Goal: Contribute content: Contribute content

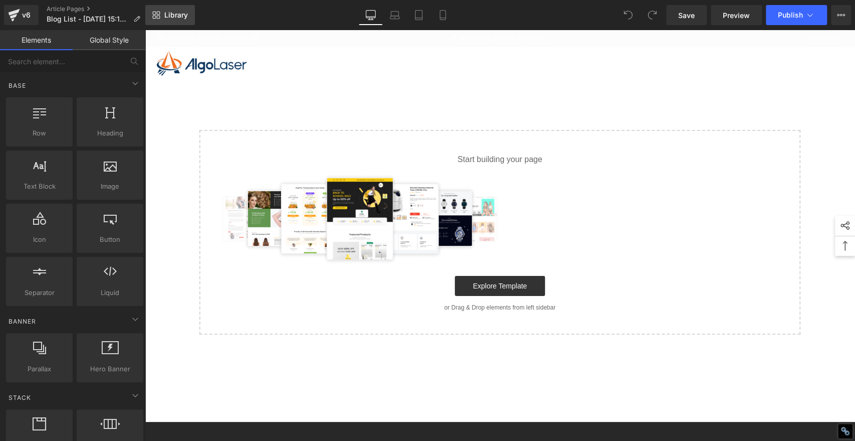
click at [168, 9] on link "Library" at bounding box center [170, 15] width 50 height 20
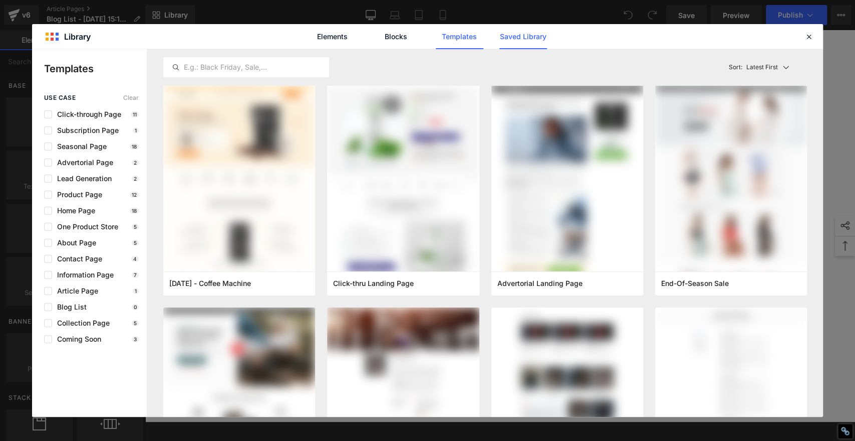
click at [520, 39] on link "Saved Library" at bounding box center [524, 36] width 48 height 25
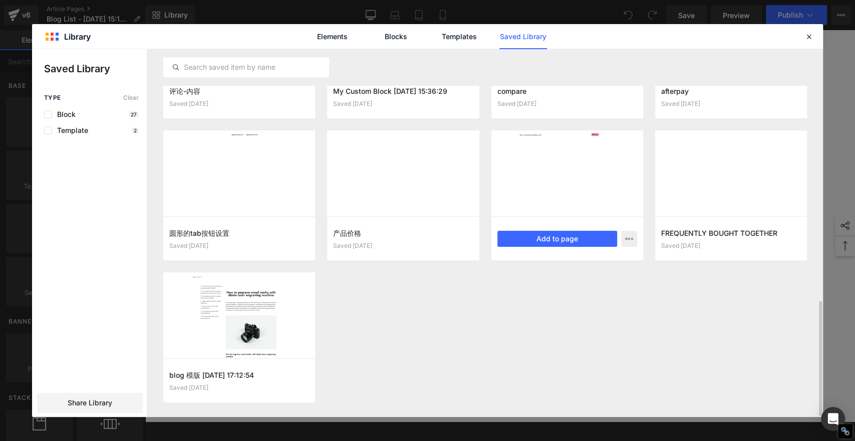
scroll to position [804, 0]
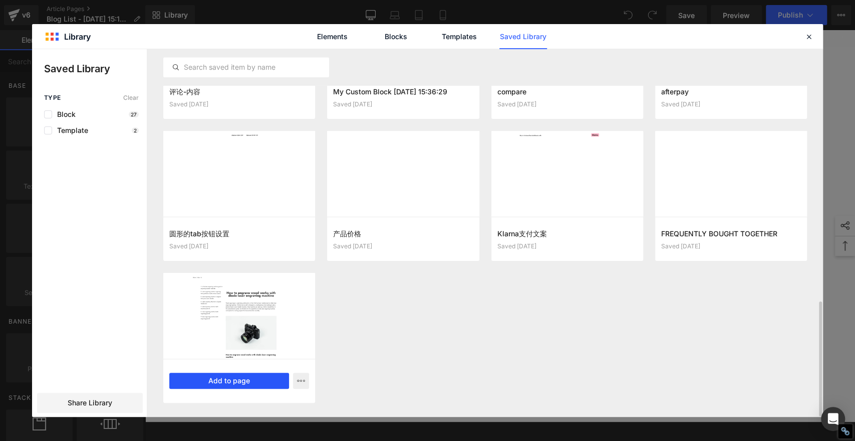
click at [202, 382] on button "Add to page" at bounding box center [229, 380] width 120 height 16
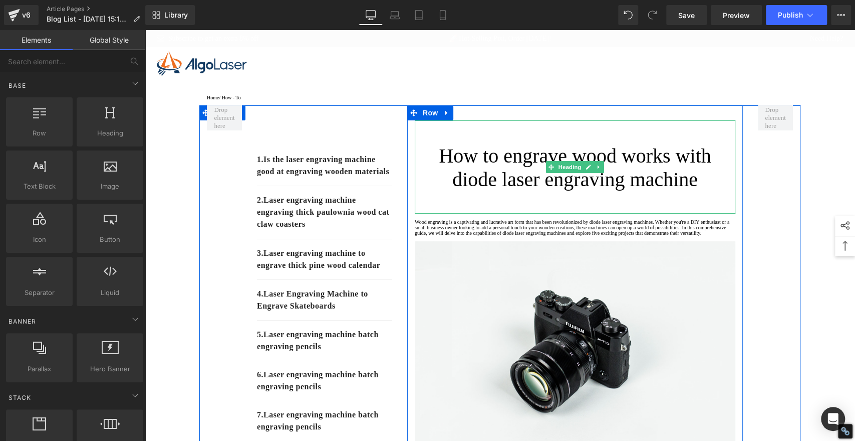
click at [716, 191] on h1 "How to engrave wood works with diode laser engraving machine" at bounding box center [575, 167] width 321 height 47
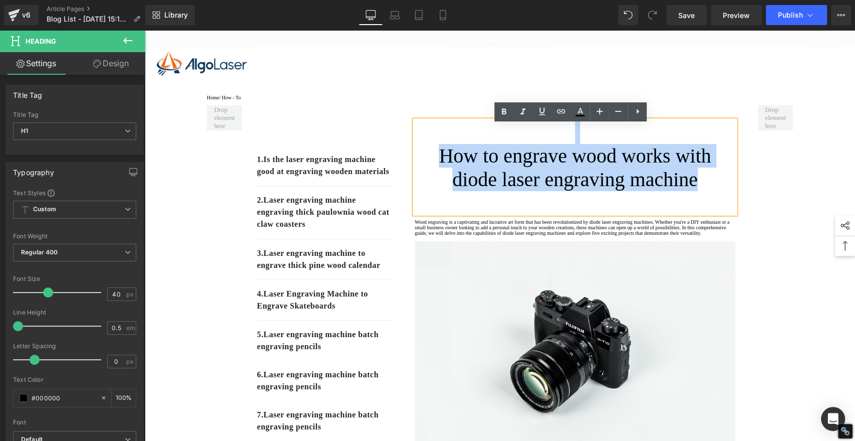
drag, startPoint x: 714, startPoint y: 198, endPoint x: 377, endPoint y: 148, distance: 340.0
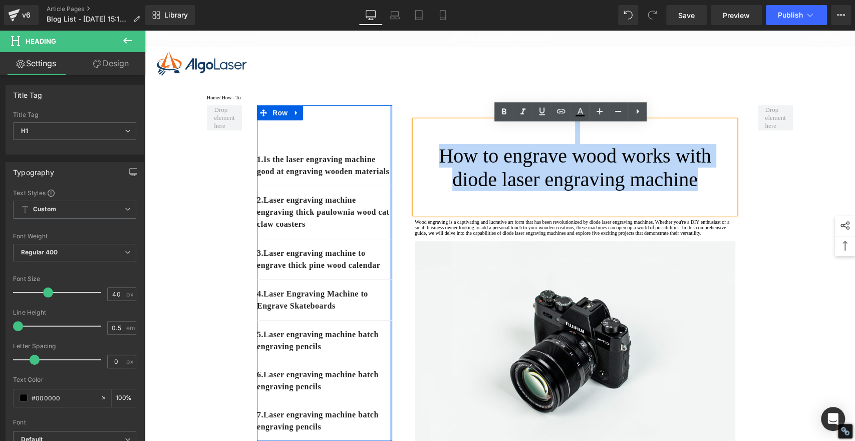
paste div
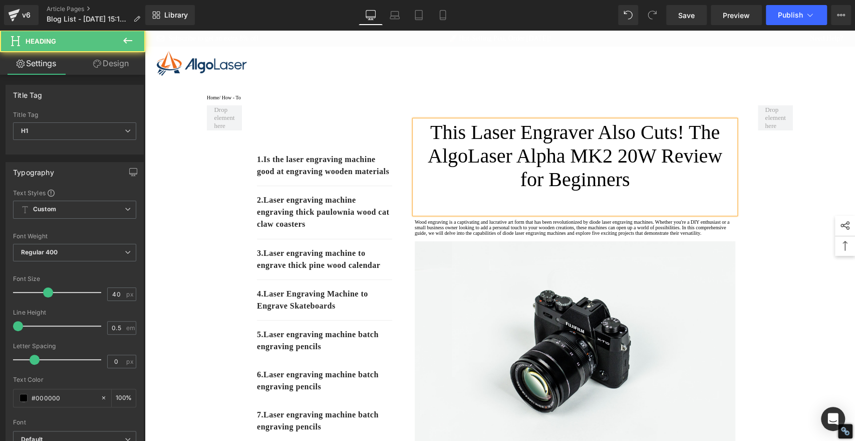
click at [547, 175] on h1 "This Laser Engraver Also Cuts! The AlgoLaser Alpha MK2 20W Review for Beginners" at bounding box center [575, 155] width 321 height 71
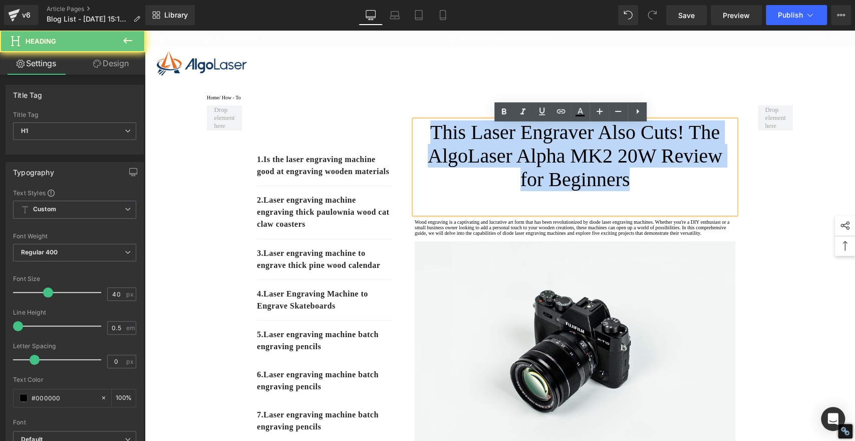
click at [547, 175] on h1 "This Laser Engraver Also Cuts! The AlgoLaser Alpha MK2 20W Review for Beginners" at bounding box center [575, 155] width 321 height 71
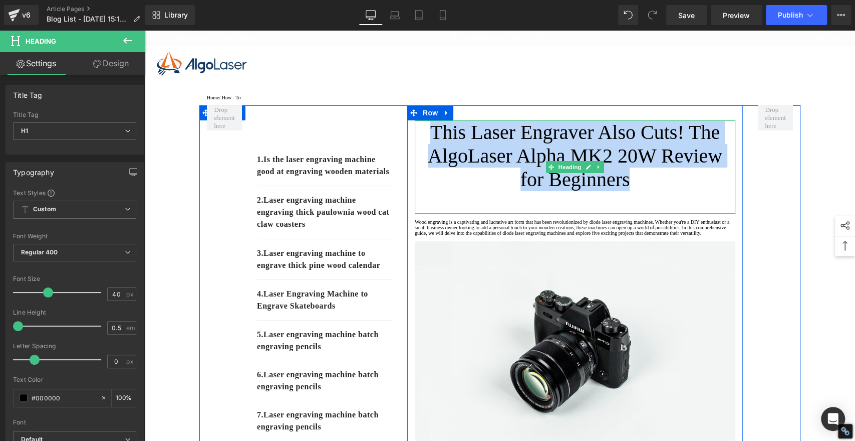
click at [623, 191] on h1 "This Laser Engraver Also Cuts! The AlgoLaser Alpha MK2 20W Review for Beginners" at bounding box center [575, 155] width 321 height 71
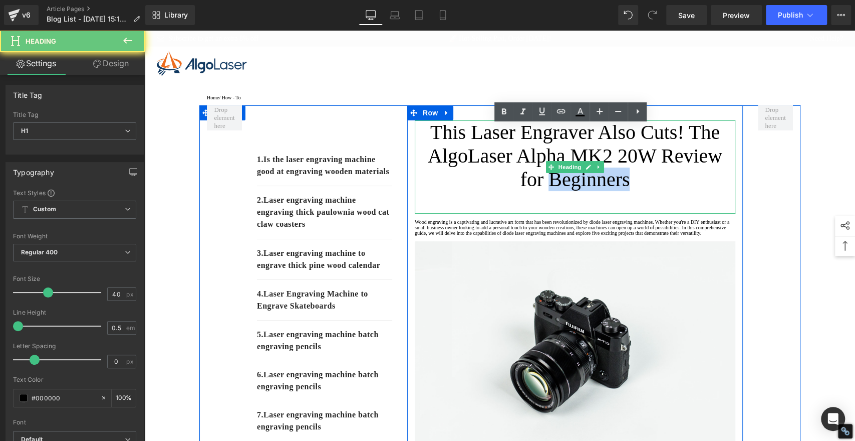
click at [623, 191] on h1 "This Laser Engraver Also Cuts! The AlgoLaser Alpha MK2 20W Review for Beginners" at bounding box center [575, 155] width 321 height 71
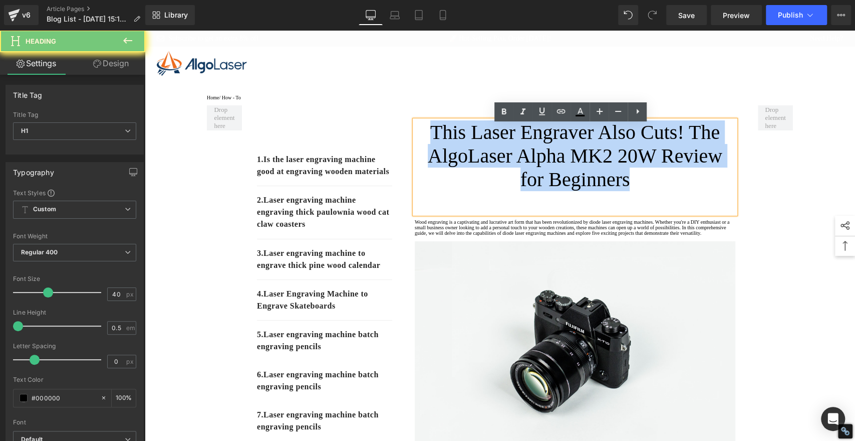
click at [623, 191] on h1 "This Laser Engraver Also Cuts! The AlgoLaser Alpha MK2 20W Review for Beginners" at bounding box center [575, 155] width 321 height 71
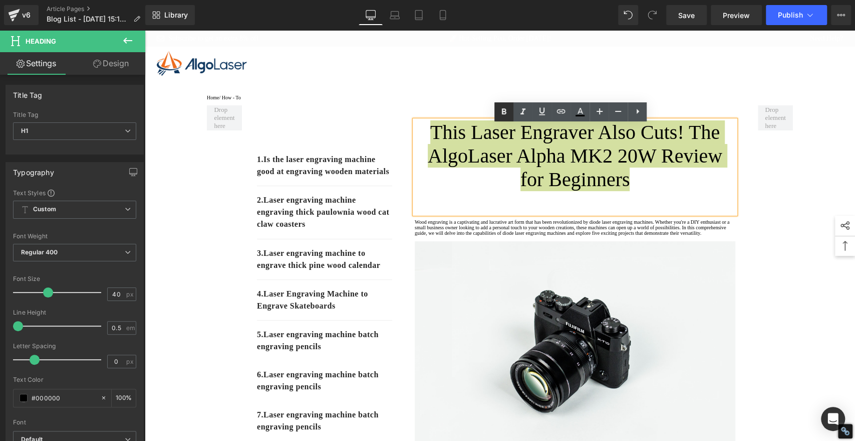
click at [508, 113] on icon at bounding box center [504, 112] width 12 height 12
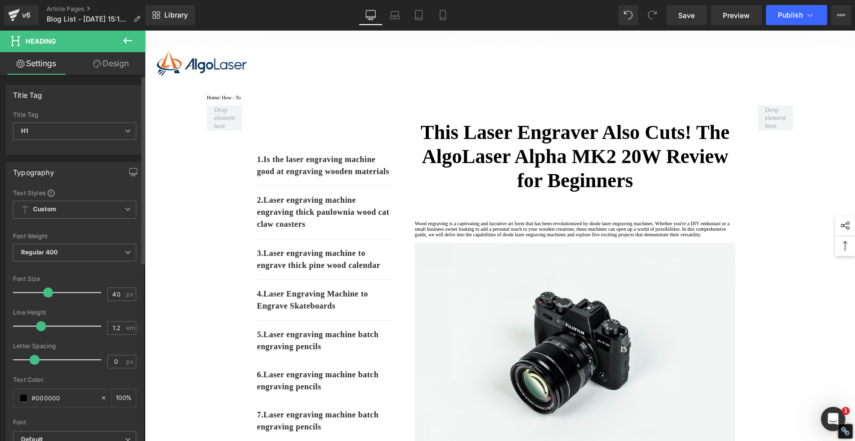
scroll to position [0, 0]
type input "1.3"
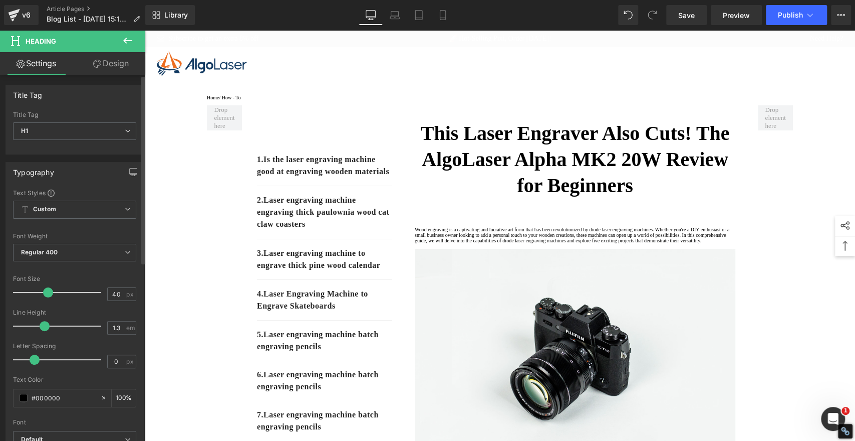
drag, startPoint x: 18, startPoint y: 327, endPoint x: 42, endPoint y: 331, distance: 24.3
click at [42, 331] on div at bounding box center [59, 326] width 83 height 20
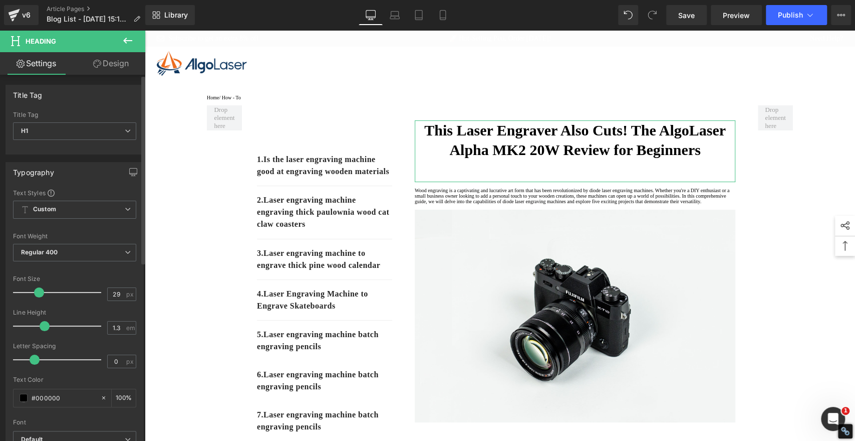
type input "28"
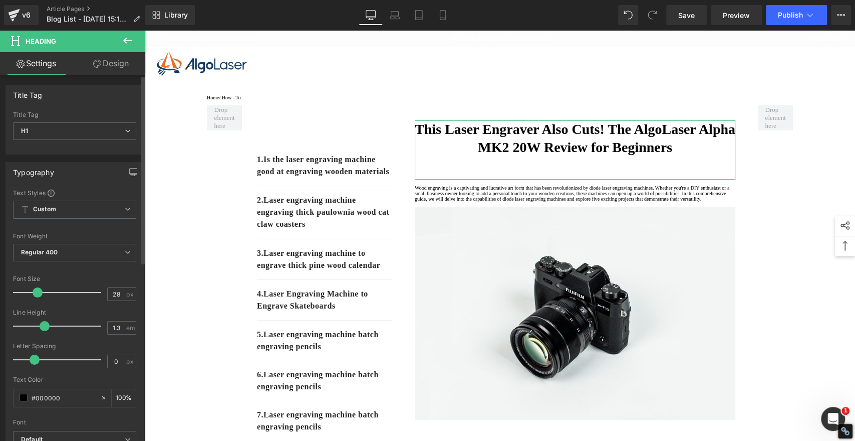
drag, startPoint x: 49, startPoint y: 293, endPoint x: 39, endPoint y: 293, distance: 10.5
click at [39, 293] on span at bounding box center [38, 292] width 10 height 10
click at [688, 15] on span "Save" at bounding box center [687, 15] width 17 height 11
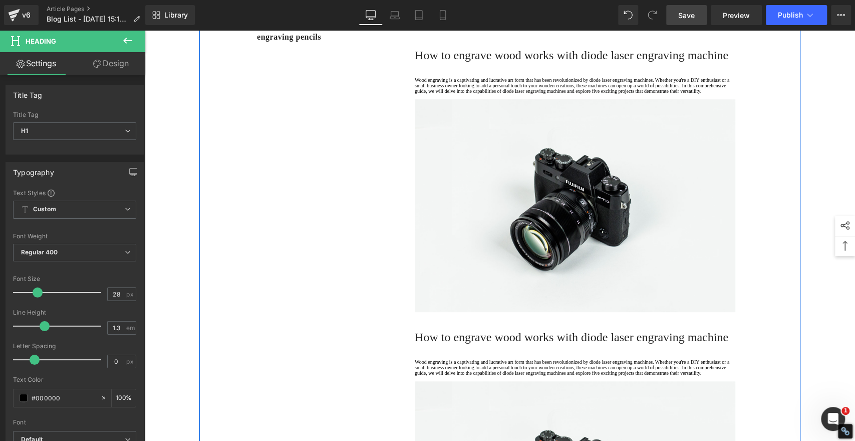
scroll to position [612, 0]
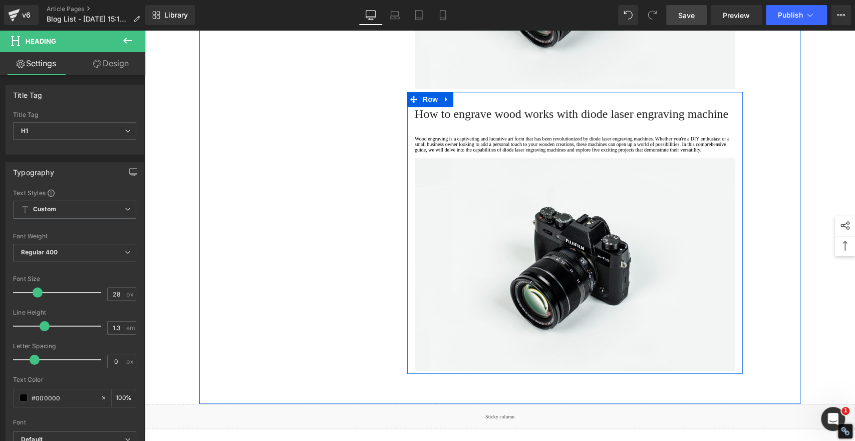
click at [446, 102] on icon at bounding box center [447, 99] width 2 height 5
click at [457, 103] on icon at bounding box center [460, 99] width 7 height 7
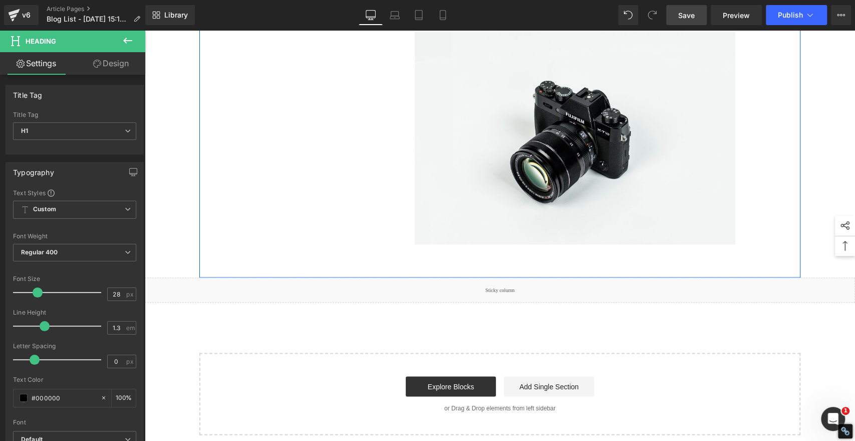
scroll to position [1053, 0]
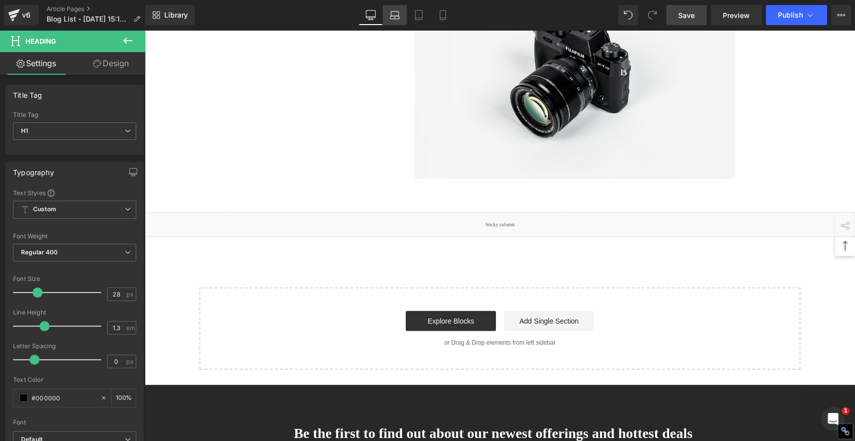
scroll to position [1383, 0]
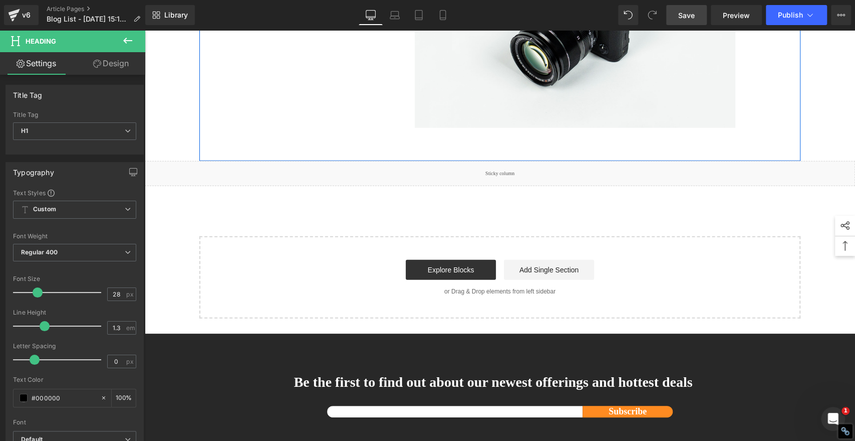
scroll to position [1714, 0]
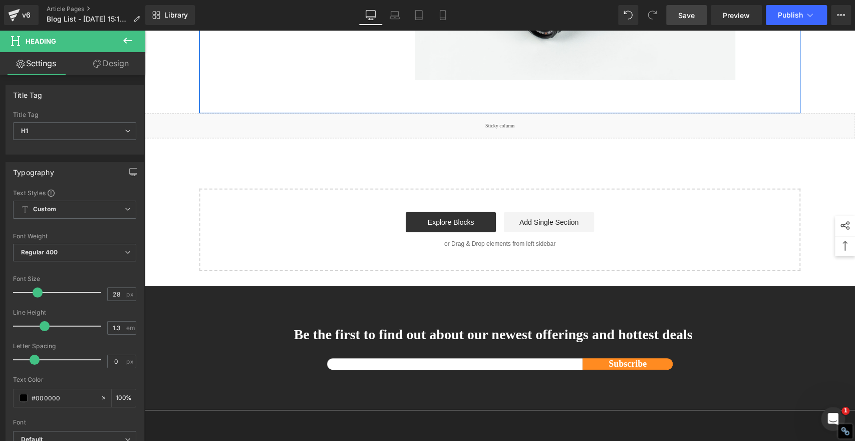
scroll to position [2045, 0]
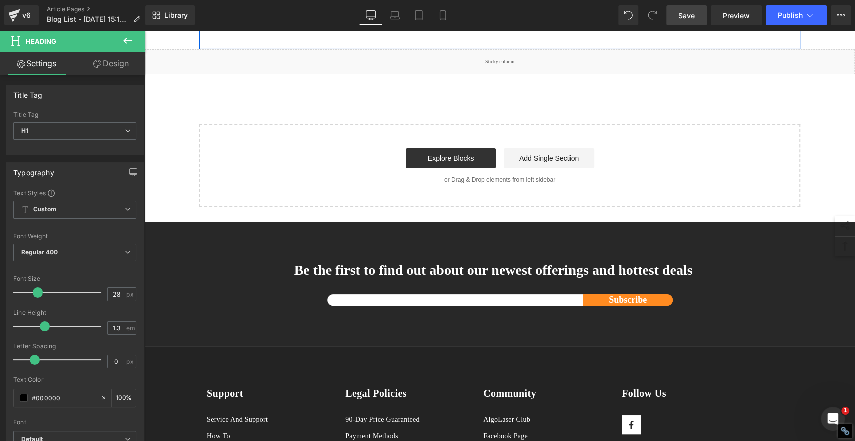
scroll to position [2376, 0]
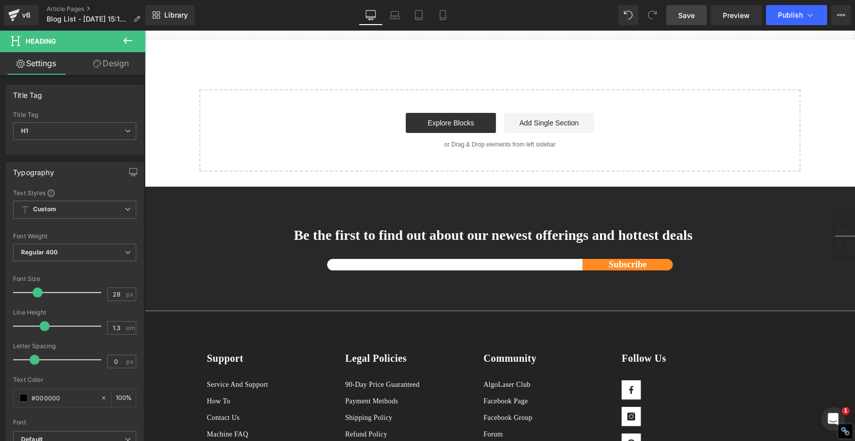
scroll to position [2706, 0]
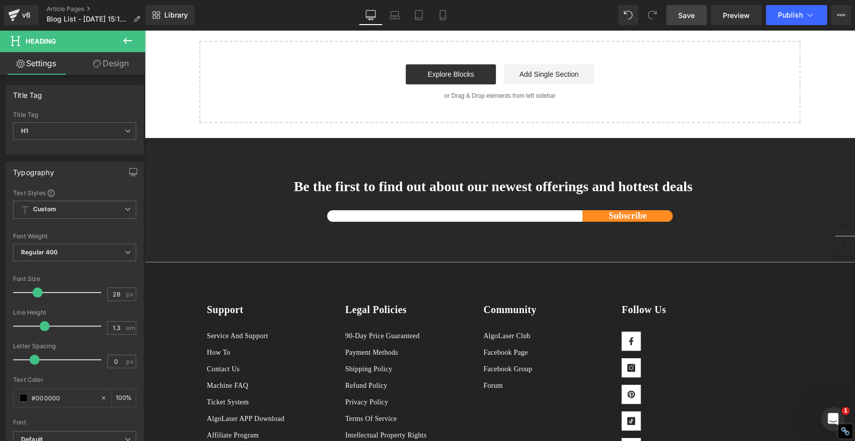
scroll to position [3037, 0]
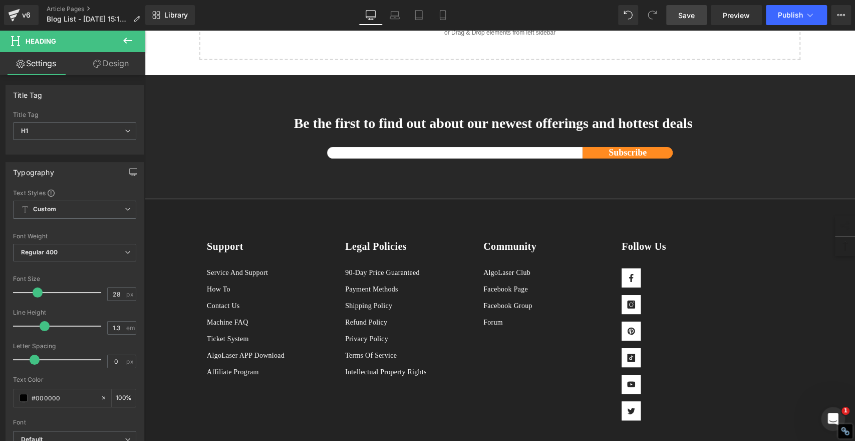
scroll to position [3367, 0]
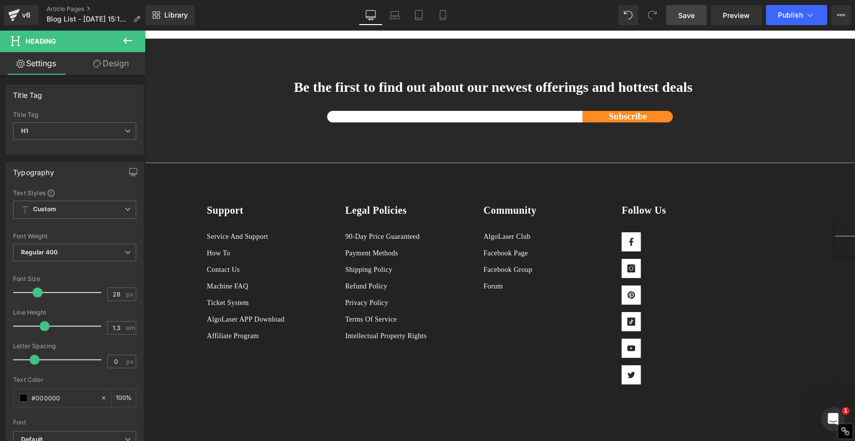
scroll to position [3698, 0]
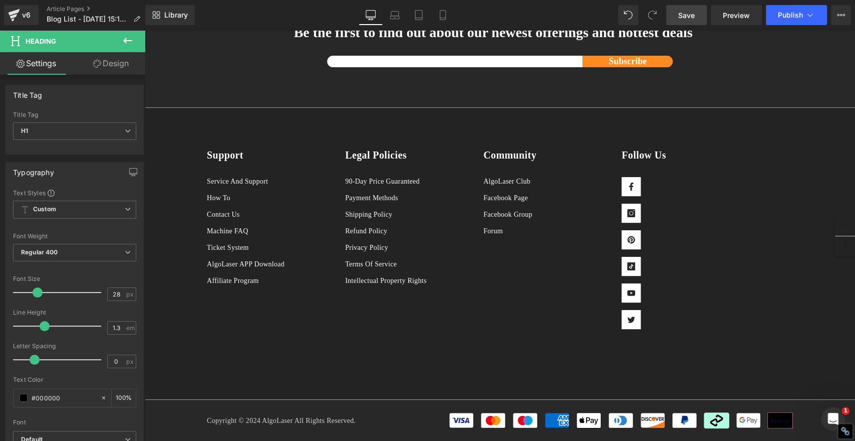
scroll to position [4028, 0]
click at [682, 14] on span "Save" at bounding box center [687, 15] width 17 height 11
click at [677, 14] on link "Save" at bounding box center [687, 15] width 41 height 20
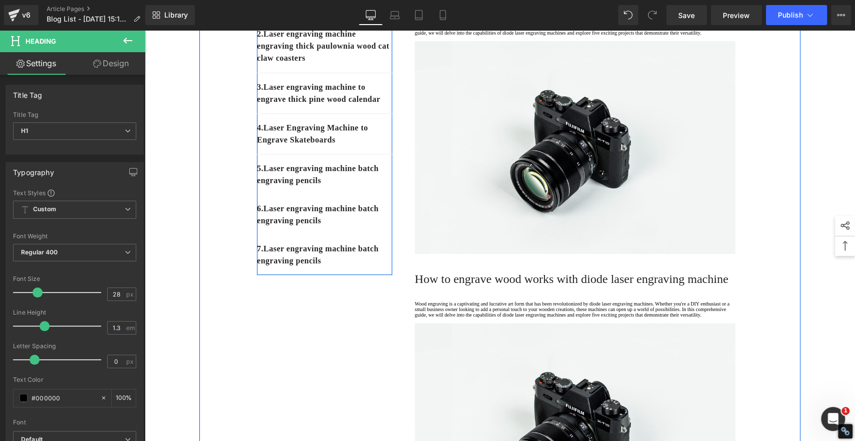
scroll to position [167, 0]
click at [350, 256] on icon at bounding box center [351, 254] width 2 height 4
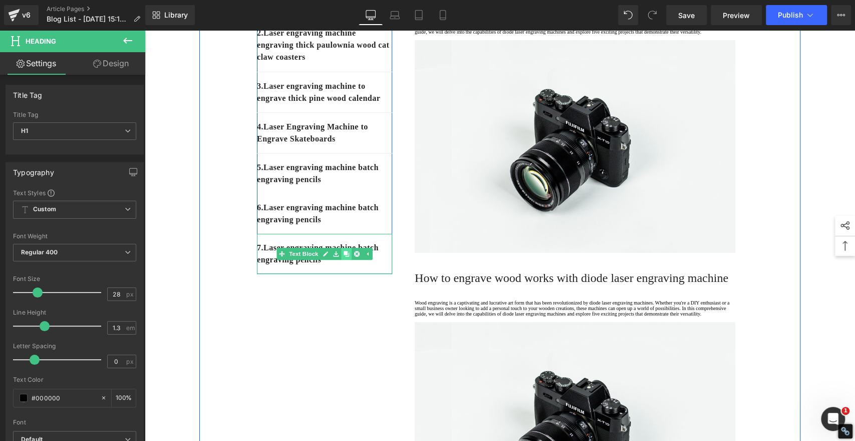
click at [344, 256] on icon at bounding box center [347, 254] width 6 height 6
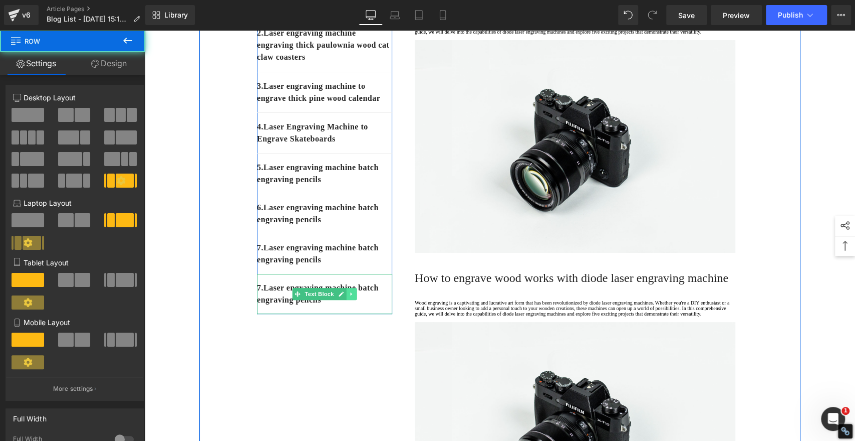
click at [349, 297] on icon at bounding box center [352, 294] width 6 height 6
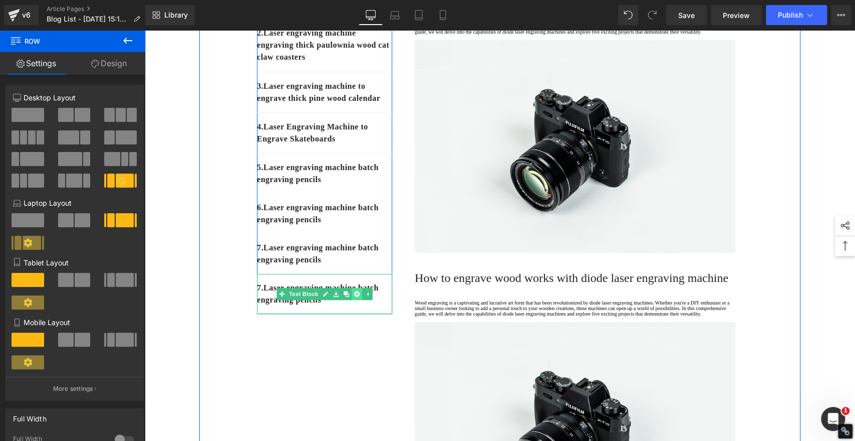
click at [354, 296] on icon at bounding box center [357, 294] width 6 height 6
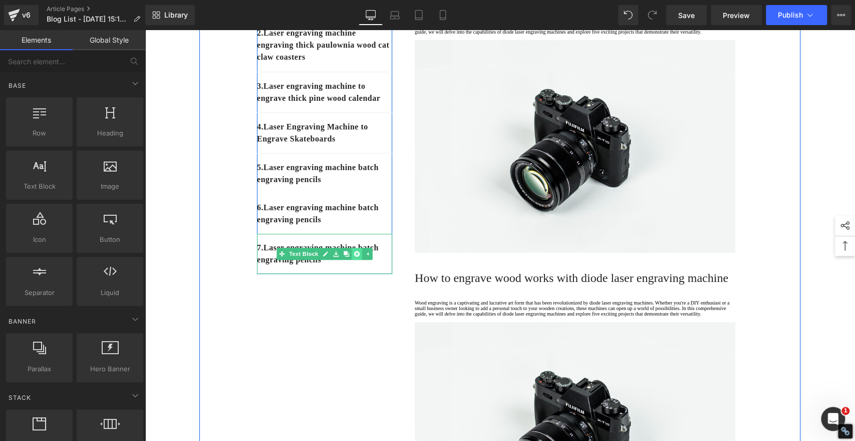
click at [354, 256] on icon at bounding box center [357, 254] width 6 height 6
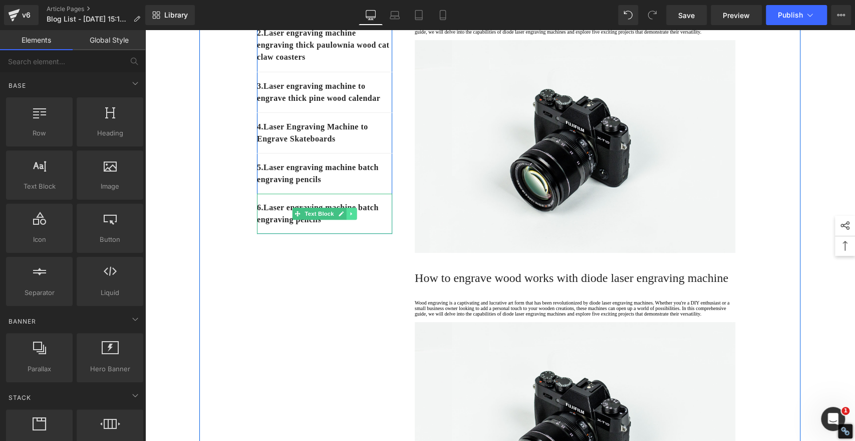
click at [349, 217] on icon at bounding box center [352, 213] width 6 height 6
click at [354, 217] on icon at bounding box center [357, 213] width 6 height 6
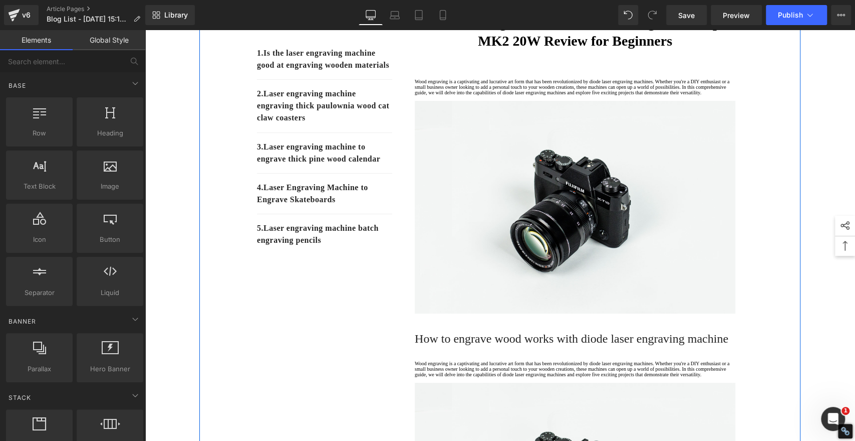
scroll to position [111, 0]
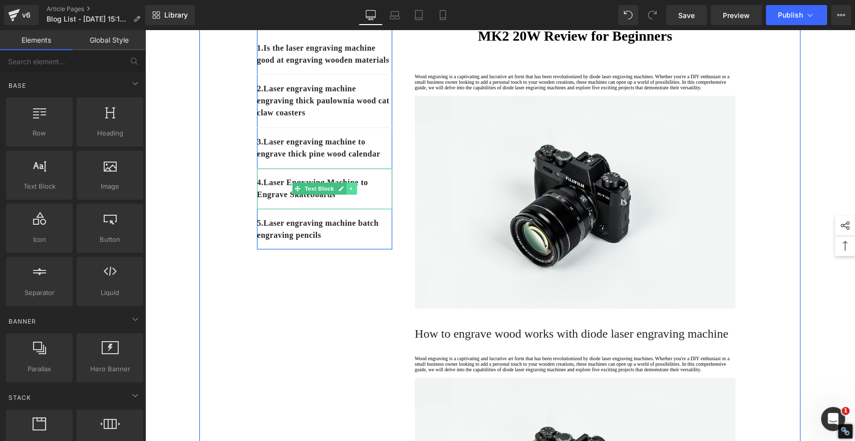
click at [349, 191] on icon at bounding box center [352, 188] width 6 height 6
click at [344, 191] on icon at bounding box center [347, 189] width 6 height 6
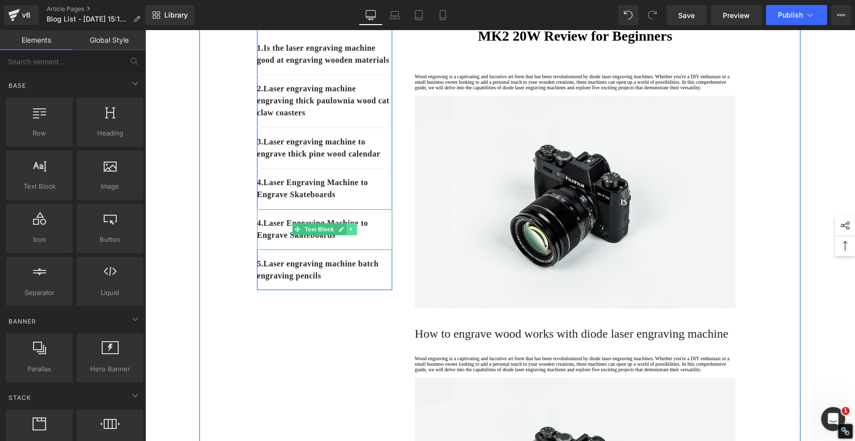
click at [350, 231] on icon at bounding box center [351, 230] width 2 height 4
click at [344, 232] on icon at bounding box center [347, 230] width 6 height 6
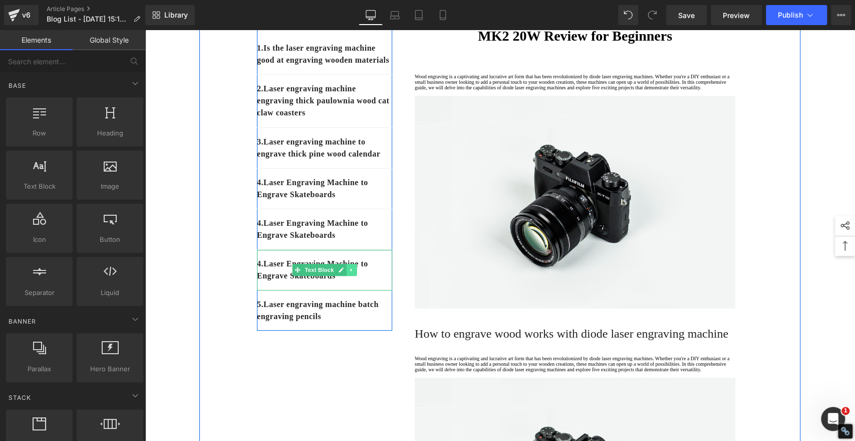
click at [349, 273] on icon at bounding box center [352, 270] width 6 height 6
click at [344, 273] on icon at bounding box center [347, 270] width 6 height 6
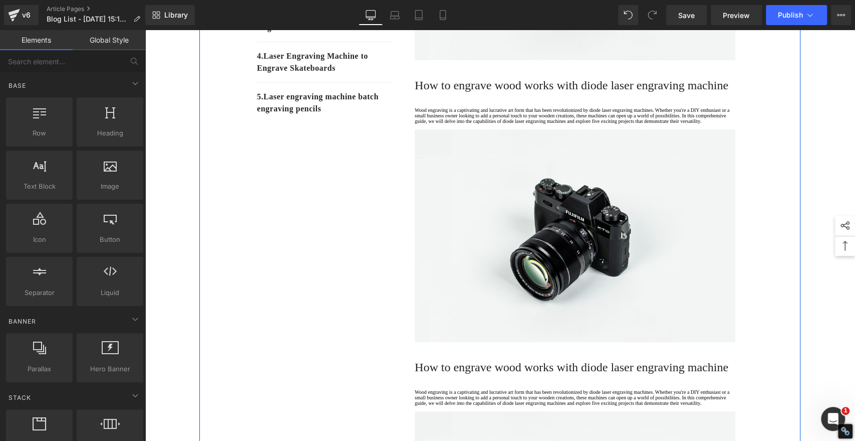
scroll to position [360, 0]
click at [350, 64] on icon at bounding box center [351, 62] width 2 height 4
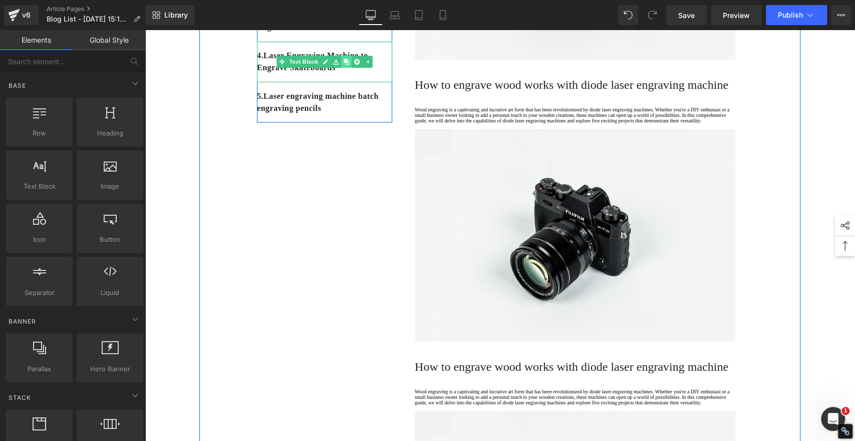
click at [344, 65] on icon at bounding box center [347, 62] width 6 height 6
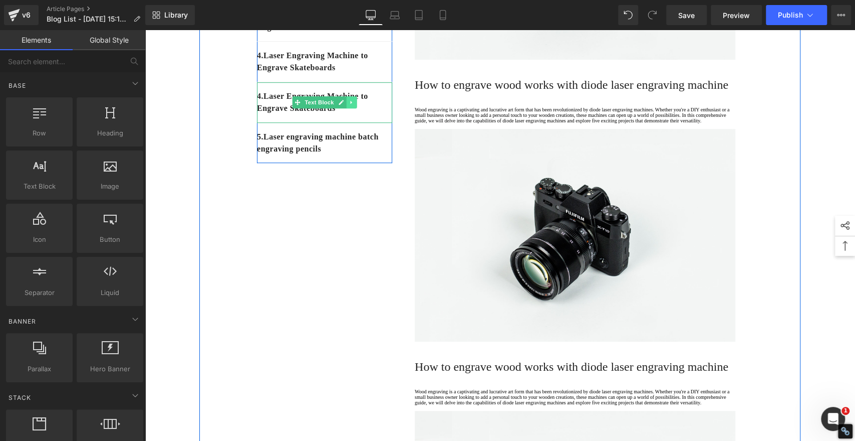
click at [350, 104] on icon at bounding box center [351, 103] width 2 height 4
click at [344, 105] on icon at bounding box center [347, 103] width 6 height 6
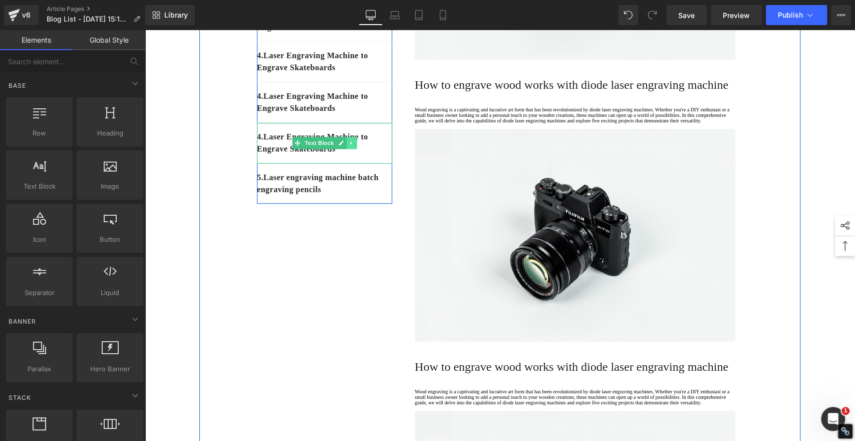
click at [350, 145] on icon at bounding box center [351, 143] width 2 height 4
click at [344, 146] on icon at bounding box center [347, 143] width 6 height 6
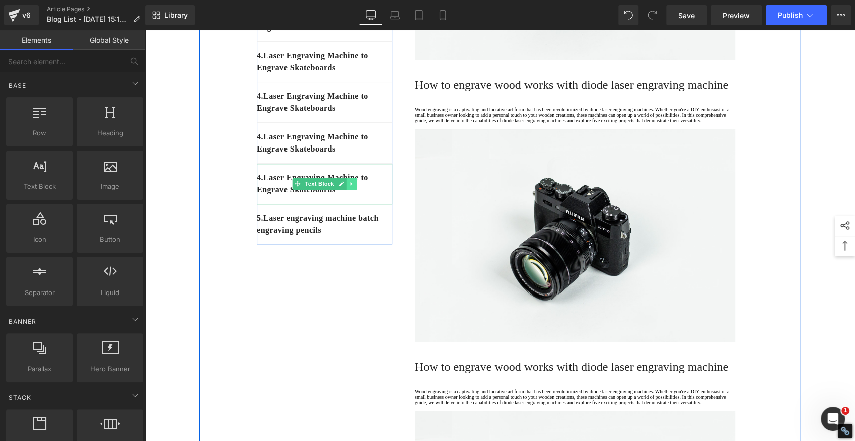
click at [349, 186] on icon at bounding box center [352, 183] width 6 height 6
click at [344, 186] on icon at bounding box center [347, 184] width 6 height 6
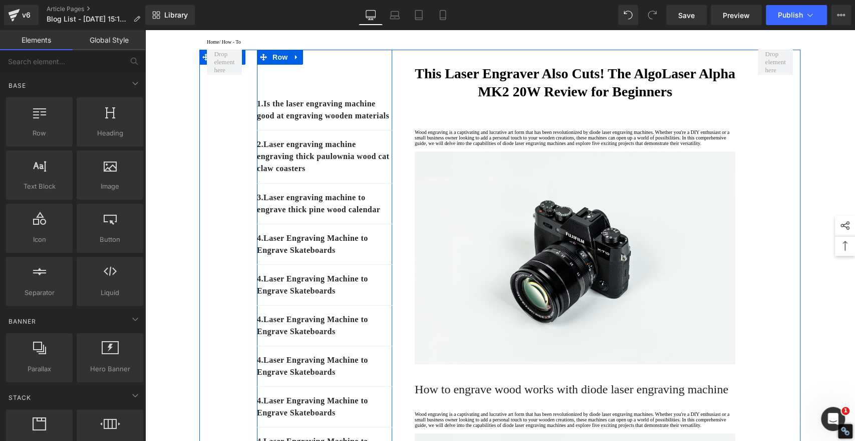
scroll to position [111, 0]
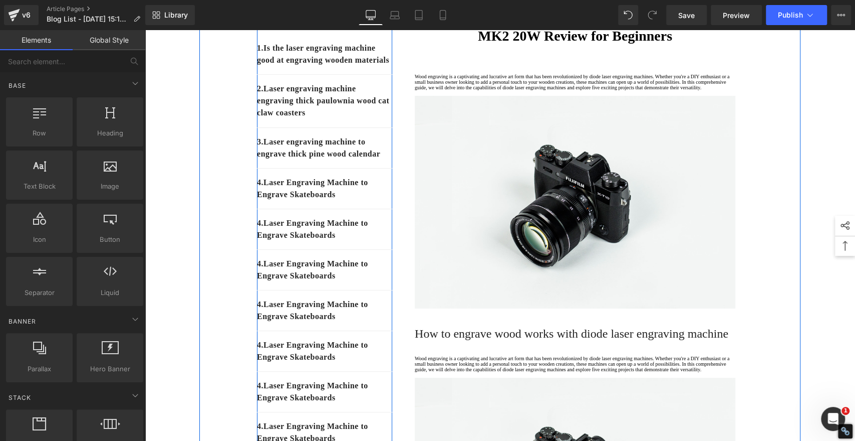
click at [263, 241] on p "4. Laser Engraving Machine to Engrave Skateboards" at bounding box center [324, 229] width 135 height 24
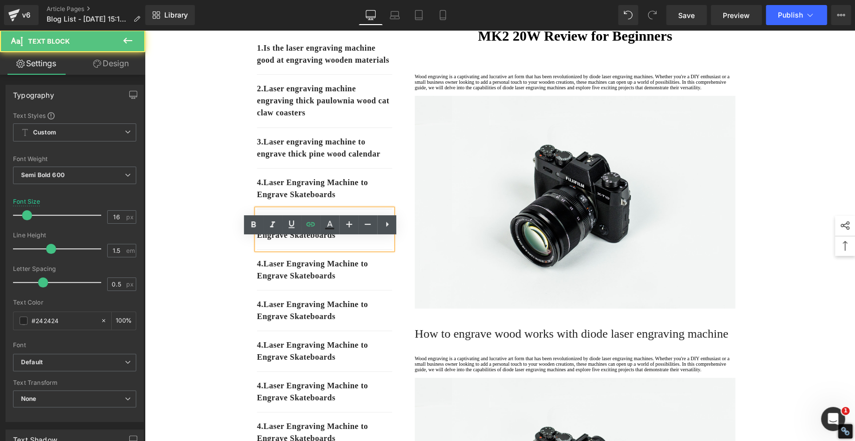
click at [263, 241] on p "4. Laser Engraving Machine to Engrave Skateboards" at bounding box center [324, 229] width 135 height 24
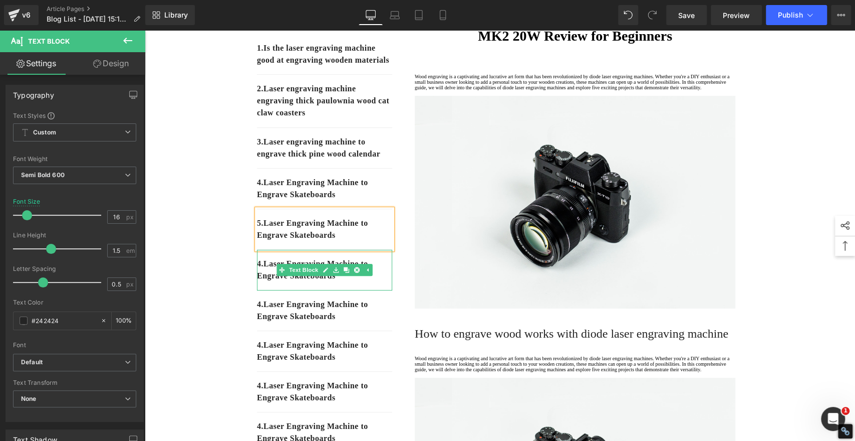
click at [266, 282] on p "4. Laser Engraving Machine to Engrave Skateboards" at bounding box center [324, 270] width 135 height 24
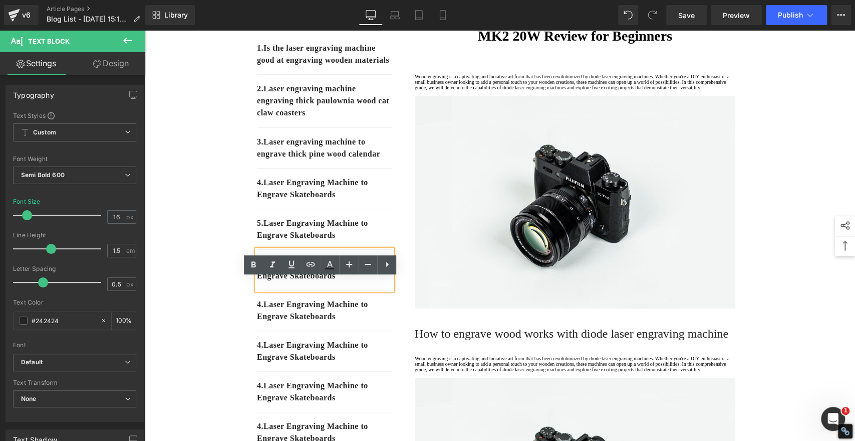
click at [262, 282] on p "4. Laser Engraving Machine to Engrave Skateboards" at bounding box center [324, 270] width 135 height 24
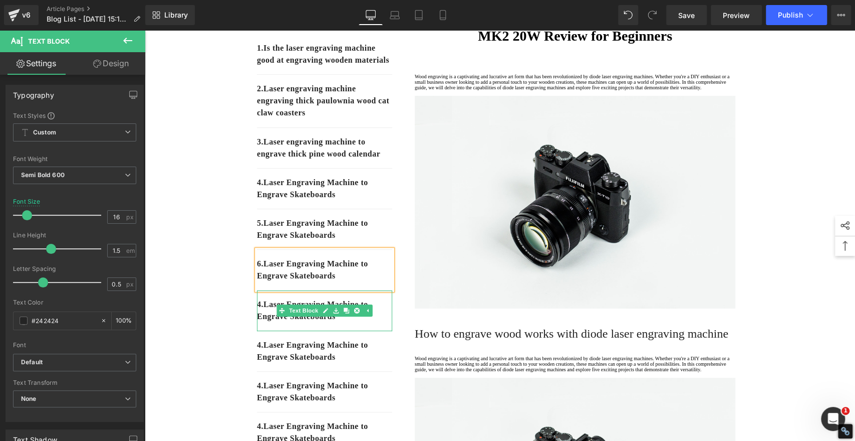
click at [272, 322] on p "4. Laser Engraving Machine to Engrave Skateboards" at bounding box center [324, 310] width 135 height 24
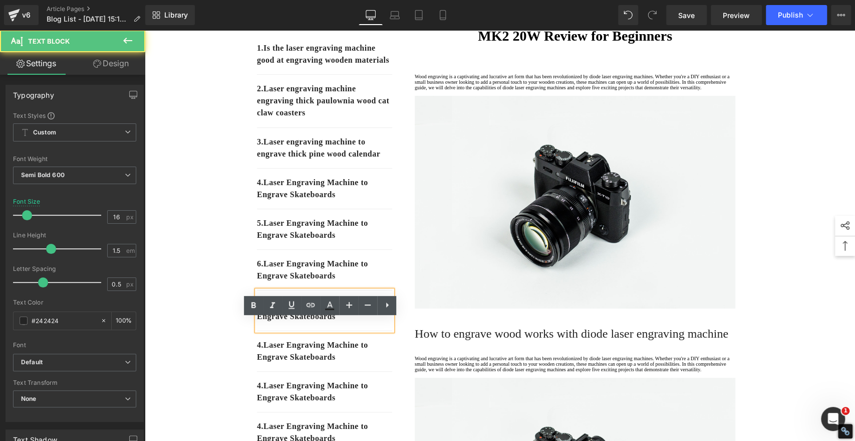
click at [264, 322] on p "4. Laser Engraving Machine to Engrave Skateboards" at bounding box center [324, 310] width 135 height 24
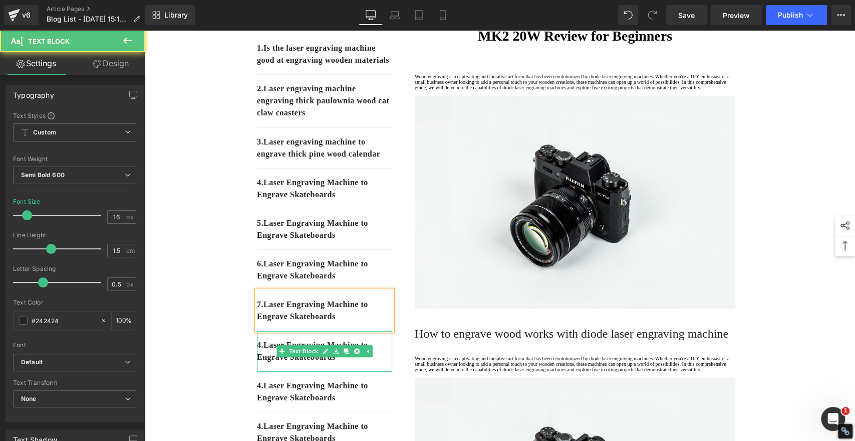
click at [270, 363] on p "4. Laser Engraving Machine to Engrave Skateboards" at bounding box center [324, 351] width 135 height 24
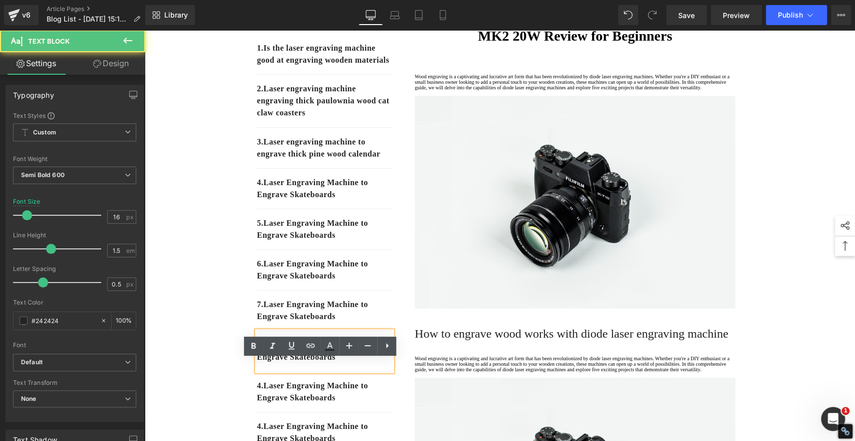
click at [263, 363] on p "4. Laser Engraving Machine to Engrave Skateboards" at bounding box center [324, 351] width 135 height 24
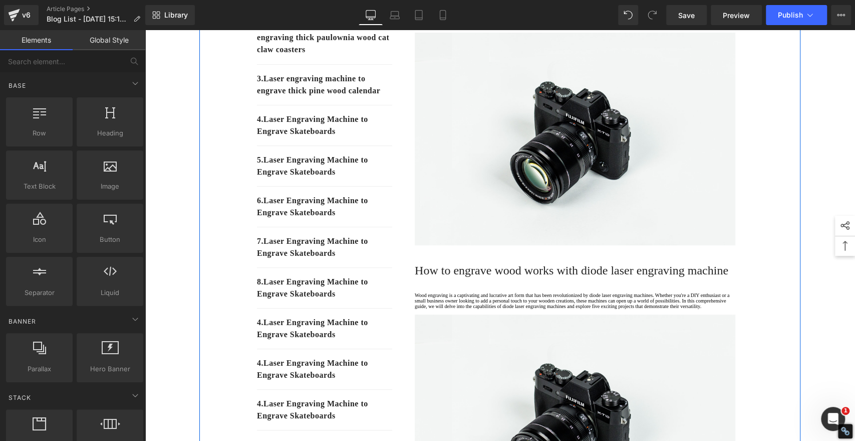
scroll to position [278, 0]
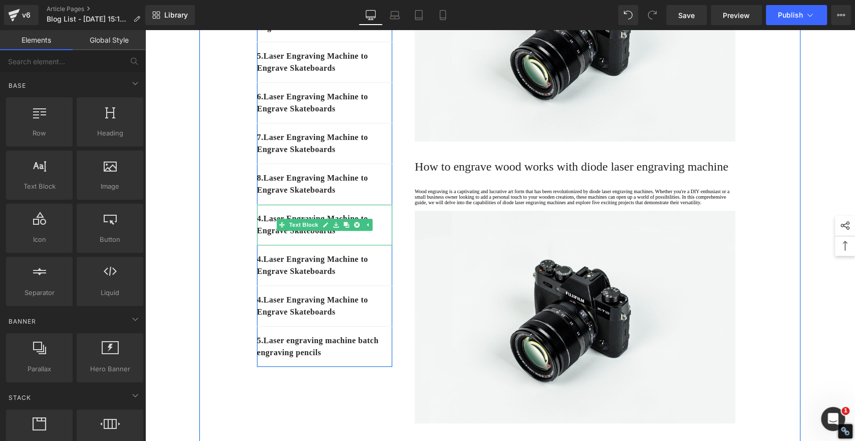
click at [266, 237] on p "4. Laser Engraving Machine to Engrave Skateboards" at bounding box center [324, 224] width 135 height 24
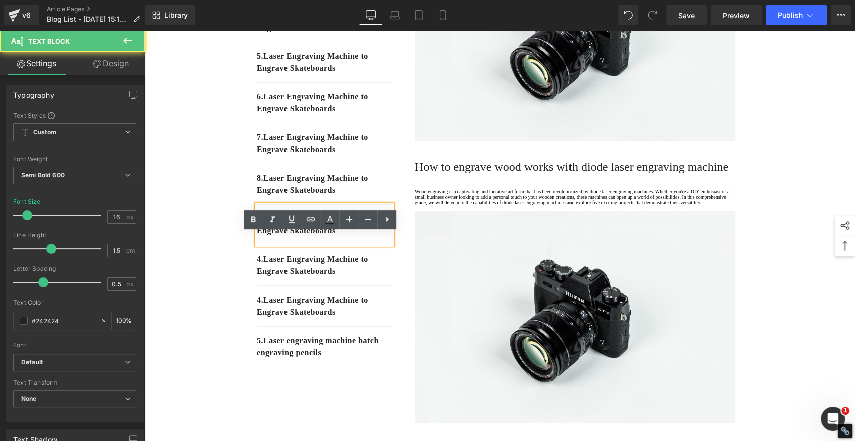
click at [264, 237] on p "4. Laser Engraving Machine to Engrave Skateboards" at bounding box center [324, 224] width 135 height 24
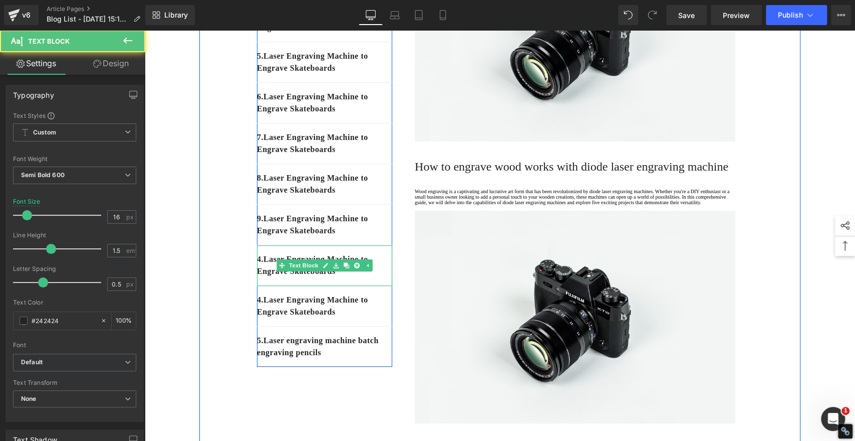
click at [263, 277] on p "4. Laser Engraving Machine to Engrave Skateboards" at bounding box center [324, 265] width 135 height 24
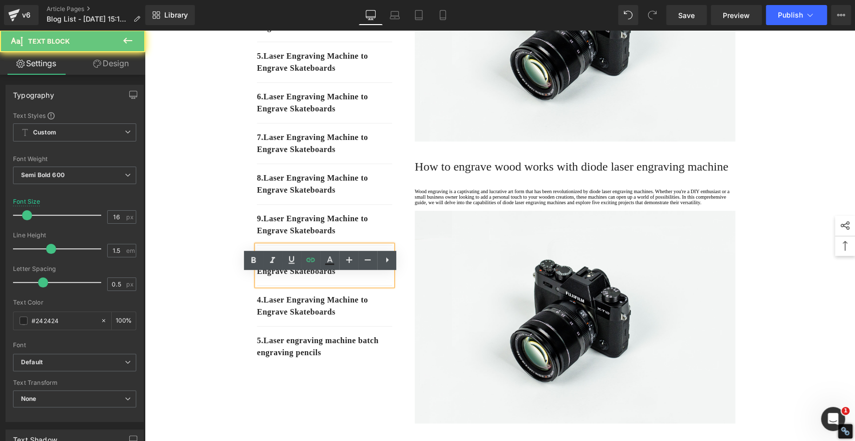
click at [263, 277] on p "4. Laser Engraving Machine to Engrave Skateboards" at bounding box center [324, 265] width 135 height 24
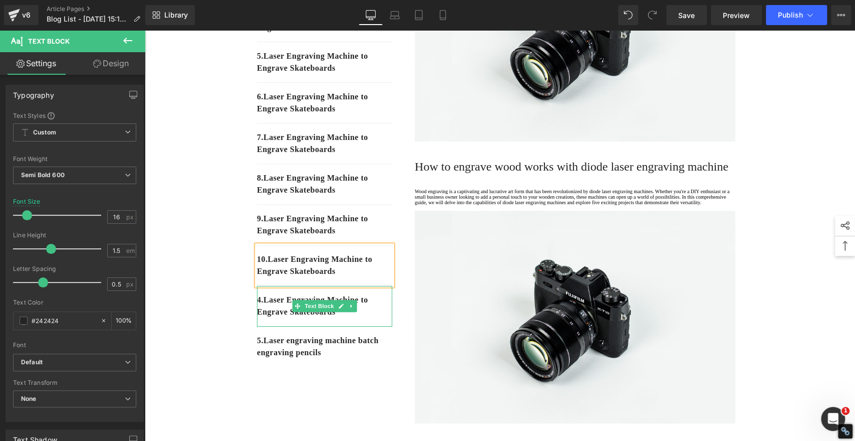
click at [266, 318] on p "4. Laser Engraving Machine to Engrave Skateboards" at bounding box center [324, 306] width 135 height 24
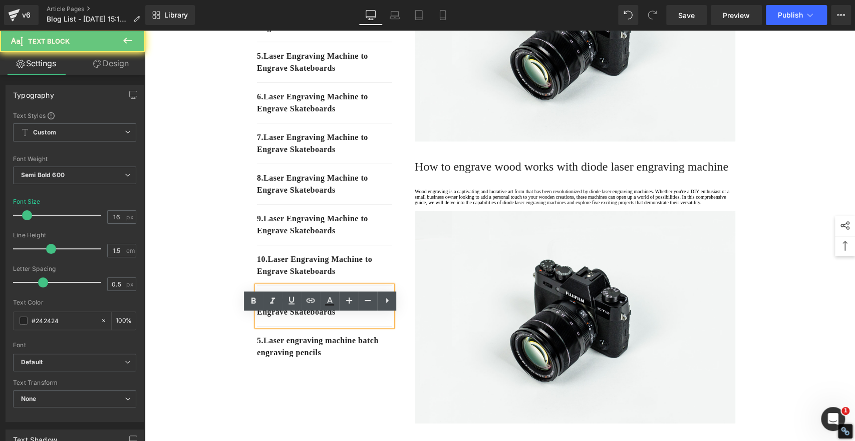
click at [263, 318] on p "4. Laser Engraving Machine to Engrave Skateboards" at bounding box center [324, 306] width 135 height 24
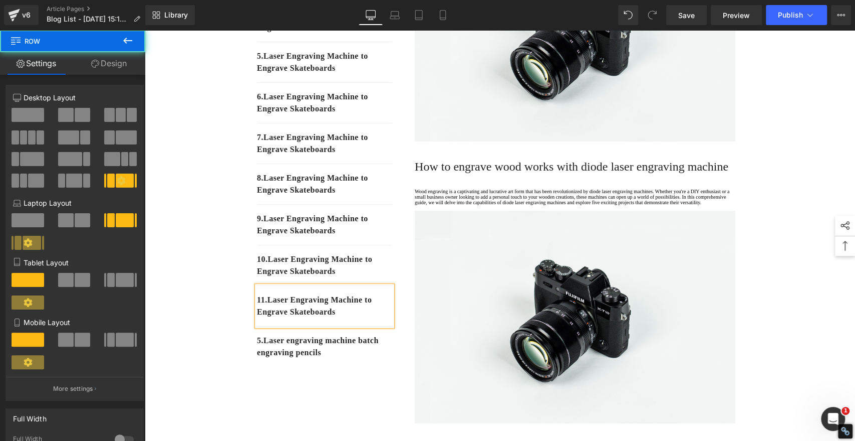
drag, startPoint x: 211, startPoint y: 376, endPoint x: 268, endPoint y: 374, distance: 57.2
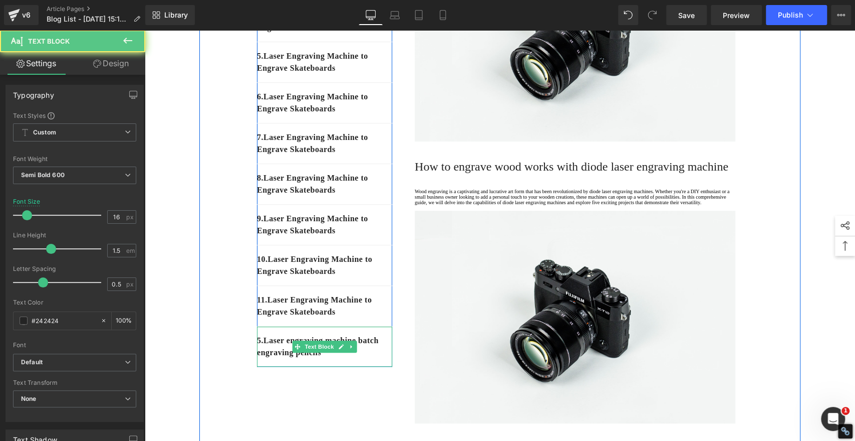
click at [273, 358] on p "5. Laser engraving machine batch engraving pencils" at bounding box center [324, 346] width 135 height 24
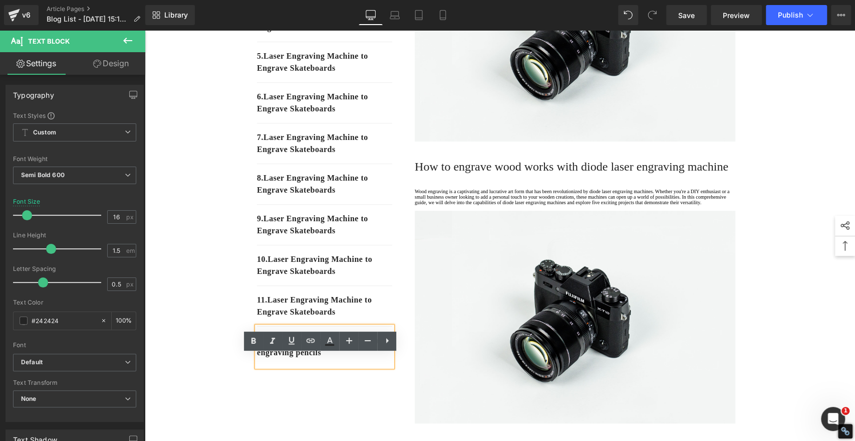
click at [266, 358] on p "5. Laser engraving machine batch engraving pencils" at bounding box center [324, 346] width 135 height 24
click at [263, 358] on p "5. Laser engraving machine batch engraving pencils" at bounding box center [324, 346] width 135 height 24
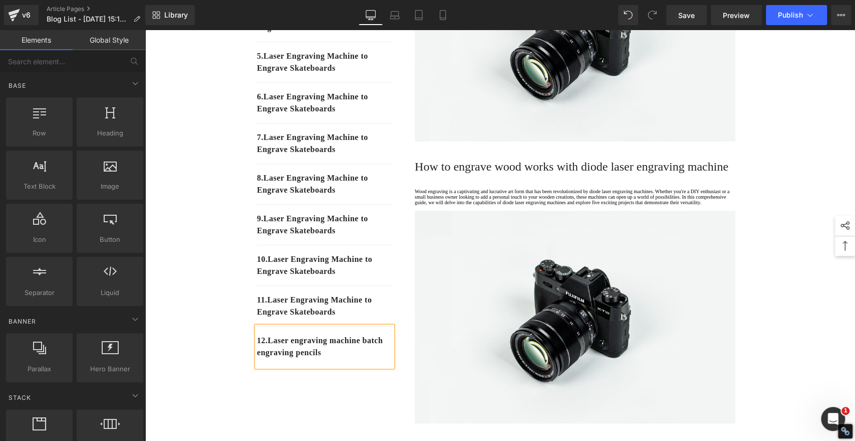
click at [694, 15] on span "Save" at bounding box center [687, 15] width 17 height 11
click at [689, 13] on span "Save" at bounding box center [687, 15] width 17 height 11
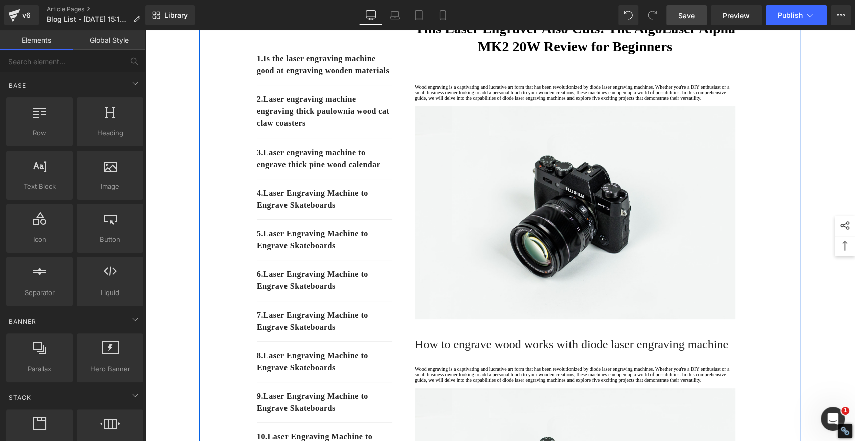
scroll to position [111, 0]
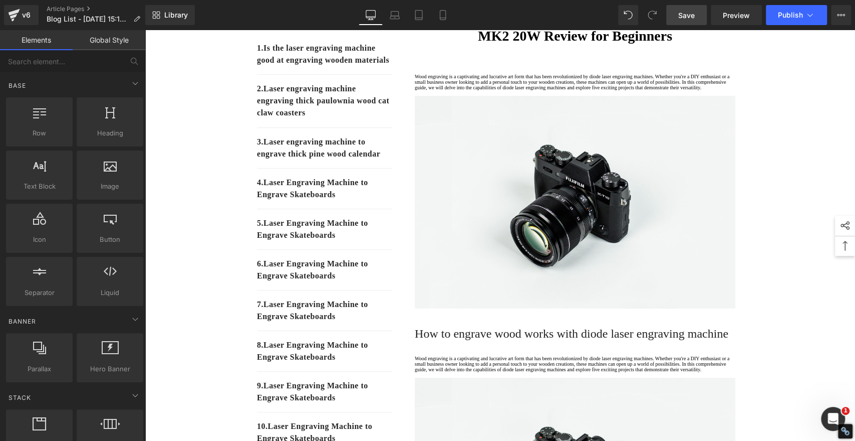
click at [688, 16] on span "Save" at bounding box center [687, 15] width 17 height 11
click at [689, 16] on span "Save" at bounding box center [687, 15] width 17 height 11
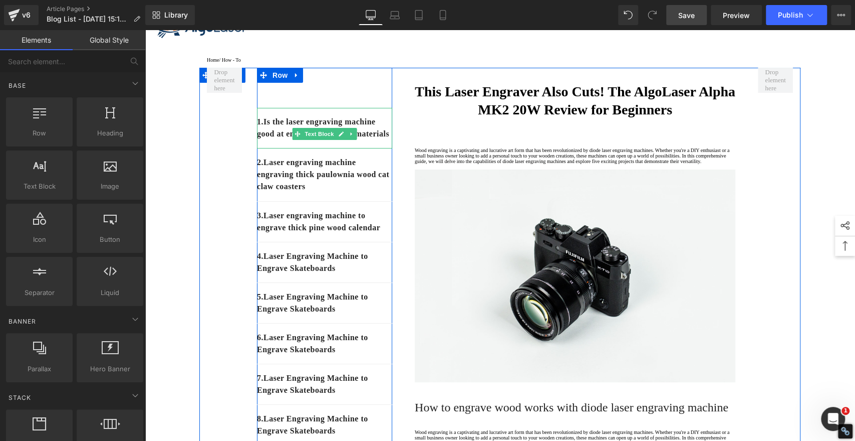
scroll to position [56, 0]
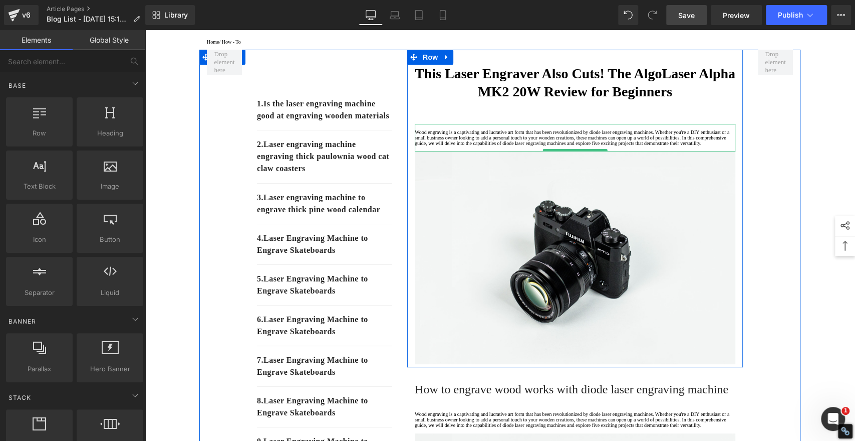
click at [463, 146] on p "Wood engraving is a captivating and lucrative art form that has been revolution…" at bounding box center [575, 137] width 321 height 17
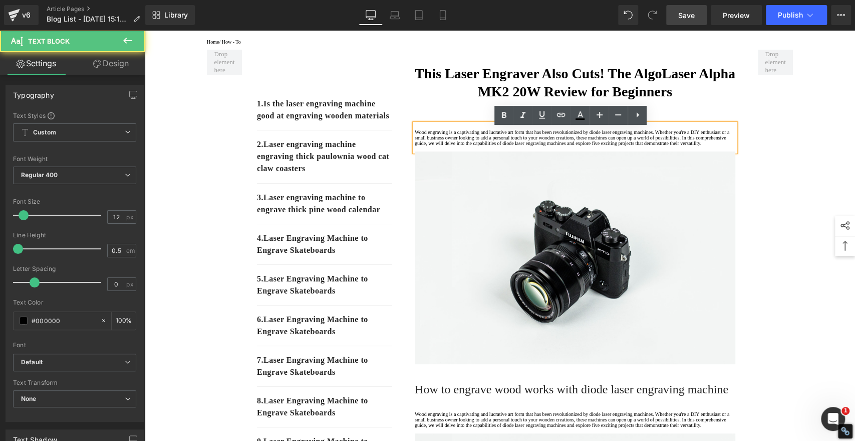
drag, startPoint x: 453, startPoint y: 181, endPoint x: 447, endPoint y: 181, distance: 5.5
click at [452, 146] on p "Wood engraving is a captivating and lucrative art form that has been revolution…" at bounding box center [575, 137] width 321 height 17
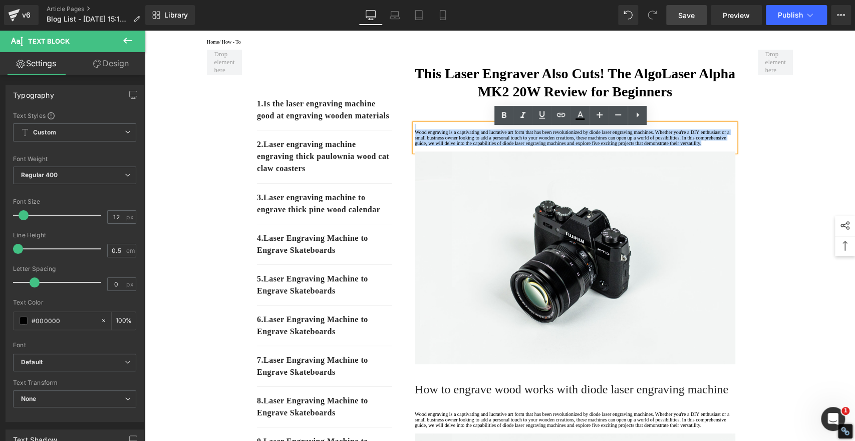
drag, startPoint x: 444, startPoint y: 179, endPoint x: 382, endPoint y: 119, distance: 86.8
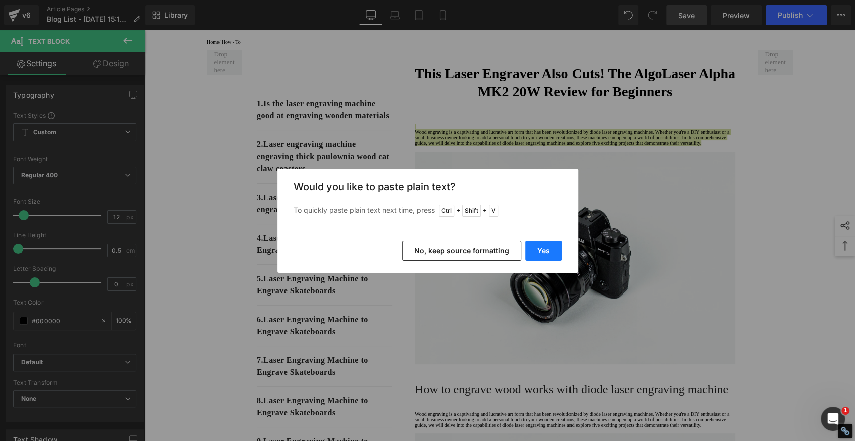
drag, startPoint x: 547, startPoint y: 244, endPoint x: 396, endPoint y: 208, distance: 154.4
click at [547, 244] on button "Yes" at bounding box center [544, 251] width 37 height 20
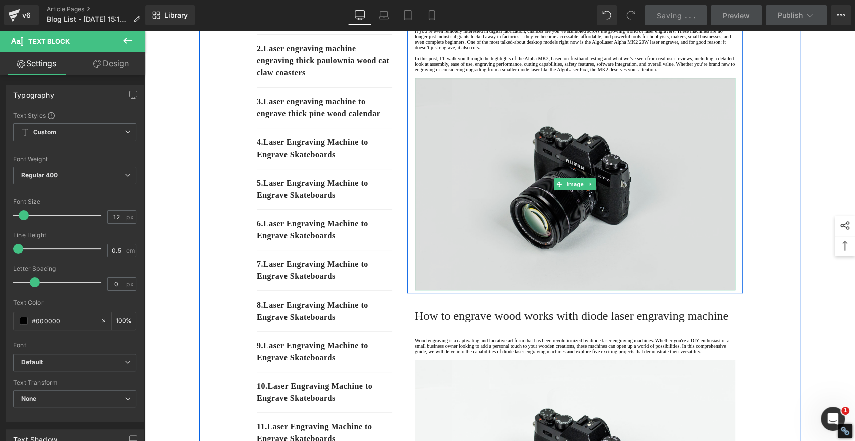
scroll to position [278, 0]
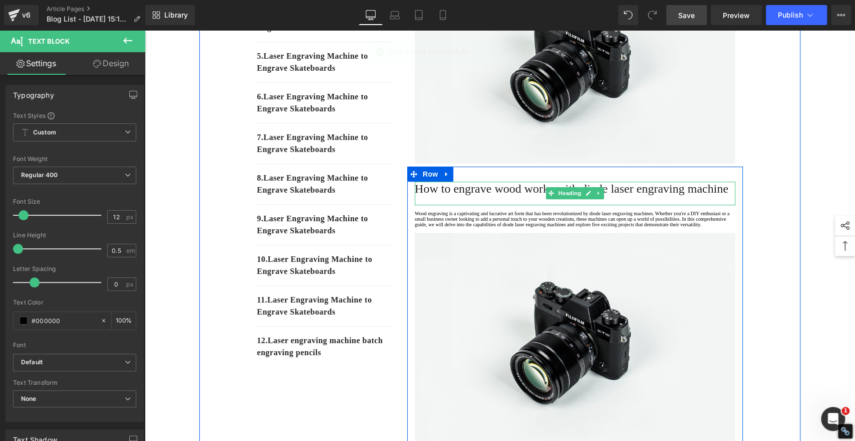
click at [483, 195] on h2 "How to engrave wood works with diode laser engraving machine" at bounding box center [575, 188] width 321 height 14
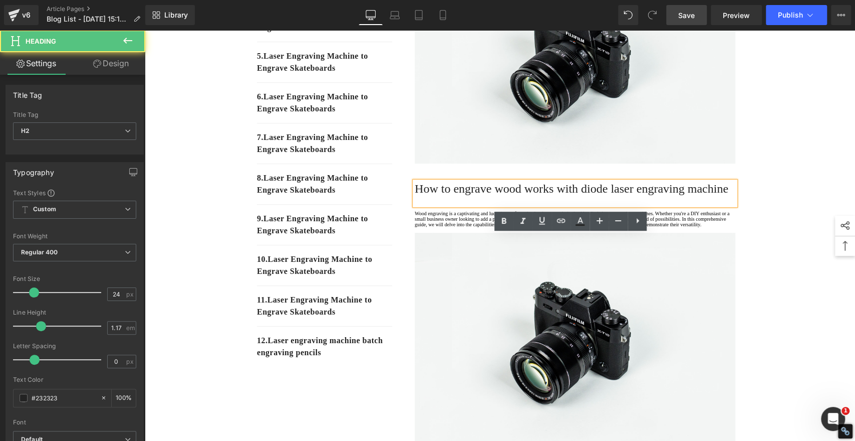
click at [483, 195] on span "How to engrave wood works with diode laser engraving machine" at bounding box center [572, 188] width 314 height 13
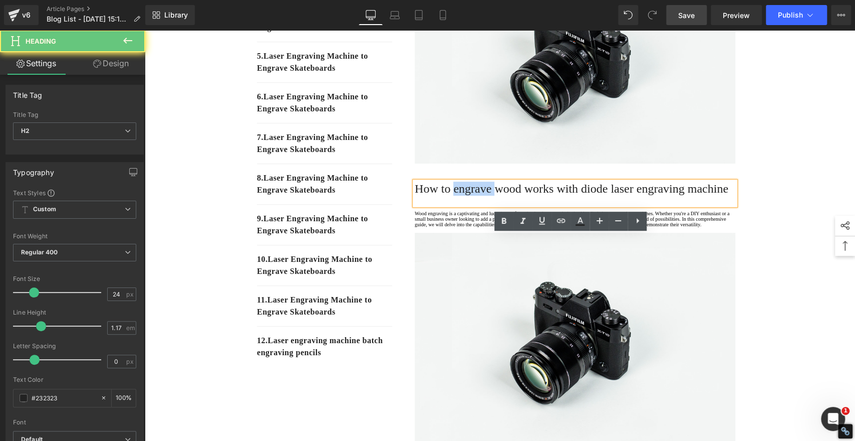
click at [483, 195] on span "How to engrave wood works with diode laser engraving machine" at bounding box center [572, 188] width 314 height 13
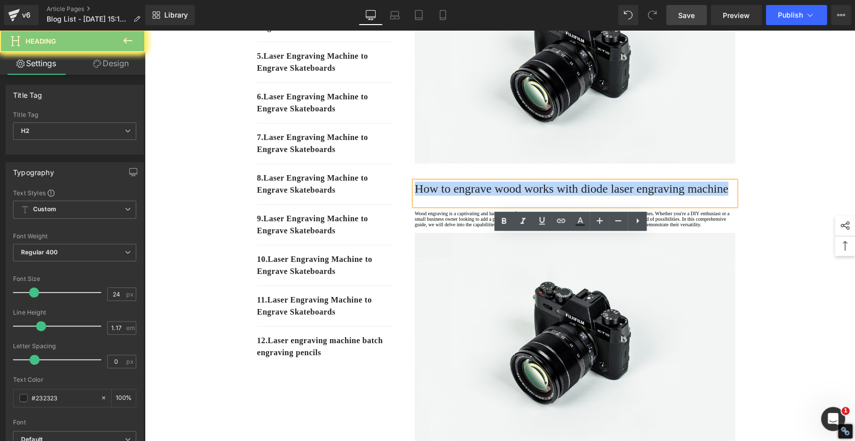
click at [483, 195] on span "How to engrave wood works with diode laser engraving machine" at bounding box center [572, 188] width 314 height 13
paste div
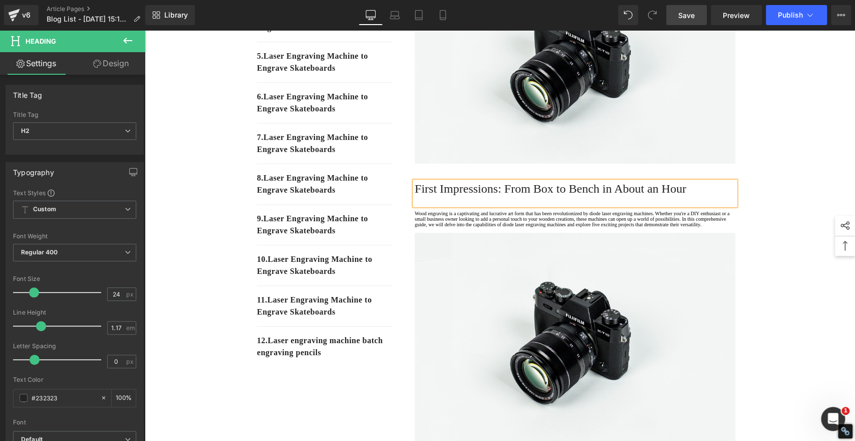
click at [483, 195] on h2 "First Impressions: From Box to Bench in About an Hour" at bounding box center [575, 188] width 321 height 14
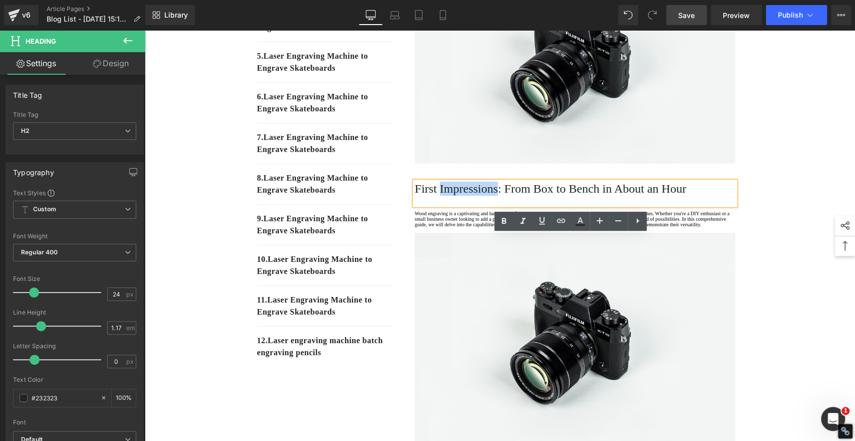
click at [483, 195] on h2 "First Impressions: From Box to Bench in About an Hour" at bounding box center [575, 188] width 321 height 14
drag, startPoint x: 483, startPoint y: 245, endPoint x: 499, endPoint y: 235, distance: 19.2
click at [483, 195] on h2 "First Impressions: From Box to Bench in About an Hour" at bounding box center [575, 188] width 321 height 14
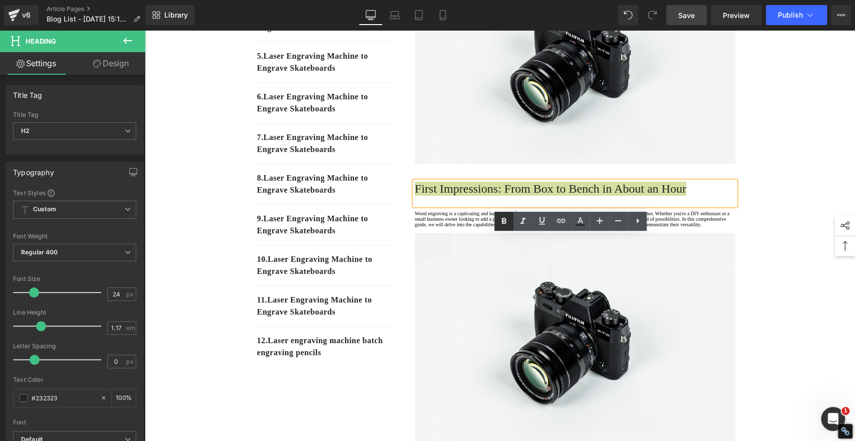
click at [504, 219] on icon at bounding box center [504, 221] width 5 height 6
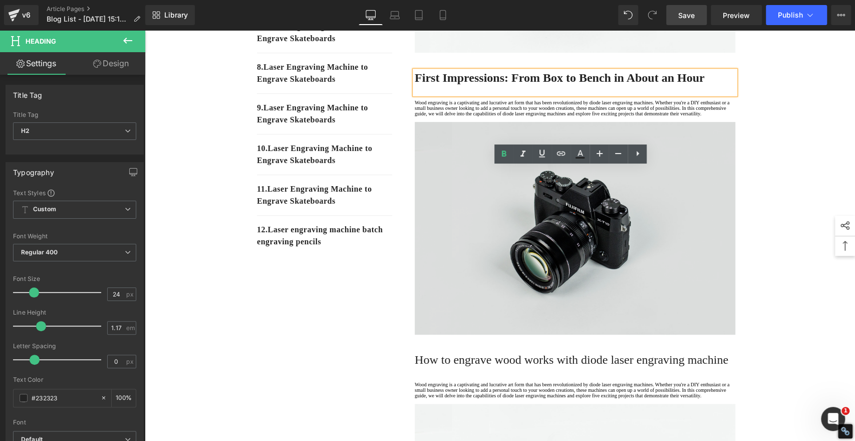
scroll to position [389, 0]
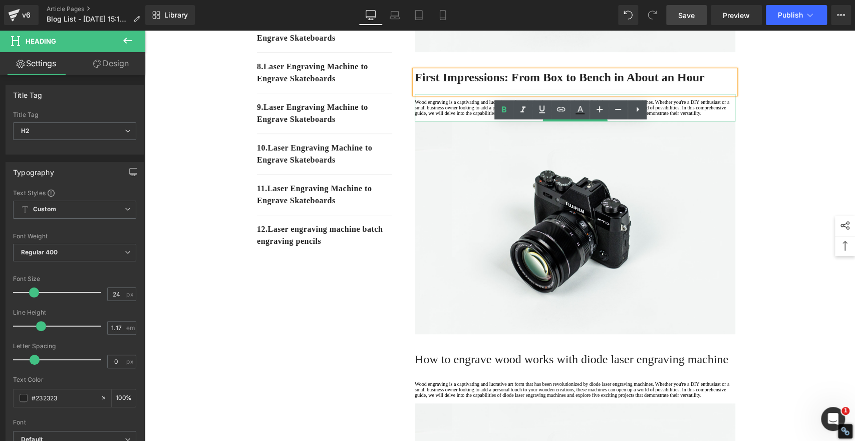
click at [467, 121] on p at bounding box center [575, 119] width 321 height 6
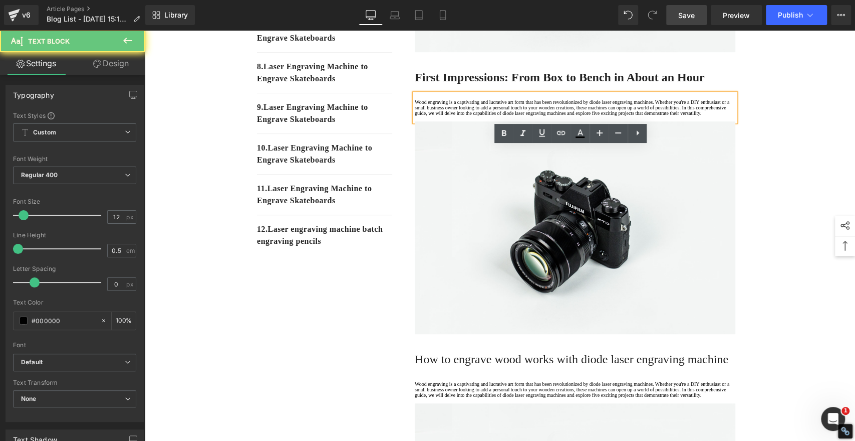
click at [454, 116] on p "Wood engraving is a captivating and lucrative art form that has been revolution…" at bounding box center [575, 107] width 321 height 17
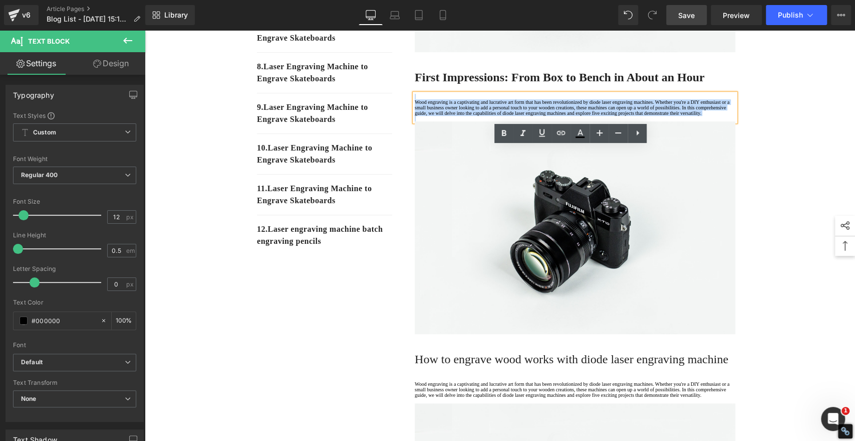
drag, startPoint x: 454, startPoint y: 197, endPoint x: 420, endPoint y: 150, distance: 57.2
click at [420, 121] on div "Wood engraving is a captivating and lucrative art form that has been revolution…" at bounding box center [575, 108] width 321 height 28
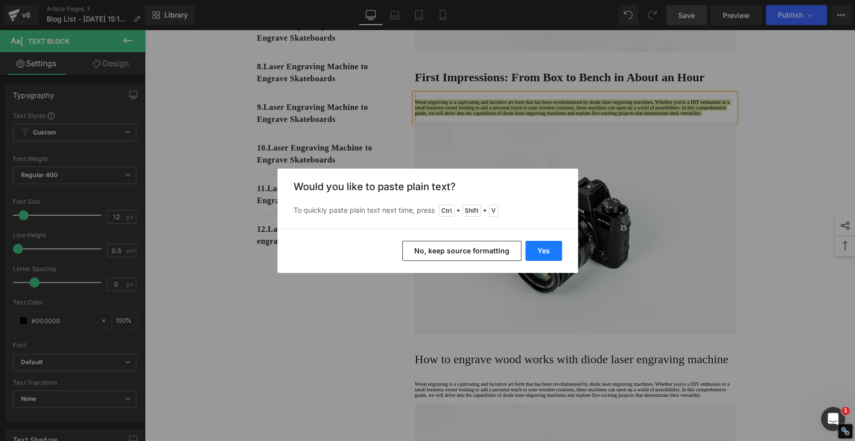
drag, startPoint x: 543, startPoint y: 244, endPoint x: 397, endPoint y: 214, distance: 148.8
click at [543, 245] on button "Yes" at bounding box center [544, 251] width 37 height 20
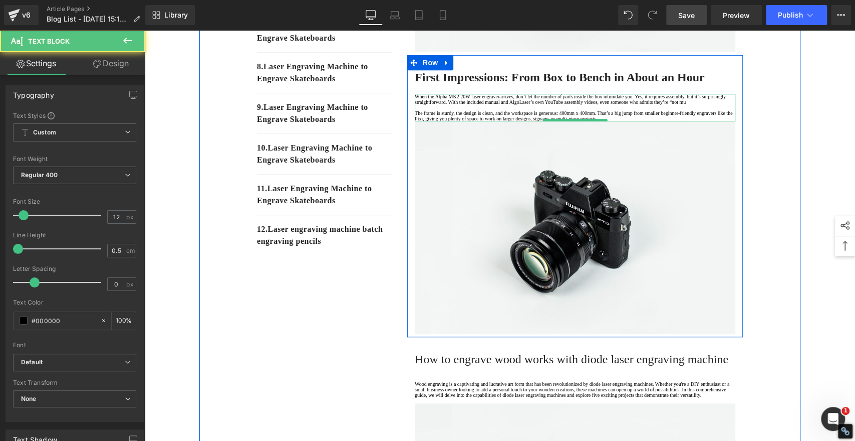
click at [487, 121] on p "The frame is sturdy, the design is clean, and the workspace is generous: 400mm …" at bounding box center [575, 115] width 321 height 11
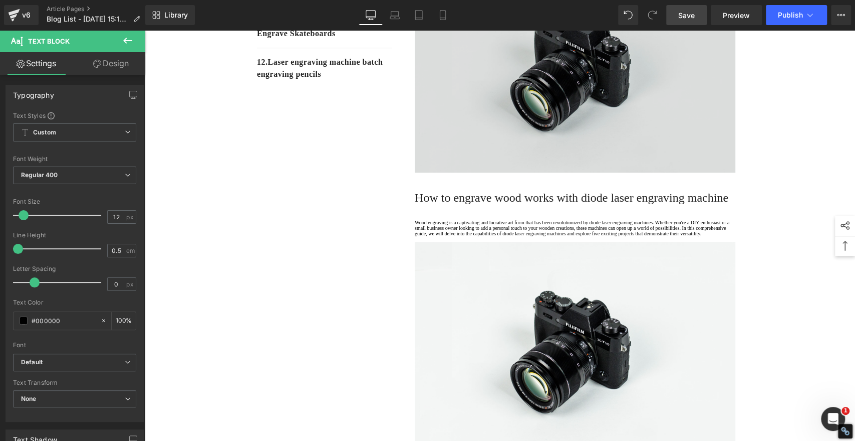
scroll to position [557, 0]
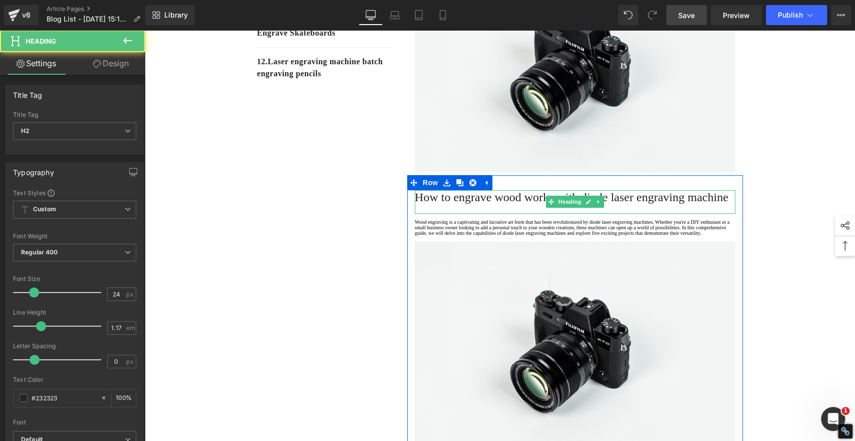
click at [475, 203] on span "How to engrave wood works with diode laser engraving machine" at bounding box center [572, 196] width 314 height 13
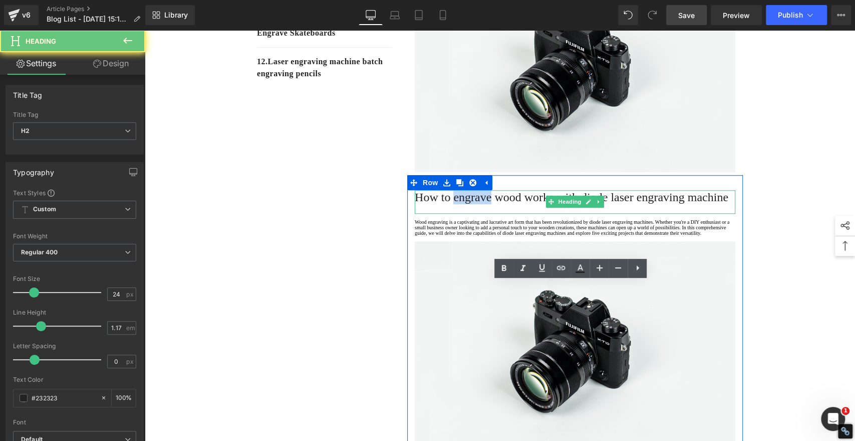
click at [475, 203] on span "How to engrave wood works with diode laser engraving machine" at bounding box center [572, 196] width 314 height 13
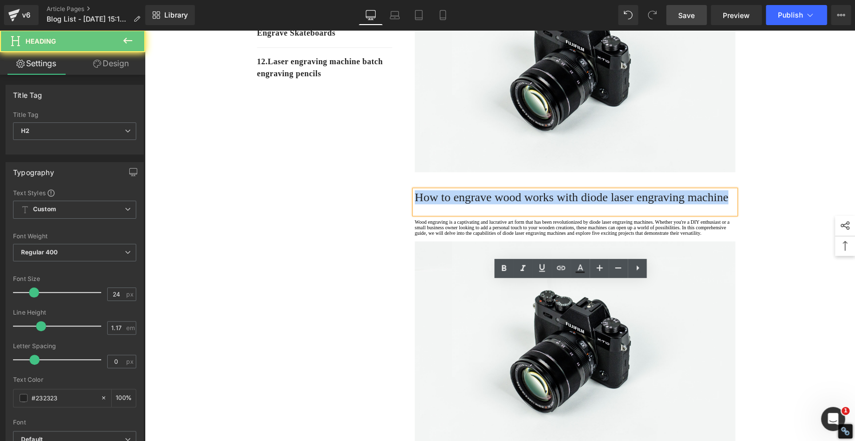
click at [475, 203] on span "How to engrave wood works with diode laser engraving machine" at bounding box center [572, 196] width 314 height 13
paste div
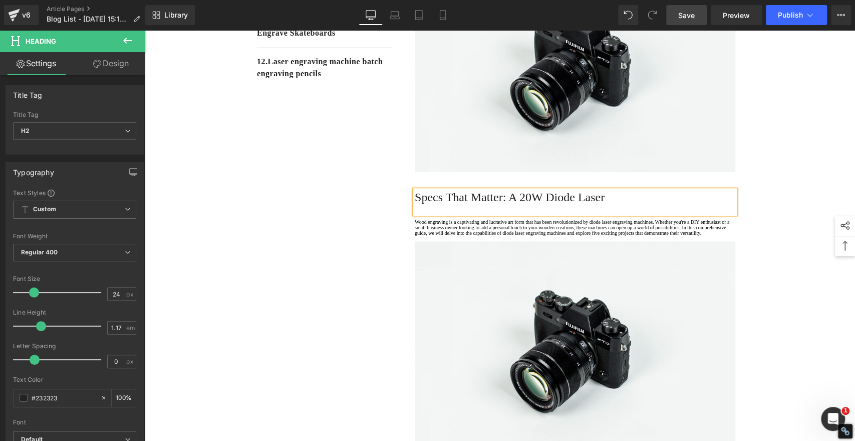
click at [475, 204] on h2 "Specs That Matter: A 20W Diode Laser" at bounding box center [575, 197] width 321 height 14
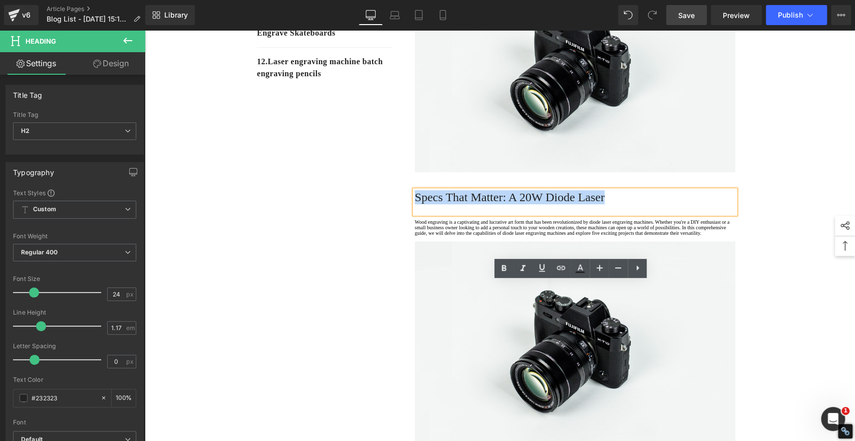
click at [475, 204] on h2 "Specs That Matter: A 20W Diode Laser" at bounding box center [575, 197] width 321 height 14
click at [501, 268] on icon at bounding box center [504, 268] width 12 height 12
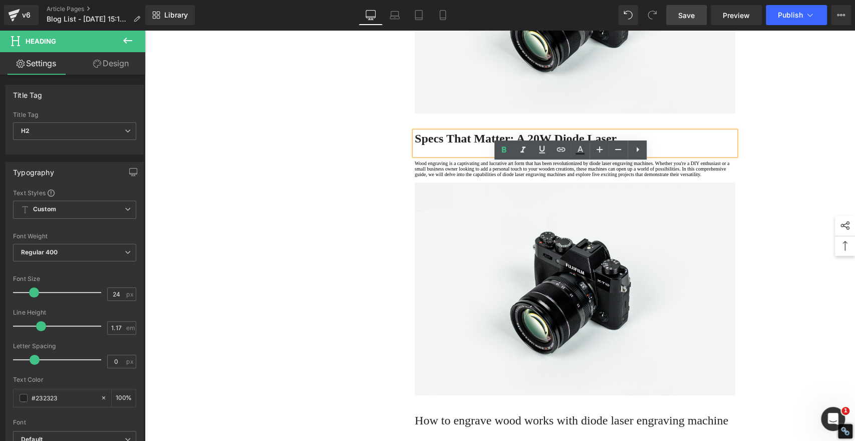
scroll to position [724, 0]
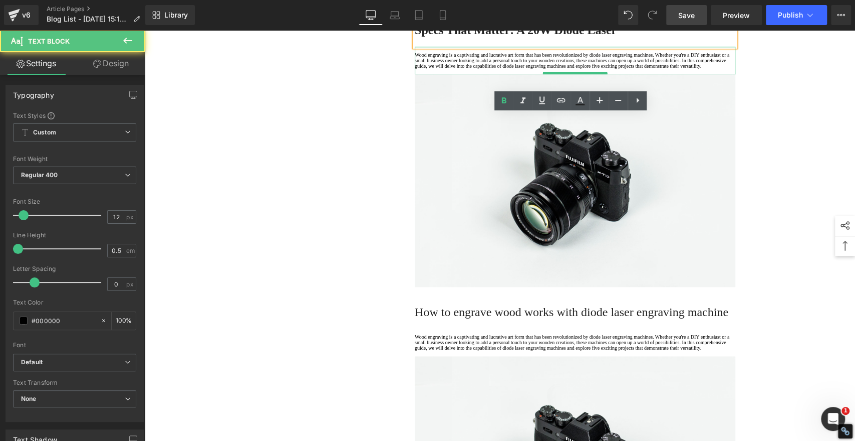
click at [449, 69] on p "Wood engraving is a captivating and lucrative art form that has been revolution…" at bounding box center [575, 60] width 321 height 17
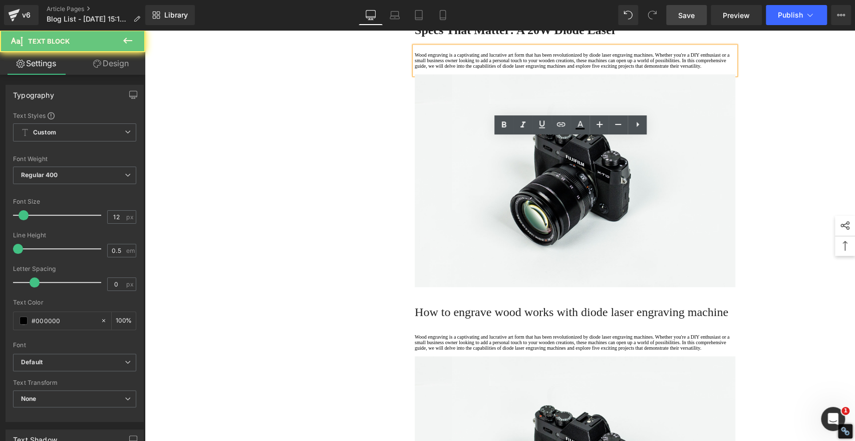
click at [448, 69] on p "Wood engraving is a captivating and lucrative art form that has been revolution…" at bounding box center [575, 60] width 321 height 17
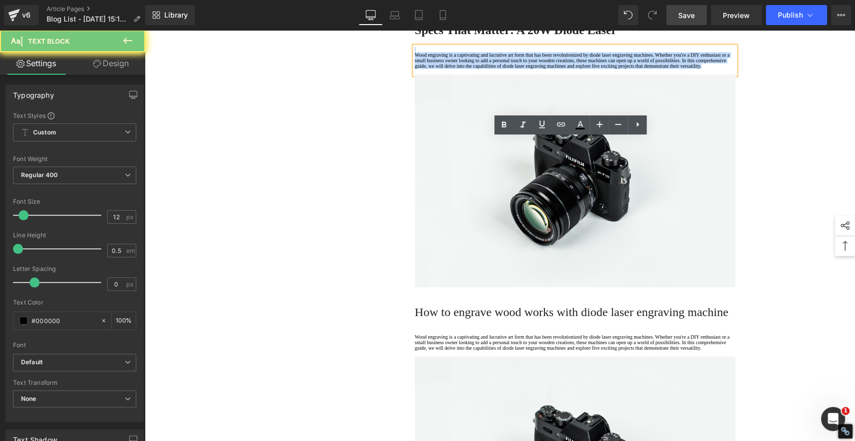
drag, startPoint x: 457, startPoint y: 186, endPoint x: 354, endPoint y: 118, distance: 122.9
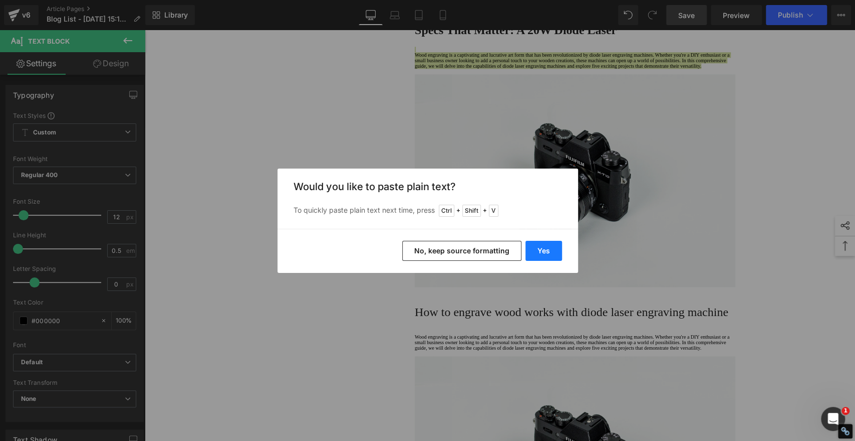
click at [553, 245] on button "Yes" at bounding box center [544, 251] width 37 height 20
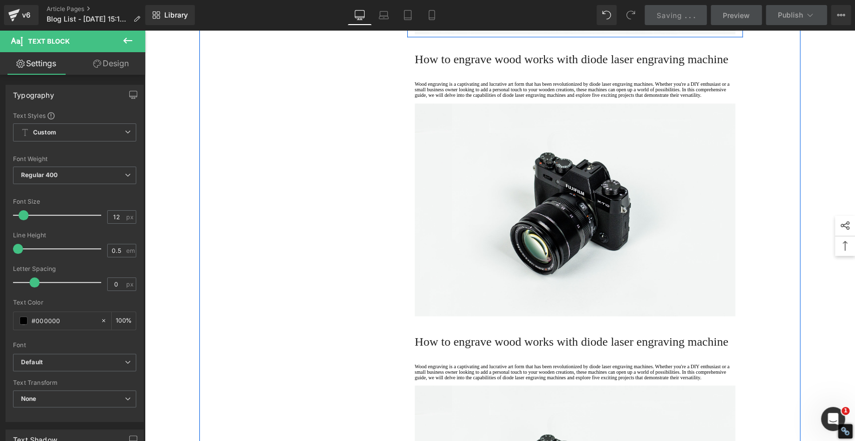
scroll to position [1058, 0]
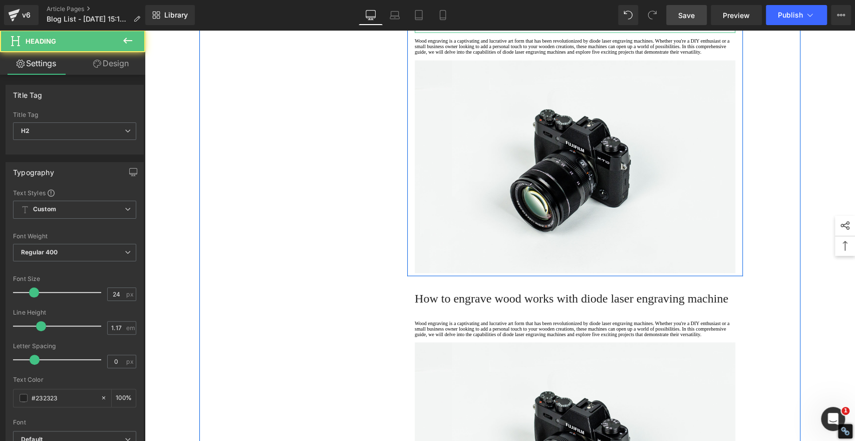
click at [468, 23] on span "How to engrave wood works with diode laser engraving machine" at bounding box center [572, 16] width 314 height 13
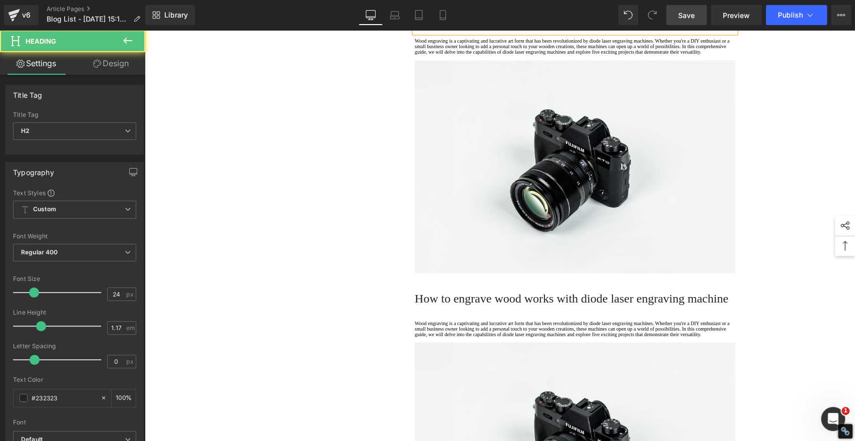
click at [468, 23] on span "How to engrave wood works with diode laser engraving machine" at bounding box center [572, 16] width 314 height 13
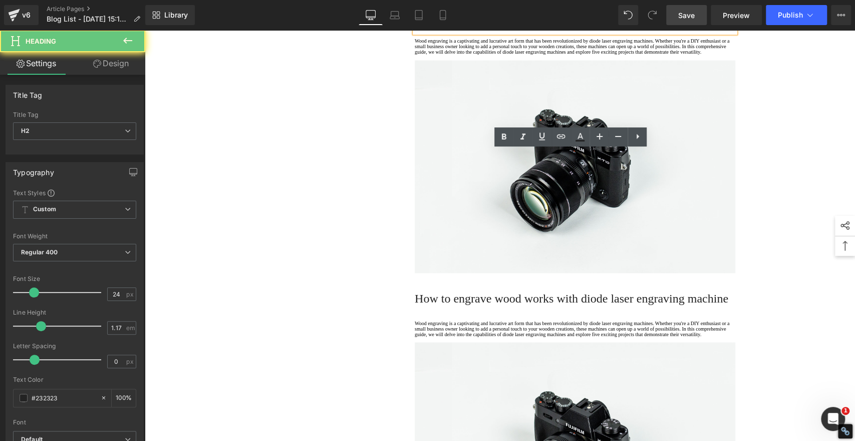
click at [468, 23] on span "How to engrave wood works with diode laser engraving machine" at bounding box center [572, 16] width 314 height 13
paste div
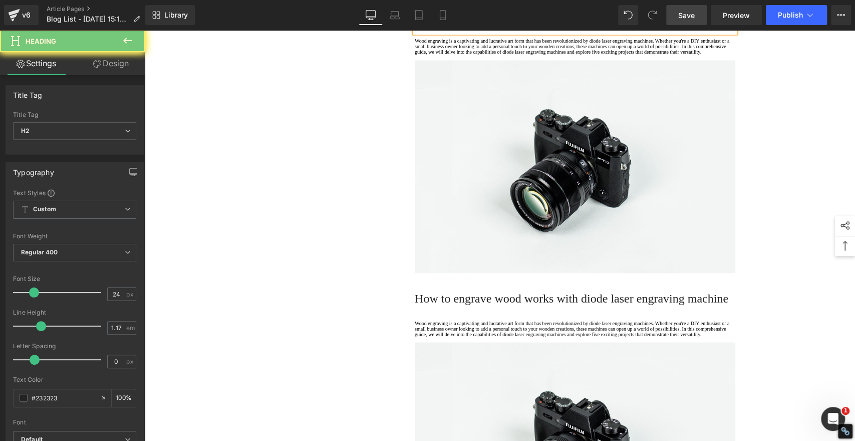
click at [466, 23] on h2 "Assembly Accessories: Air Assist Included" at bounding box center [575, 16] width 321 height 14
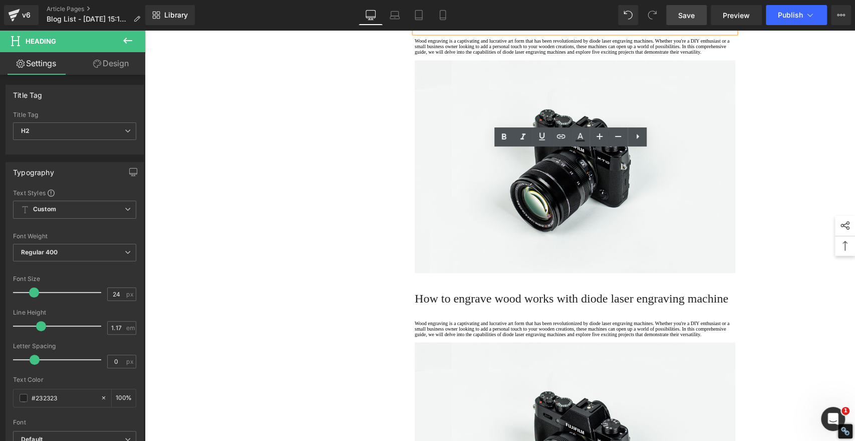
click at [466, 23] on h2 "Assembly Accessories: Air Assist Included" at bounding box center [575, 16] width 321 height 14
click at [503, 139] on icon at bounding box center [504, 137] width 12 height 12
click at [467, 55] on p "Wood engraving is a captivating and lucrative art form that has been revolution…" at bounding box center [575, 46] width 321 height 17
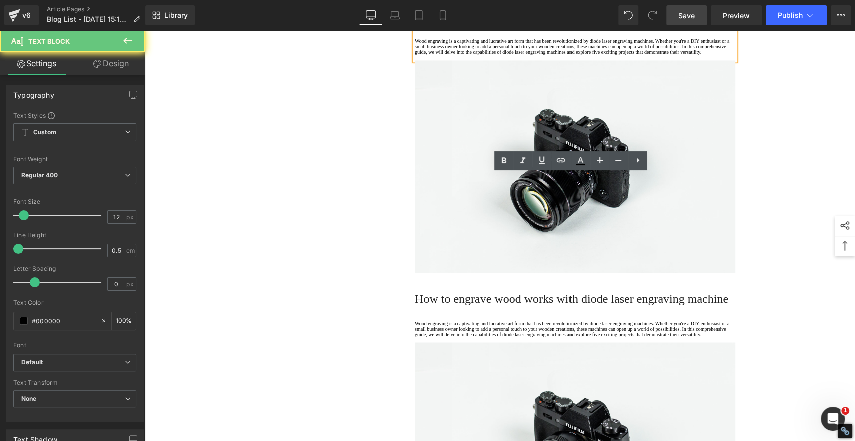
click at [455, 55] on p "Wood engraving is a captivating and lucrative art form that has been revolution…" at bounding box center [575, 46] width 321 height 17
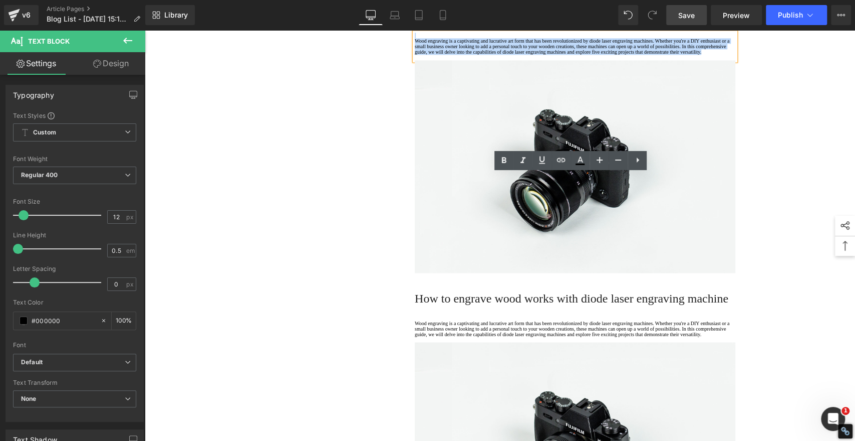
drag, startPoint x: 454, startPoint y: 220, endPoint x: 406, endPoint y: 174, distance: 66.3
click at [407, 174] on div "Assembly Accessories: Air Assist Included Heading Wood engraving is a captivati…" at bounding box center [575, 141] width 336 height 264
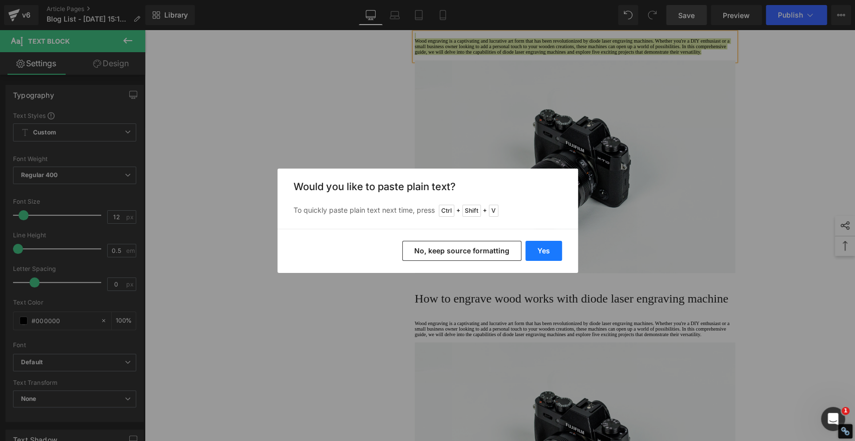
click at [549, 255] on button "Yes" at bounding box center [544, 251] width 37 height 20
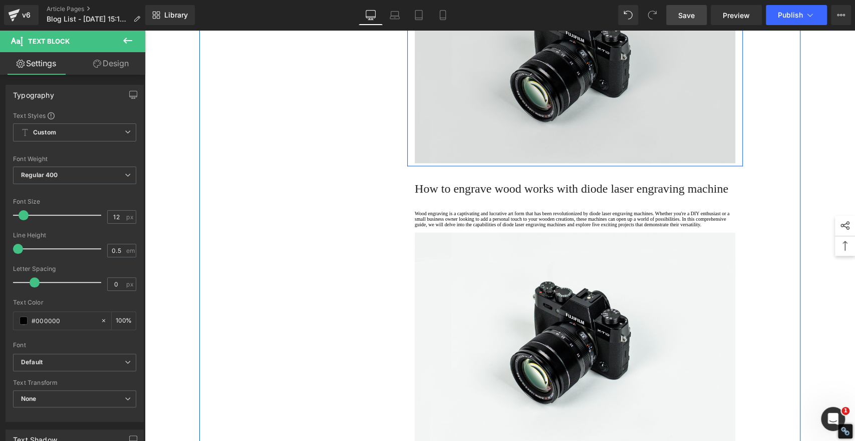
scroll to position [1336, 0]
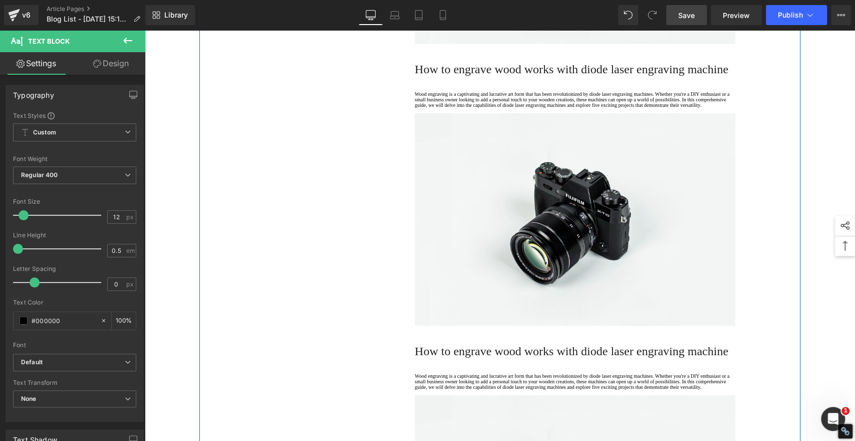
click at [480, 76] on h2 "How to engrave wood works with diode laser engraving machine" at bounding box center [575, 69] width 321 height 14
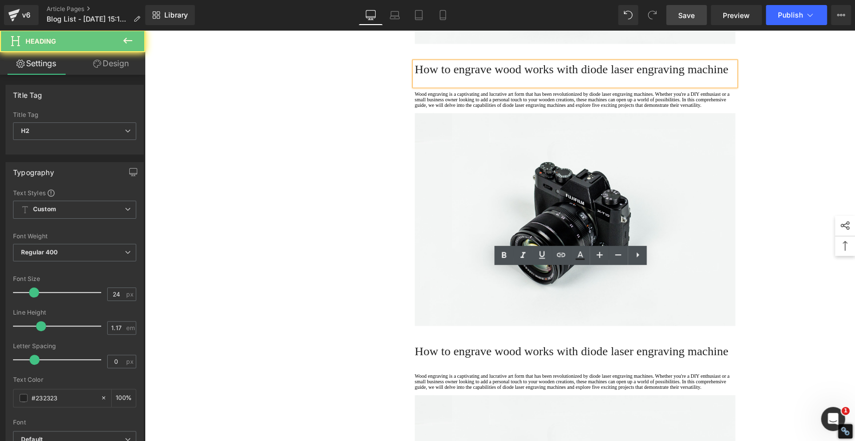
click at [462, 76] on h2 "How to engrave wood works with diode laser engraving machine" at bounding box center [575, 69] width 321 height 14
click at [469, 76] on h2 "How to engrave wood works with diode laser engraving machine" at bounding box center [575, 69] width 321 height 14
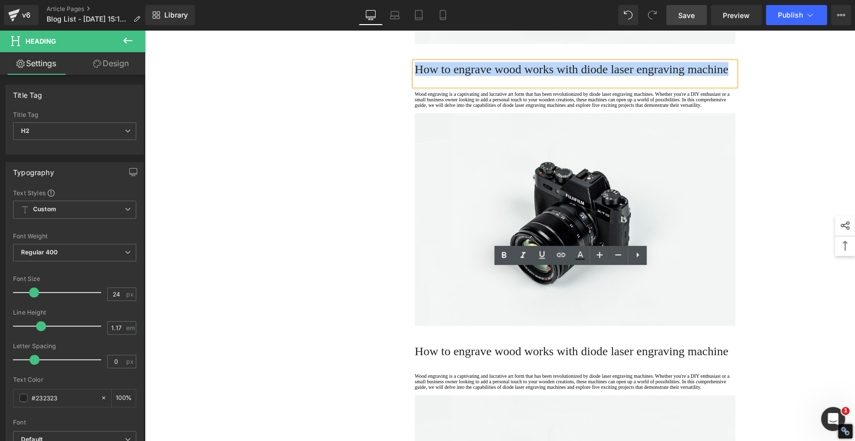
click at [469, 76] on h2 "How to engrave wood works with diode laser engraving machine" at bounding box center [575, 69] width 321 height 14
paste div
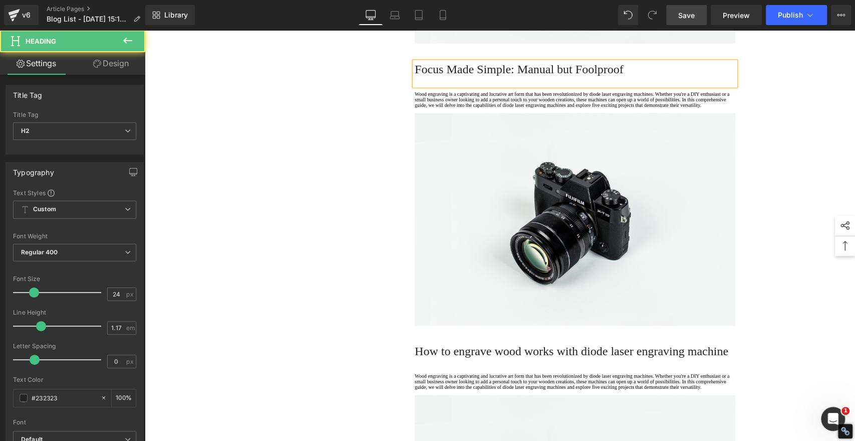
click at [475, 76] on h2 "Focus Made Simple: Manual but Foolproof" at bounding box center [575, 69] width 321 height 14
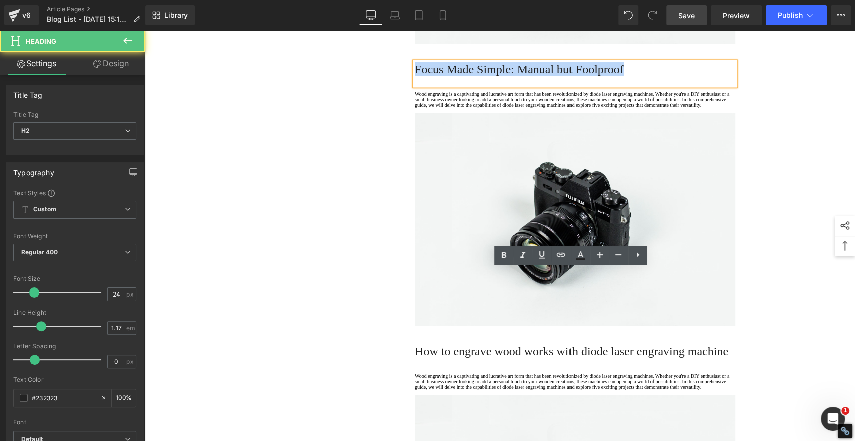
click at [475, 76] on h2 "Focus Made Simple: Manual but Foolproof" at bounding box center [575, 69] width 321 height 14
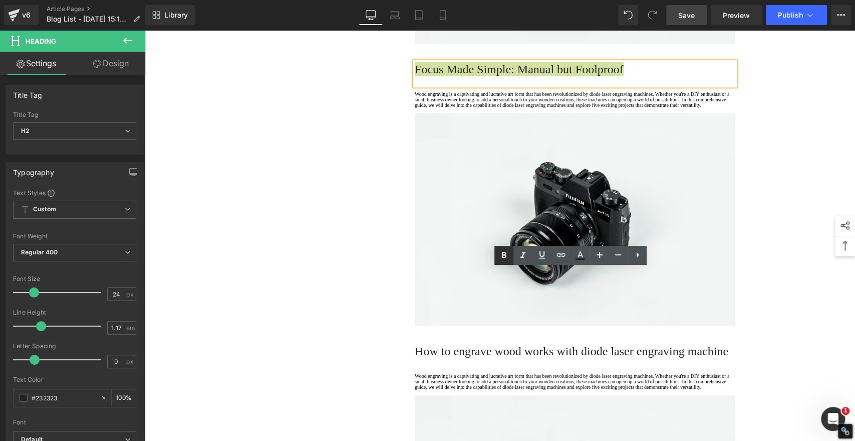
click at [505, 253] on icon at bounding box center [504, 255] width 5 height 6
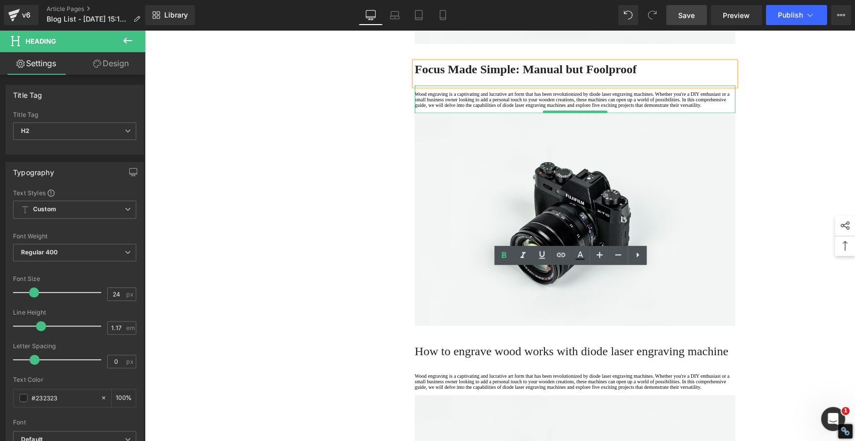
click at [464, 113] on p at bounding box center [575, 111] width 321 height 6
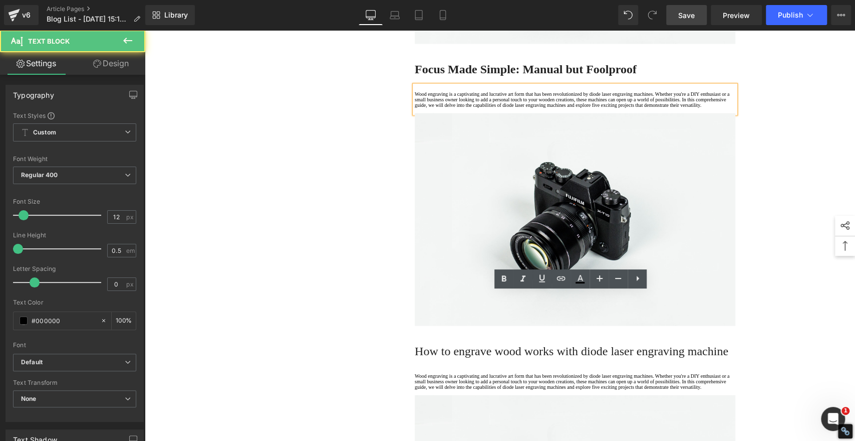
click at [449, 108] on p "Wood engraving is a captivating and lucrative art form that has been revolution…" at bounding box center [575, 99] width 321 height 17
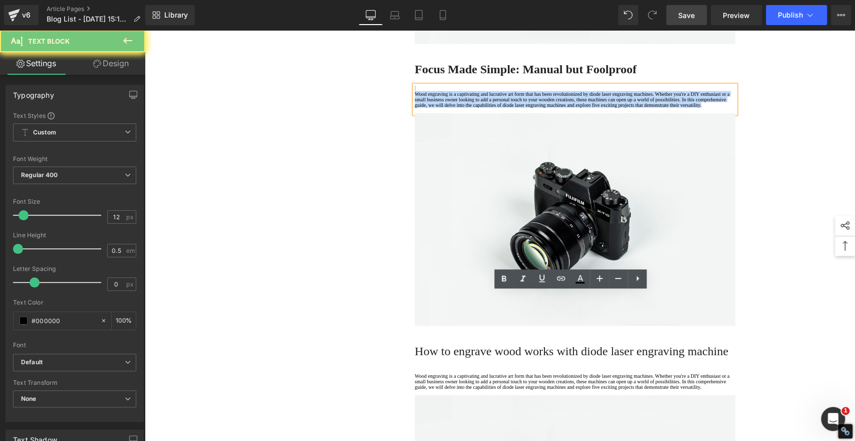
drag, startPoint x: 452, startPoint y: 341, endPoint x: 386, endPoint y: 285, distance: 86.1
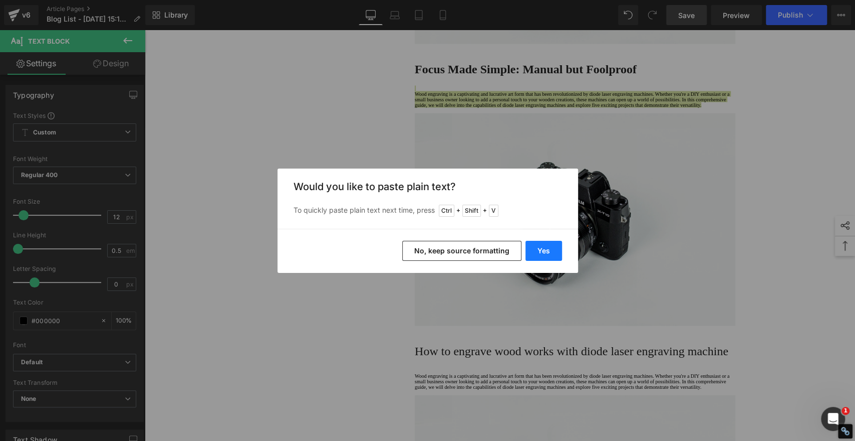
drag, startPoint x: 549, startPoint y: 248, endPoint x: 378, endPoint y: 212, distance: 174.5
click at [549, 248] on button "Yes" at bounding box center [544, 251] width 37 height 20
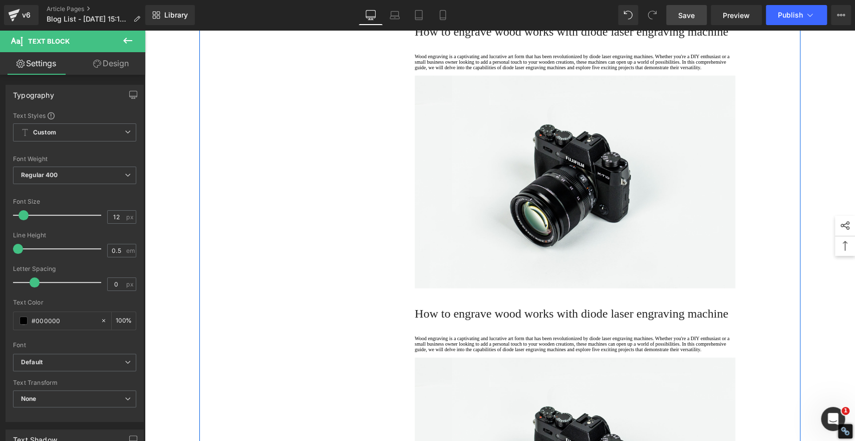
scroll to position [1670, 0]
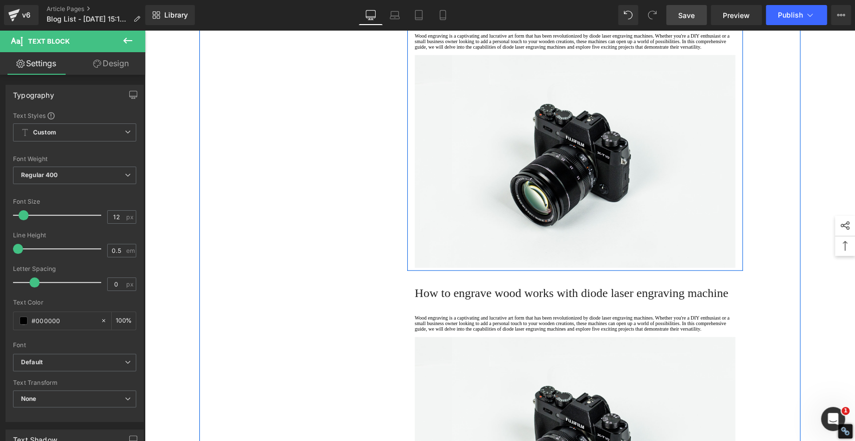
click at [479, 18] on h2 "How to engrave wood works with diode laser engraving machine" at bounding box center [575, 11] width 321 height 14
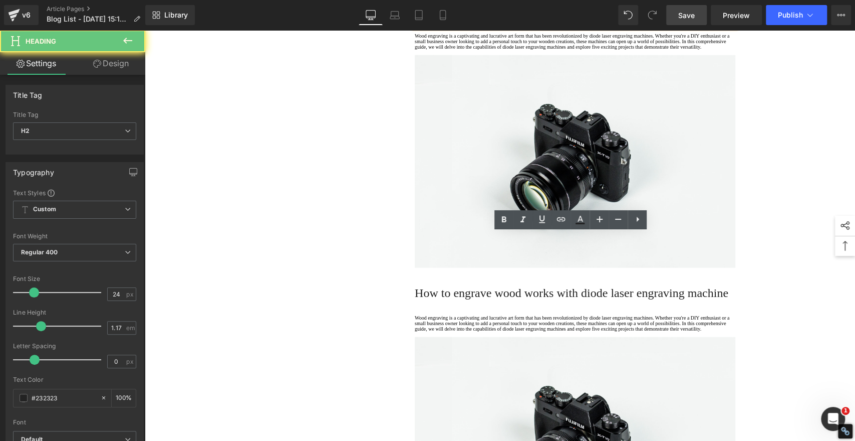
click at [464, 18] on h2 "How to engrave wood works with diode laser engraving machine" at bounding box center [575, 11] width 321 height 14
paste div
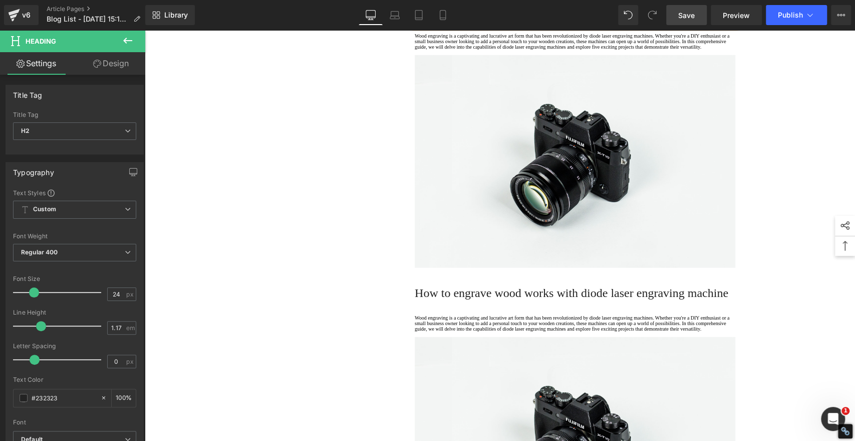
click at [465, 18] on h2 "Safety Features: Not Just an Afterthought" at bounding box center [575, 11] width 321 height 14
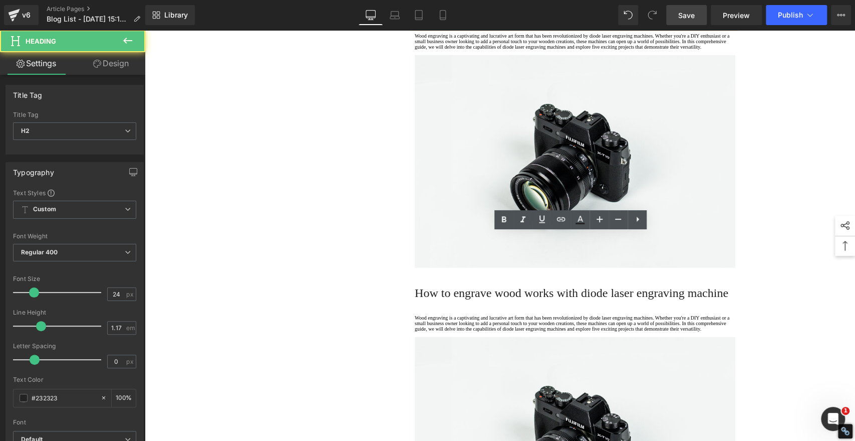
click at [465, 18] on h2 "Safety Features: Not Just an Afterthought" at bounding box center [575, 11] width 321 height 14
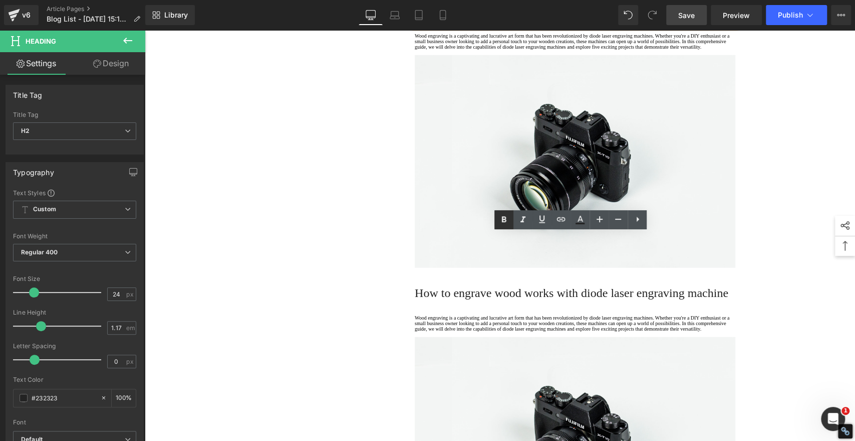
click at [509, 218] on icon at bounding box center [504, 219] width 12 height 12
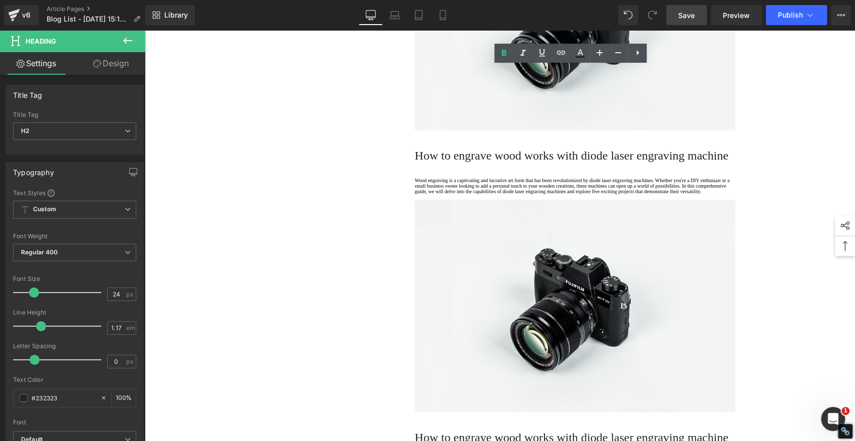
scroll to position [1837, 0]
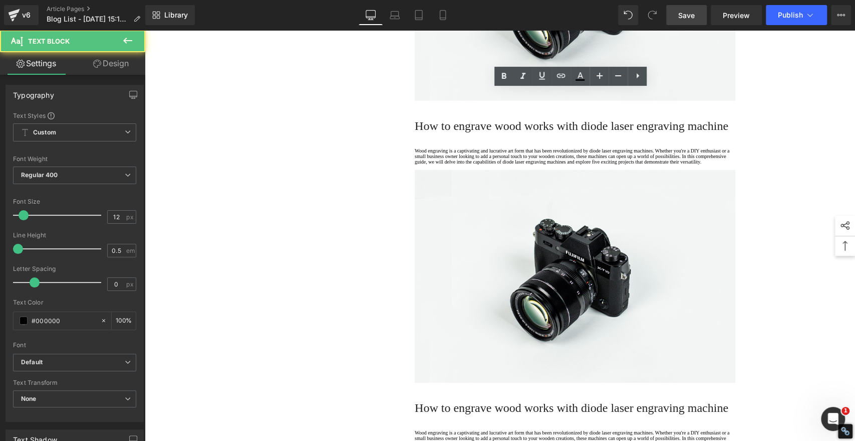
drag, startPoint x: 451, startPoint y: 140, endPoint x: 331, endPoint y: 77, distance: 135.6
click at [331, 77] on div "1. Is the laser engraving machine good at engraving wooden materials Text Block…" at bounding box center [499, 187] width 601 height 3838
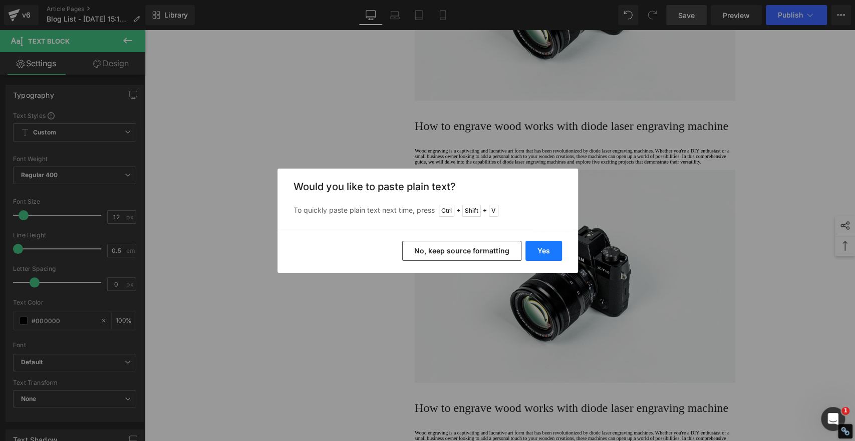
click at [545, 247] on button "Yes" at bounding box center [544, 251] width 37 height 20
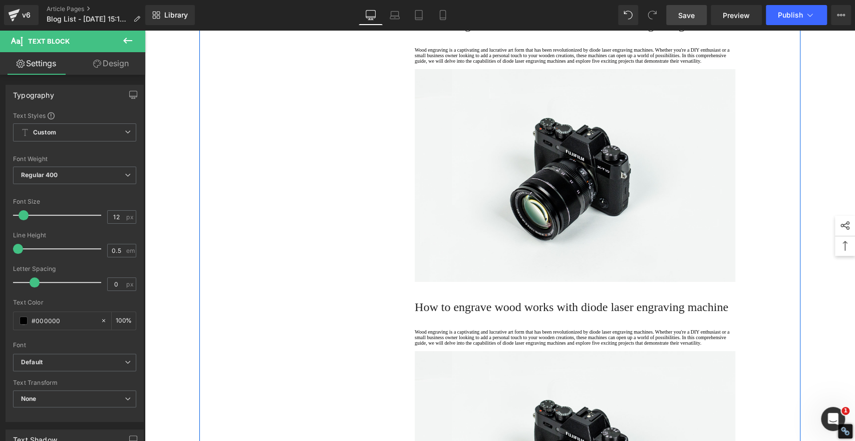
scroll to position [2005, 0]
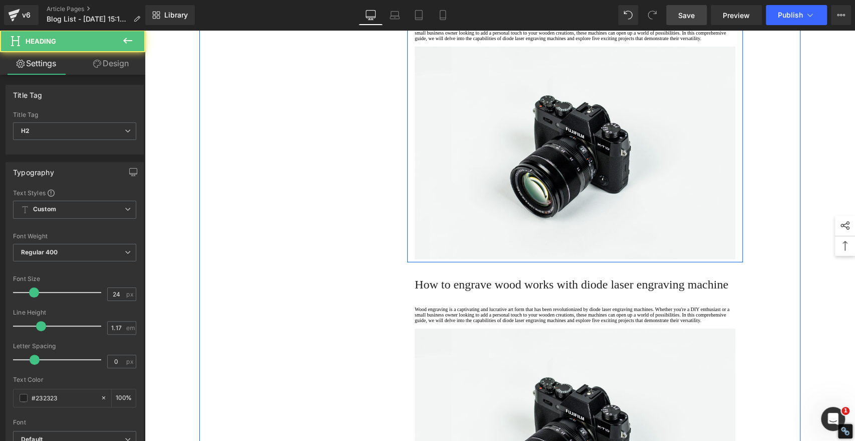
click at [492, 9] on span "How to engrave wood works with diode laser engraving machine" at bounding box center [572, 2] width 314 height 13
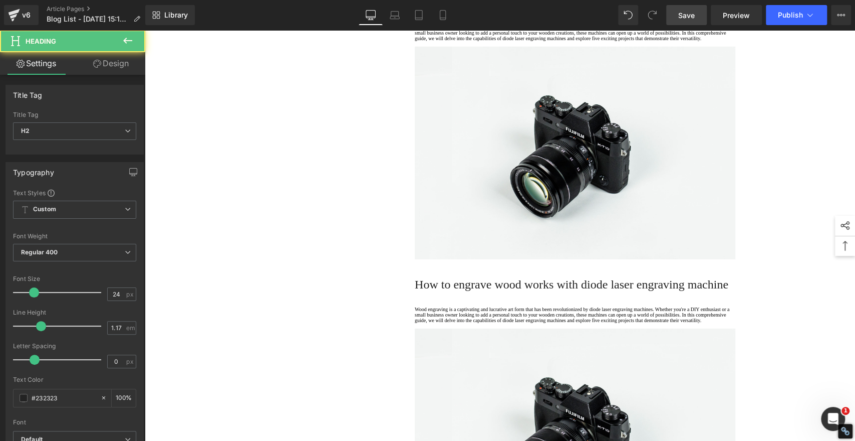
click at [492, 9] on span "How to engrave wood works with diode laser engraving machine" at bounding box center [572, 2] width 314 height 13
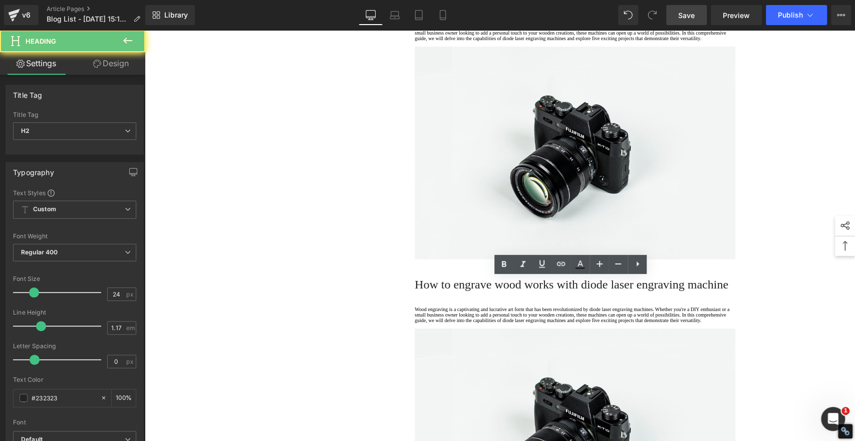
click at [492, 9] on span "How to engrave wood works with diode laser engraving machine" at bounding box center [572, 2] width 314 height 13
paste div
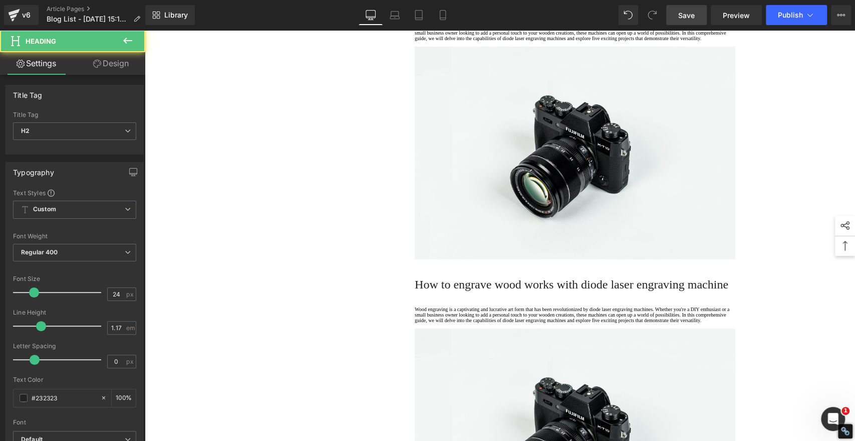
click at [491, 10] on h2 "AlgoOS: Beginner-Friendly Operating System" at bounding box center [575, 2] width 321 height 14
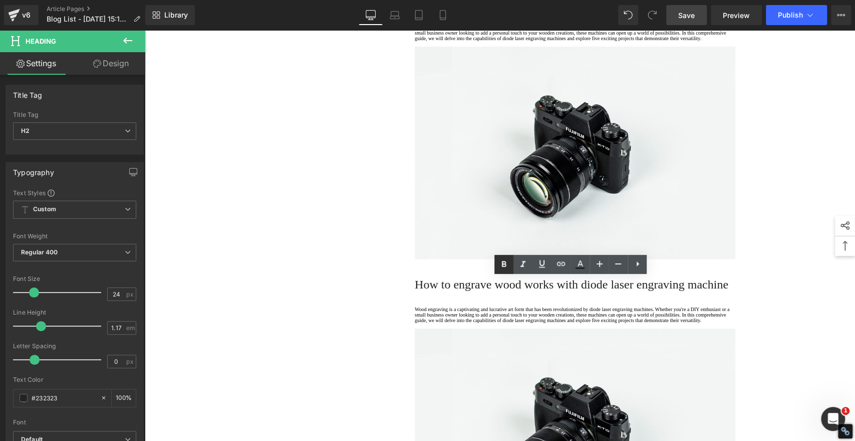
click at [507, 262] on icon at bounding box center [504, 264] width 12 height 12
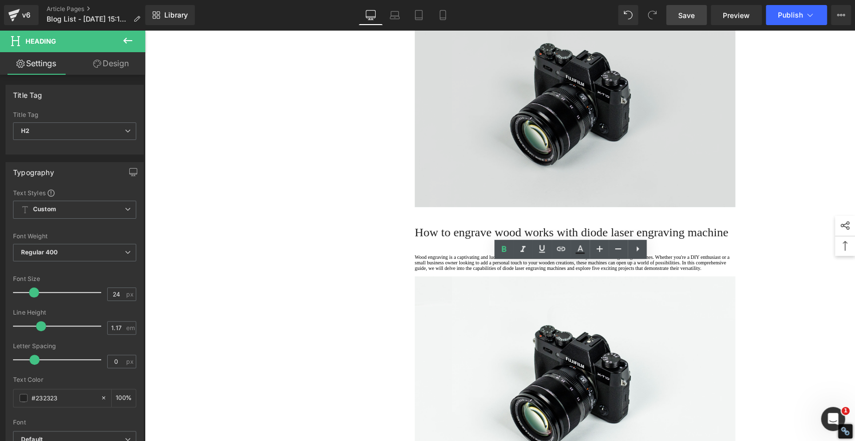
scroll to position [2116, 0]
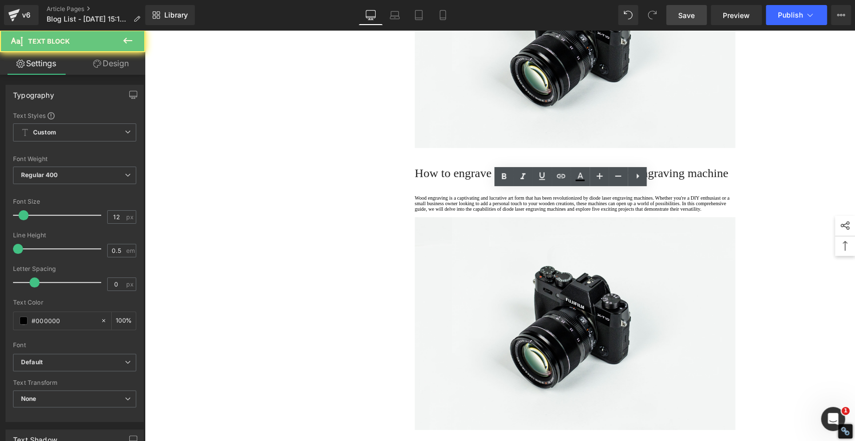
drag, startPoint x: 454, startPoint y: 240, endPoint x: 385, endPoint y: 169, distance: 98.5
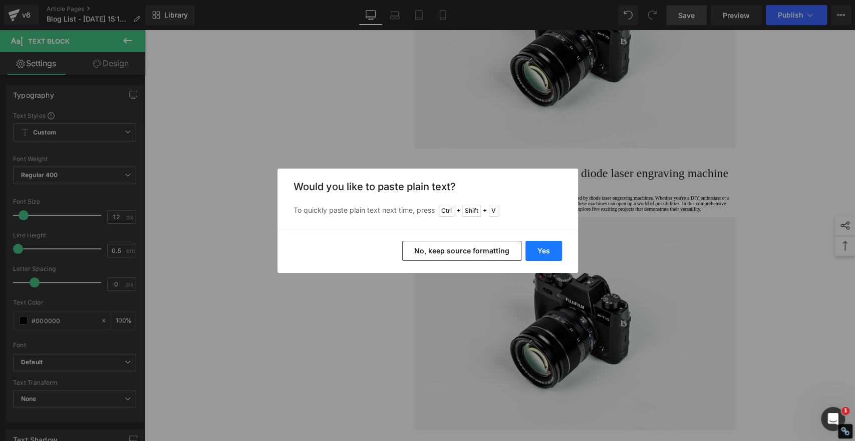
click at [533, 248] on button "Yes" at bounding box center [544, 251] width 37 height 20
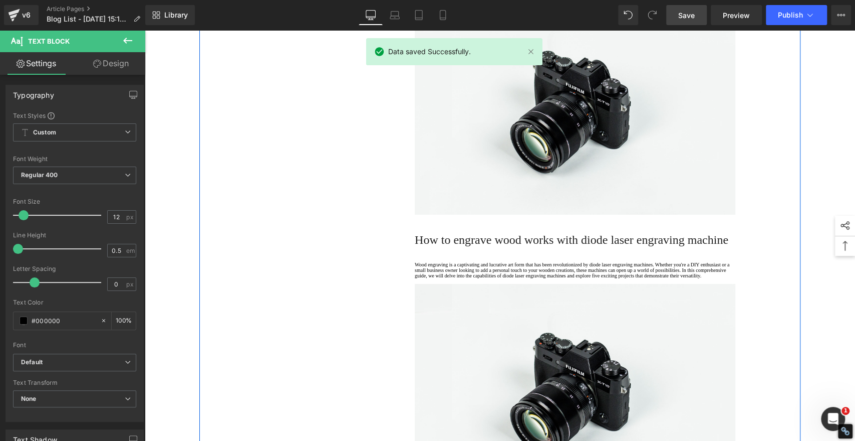
scroll to position [2450, 0]
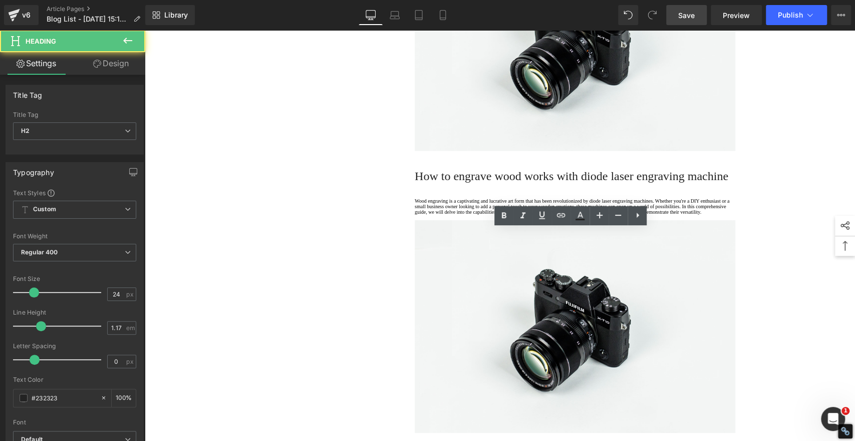
paste div
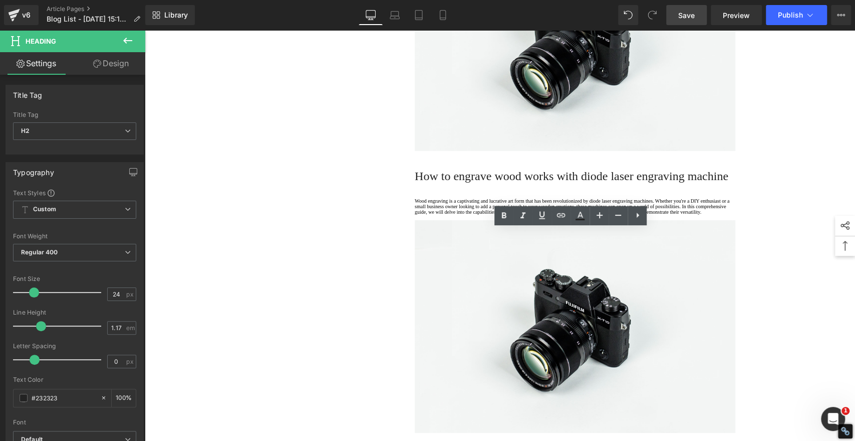
click at [501, 211] on icon at bounding box center [504, 215] width 12 height 12
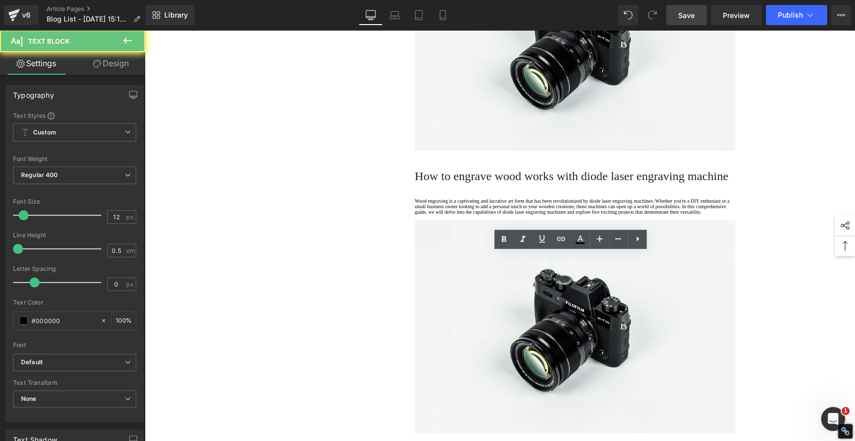
drag, startPoint x: 455, startPoint y: 302, endPoint x: 345, endPoint y: 209, distance: 143.0
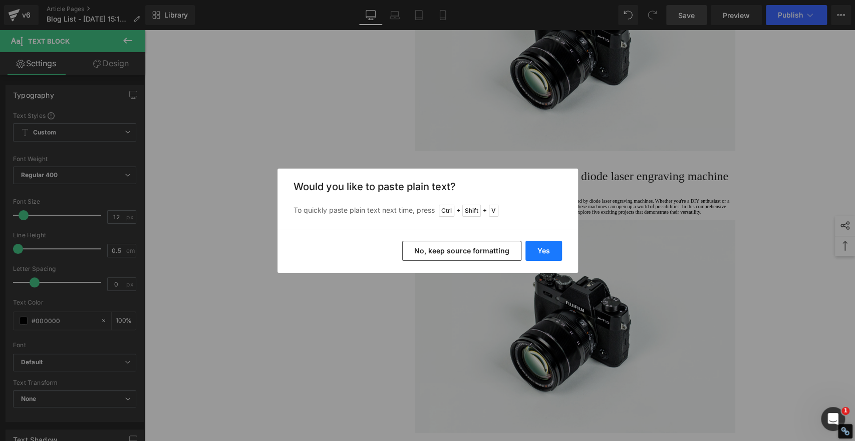
drag, startPoint x: 544, startPoint y: 244, endPoint x: 399, endPoint y: 214, distance: 147.9
click at [544, 244] on button "Yes" at bounding box center [544, 251] width 37 height 20
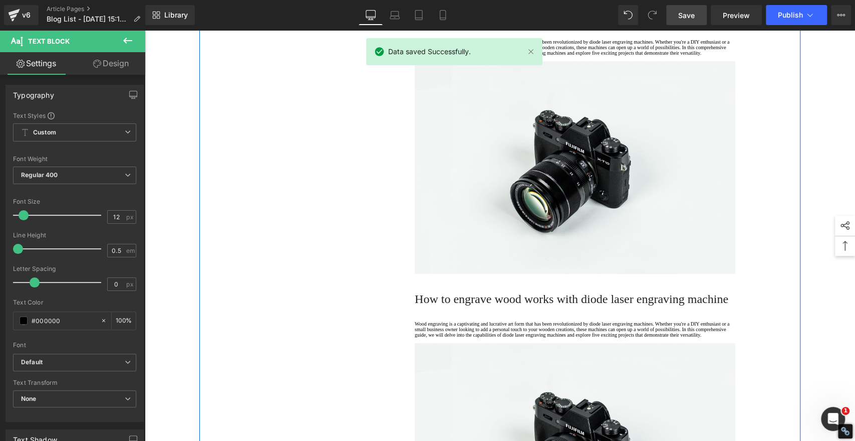
scroll to position [2951, 0]
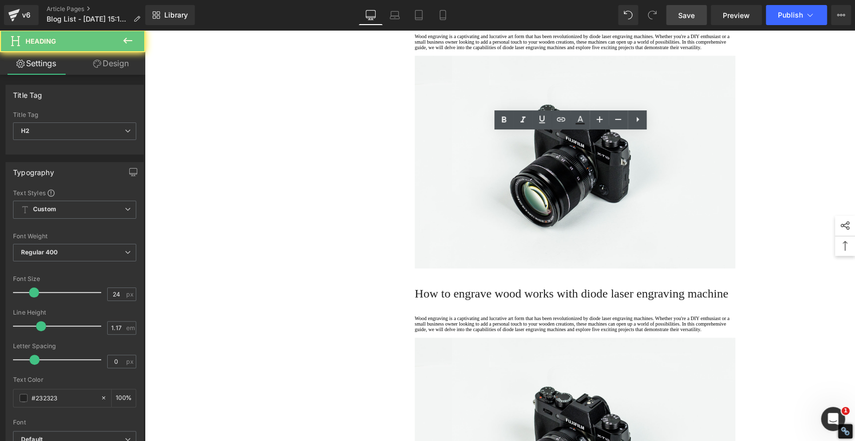
paste div
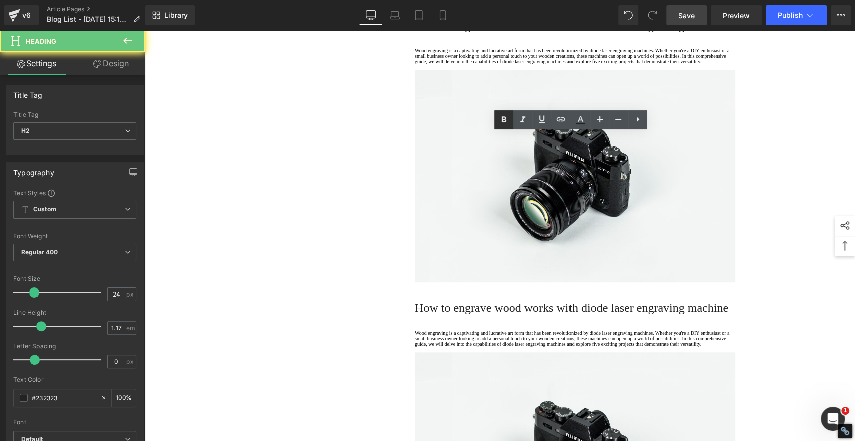
drag, startPoint x: 505, startPoint y: 118, endPoint x: 498, endPoint y: 122, distance: 8.8
click at [506, 117] on icon at bounding box center [504, 120] width 5 height 6
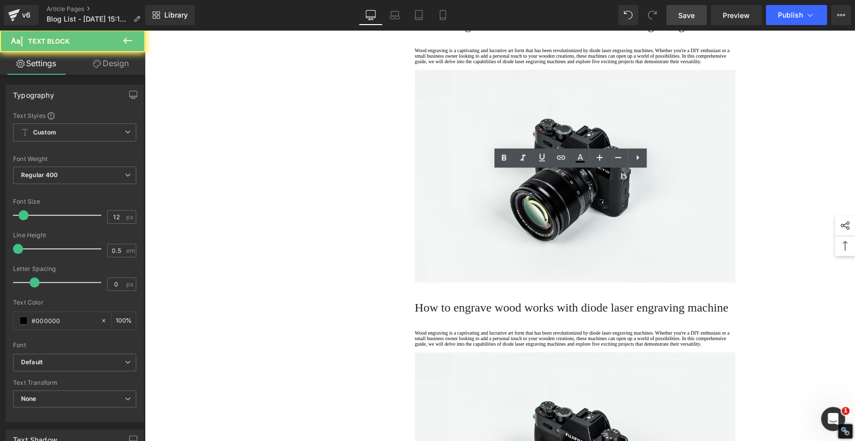
drag, startPoint x: 455, startPoint y: 223, endPoint x: 350, endPoint y: 131, distance: 139.2
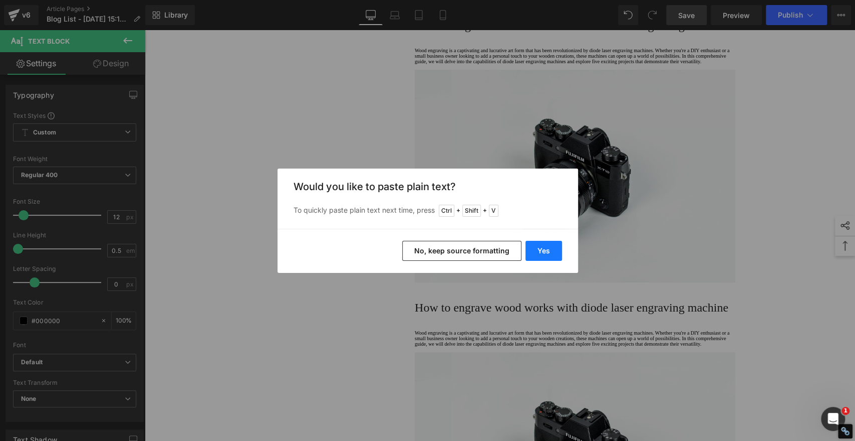
click at [545, 257] on button "Yes" at bounding box center [544, 251] width 37 height 20
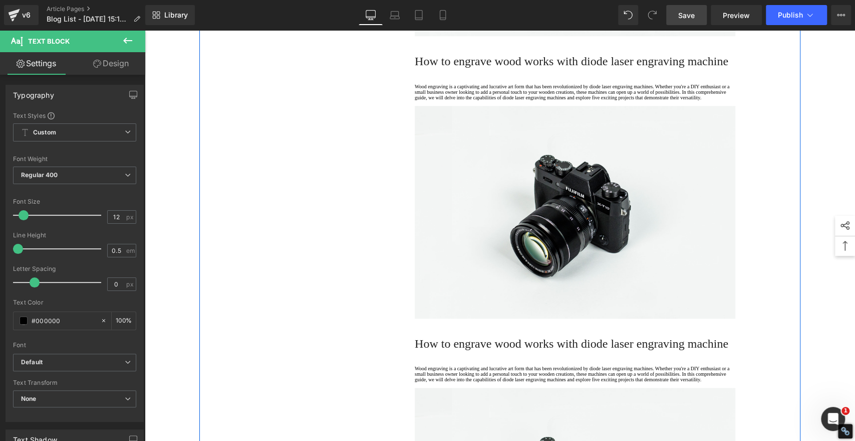
scroll to position [3285, 0]
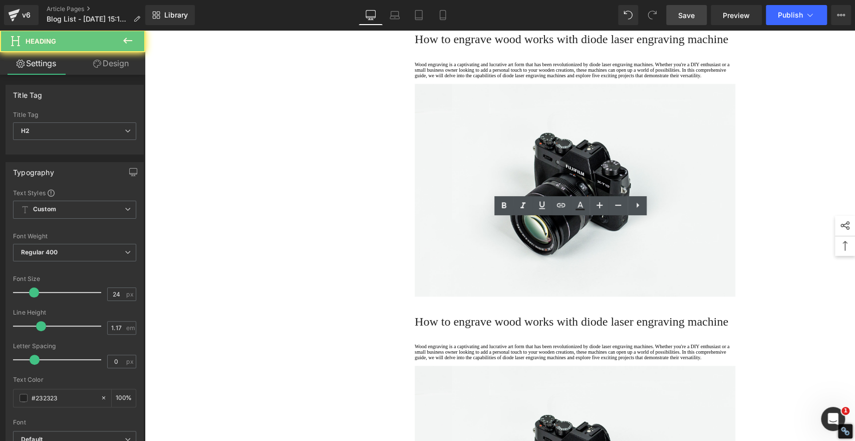
paste div
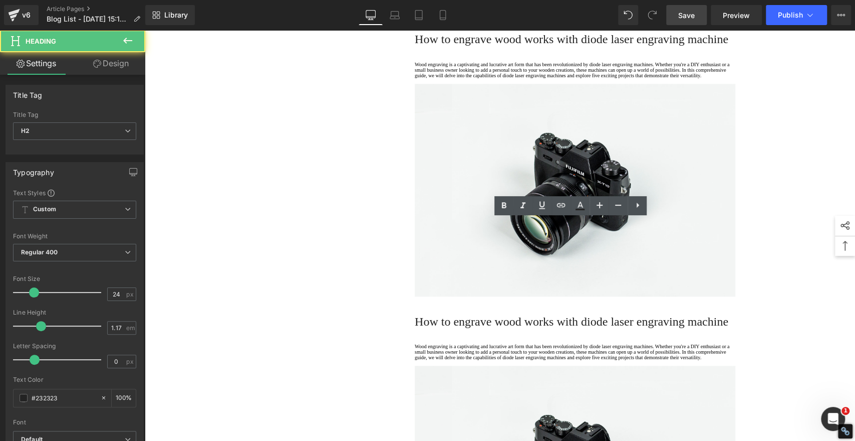
drag, startPoint x: 447, startPoint y: 228, endPoint x: 493, endPoint y: 210, distance: 49.6
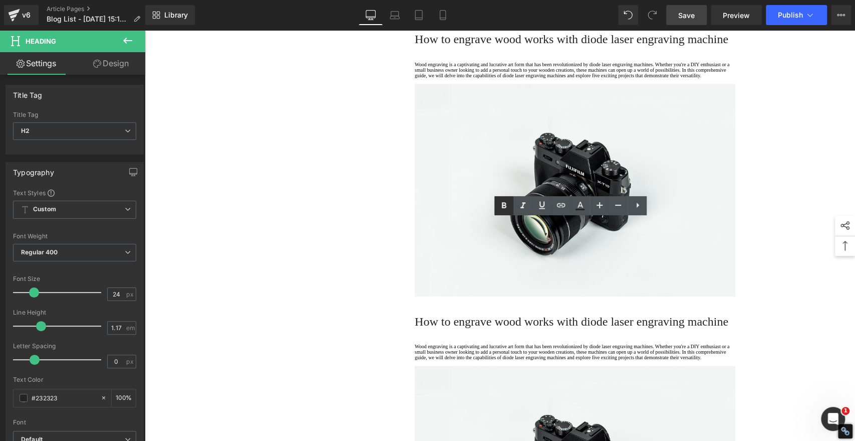
drag, startPoint x: 505, startPoint y: 203, endPoint x: 501, endPoint y: 206, distance: 5.4
click at [505, 203] on icon at bounding box center [504, 205] width 12 height 12
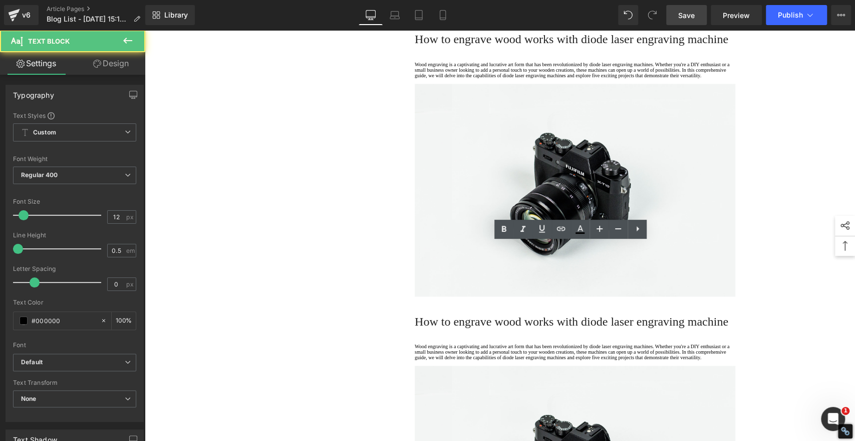
drag, startPoint x: 459, startPoint y: 295, endPoint x: 361, endPoint y: 221, distance: 122.3
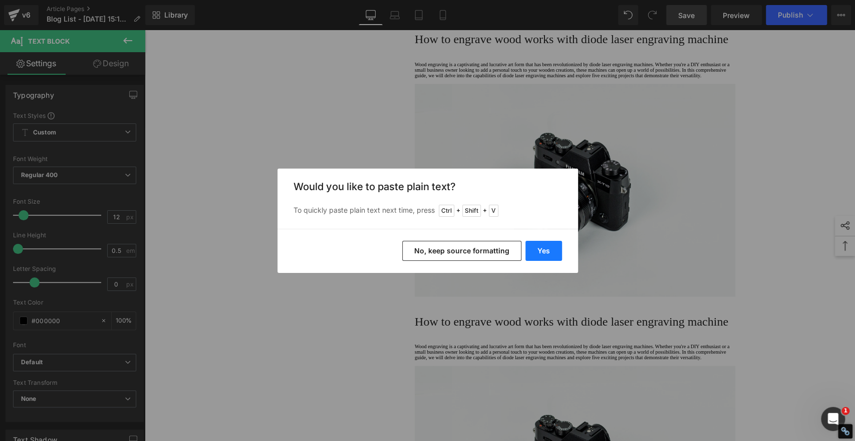
click at [539, 250] on button "Yes" at bounding box center [544, 251] width 37 height 20
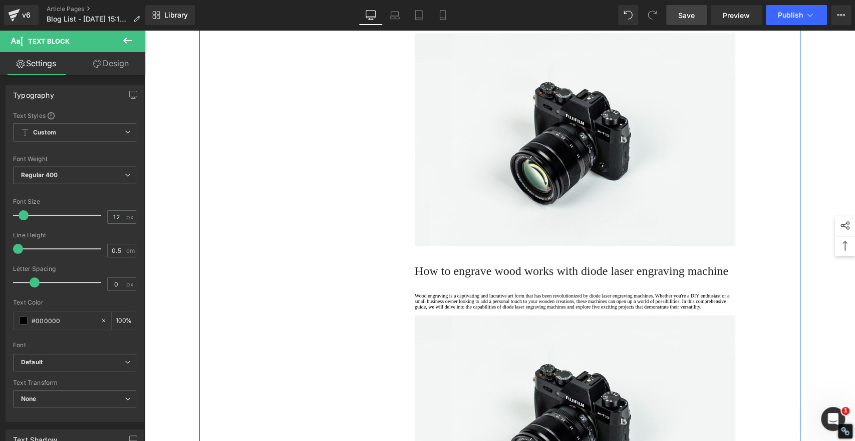
scroll to position [3619, 0]
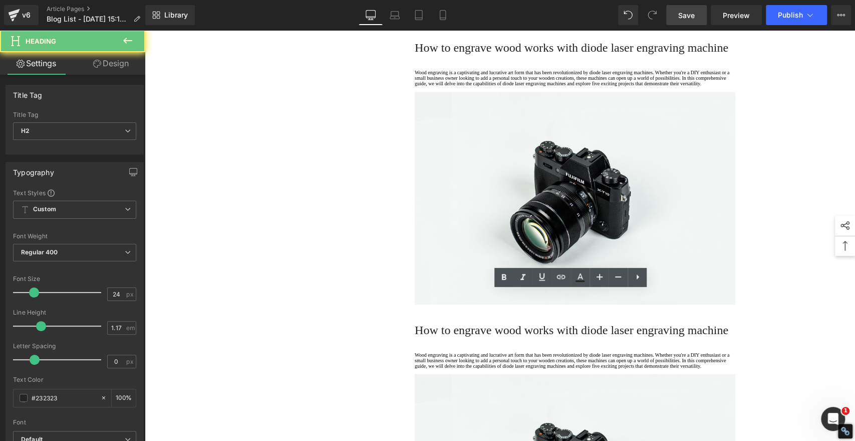
paste div
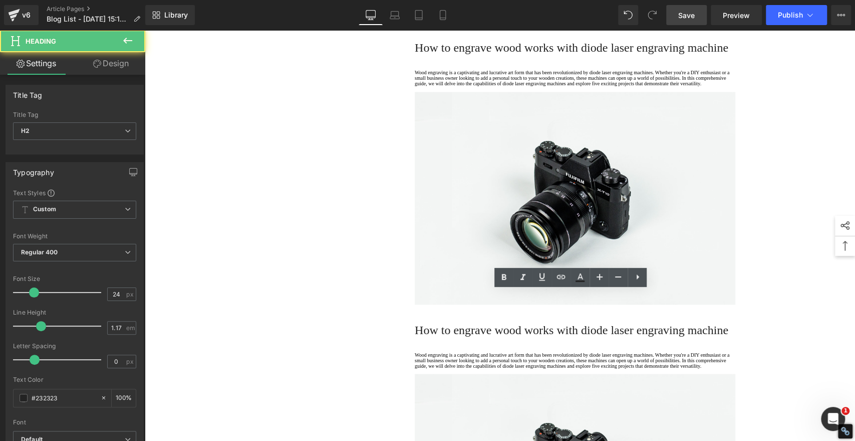
click at [503, 274] on icon at bounding box center [504, 277] width 5 height 6
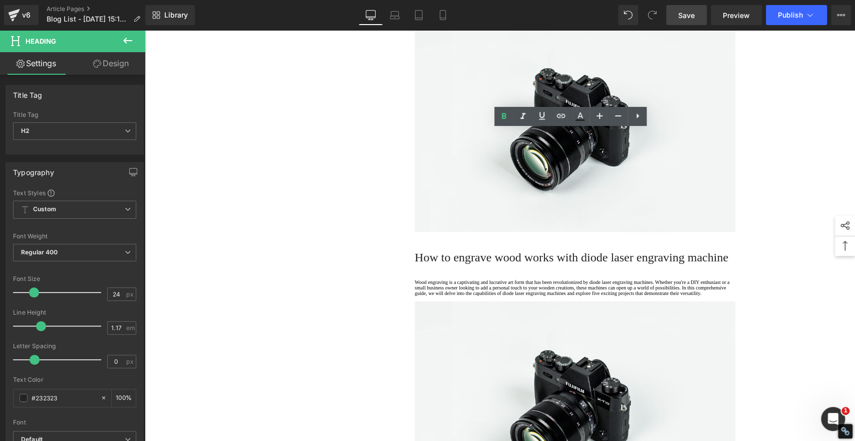
scroll to position [3786, 0]
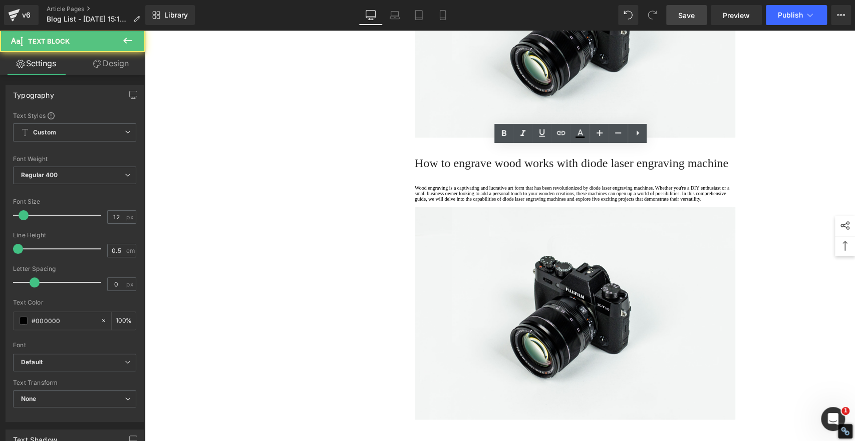
drag, startPoint x: 451, startPoint y: 196, endPoint x: 352, endPoint y: 116, distance: 127.2
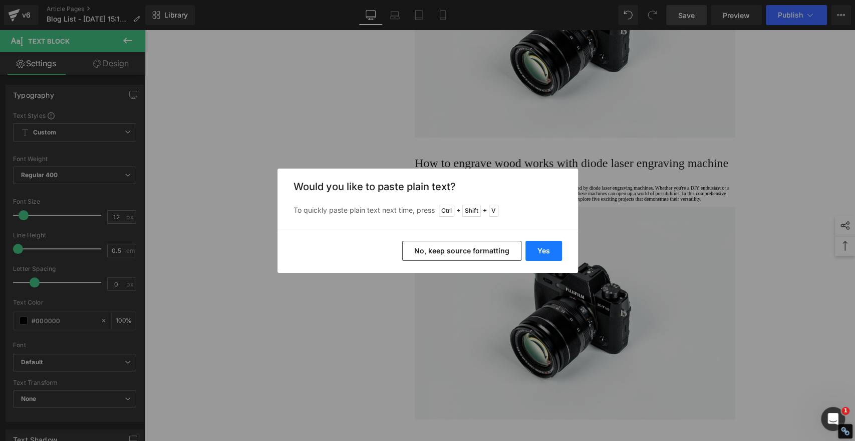
click at [545, 252] on button "Yes" at bounding box center [544, 251] width 37 height 20
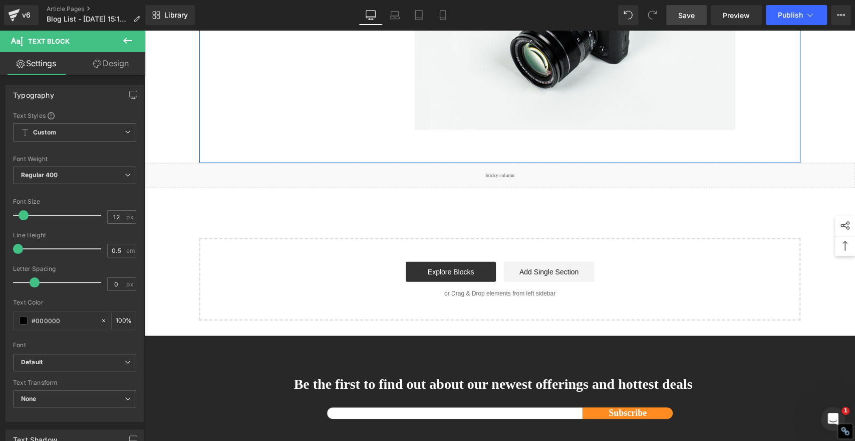
scroll to position [4121, 0]
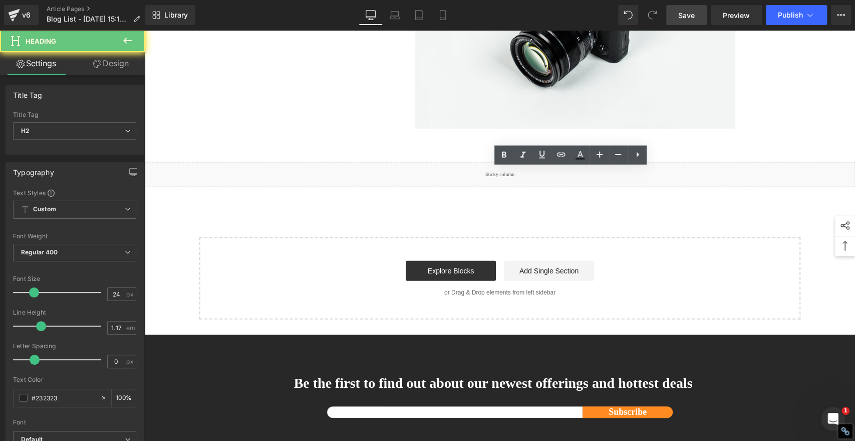
paste div
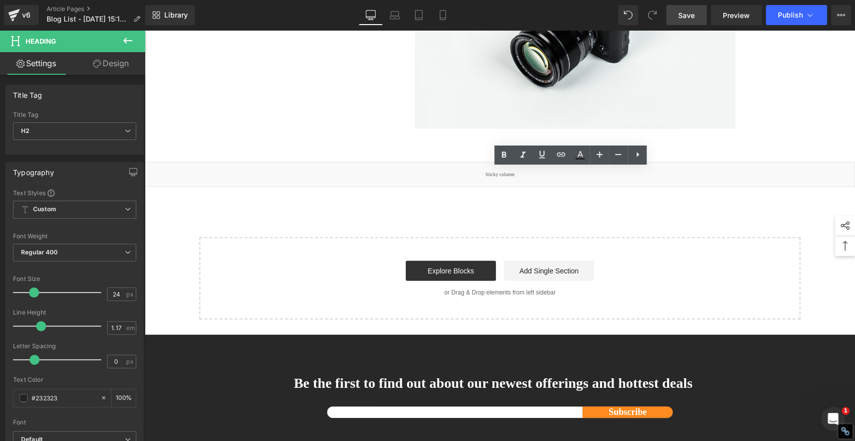
click at [505, 155] on icon at bounding box center [504, 155] width 12 height 12
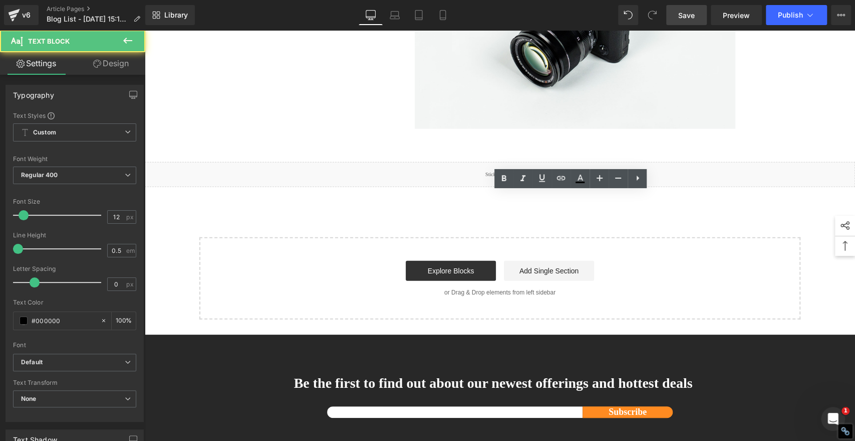
drag, startPoint x: 455, startPoint y: 241, endPoint x: 378, endPoint y: 158, distance: 113.1
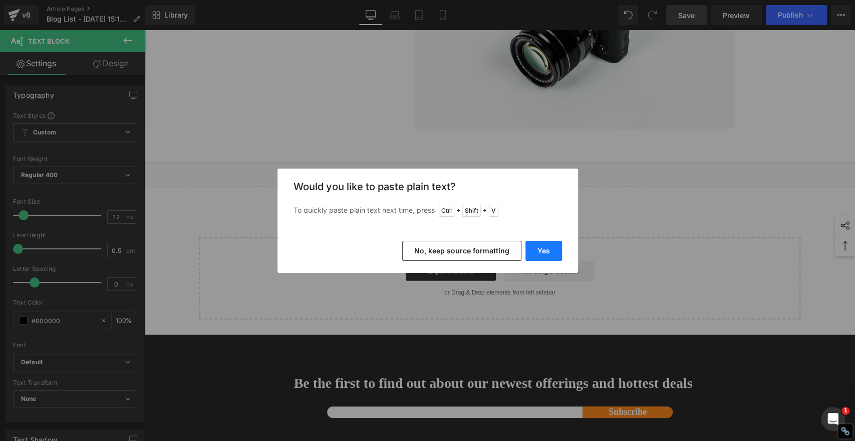
click at [546, 250] on button "Yes" at bounding box center [544, 251] width 37 height 20
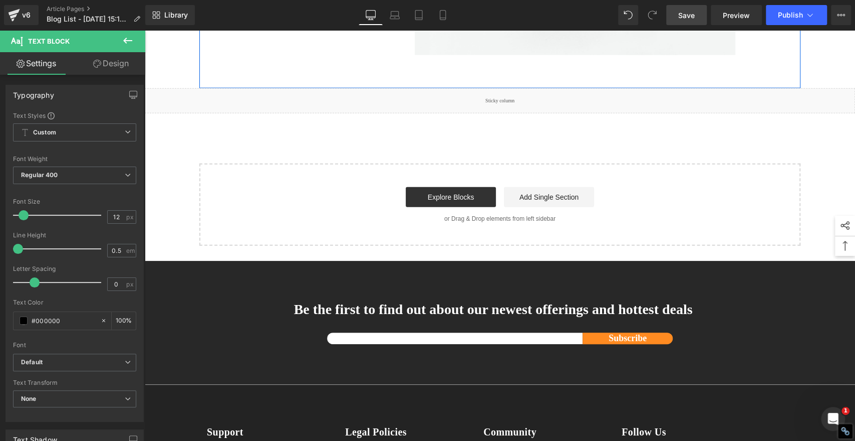
scroll to position [4343, 0]
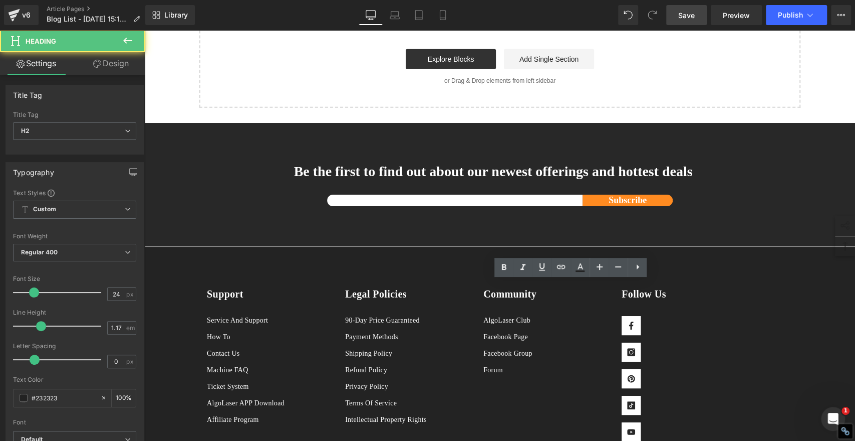
paste div
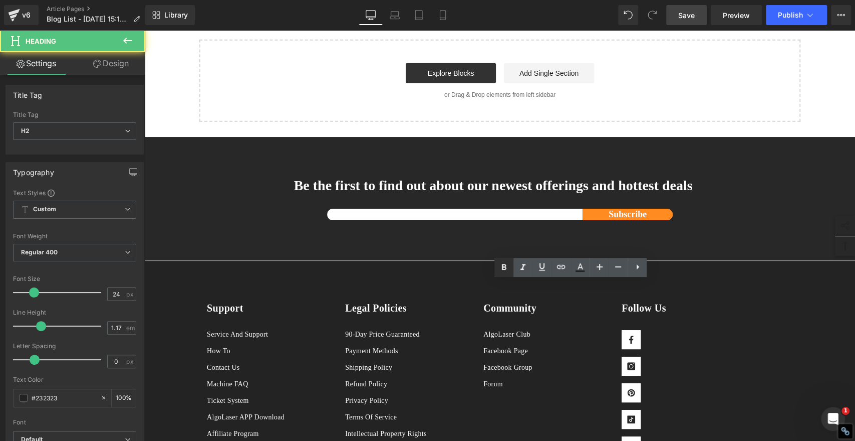
click at [503, 266] on icon at bounding box center [504, 267] width 12 height 12
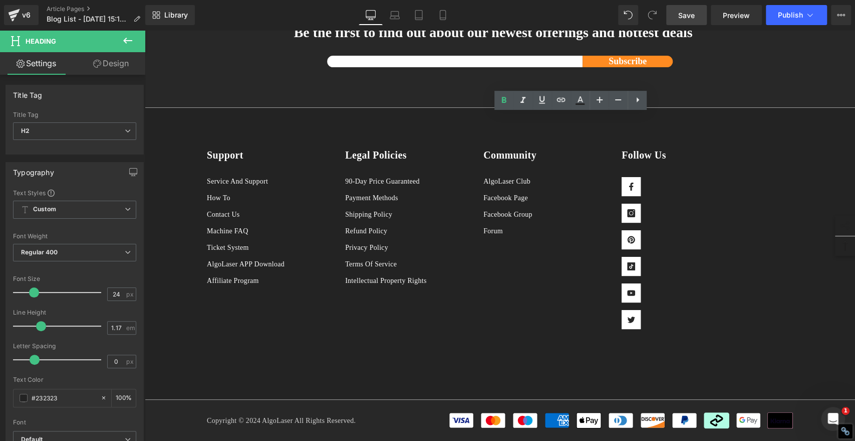
scroll to position [4510, 0]
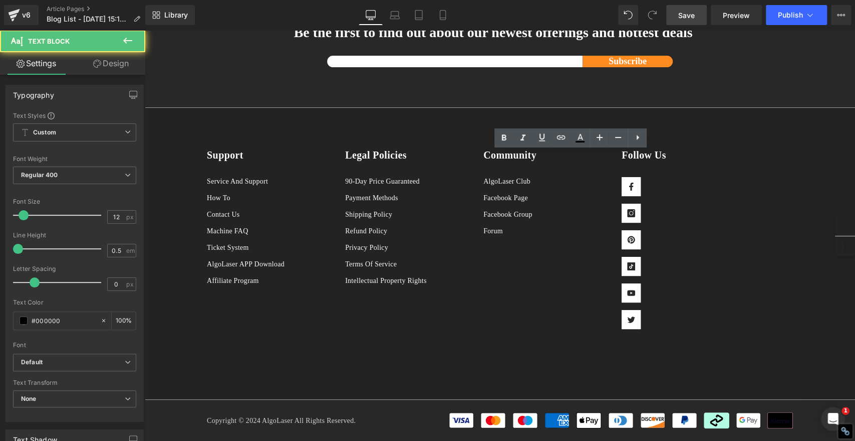
drag, startPoint x: 455, startPoint y: 199, endPoint x: 362, endPoint y: 123, distance: 120.0
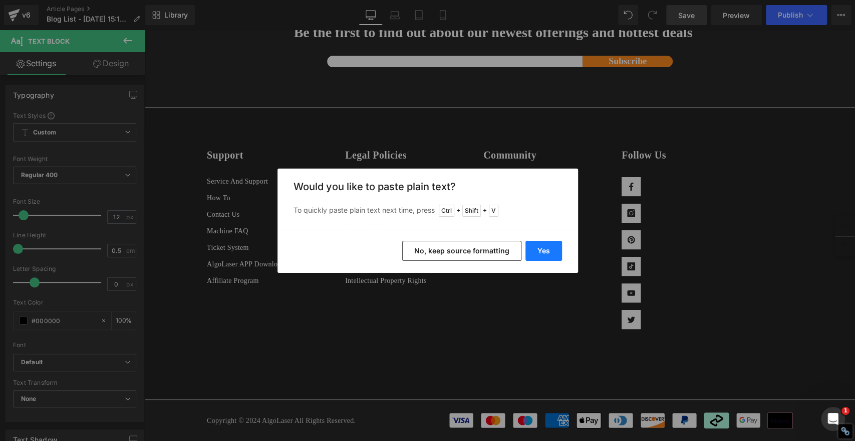
click at [532, 247] on button "Yes" at bounding box center [544, 251] width 37 height 20
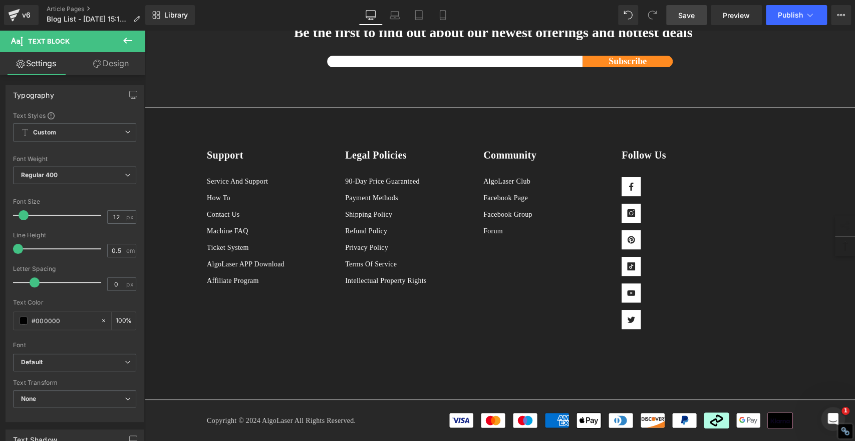
click at [690, 15] on span "Save" at bounding box center [687, 15] width 17 height 11
click at [685, 11] on span "Save" at bounding box center [687, 15] width 17 height 11
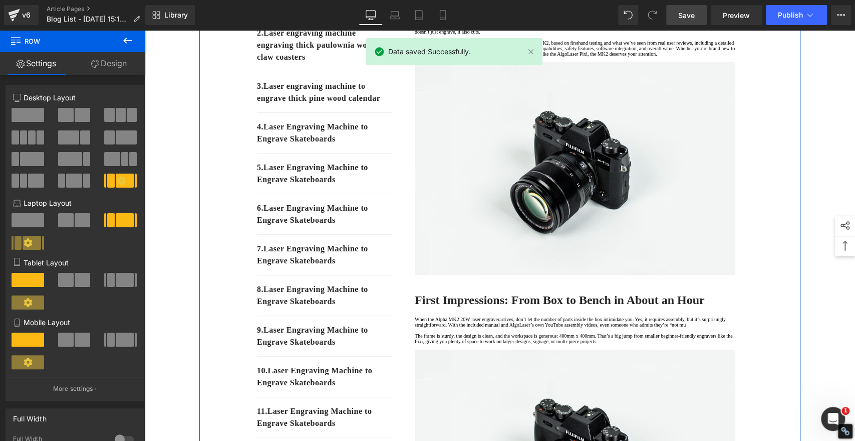
scroll to position [0, 0]
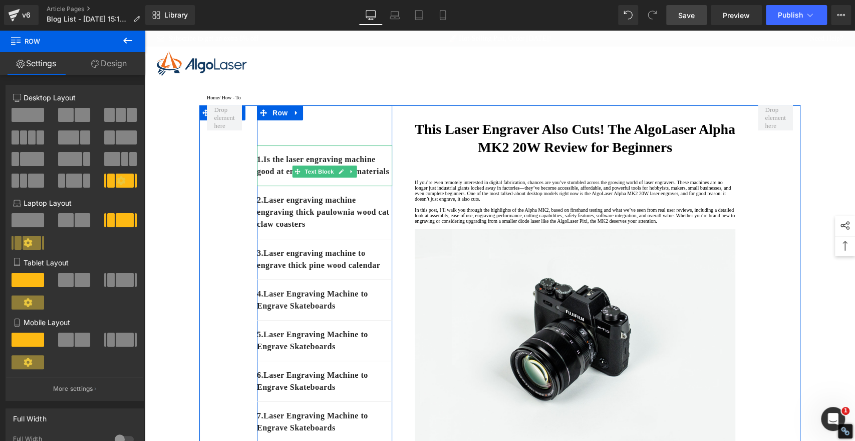
click at [337, 177] on p "1. Is the laser engraving machine good at engraving wooden materials" at bounding box center [324, 165] width 135 height 24
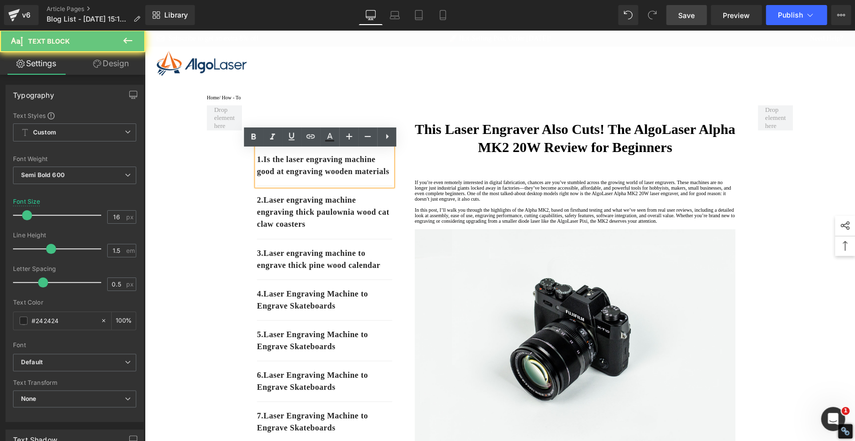
click at [333, 177] on p "1. Is the laser engraving machine good at engraving wooden materials" at bounding box center [324, 165] width 135 height 24
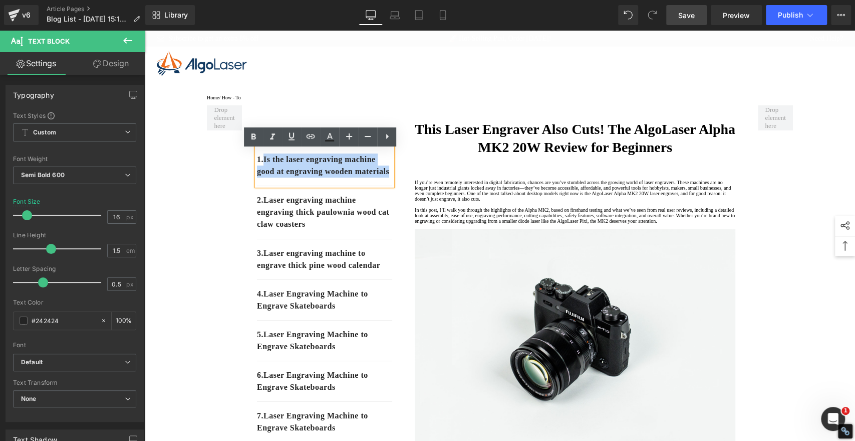
drag, startPoint x: 330, startPoint y: 189, endPoint x: 262, endPoint y: 169, distance: 71.0
click at [262, 169] on p "1. Is the laser engraving machine good at engraving wooden materials" at bounding box center [324, 165] width 135 height 24
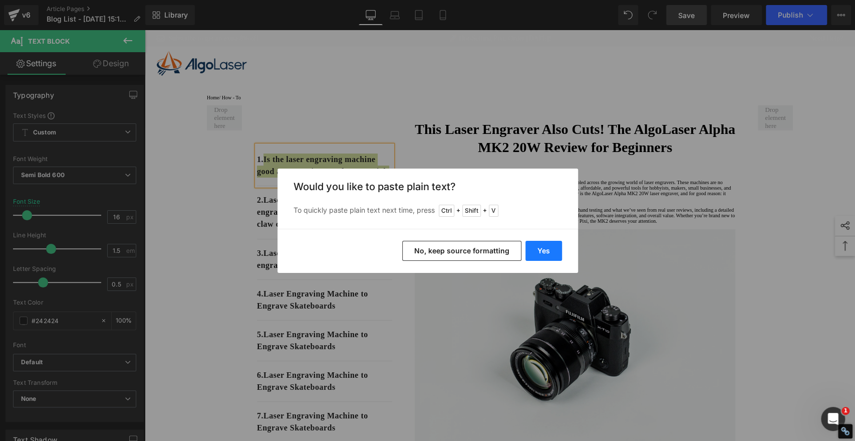
click at [550, 253] on button "Yes" at bounding box center [544, 251] width 37 height 20
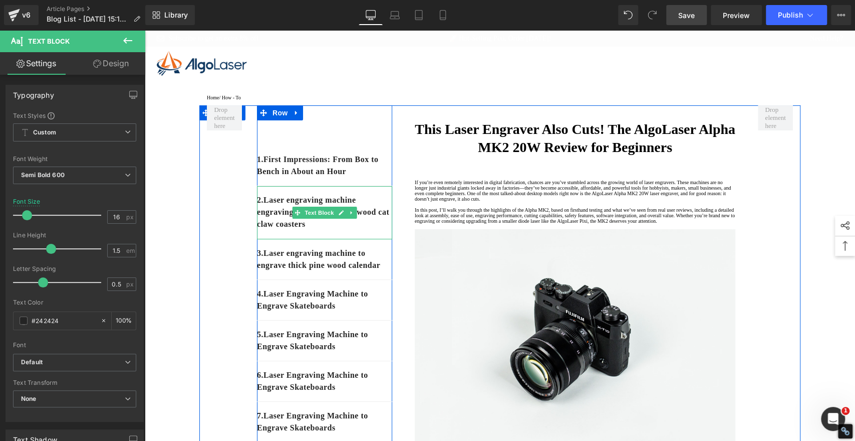
click at [360, 230] on p "2. Laser engraving machine engraving thick paulownia wood cat claw coasters" at bounding box center [324, 212] width 135 height 36
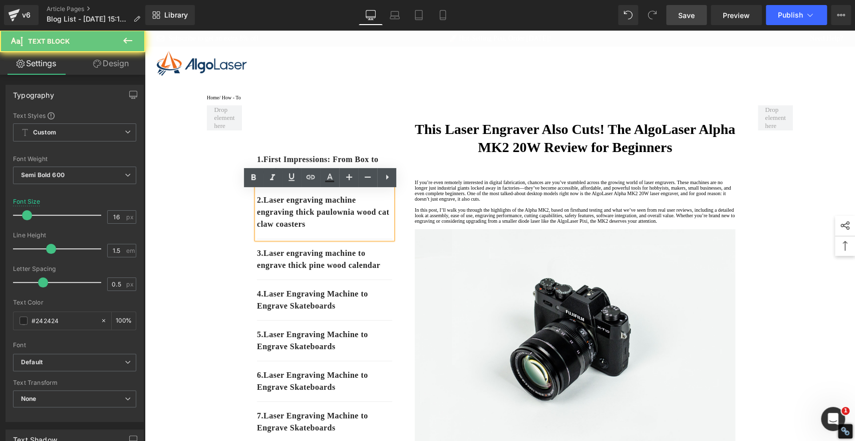
click at [355, 229] on p "2. Laser engraving machine engraving thick paulownia wood cat claw coasters" at bounding box center [324, 212] width 135 height 36
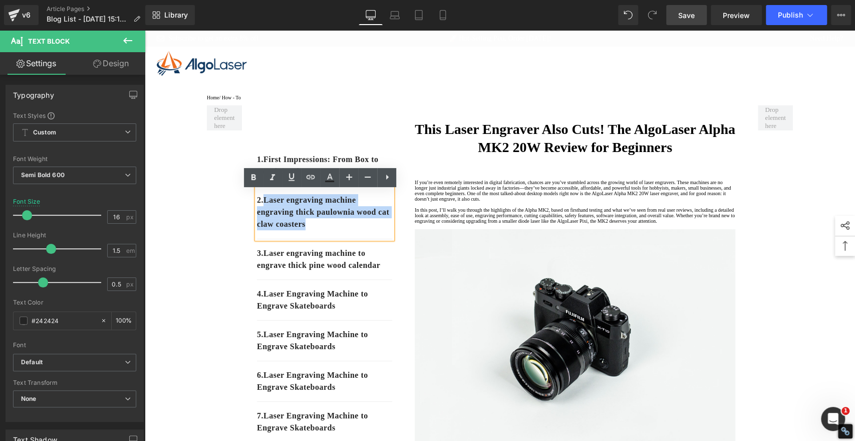
drag, startPoint x: 352, startPoint y: 229, endPoint x: 263, endPoint y: 207, distance: 92.3
click at [263, 207] on p "2. Laser engraving machine engraving thick paulownia wood cat claw coasters" at bounding box center [324, 212] width 135 height 36
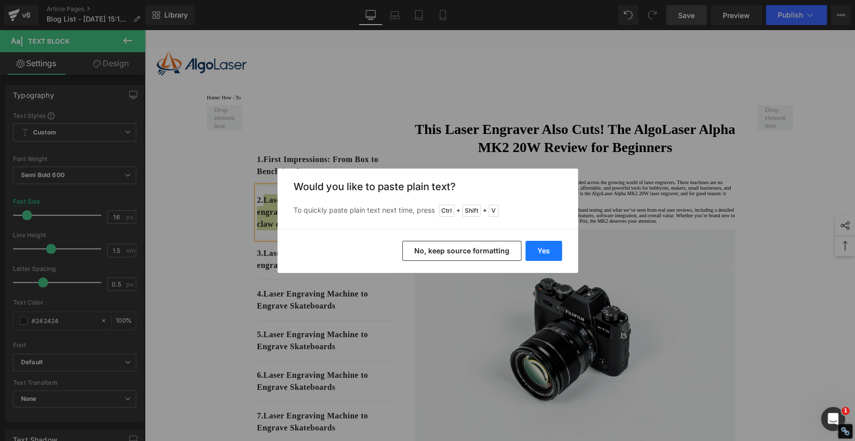
click at [543, 248] on button "Yes" at bounding box center [544, 251] width 37 height 20
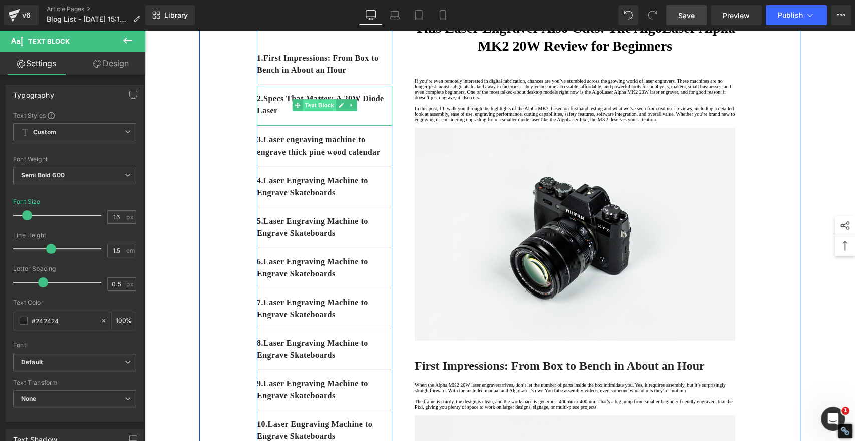
scroll to position [111, 0]
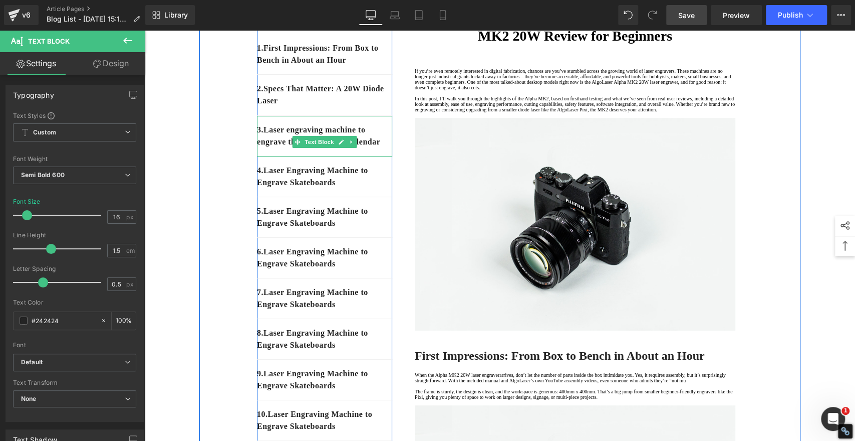
click at [306, 156] on div "3. Laser engraving machine to engrave thick pine wood calendar" at bounding box center [324, 136] width 135 height 41
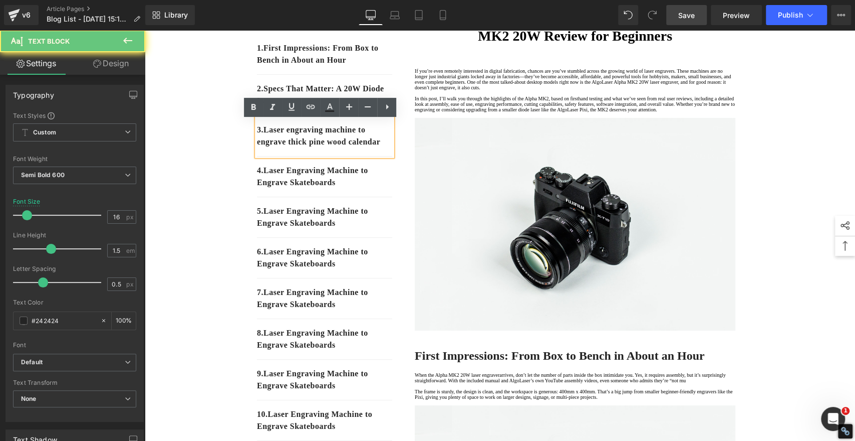
click at [299, 148] on p "3. Laser engraving machine to engrave thick pine wood calendar" at bounding box center [324, 136] width 135 height 24
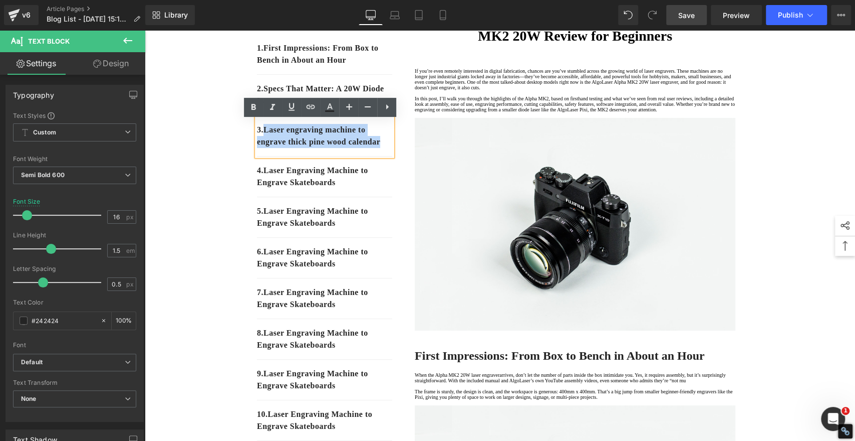
drag, startPoint x: 297, startPoint y: 160, endPoint x: 263, endPoint y: 132, distance: 44.1
click at [263, 132] on p "3. Laser engraving machine to engrave thick pine wood calendar" at bounding box center [324, 136] width 135 height 24
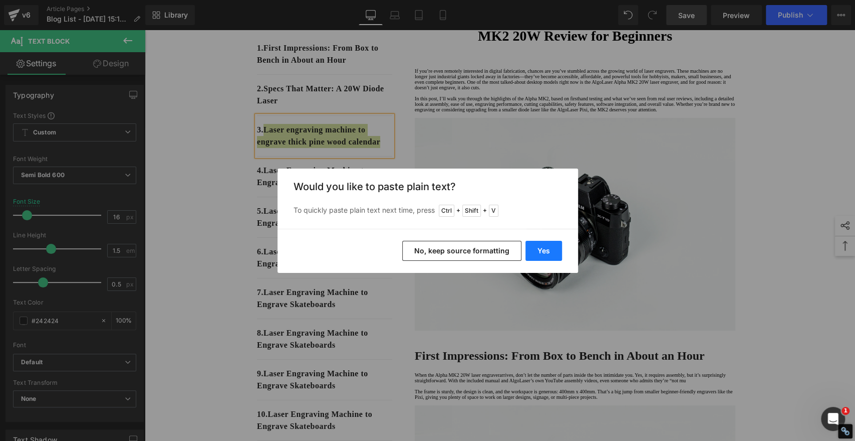
click at [543, 244] on button "Yes" at bounding box center [544, 251] width 37 height 20
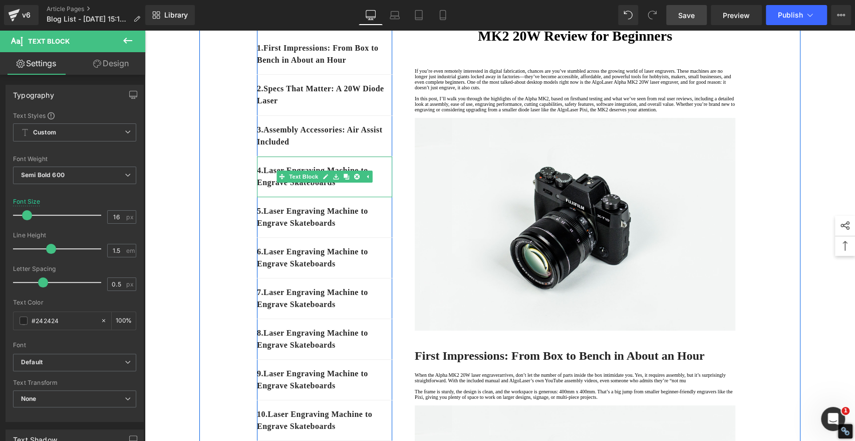
click at [364, 188] on p "4. Laser Engraving Machine to Engrave Skateboards" at bounding box center [324, 176] width 135 height 24
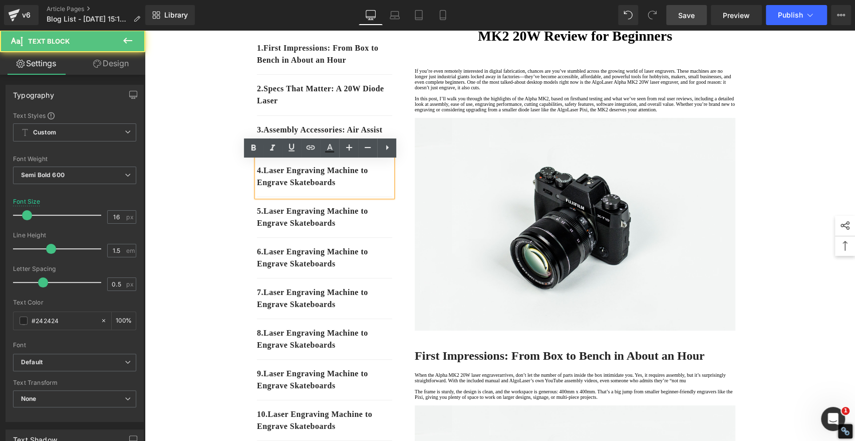
click at [349, 188] on p "4. Laser Engraving Machine to Engrave Skateboards" at bounding box center [324, 176] width 135 height 24
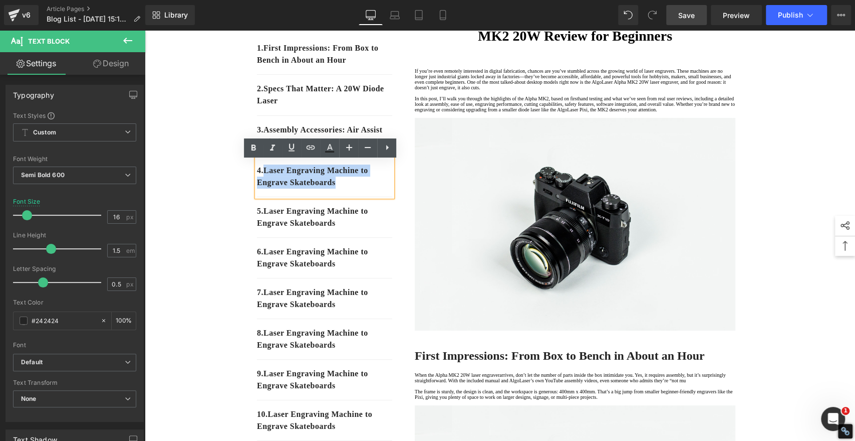
drag, startPoint x: 349, startPoint y: 187, endPoint x: 263, endPoint y: 179, distance: 87.1
click at [263, 179] on p "4. Laser Engraving Machine to Engrave Skateboards" at bounding box center [324, 176] width 135 height 24
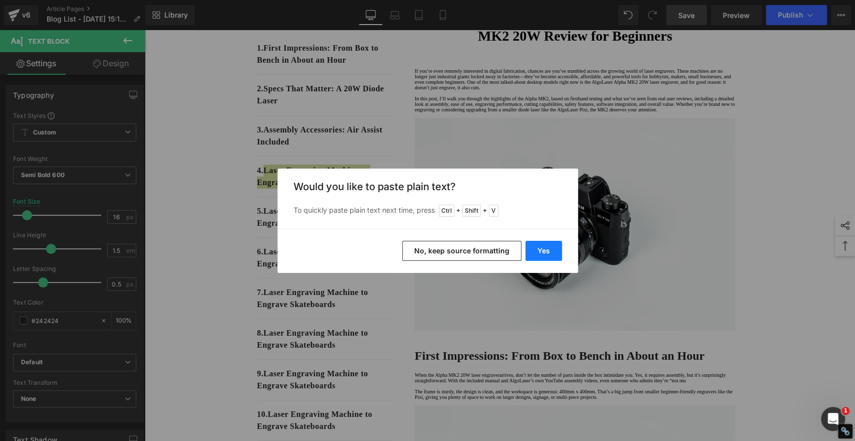
click at [538, 246] on button "Yes" at bounding box center [544, 251] width 37 height 20
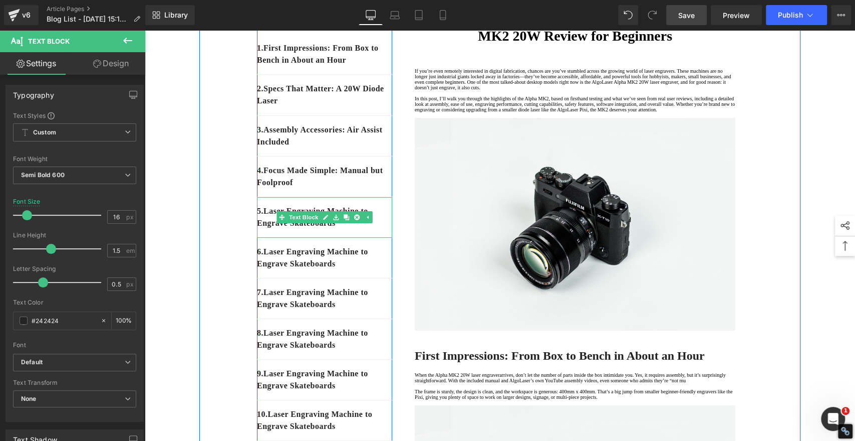
drag, startPoint x: 365, startPoint y: 234, endPoint x: 341, endPoint y: 234, distance: 24.1
click at [365, 234] on div "5 . Laser Engraving Machine to Engrave Skateboards" at bounding box center [324, 217] width 135 height 41
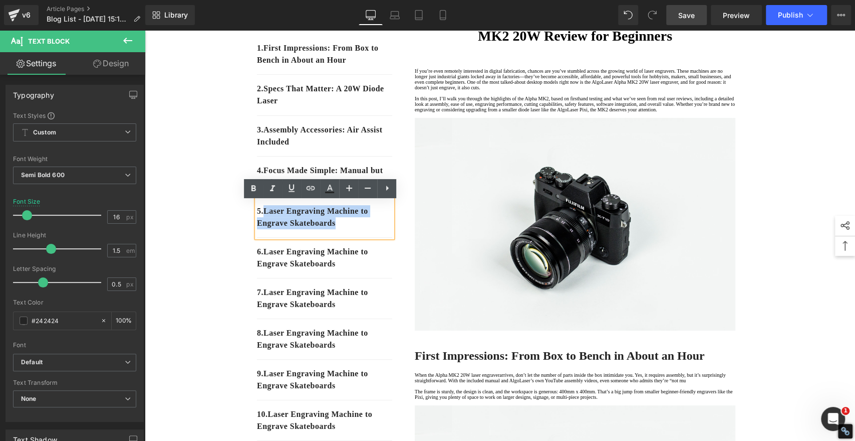
drag, startPoint x: 345, startPoint y: 227, endPoint x: 264, endPoint y: 214, distance: 81.7
click at [264, 214] on p "5 . Laser Engraving Machine to Engrave Skateboards" at bounding box center [324, 217] width 135 height 24
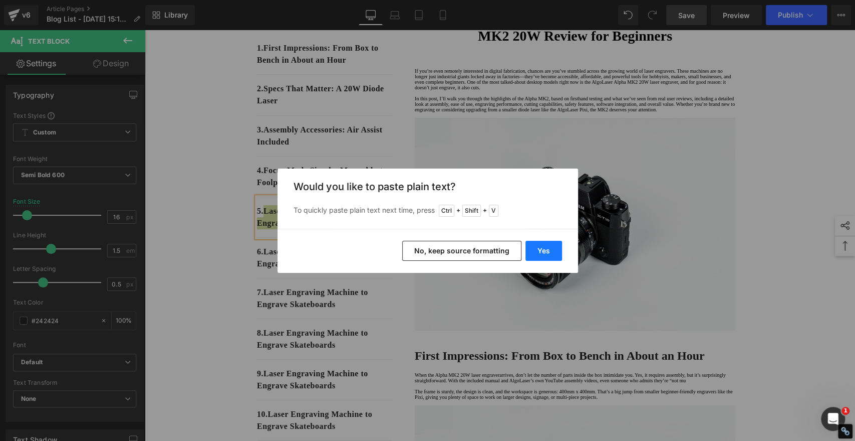
click at [543, 248] on button "Yes" at bounding box center [544, 251] width 37 height 20
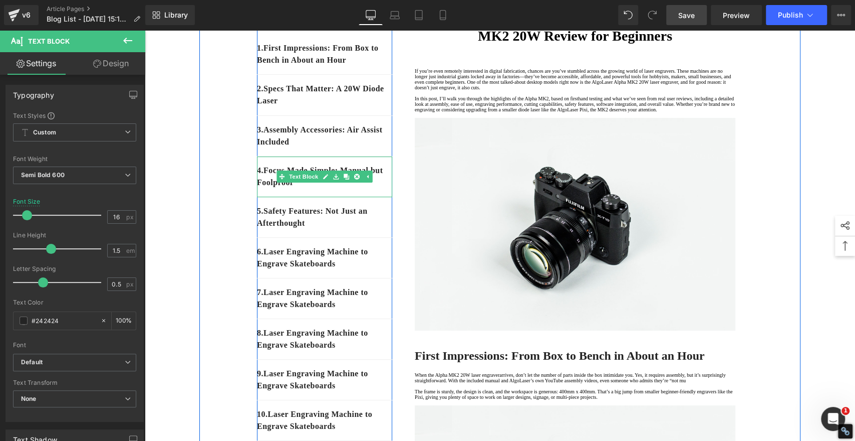
scroll to position [167, 0]
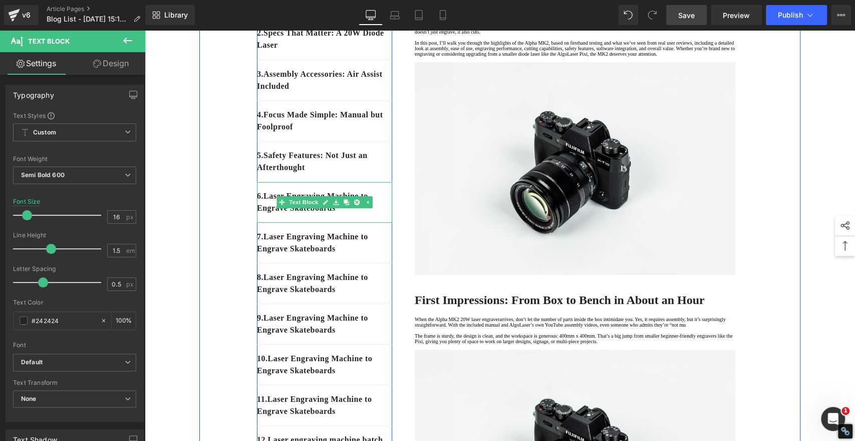
click at [362, 221] on div "6 . Laser Engraving Machine to Engrave Skateboards" at bounding box center [324, 202] width 135 height 41
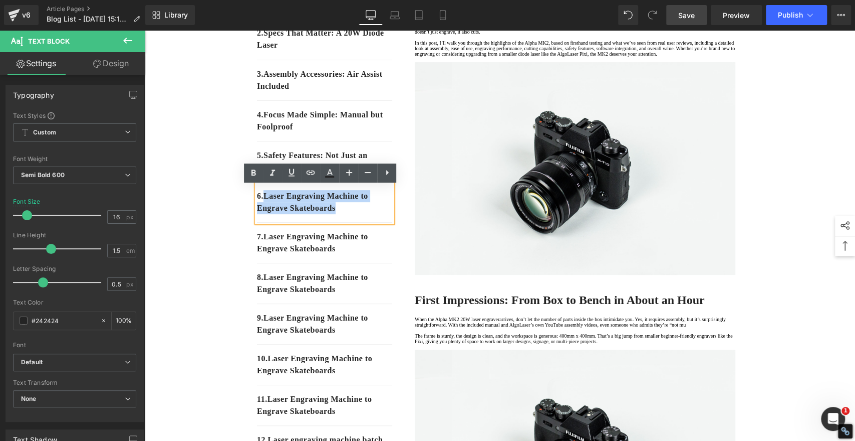
drag, startPoint x: 351, startPoint y: 214, endPoint x: 263, endPoint y: 200, distance: 89.3
click at [263, 200] on p "6 . Laser Engraving Machine to Engrave Skateboards" at bounding box center [324, 202] width 135 height 24
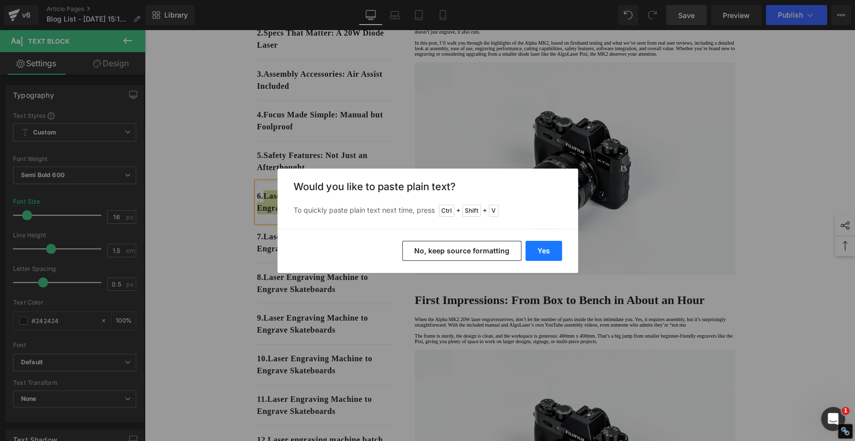
drag, startPoint x: 535, startPoint y: 246, endPoint x: 389, endPoint y: 215, distance: 148.9
click at [536, 246] on button "Yes" at bounding box center [544, 251] width 37 height 20
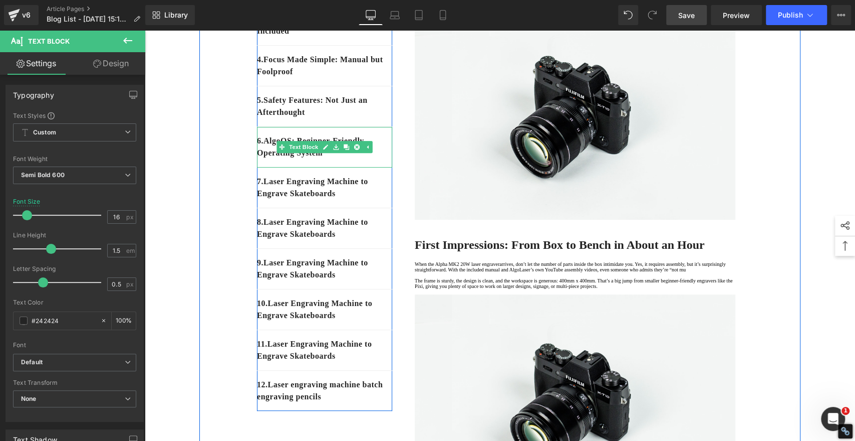
scroll to position [223, 0]
click at [362, 193] on link at bounding box center [367, 187] width 11 height 12
click at [352, 199] on p "7 . Laser Engraving Machine to Engrave Skateboards" at bounding box center [324, 187] width 135 height 24
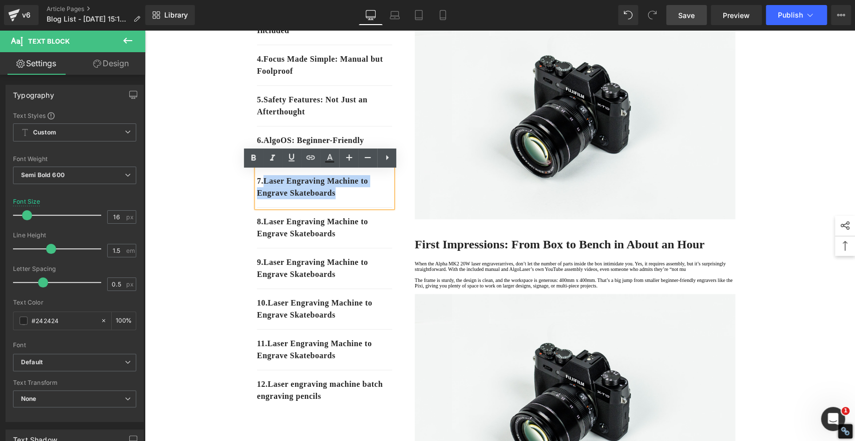
drag, startPoint x: 348, startPoint y: 199, endPoint x: 264, endPoint y: 185, distance: 85.4
click at [264, 185] on p "7 . Laser Engraving Machine to Engrave Skateboards" at bounding box center [324, 187] width 135 height 24
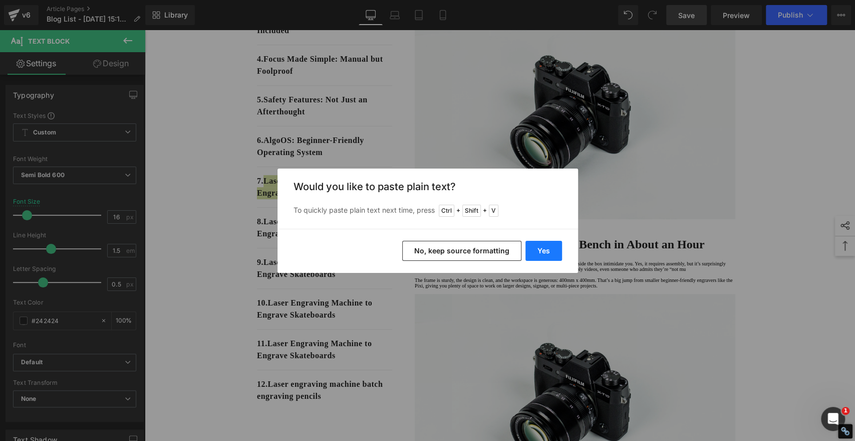
click at [534, 250] on button "Yes" at bounding box center [544, 251] width 37 height 20
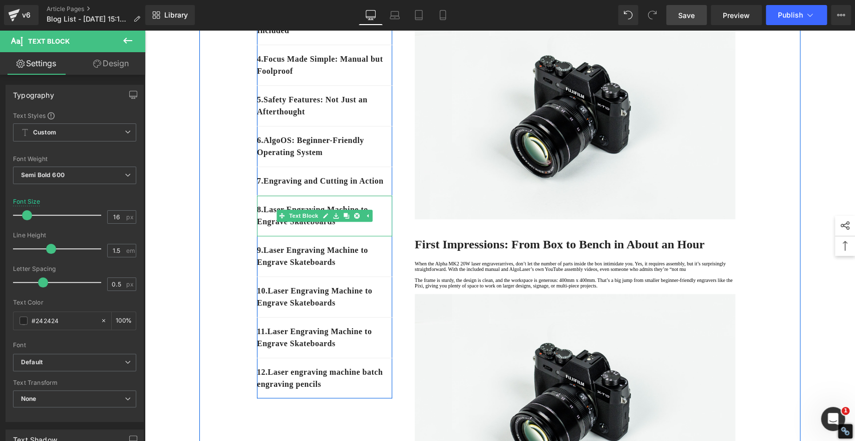
click at [352, 228] on p "8 . Laser Engraving Machine to Engrave Skateboards" at bounding box center [324, 215] width 135 height 24
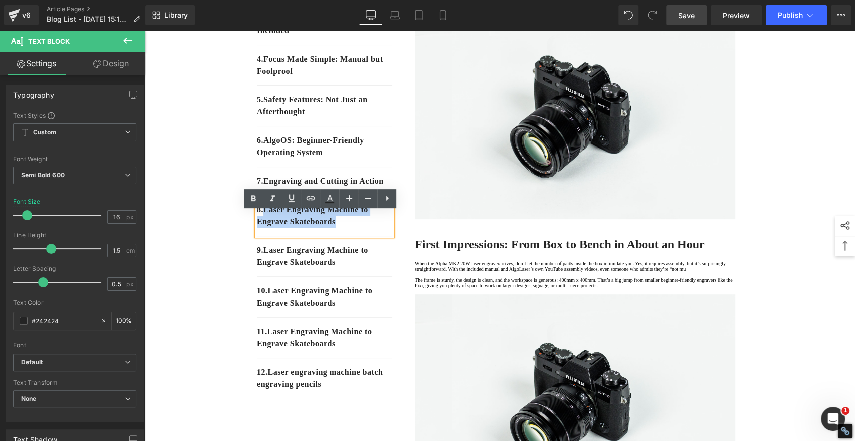
drag, startPoint x: 348, startPoint y: 238, endPoint x: 264, endPoint y: 225, distance: 84.7
click at [264, 225] on p "8 . Laser Engraving Machine to Engrave Skateboards" at bounding box center [324, 215] width 135 height 24
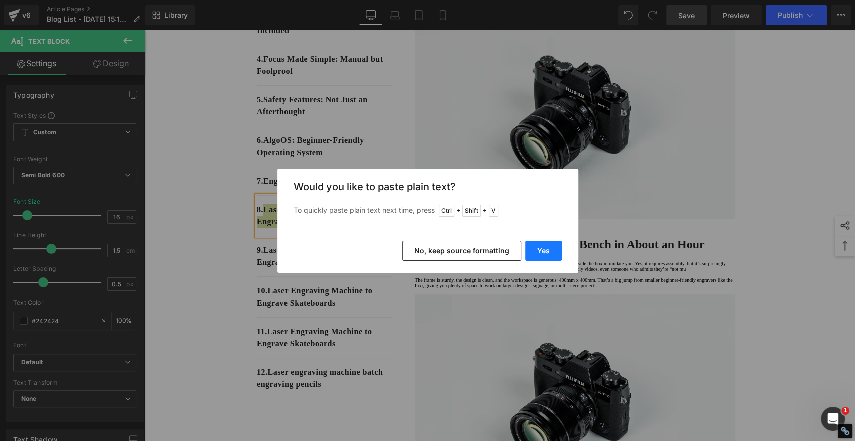
click at [547, 249] on button "Yes" at bounding box center [544, 251] width 37 height 20
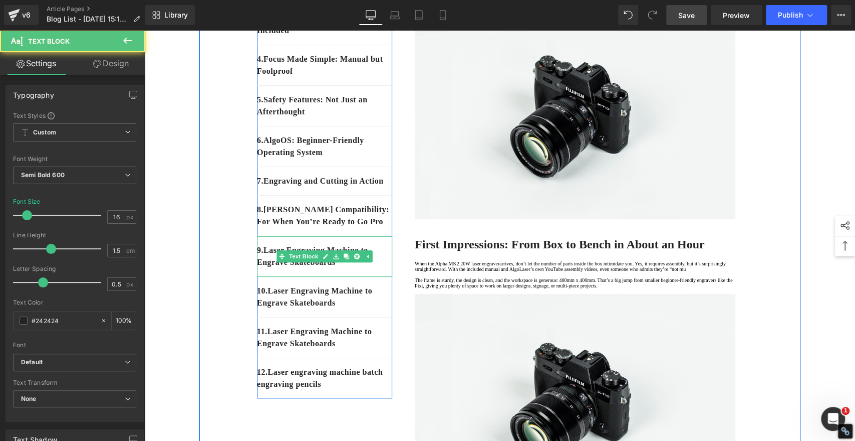
click at [352, 277] on div "9 . Laser Engraving Machine to Engrave Skateboards" at bounding box center [324, 256] width 135 height 41
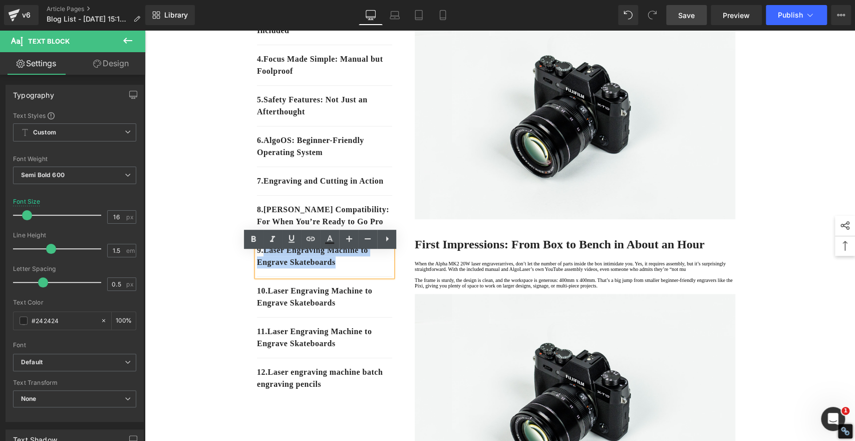
drag, startPoint x: 349, startPoint y: 281, endPoint x: 262, endPoint y: 265, distance: 88.6
click at [262, 265] on p "9 . Laser Engraving Machine to Engrave Skateboards" at bounding box center [324, 256] width 135 height 24
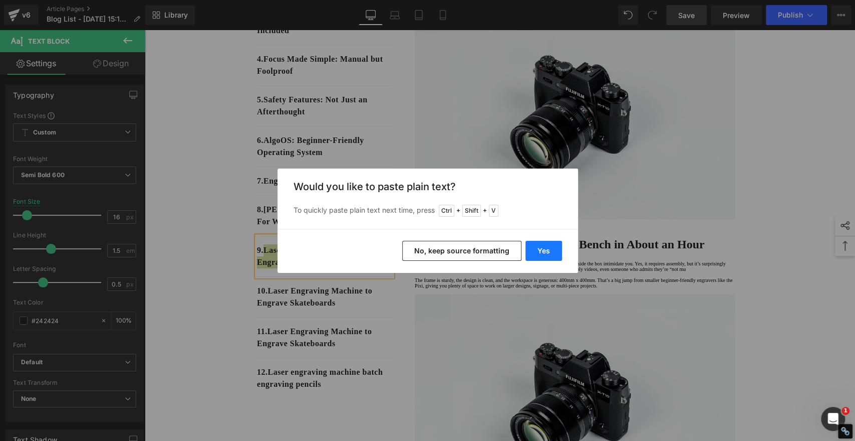
click at [552, 248] on button "Yes" at bounding box center [544, 251] width 37 height 20
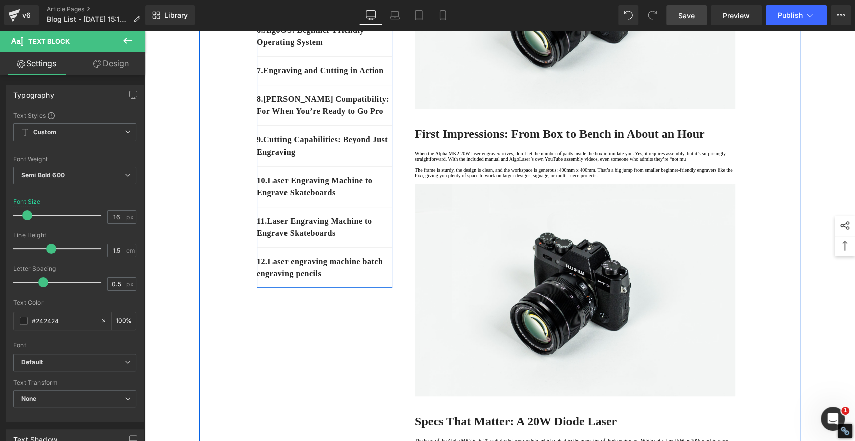
scroll to position [334, 0]
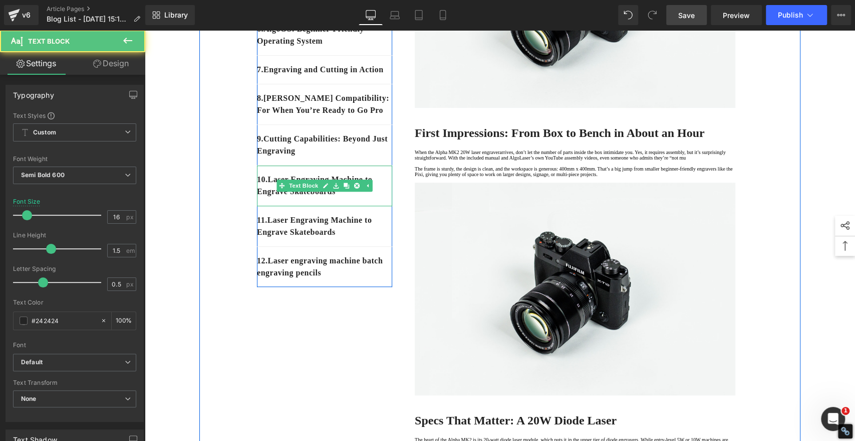
drag, startPoint x: 367, startPoint y: 212, endPoint x: 345, endPoint y: 215, distance: 22.3
click at [367, 197] on p "10 . Laser Engraving Machine to Engrave Skateboards" at bounding box center [324, 185] width 135 height 24
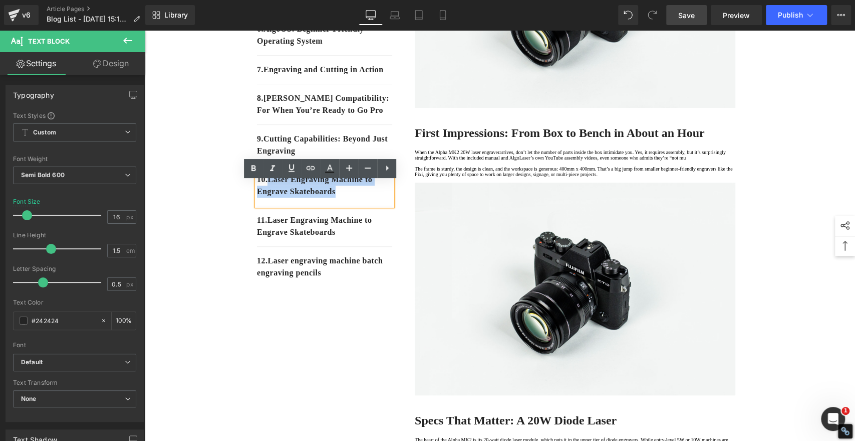
drag, startPoint x: 349, startPoint y: 209, endPoint x: 269, endPoint y: 195, distance: 80.8
click at [269, 195] on p "10 . Laser Engraving Machine to Engrave Skateboards" at bounding box center [324, 185] width 135 height 24
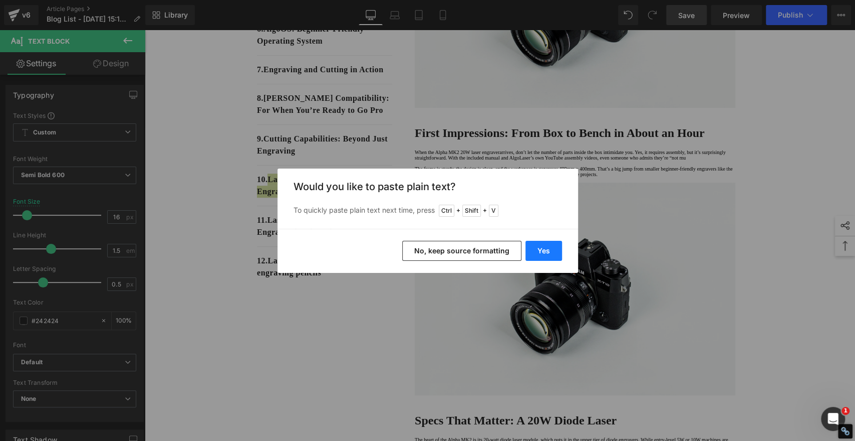
click at [535, 252] on button "Yes" at bounding box center [544, 251] width 37 height 20
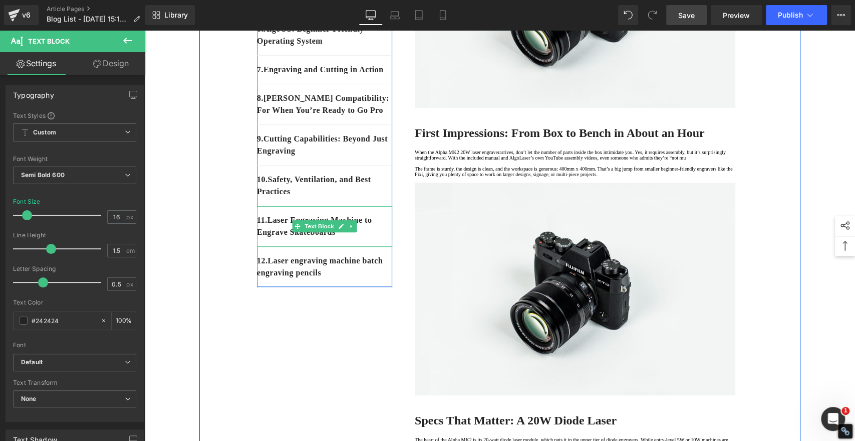
click at [354, 247] on div "11 . Laser Engraving Machine to Engrave Skateboards" at bounding box center [324, 226] width 135 height 41
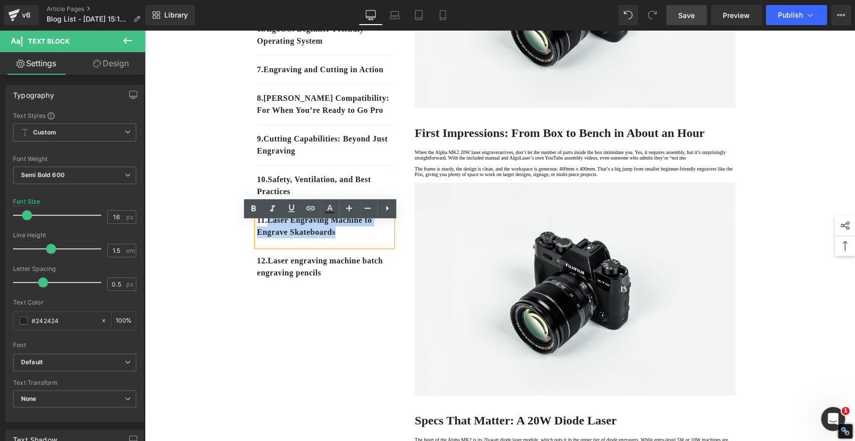
drag, startPoint x: 349, startPoint y: 250, endPoint x: 270, endPoint y: 240, distance: 79.8
click at [270, 238] on p "11 . Laser Engraving Machine to Engrave Skateboards" at bounding box center [324, 226] width 135 height 24
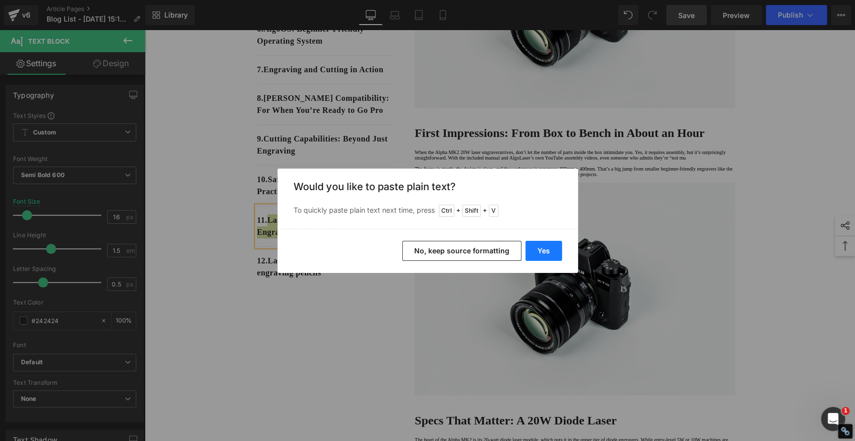
click at [545, 243] on button "Yes" at bounding box center [544, 251] width 37 height 20
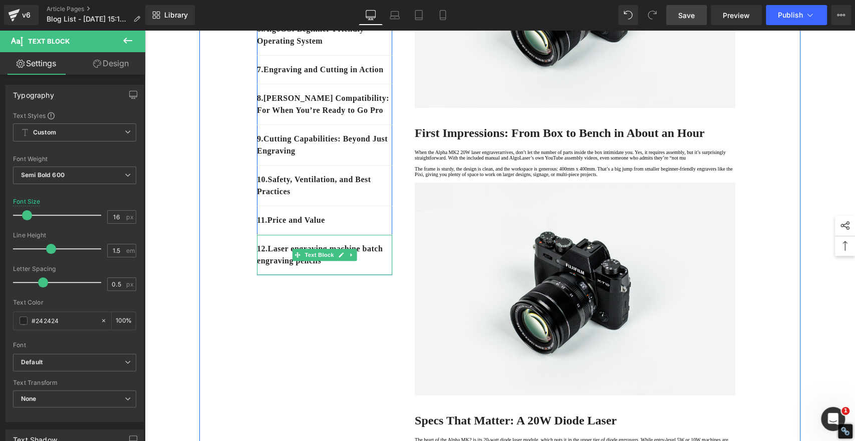
click at [363, 267] on p "12 . Laser engraving machine batch engraving pencils" at bounding box center [324, 255] width 135 height 24
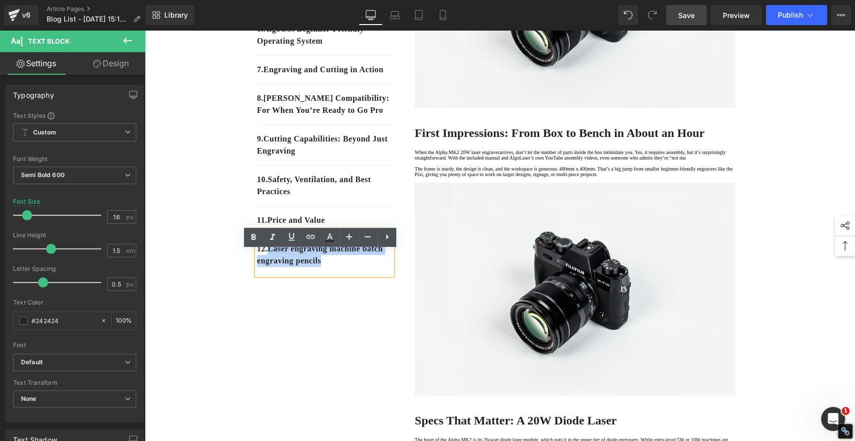
drag, startPoint x: 357, startPoint y: 277, endPoint x: 270, endPoint y: 267, distance: 88.2
click at [270, 267] on p "12 . Laser engraving machine batch engraving pencils" at bounding box center [324, 255] width 135 height 24
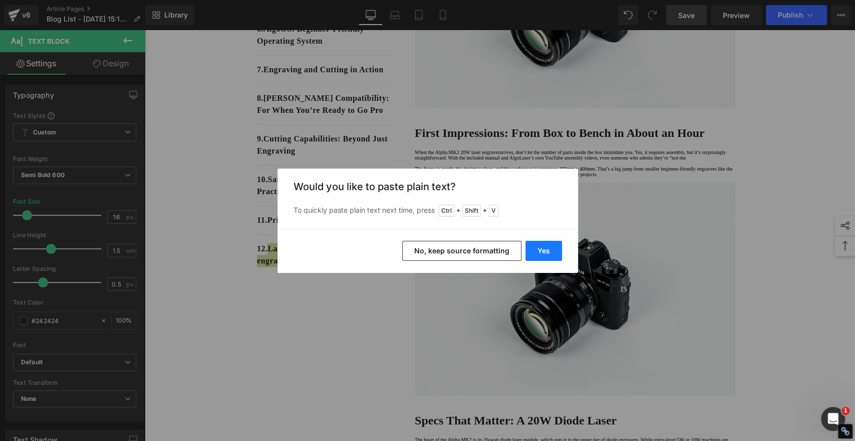
click at [543, 243] on button "Yes" at bounding box center [544, 251] width 37 height 20
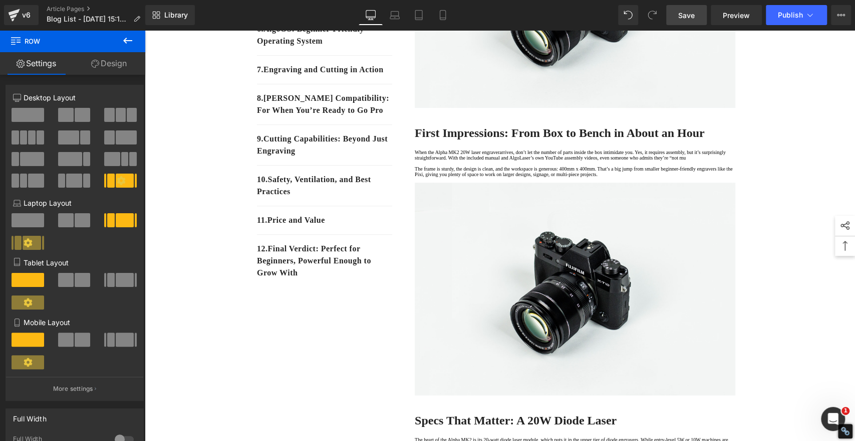
click at [685, 17] on span "Save" at bounding box center [687, 15] width 17 height 11
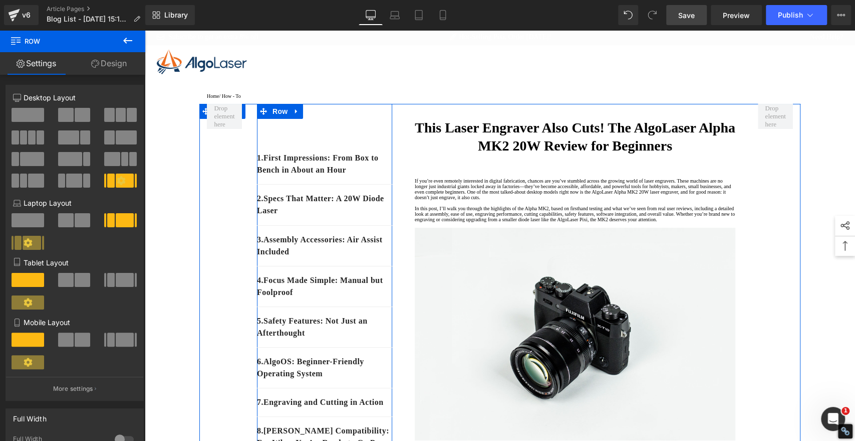
scroll to position [0, 0]
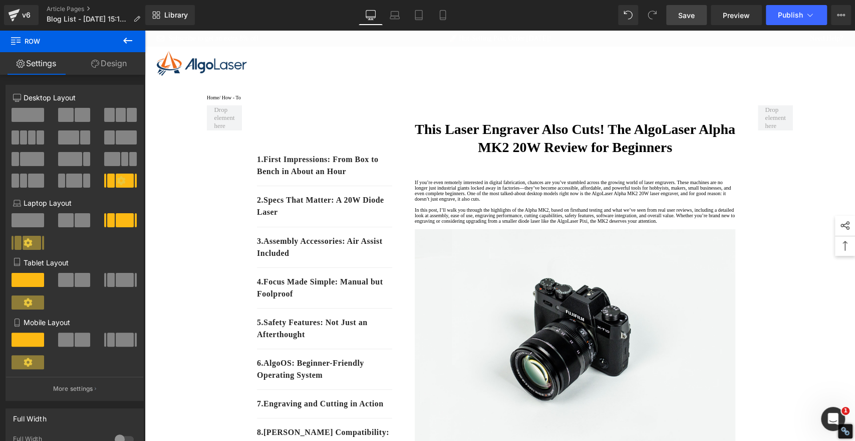
click at [683, 12] on span "Save" at bounding box center [687, 15] width 17 height 11
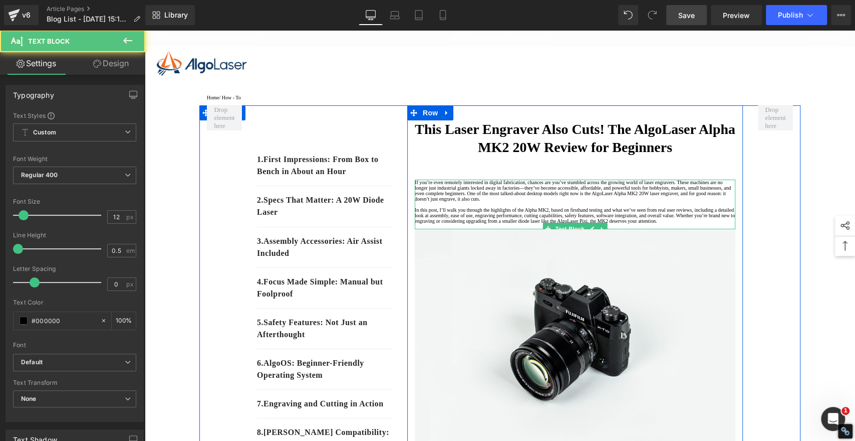
click at [432, 189] on p "If you’re even remotely interested in digital fabrication, chances are you’ve s…" at bounding box center [575, 190] width 321 height 22
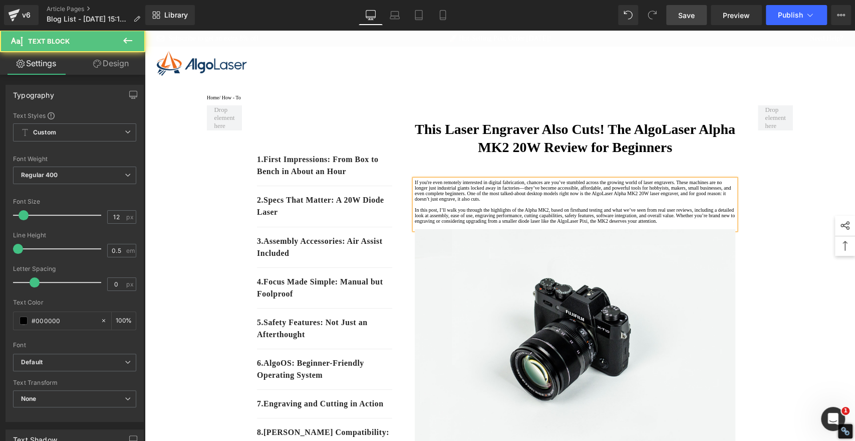
click at [615, 191] on p "If you're even remotely interested in digital fabrication, chances are you’ve s…" at bounding box center [575, 190] width 321 height 22
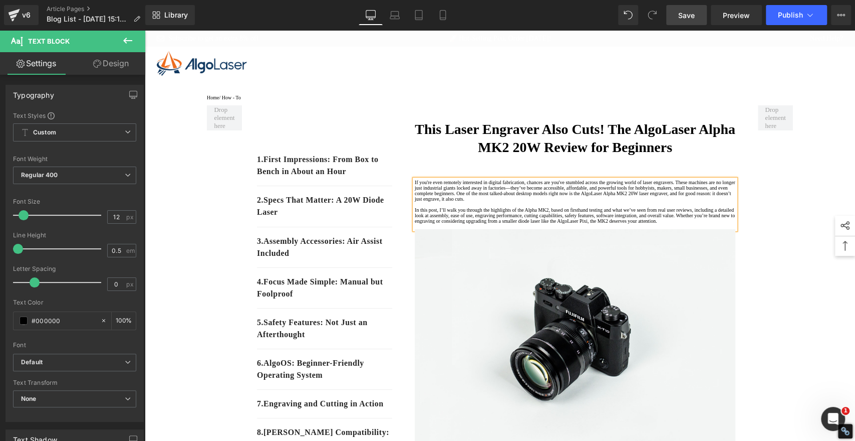
click at [689, 199] on p "If you're even remotely interested in digital fabrication, chances are you've s…" at bounding box center [575, 190] width 321 height 22
click at [476, 201] on p "If you're even remotely interested in digital fabrication, chances are you've s…" at bounding box center [575, 190] width 321 height 22
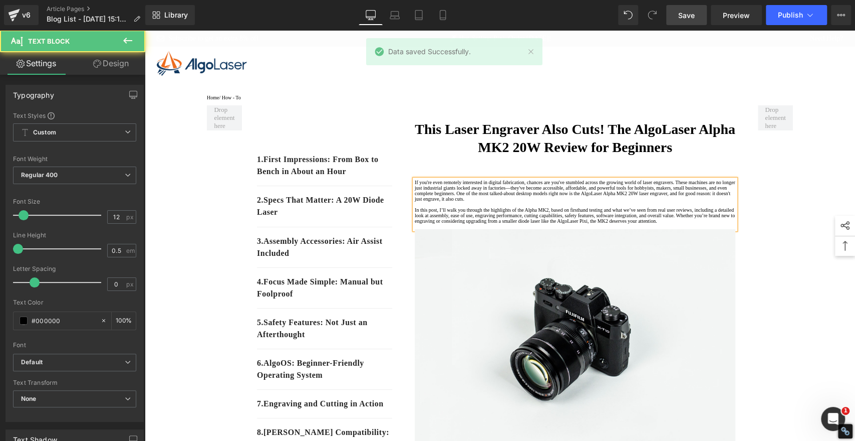
click at [451, 224] on p "In this post, I’ll walk you through the highlights of the Alpha MK2, based on f…" at bounding box center [575, 215] width 321 height 17
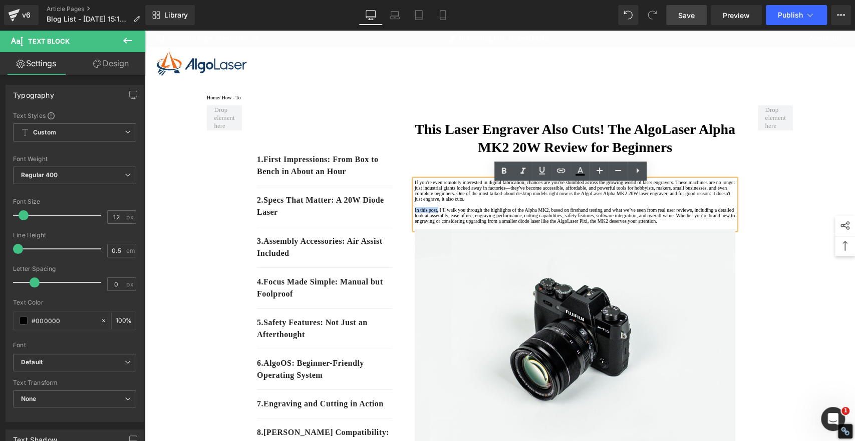
drag, startPoint x: 444, startPoint y: 244, endPoint x: 410, endPoint y: 242, distance: 33.1
click at [415, 224] on p "In this post, I’ll walk you through the highlights of the Alpha MK2, based on f…" at bounding box center [575, 215] width 321 height 17
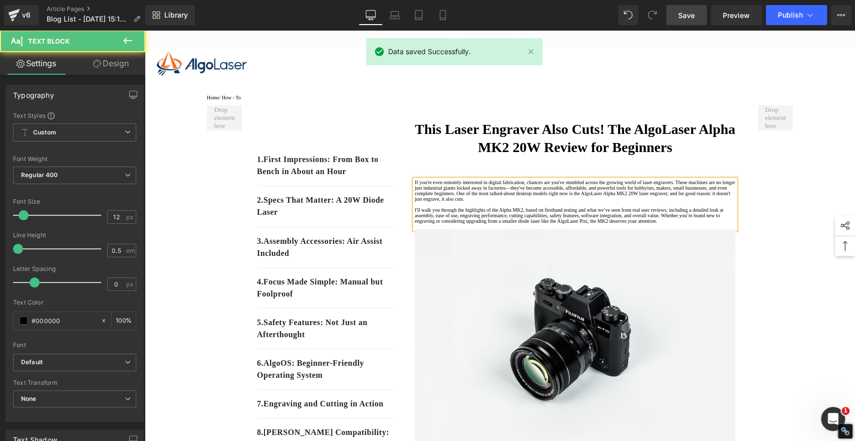
click at [674, 224] on p "I'll walk you through the highlights of the Alpha MK2, based on firsthand testi…" at bounding box center [575, 215] width 321 height 17
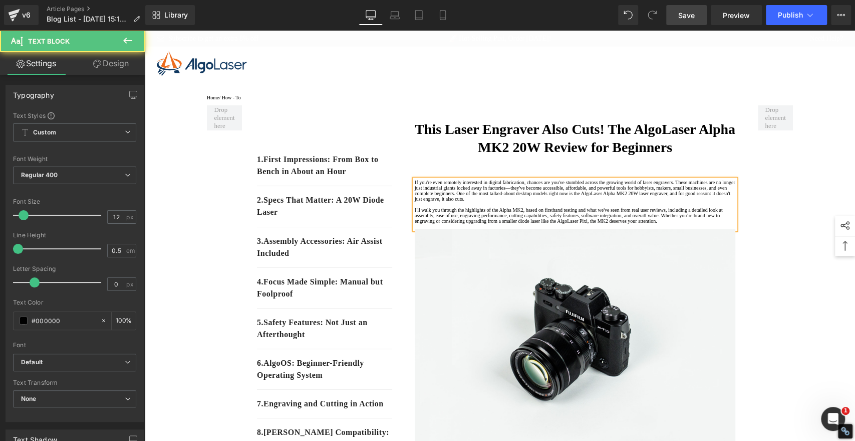
click at [587, 224] on p "I'll walk you through the highlights of the Alpha MK2, based on firsthand testi…" at bounding box center [575, 215] width 321 height 17
click at [655, 224] on p "I'll walk you through the highlights of the Alpha MK2, based on firsthand testi…" at bounding box center [575, 215] width 321 height 17
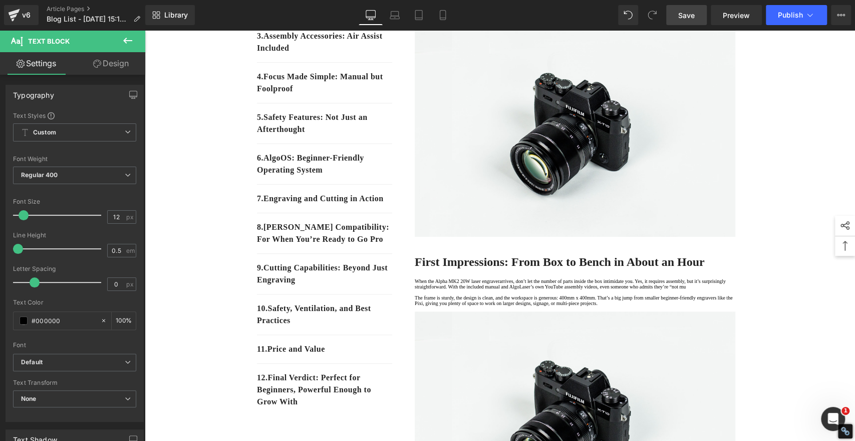
scroll to position [278, 0]
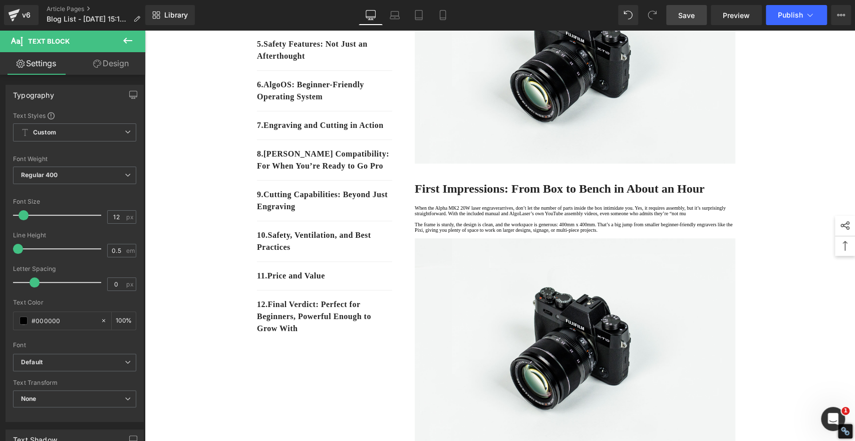
click at [559, 216] on p "When the Alpha MK2 20W laser engraverarrives, don’t let the number of parts ins…" at bounding box center [575, 210] width 321 height 11
click at [659, 222] on p at bounding box center [575, 219] width 321 height 6
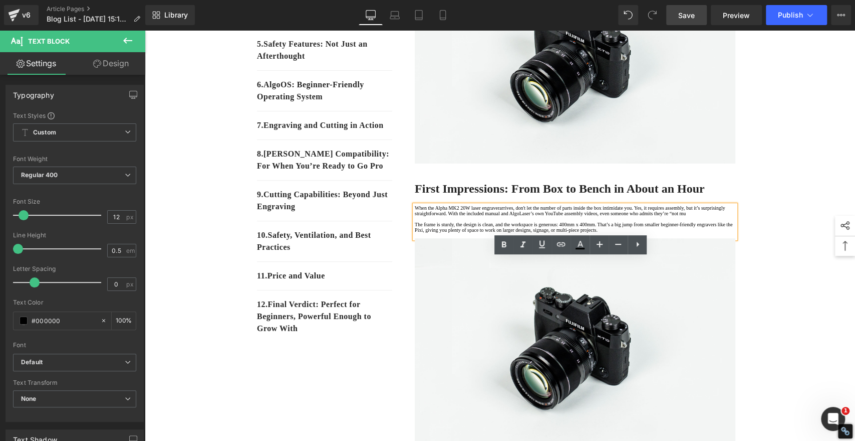
drag, startPoint x: 484, startPoint y: 272, endPoint x: 505, endPoint y: 268, distance: 21.0
click at [484, 216] on p "When the Alpha MK2 20W laser engraverarrives, don't let the number of parts ins…" at bounding box center [575, 210] width 321 height 11
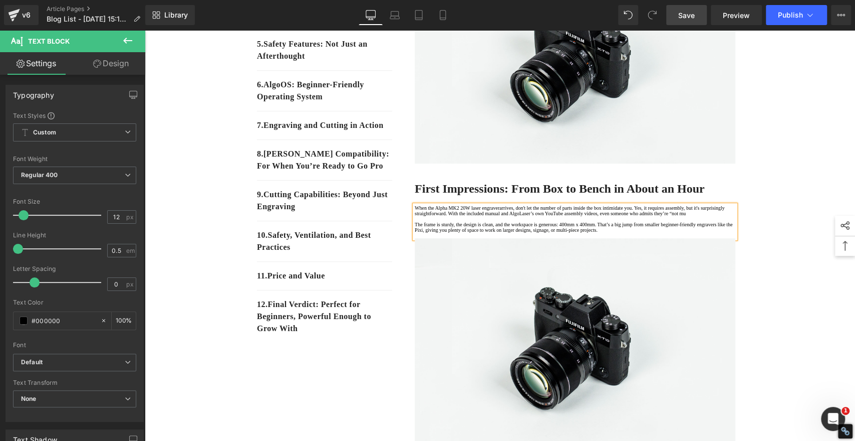
click at [683, 216] on p "When the Alpha MK2 20W laser engraverarrives, don't let the number of parts ins…" at bounding box center [575, 210] width 321 height 11
click at [553, 216] on p "When the Alpha MK2 20W laser engraverarrives, don't let the number of parts ins…" at bounding box center [575, 210] width 321 height 11
click at [600, 216] on p "When the Alpha MK2 20W laser engraverarrives, don't let the number of parts ins…" at bounding box center [575, 210] width 321 height 11
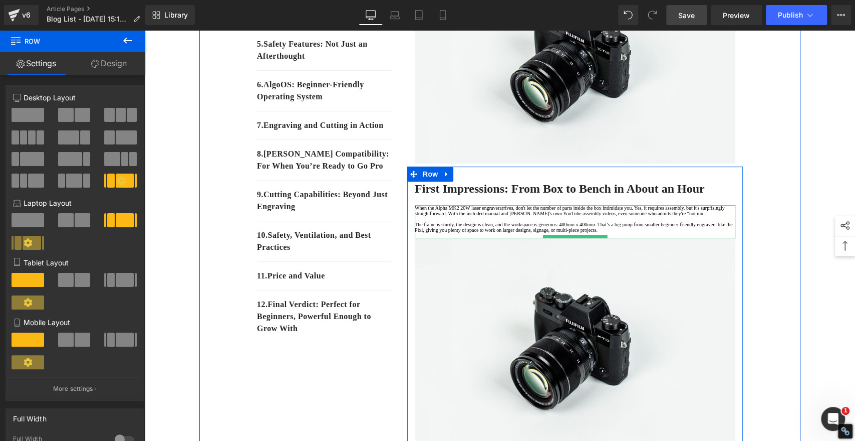
click at [680, 222] on p at bounding box center [575, 219] width 321 height 6
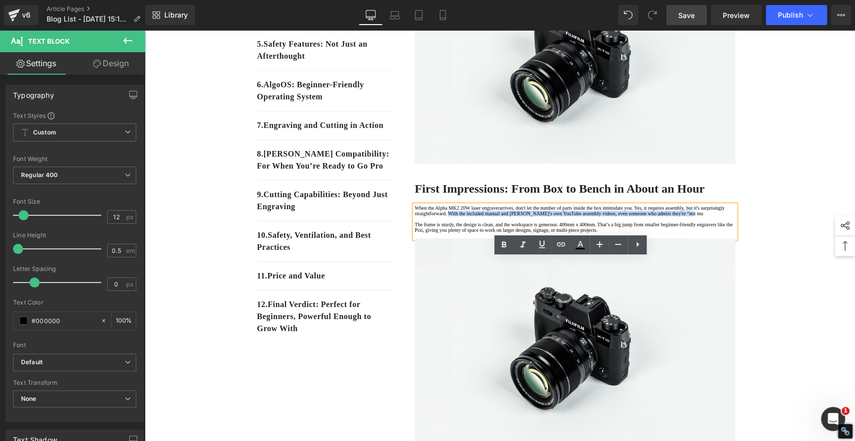
drag, startPoint x: 566, startPoint y: 272, endPoint x: 586, endPoint y: 277, distance: 20.2
click at [586, 216] on p "When the Alpha MK2 20W laser engraverarrives, don't let the number of parts ins…" at bounding box center [575, 210] width 321 height 11
copy p "With the included manual and AlgoLaser's own YouTube assembly videos, even some…"
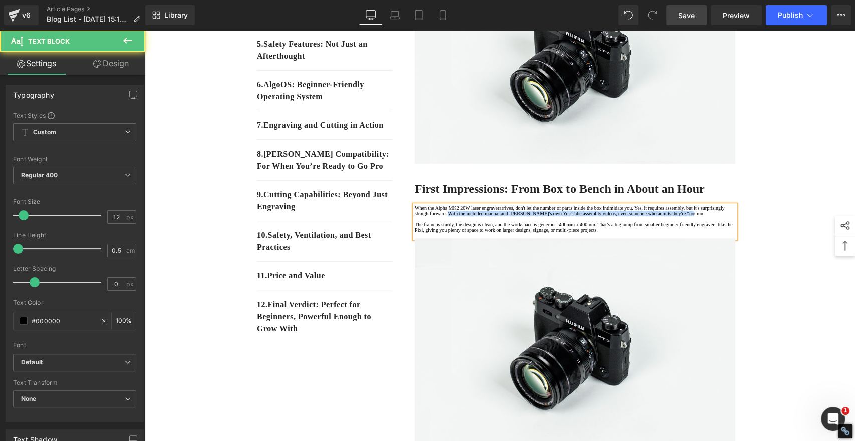
click at [595, 216] on p "When the Alpha MK2 20W laser engraverarrives, don't let the number of parts ins…" at bounding box center [575, 210] width 321 height 11
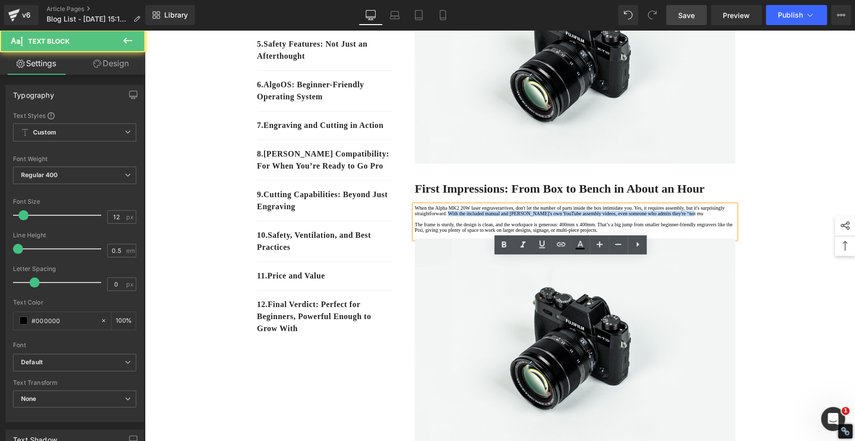
drag, startPoint x: 566, startPoint y: 272, endPoint x: 594, endPoint y: 280, distance: 29.2
click at [594, 216] on p "When the Alpha MK2 20W laser engraverarrives, don't let the number of parts ins…" at bounding box center [575, 210] width 321 height 11
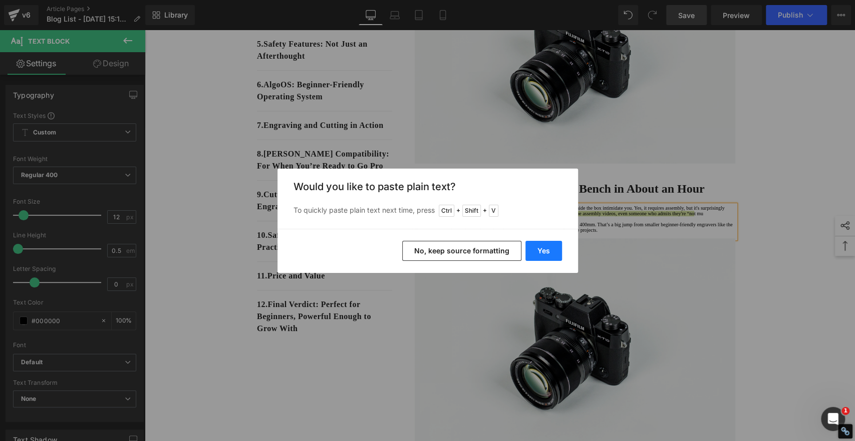
click at [540, 248] on button "Yes" at bounding box center [544, 251] width 37 height 20
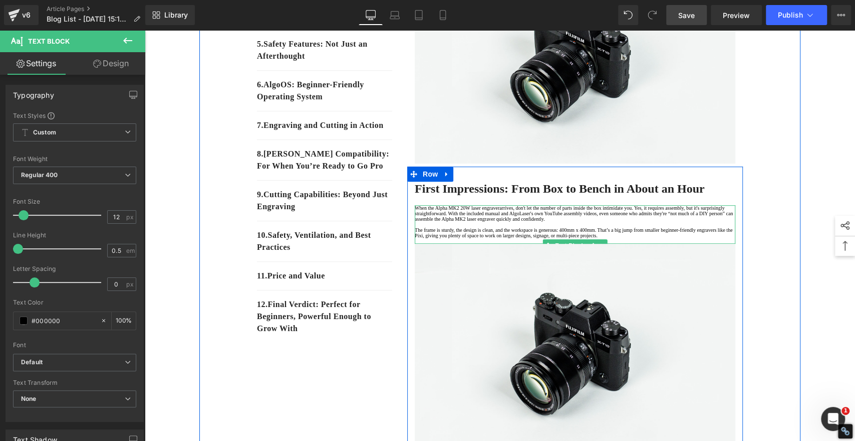
click at [563, 222] on p "When the Alpha MK2 20W laser engraverarrives, don't let the number of parts ins…" at bounding box center [575, 213] width 321 height 17
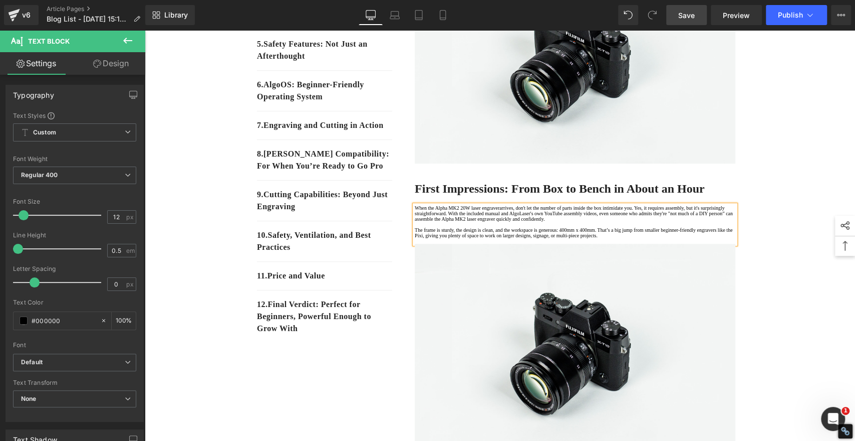
click at [634, 222] on p "When the Alpha MK2 20W laser engraverarrives, don't let the number of parts ins…" at bounding box center [575, 213] width 321 height 17
click at [552, 222] on p "When the Alpha MK2 20W laser engraverarrives, don't let the number of parts ins…" at bounding box center [575, 213] width 321 height 17
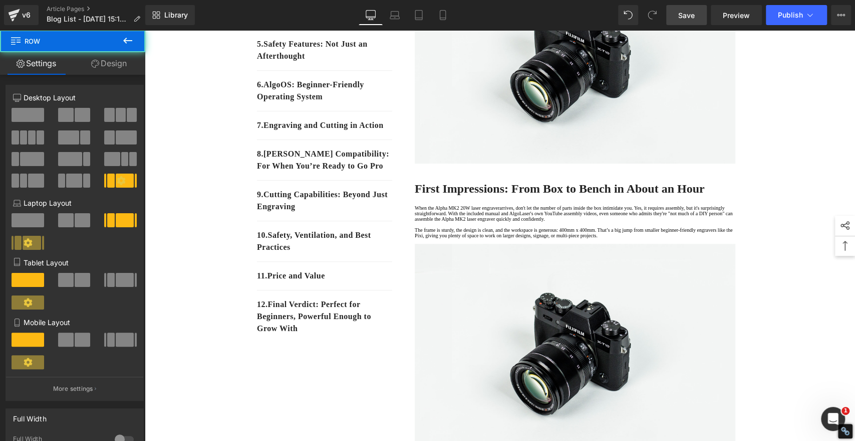
click at [691, 19] on span "Save" at bounding box center [687, 15] width 17 height 11
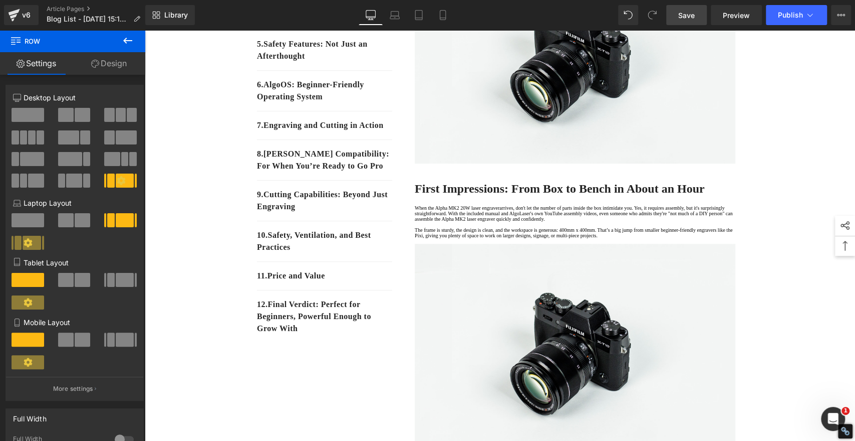
click at [688, 12] on span "Save" at bounding box center [687, 15] width 17 height 11
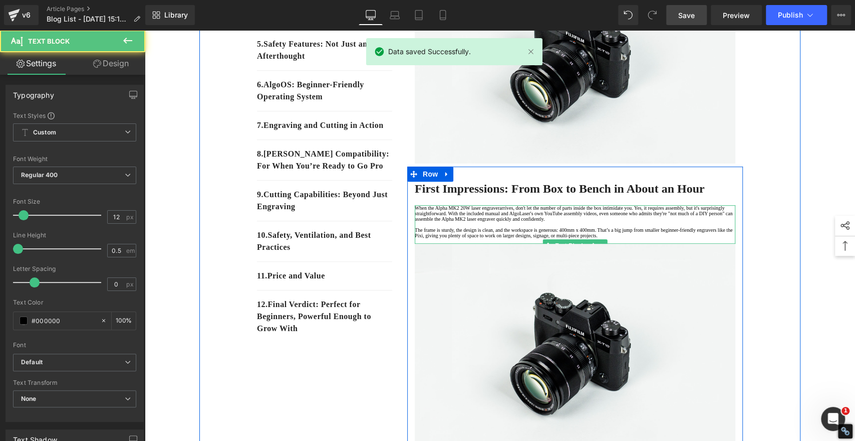
click at [500, 244] on p at bounding box center [575, 241] width 321 height 6
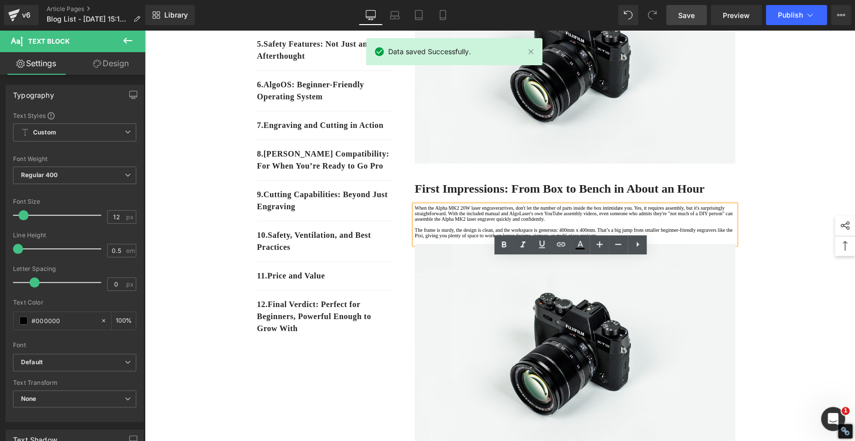
click at [679, 238] on p "The frame is sturdy, the design is clean, and the workspace is generous: 400mm …" at bounding box center [575, 232] width 321 height 11
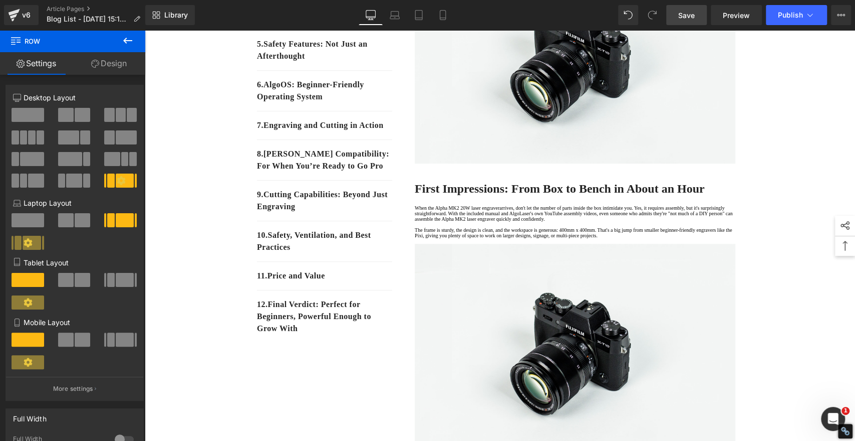
click at [691, 11] on span "Save" at bounding box center [687, 15] width 17 height 11
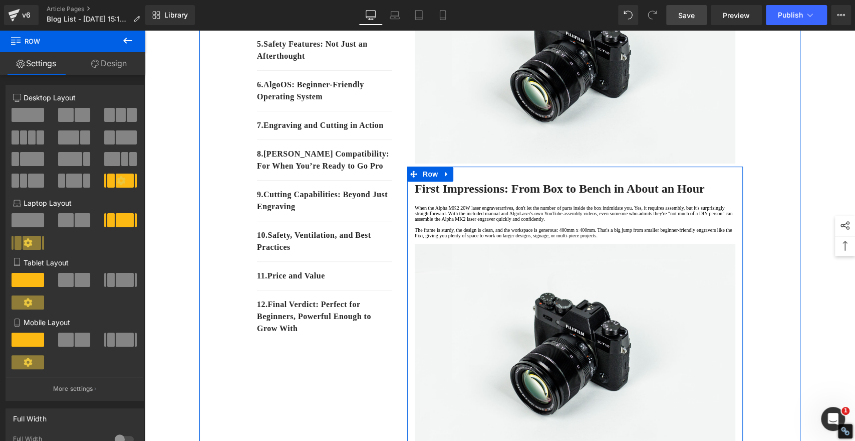
scroll to position [56, 0]
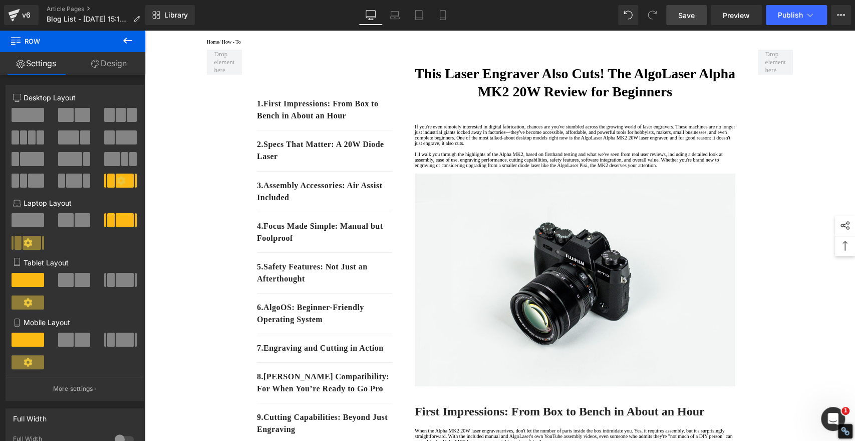
click at [678, 17] on link "Save" at bounding box center [687, 15] width 41 height 20
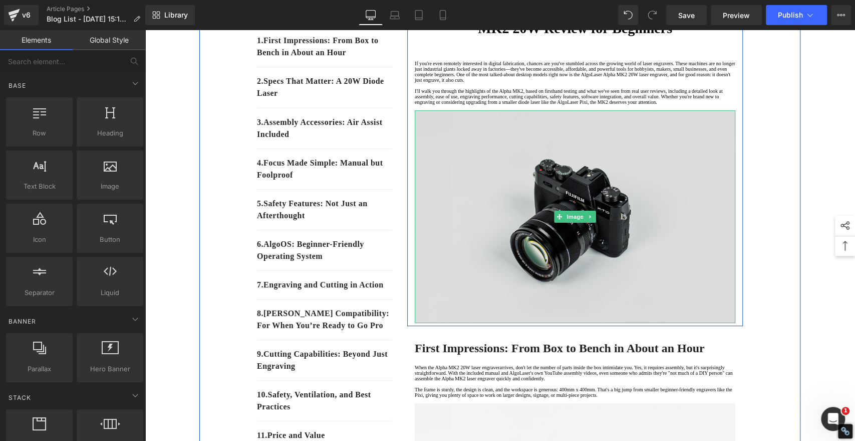
scroll to position [167, 0]
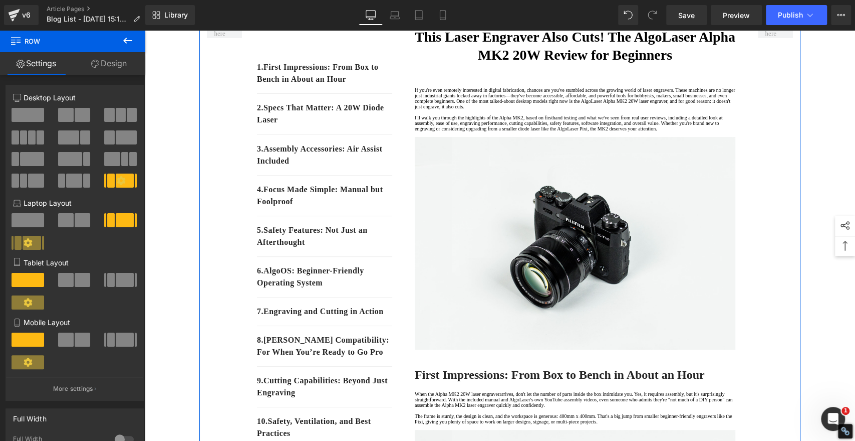
scroll to position [111, 0]
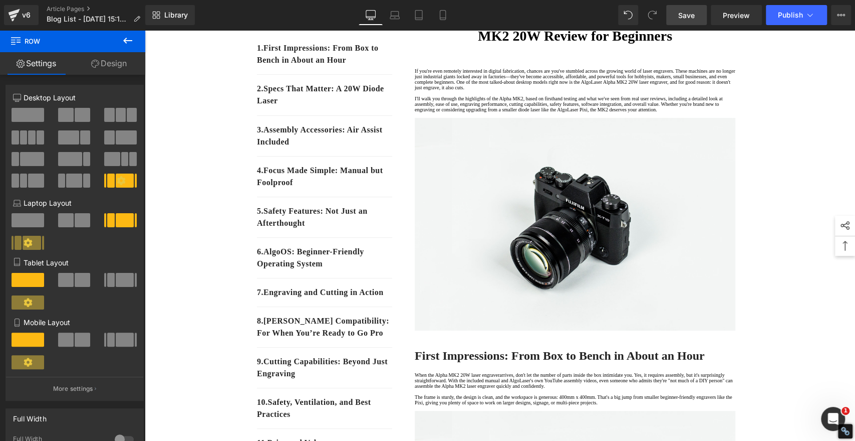
click at [680, 16] on span "Save" at bounding box center [687, 15] width 17 height 11
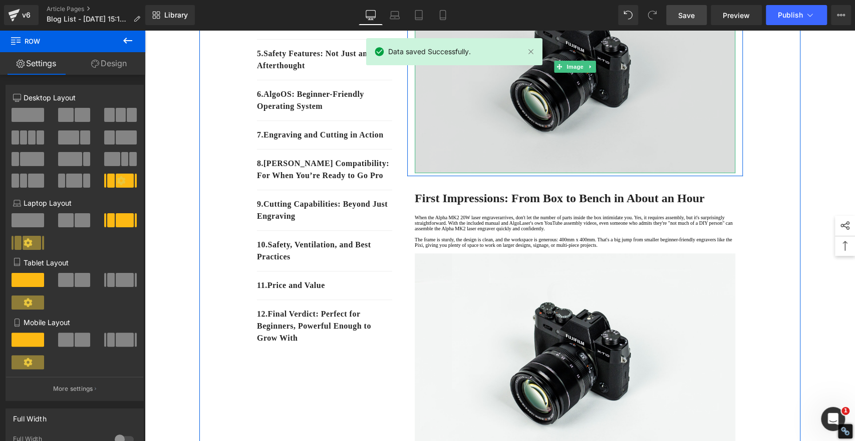
scroll to position [278, 0]
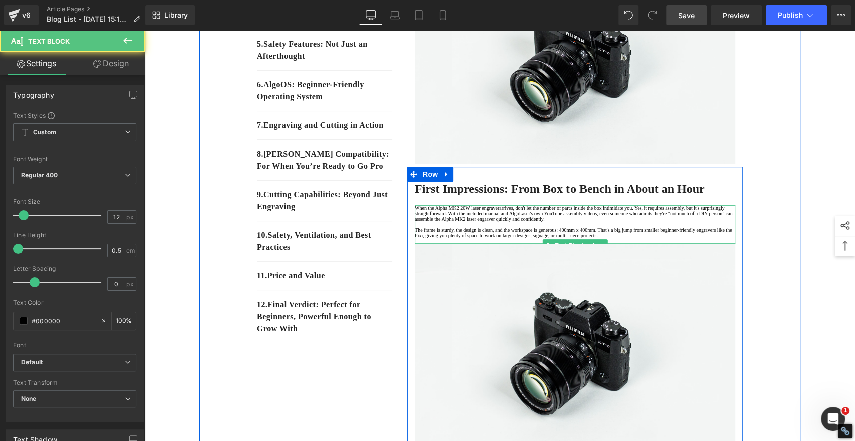
click at [513, 222] on p "When the Alpha MK2 20W laser engraverarrives, don't let the number of parts ins…" at bounding box center [575, 213] width 321 height 17
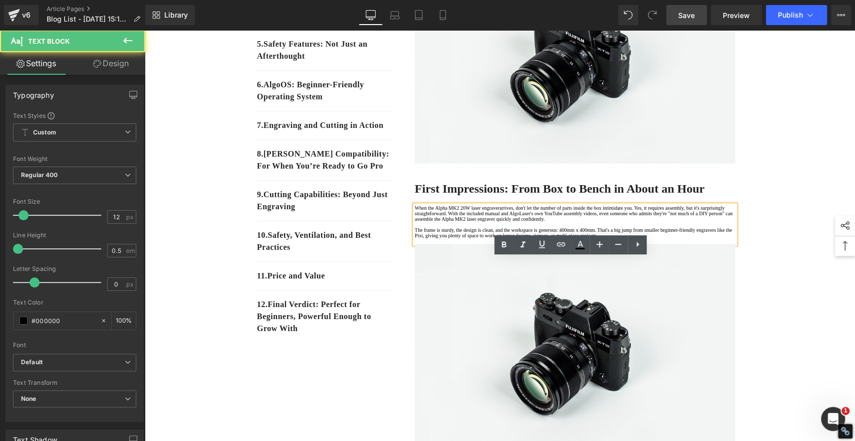
click at [504, 238] on p "The frame is sturdy, the design is clean, and the workspace is generous: 400mm …" at bounding box center [575, 232] width 321 height 11
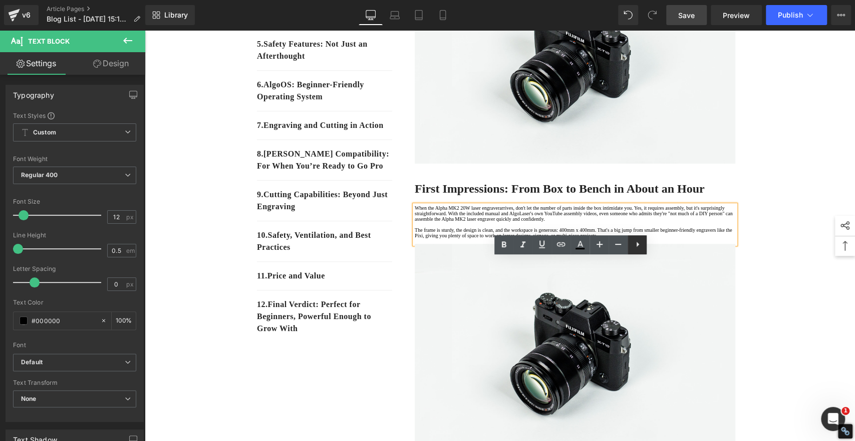
scroll to position [445, 0]
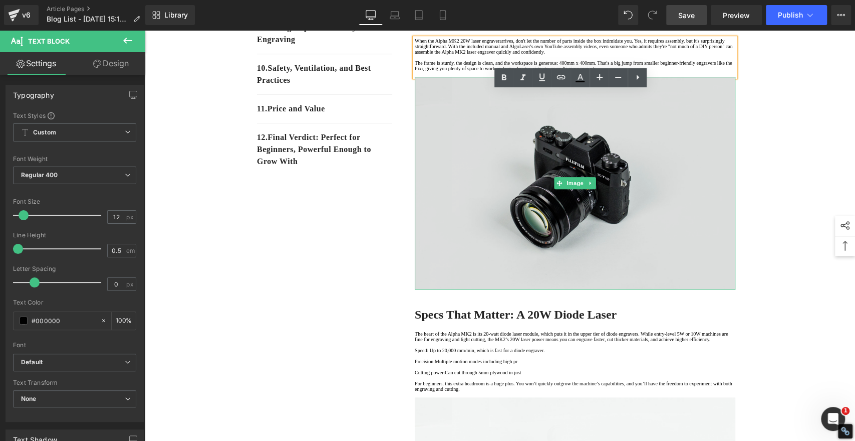
click at [604, 220] on img at bounding box center [575, 183] width 321 height 212
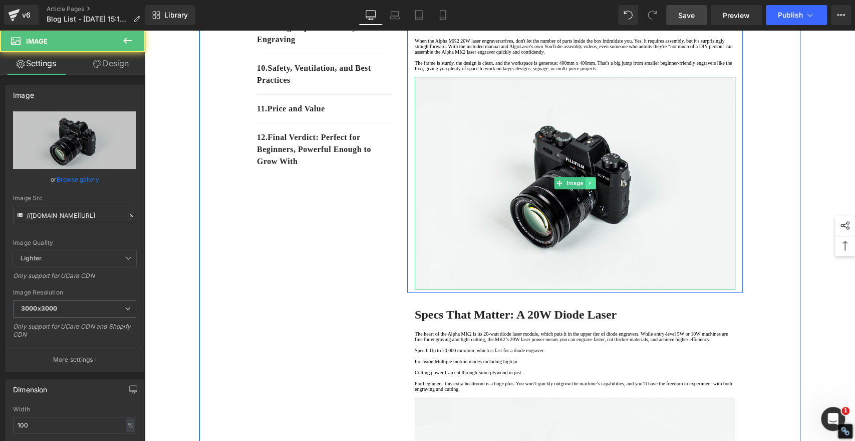
click at [589, 189] on link at bounding box center [591, 183] width 11 height 12
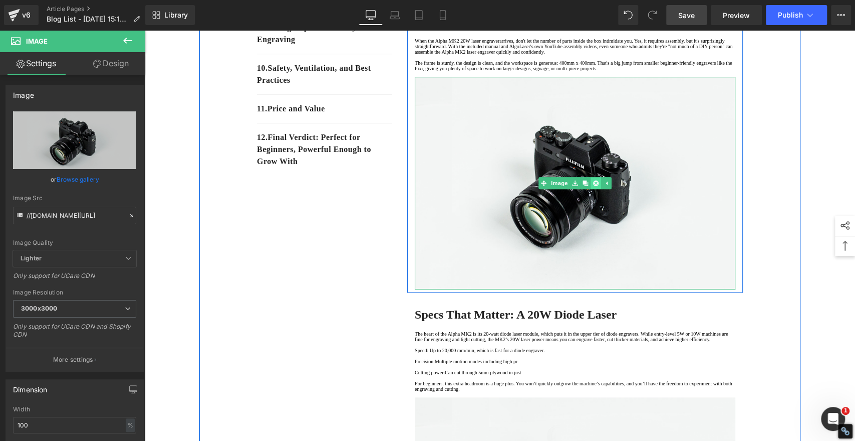
click at [593, 185] on icon at bounding box center [596, 183] width 6 height 6
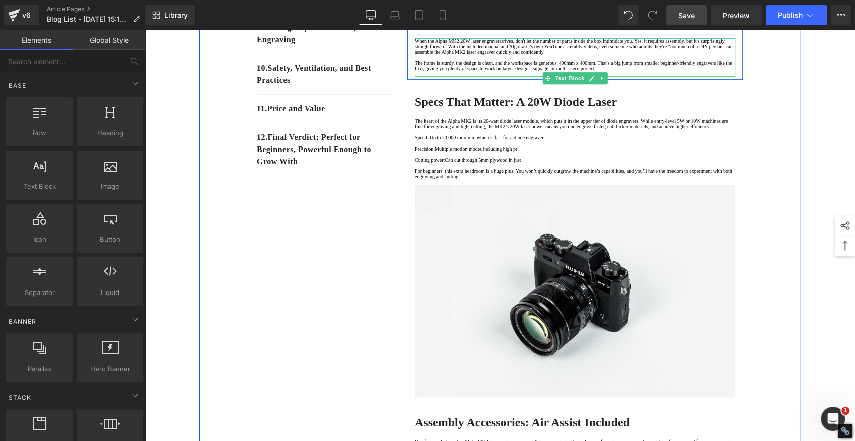
click at [456, 77] on p at bounding box center [575, 74] width 321 height 6
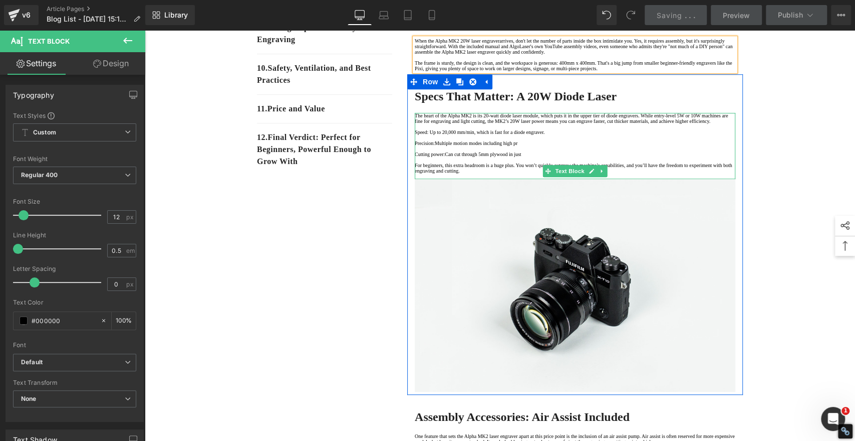
click at [621, 124] on p "The heart of the Alpha MK2 is its 20-watt diode laser module, which puts it in …" at bounding box center [575, 118] width 321 height 11
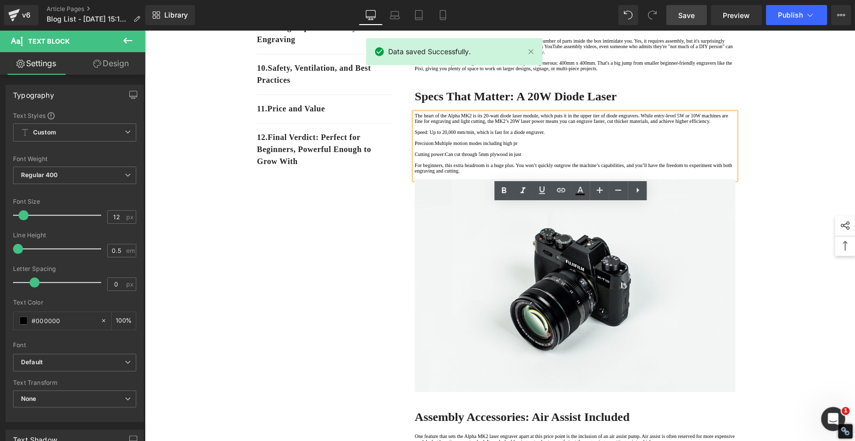
click at [656, 124] on p "The heart of the Alpha MK2 is its 20-watt diode laser module, which puts it in …" at bounding box center [575, 118] width 321 height 11
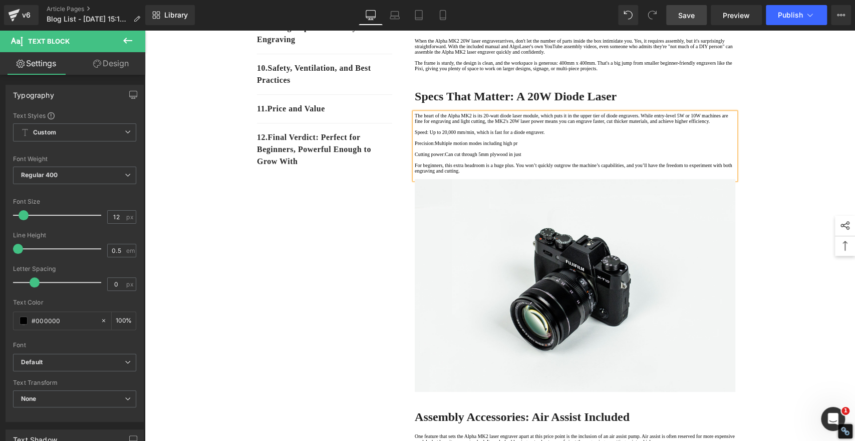
click at [584, 140] on p at bounding box center [575, 138] width 321 height 6
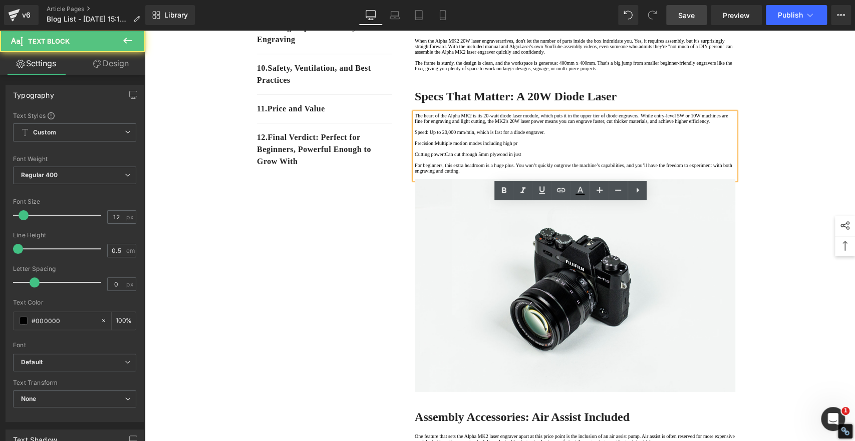
click at [603, 135] on p "Speed: Up to 20,000 mm/min, which is fast for a diode engraver." at bounding box center [575, 132] width 321 height 6
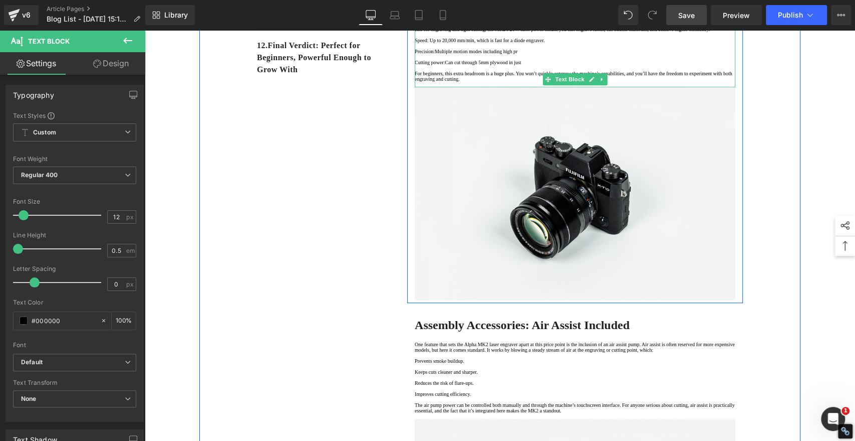
scroll to position [557, 0]
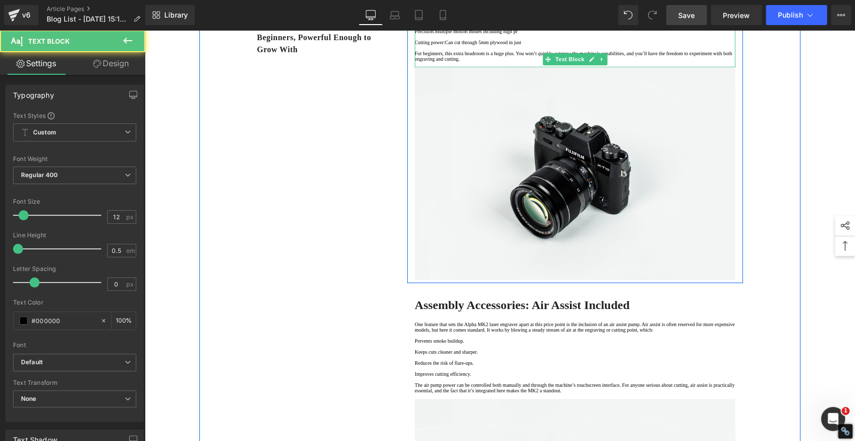
click at [670, 62] on p "For beginners, this extra headroom is a huge plus. You won’t quickly outgrow th…" at bounding box center [575, 56] width 321 height 11
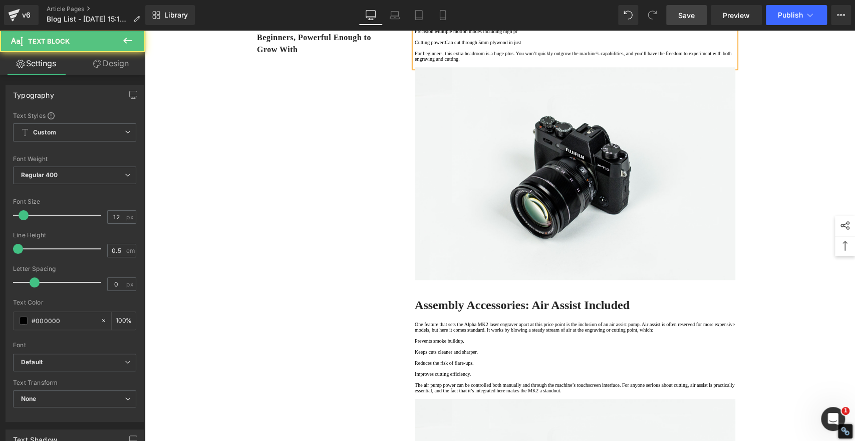
click at [579, 62] on p "For beginners, this extra headroom is a huge plus. You won’t quickly outgrow th…" at bounding box center [575, 56] width 321 height 11
click at [426, 62] on p "For beginners, this extra headroom is a huge plus. You won't quickly outgrow th…" at bounding box center [575, 56] width 321 height 11
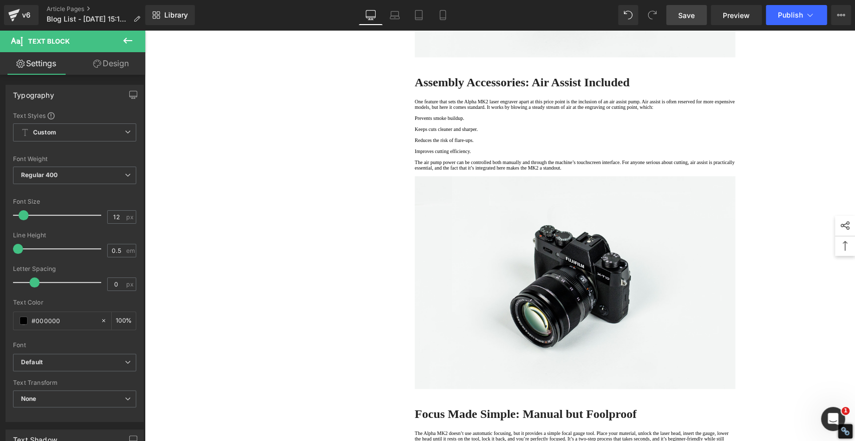
scroll to position [891, 0]
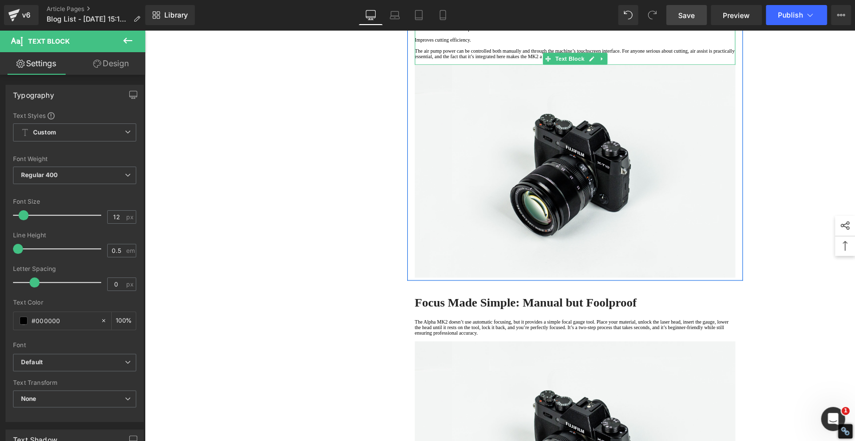
drag, startPoint x: 637, startPoint y: 242, endPoint x: 652, endPoint y: 237, distance: 14.7
click at [637, 59] on p "The air pump power can be controlled both manually and through the machine’s to…" at bounding box center [575, 53] width 321 height 11
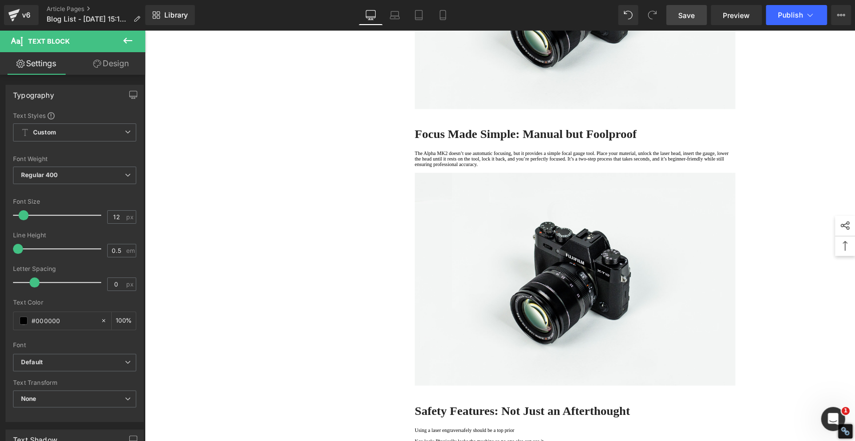
scroll to position [1169, 0]
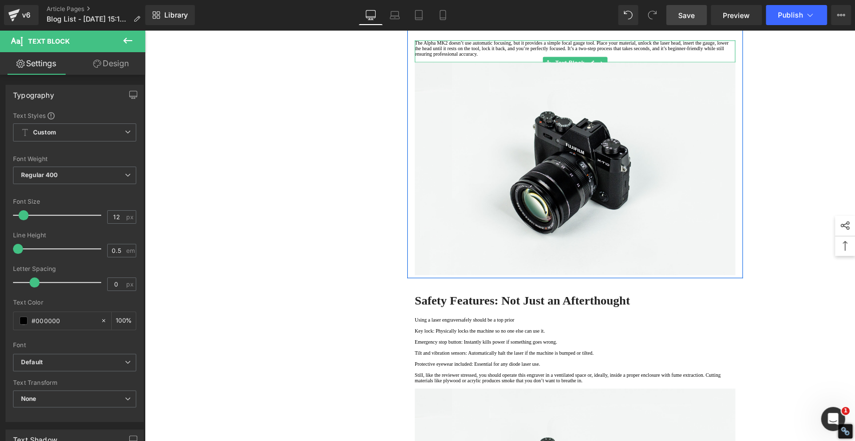
drag, startPoint x: 476, startPoint y: 252, endPoint x: 547, endPoint y: 244, distance: 72.1
click at [476, 57] on p "The Alpha MK2 doesn’t use automatic focusing, but it provides a simple focal ga…" at bounding box center [575, 48] width 321 height 17
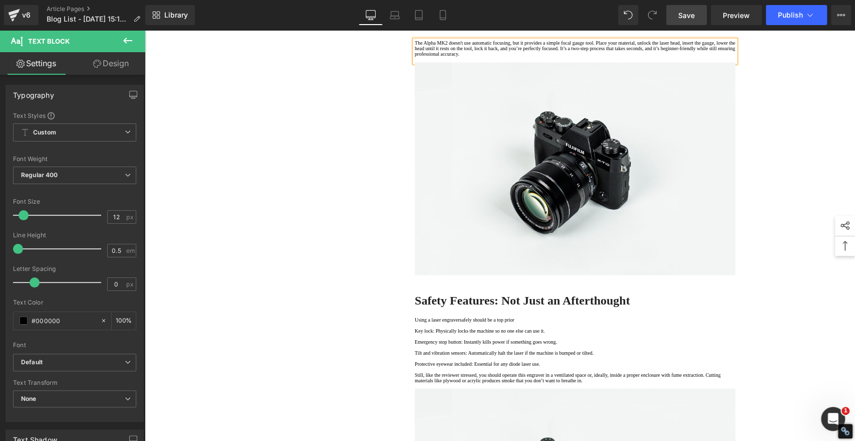
click at [446, 57] on p "The Alpha MK2 doesn't use automatic focusing, but it provides a simple focal ga…" at bounding box center [575, 48] width 321 height 17
click at [575, 57] on p "The Alpha MK2 doesn't use automatic focusing, but it provides a simple focal ga…" at bounding box center [575, 48] width 321 height 17
click at [694, 57] on p "The Alpha MK2 doesn't use automatic focusing, but it provides a simple focal ga…" at bounding box center [575, 48] width 321 height 17
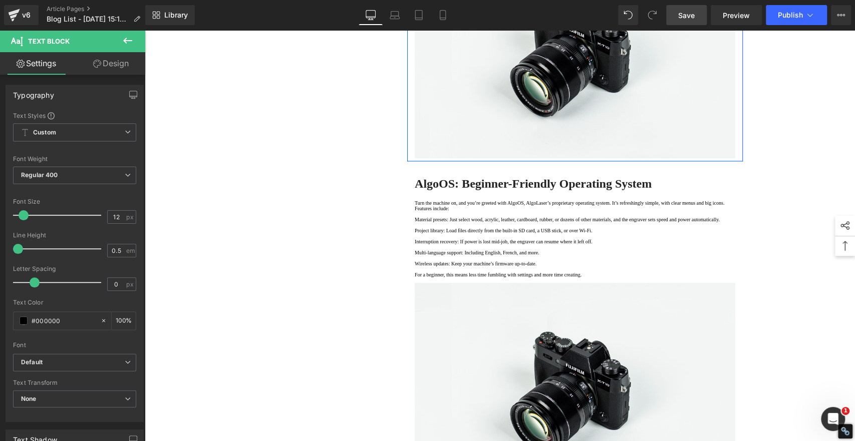
scroll to position [1615, 0]
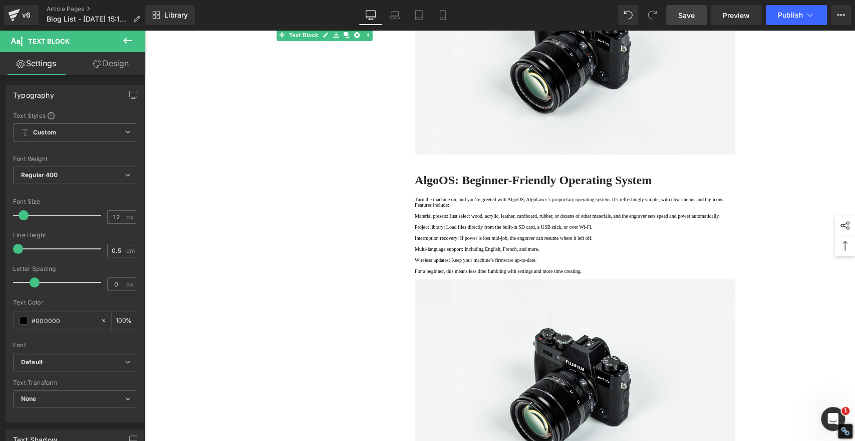
click at [688, 13] on span "Save" at bounding box center [687, 15] width 17 height 11
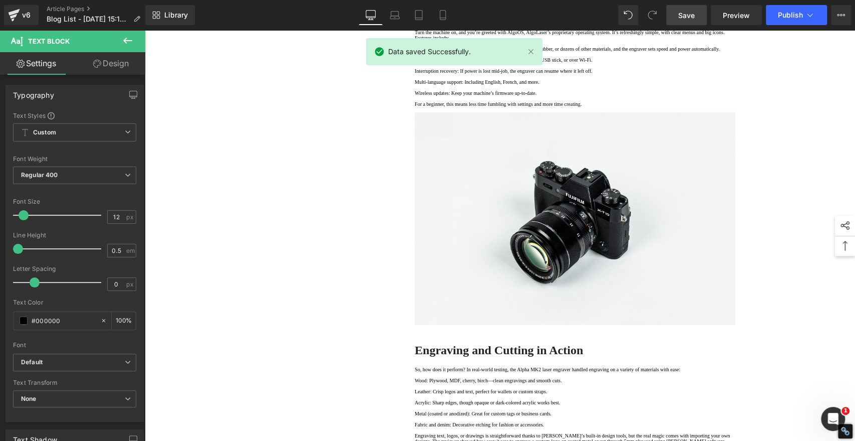
scroll to position [1893, 0]
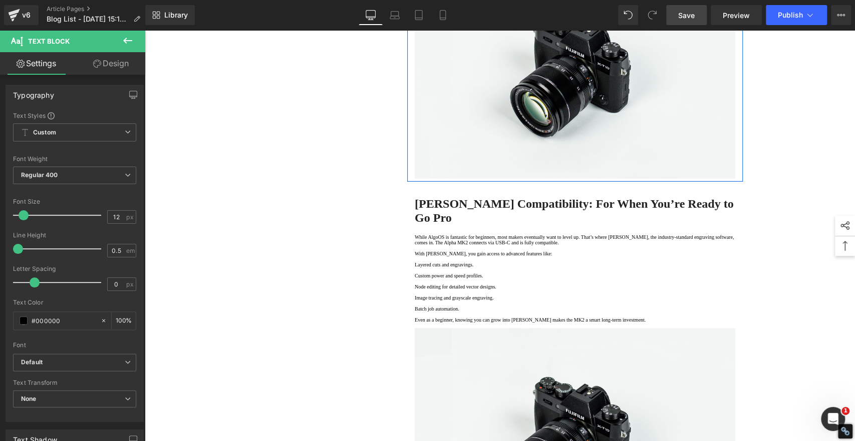
scroll to position [2283, 0]
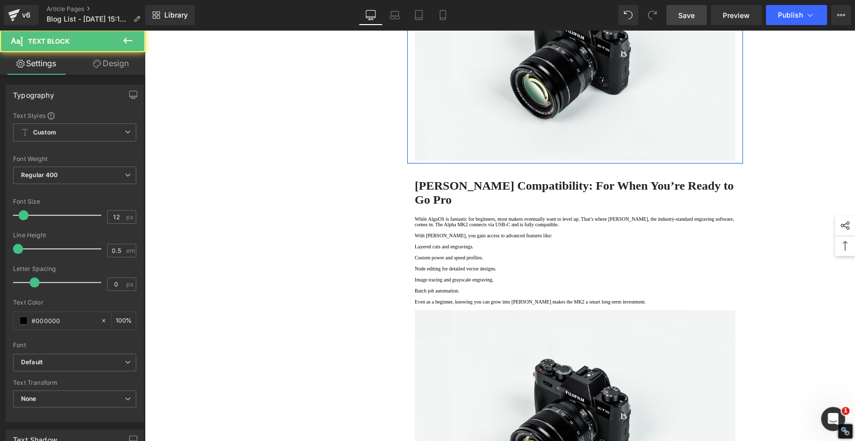
drag, startPoint x: 495, startPoint y: 299, endPoint x: 490, endPoint y: 300, distance: 5.2
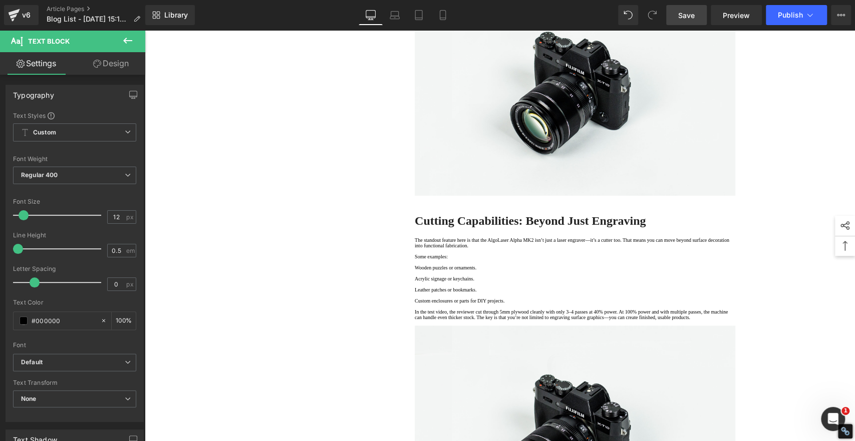
scroll to position [2617, 0]
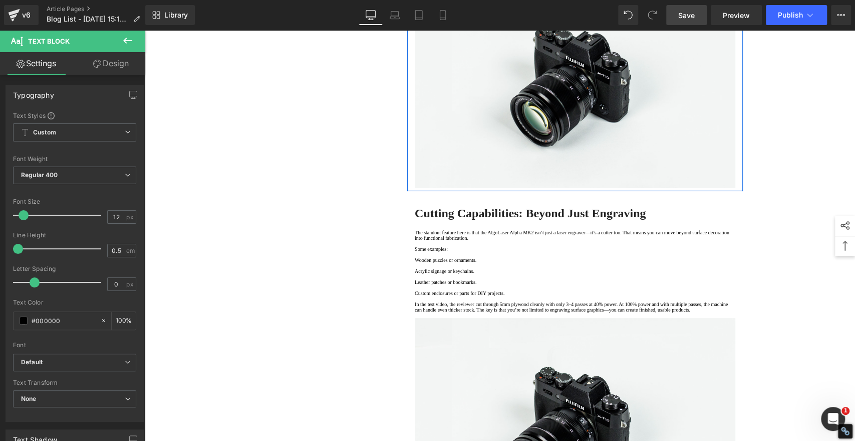
drag, startPoint x: 655, startPoint y: 300, endPoint x: 662, endPoint y: 298, distance: 7.2
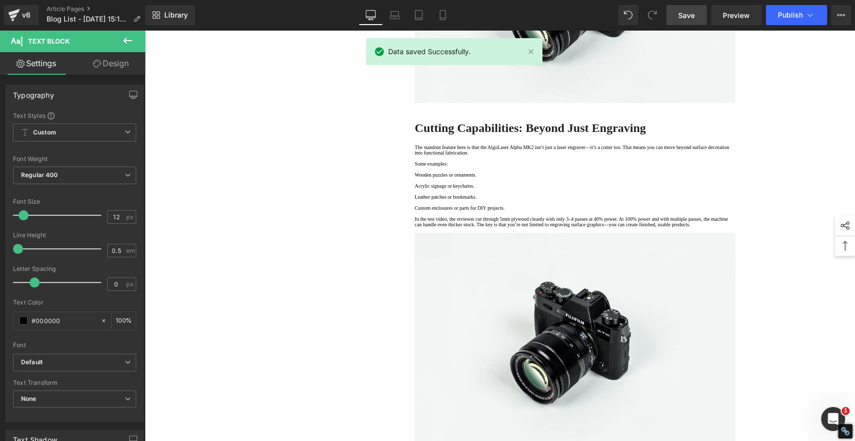
scroll to position [2728, 0]
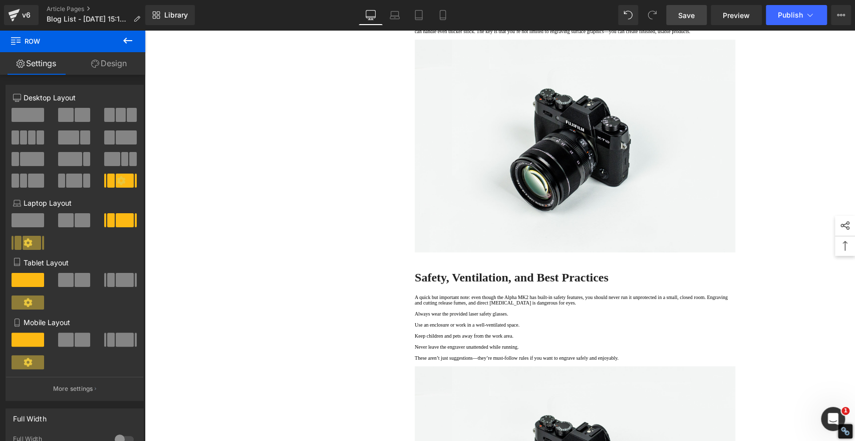
scroll to position [3063, 0]
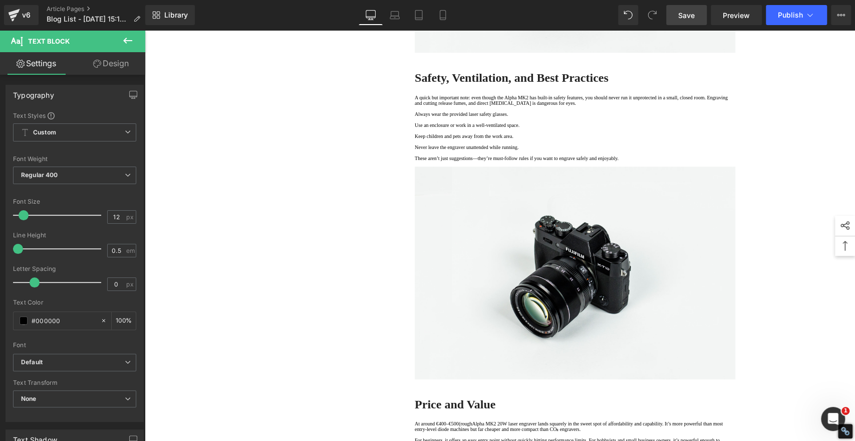
scroll to position [3118, 0]
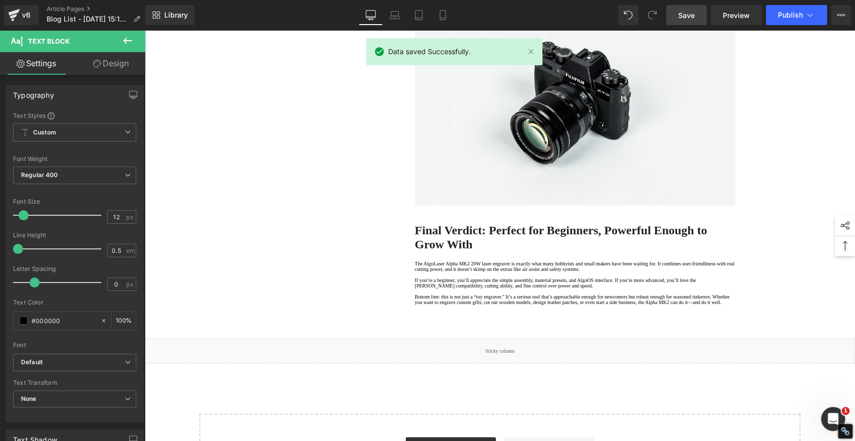
scroll to position [3564, 0]
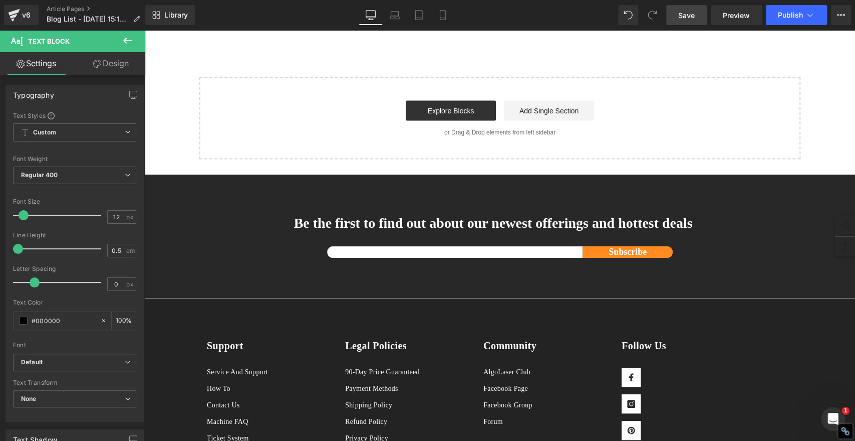
scroll to position [3898, 0]
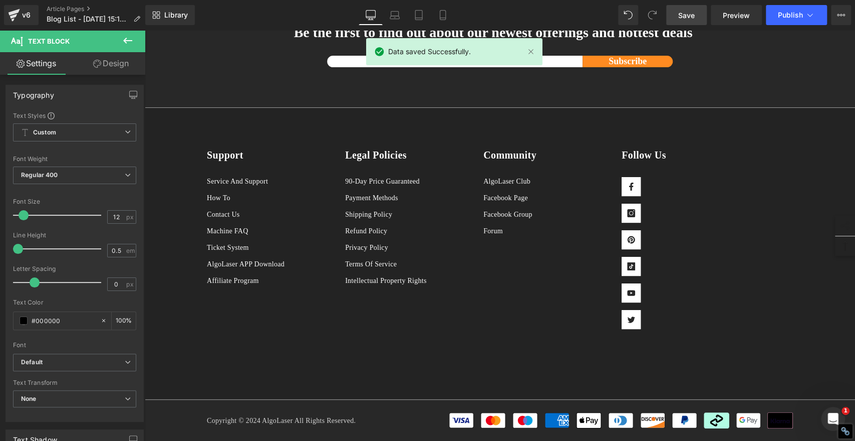
scroll to position [4176, 0]
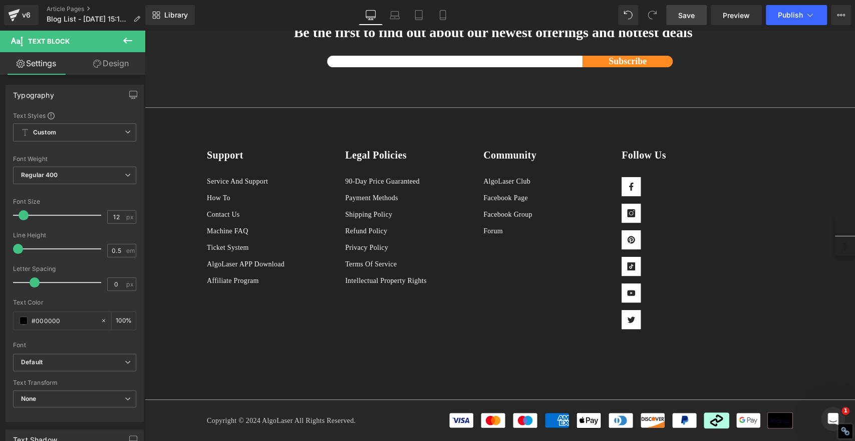
click at [690, 12] on span "Save" at bounding box center [687, 15] width 17 height 11
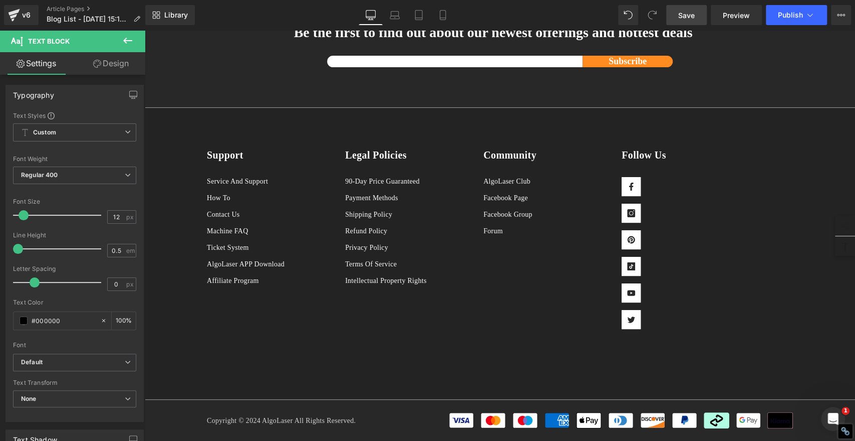
click at [687, 17] on span "Save" at bounding box center [687, 15] width 17 height 11
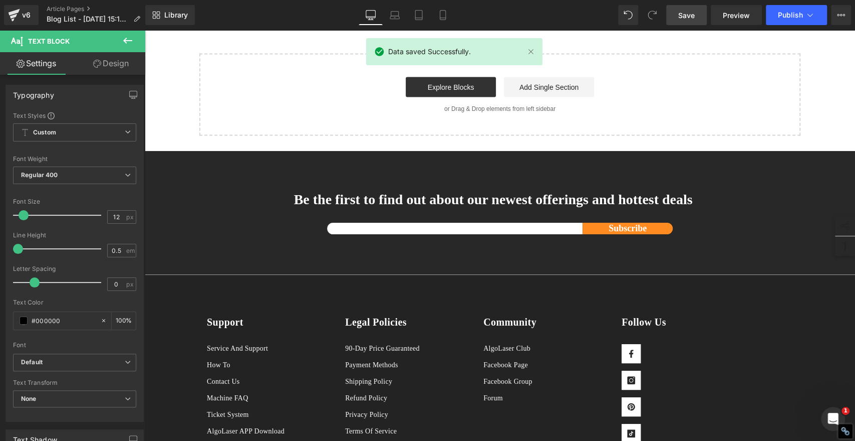
scroll to position [4009, 0]
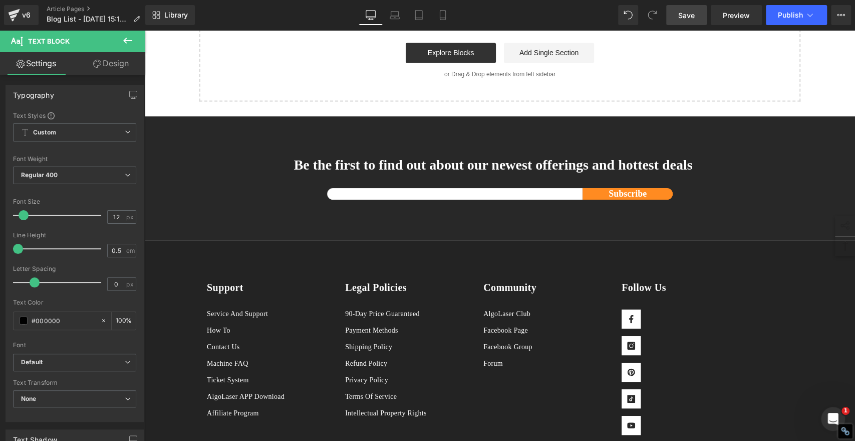
scroll to position [3675, 0]
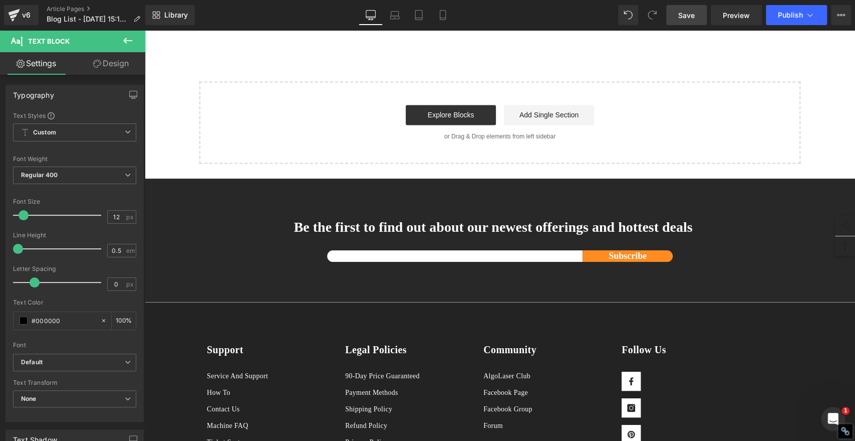
drag, startPoint x: 575, startPoint y: 220, endPoint x: 578, endPoint y: 239, distance: 19.3
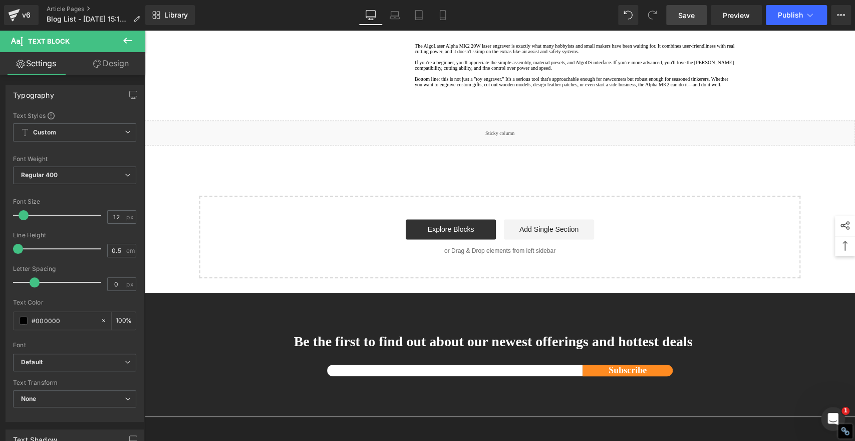
scroll to position [3341, 0]
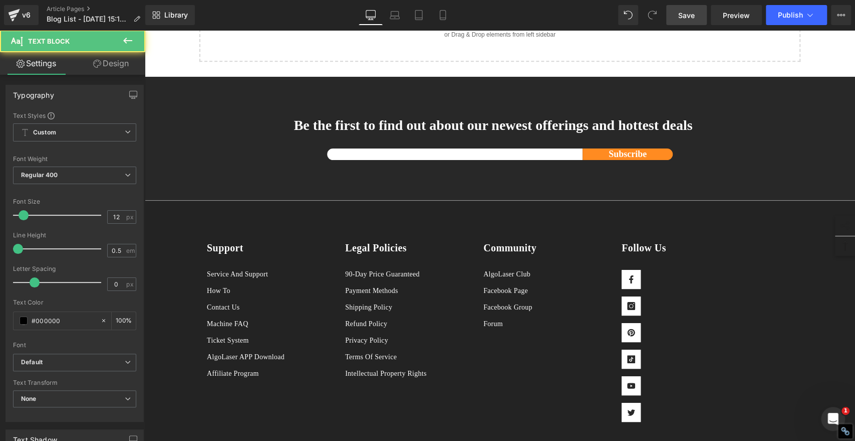
scroll to position [3118, 0]
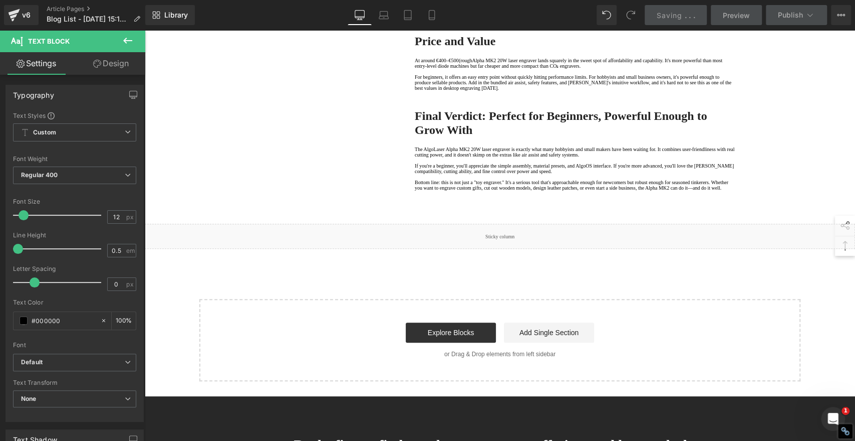
scroll to position [2951, 0]
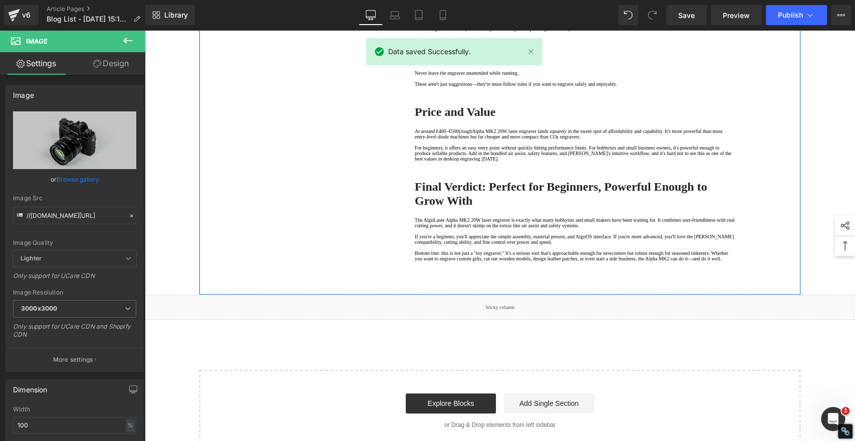
drag, startPoint x: 591, startPoint y: 215, endPoint x: 584, endPoint y: 221, distance: 8.9
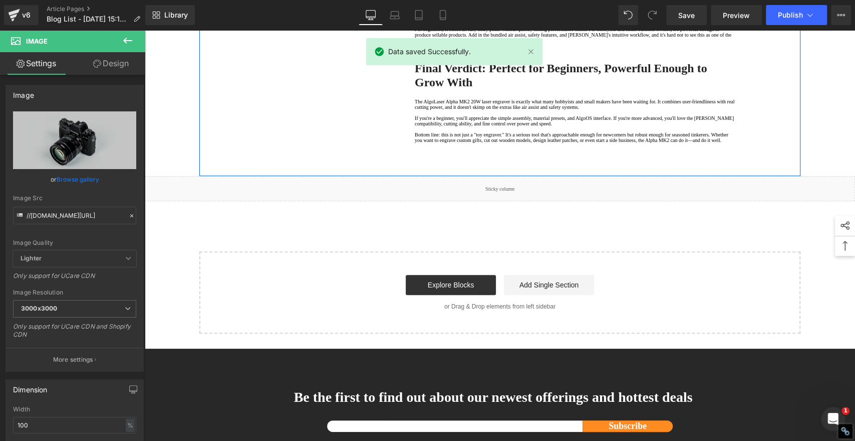
scroll to position [2784, 0]
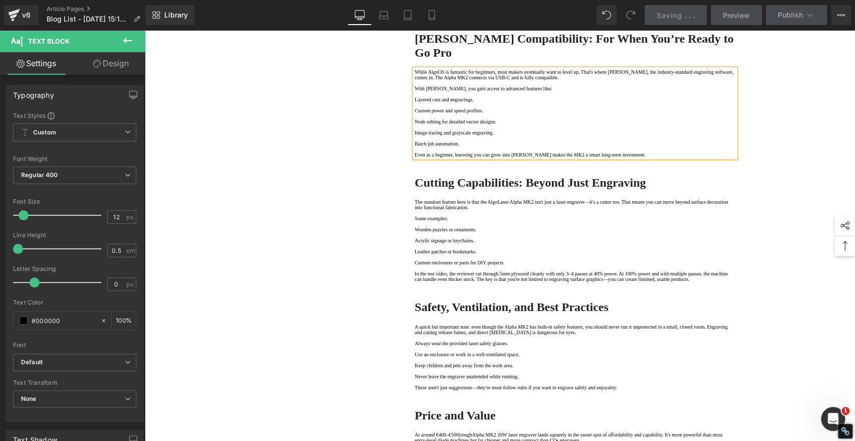
scroll to position [2338, 0]
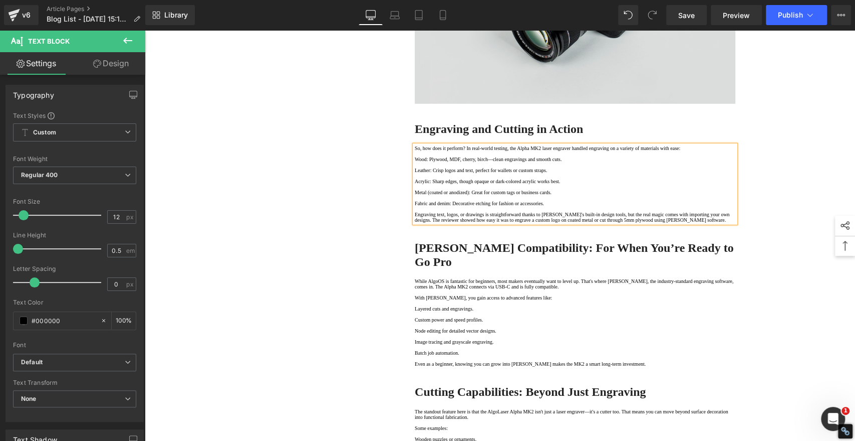
scroll to position [2060, 0]
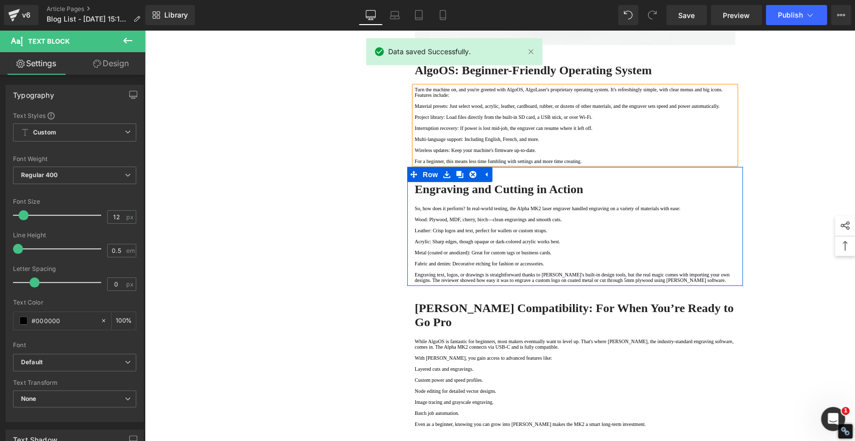
scroll to position [1726, 0]
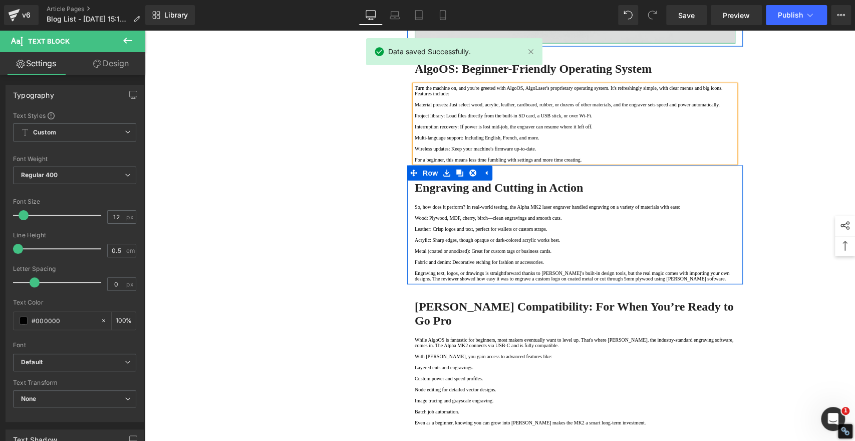
drag, startPoint x: 517, startPoint y: 200, endPoint x: 522, endPoint y: 211, distance: 12.6
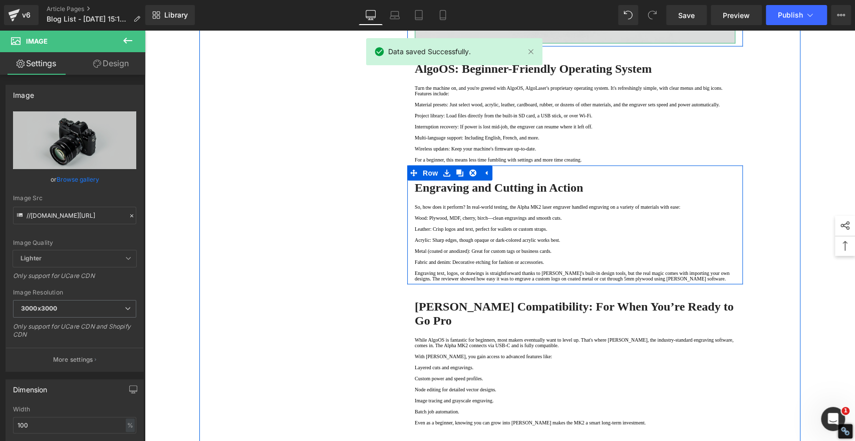
drag, startPoint x: 592, startPoint y: 220, endPoint x: 465, endPoint y: 133, distance: 153.7
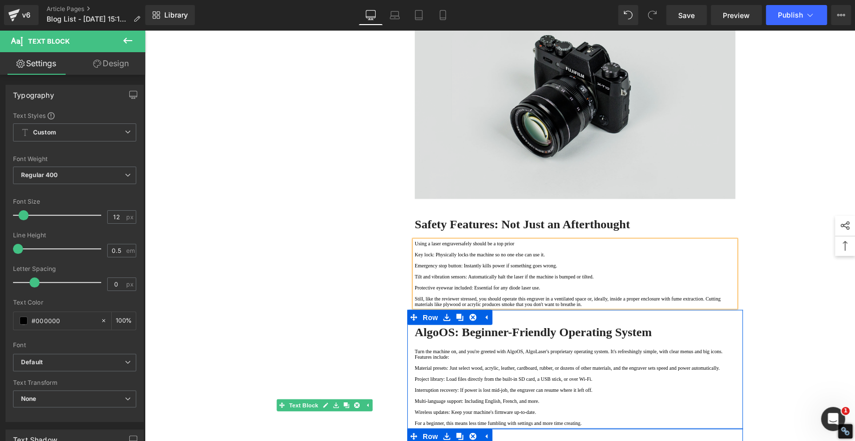
scroll to position [1336, 0]
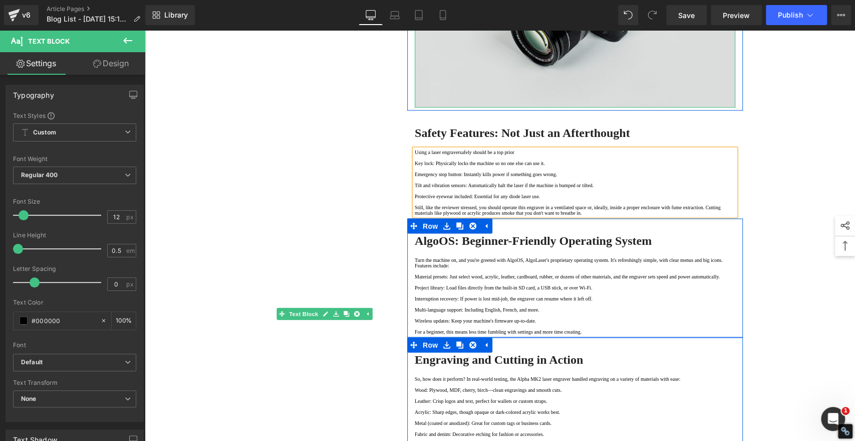
click at [559, 108] on img at bounding box center [575, 1] width 321 height 212
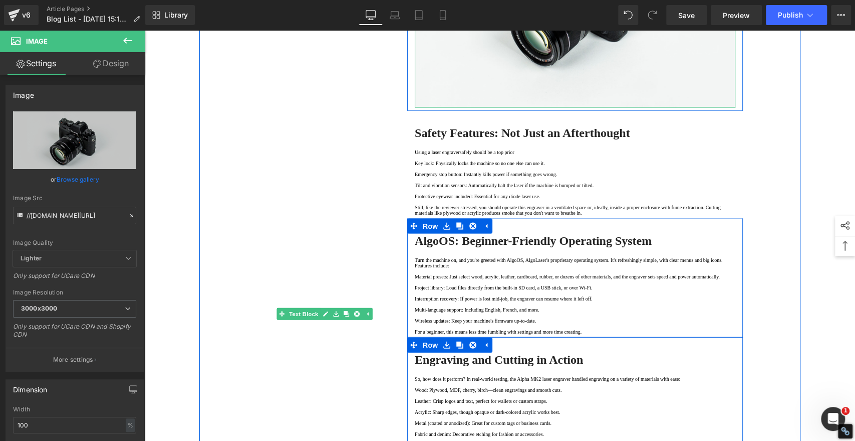
click at [590, 4] on icon at bounding box center [591, 2] width 2 height 4
click at [593, 4] on icon at bounding box center [596, 1] width 6 height 6
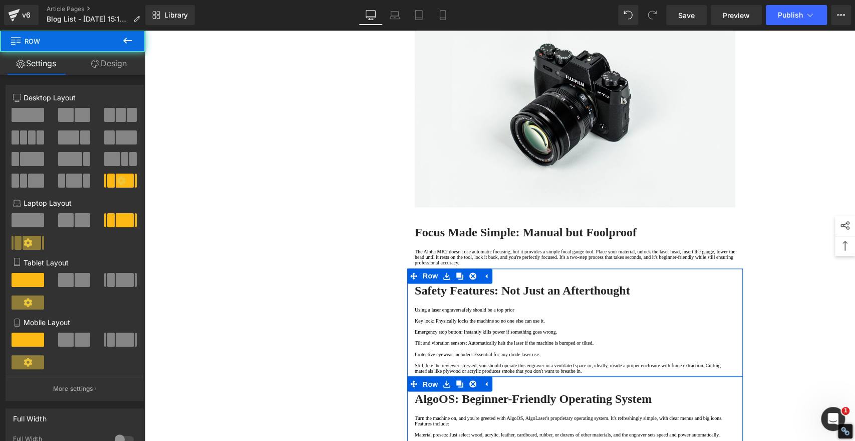
scroll to position [946, 0]
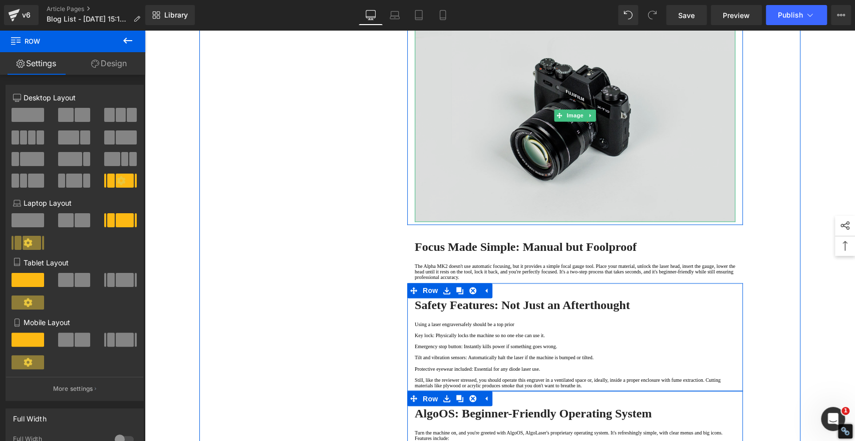
click at [558, 222] on img at bounding box center [575, 115] width 321 height 212
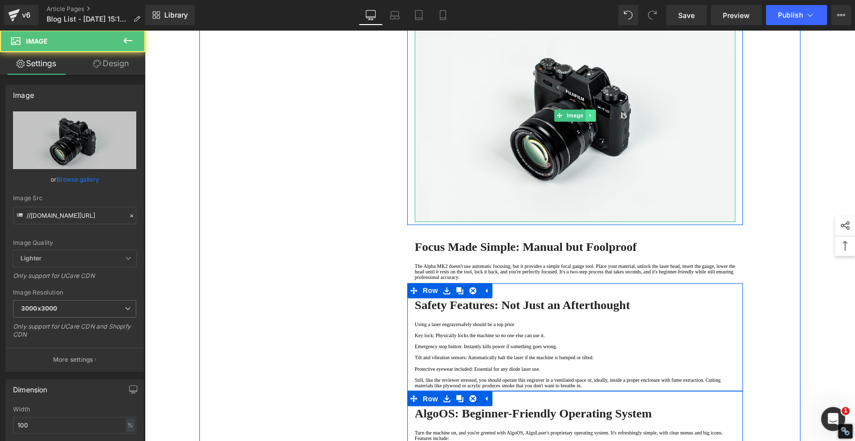
click at [590, 117] on icon at bounding box center [591, 116] width 2 height 4
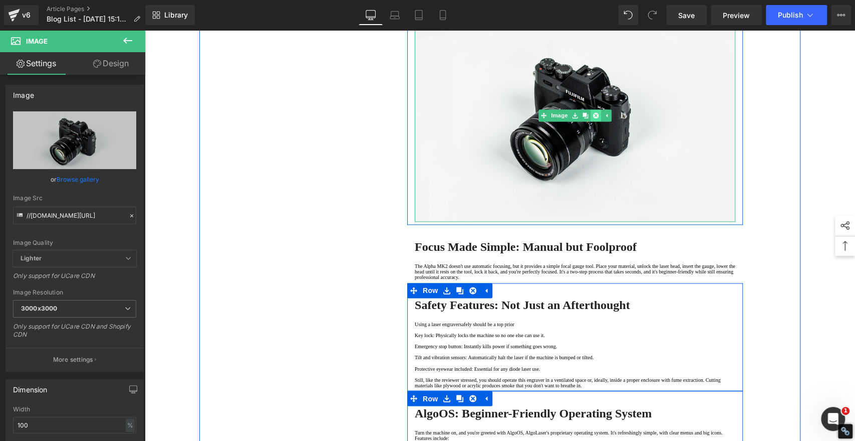
click at [593, 118] on icon at bounding box center [596, 115] width 6 height 6
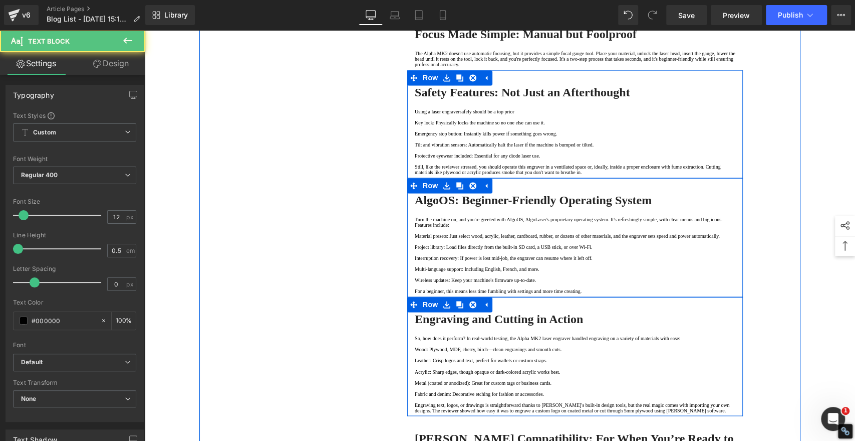
click at [429, 9] on p at bounding box center [575, 7] width 321 height 6
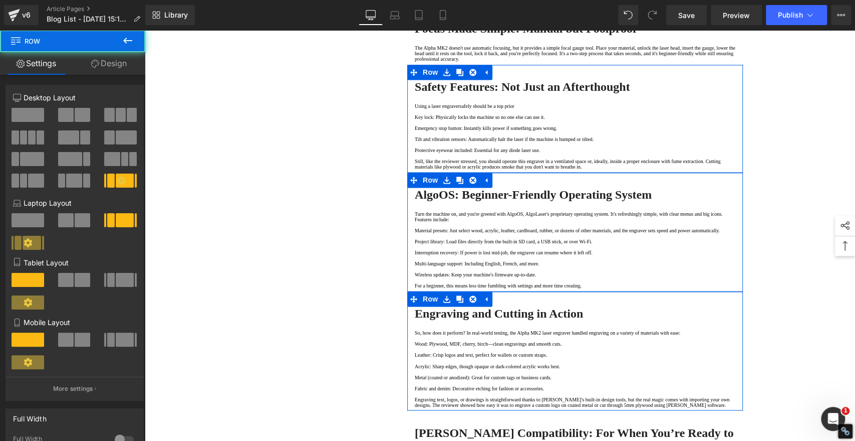
click at [306, 191] on div "1. First Impressions: From Box to Bench in About an Hour Text Block 2. Specs Th…" at bounding box center [499, 75] width 601 height 1832
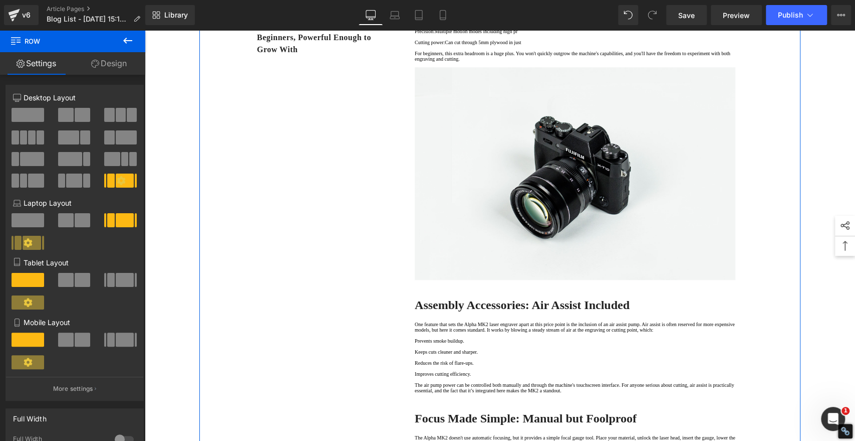
scroll to position [612, 0]
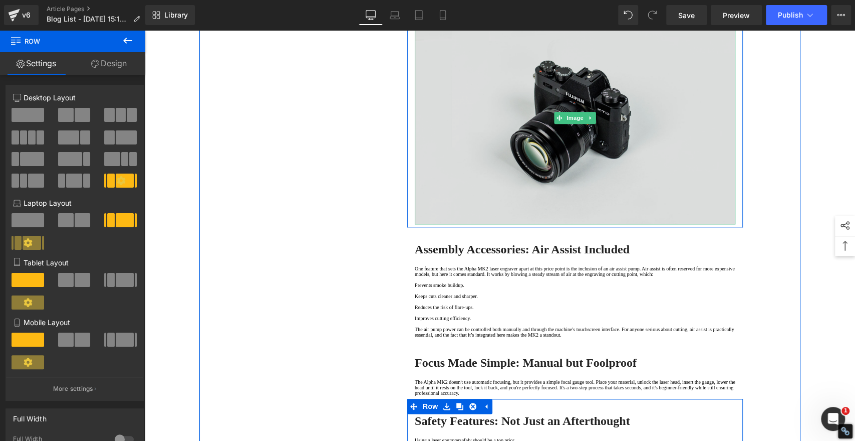
click at [548, 219] on img at bounding box center [575, 118] width 321 height 212
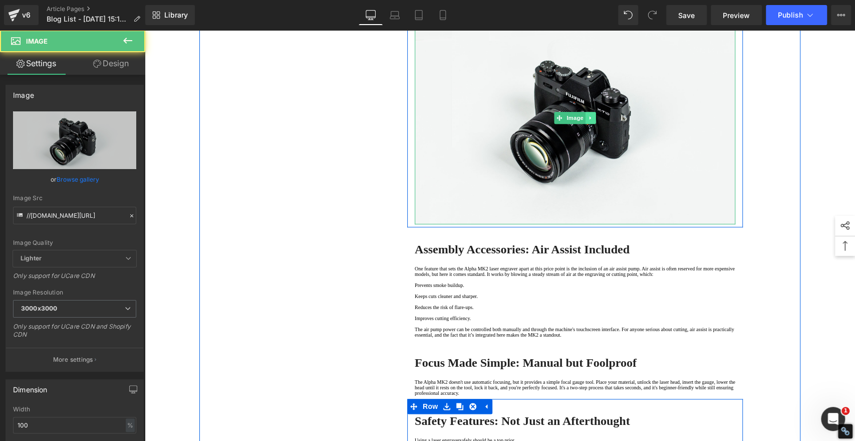
click at [590, 120] on icon at bounding box center [591, 118] width 2 height 4
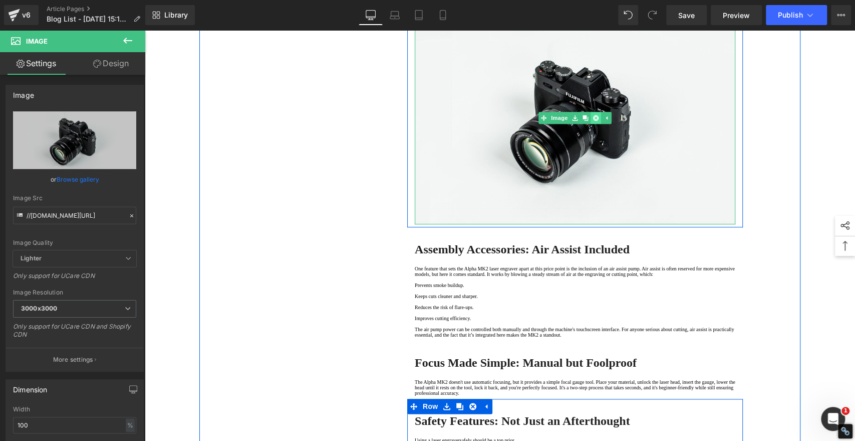
click at [593, 121] on icon at bounding box center [596, 118] width 6 height 6
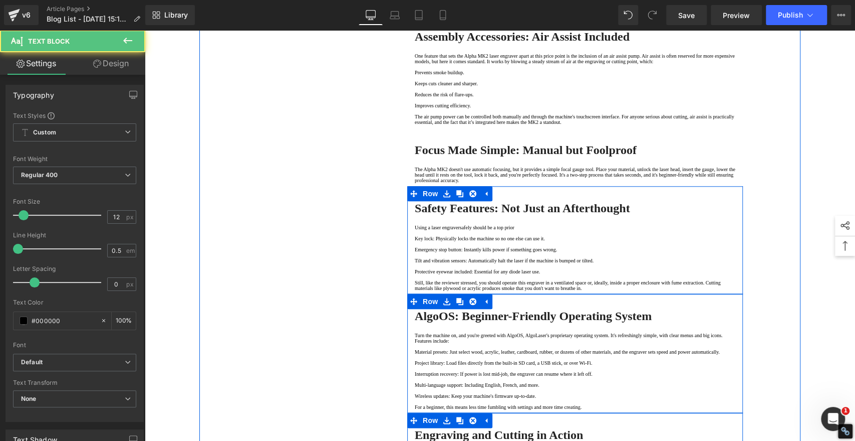
click at [419, 12] on p at bounding box center [575, 9] width 321 height 6
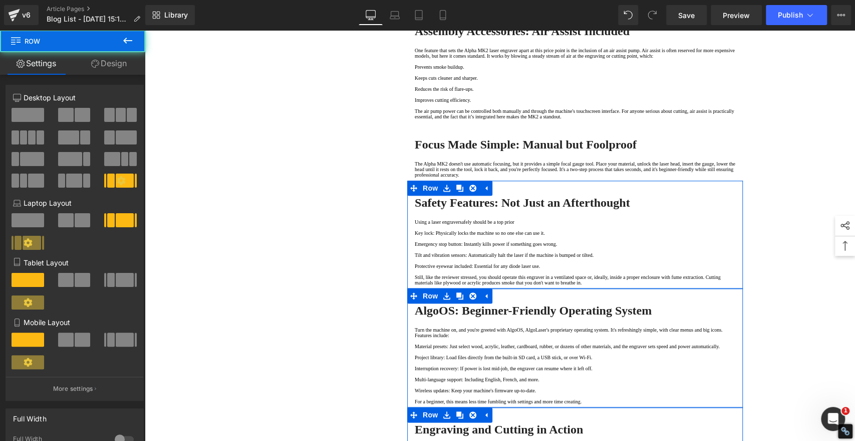
click at [364, 171] on div "1. First Impressions: From Box to Bench in About an Hour Text Block 2. Specs Th…" at bounding box center [499, 300] width 601 height 1614
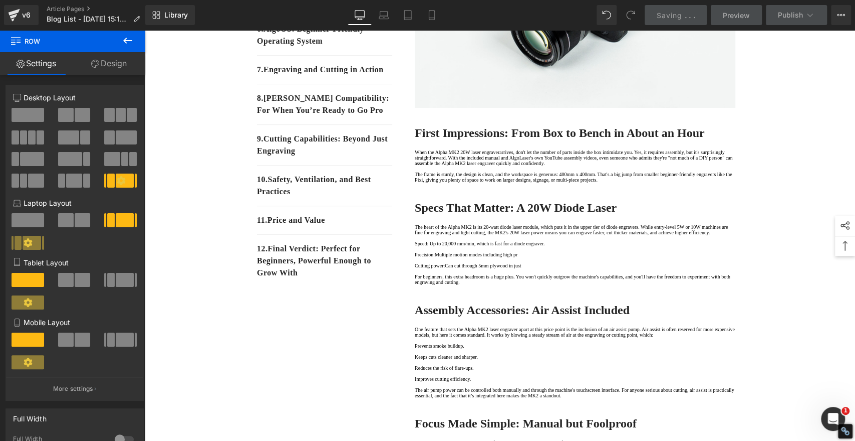
scroll to position [111, 0]
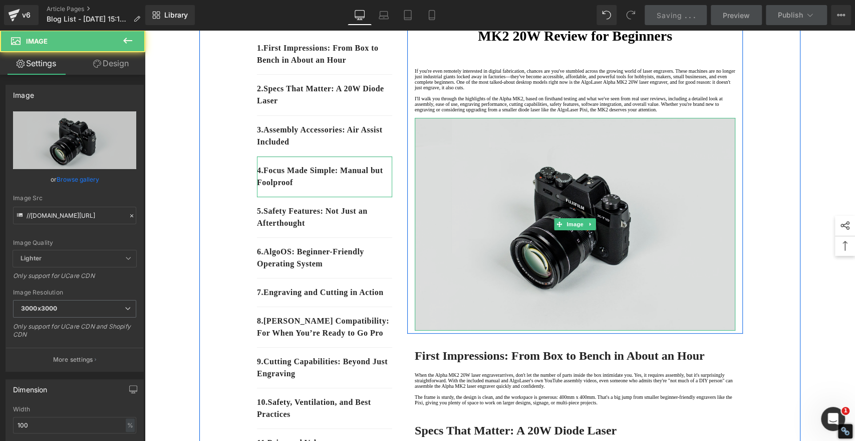
click at [574, 220] on img at bounding box center [575, 224] width 321 height 212
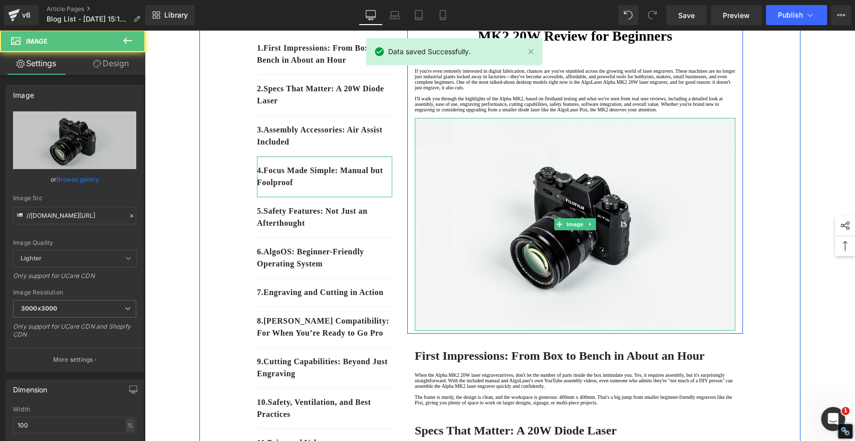
click at [588, 227] on icon at bounding box center [591, 224] width 6 height 6
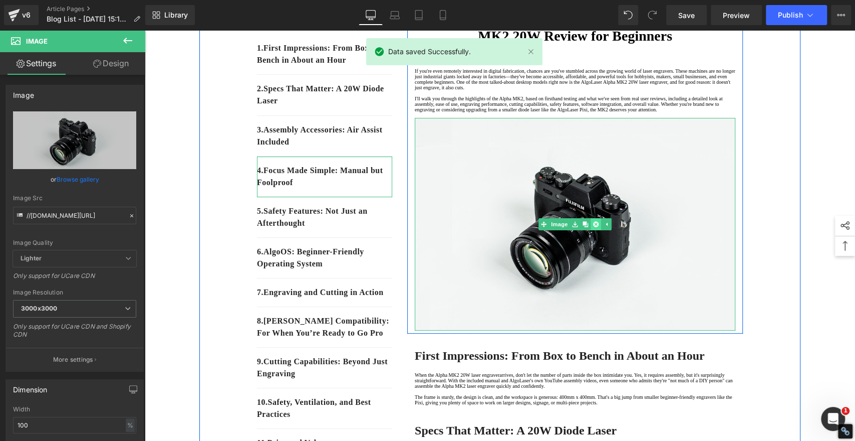
click at [593, 227] on icon at bounding box center [596, 224] width 6 height 6
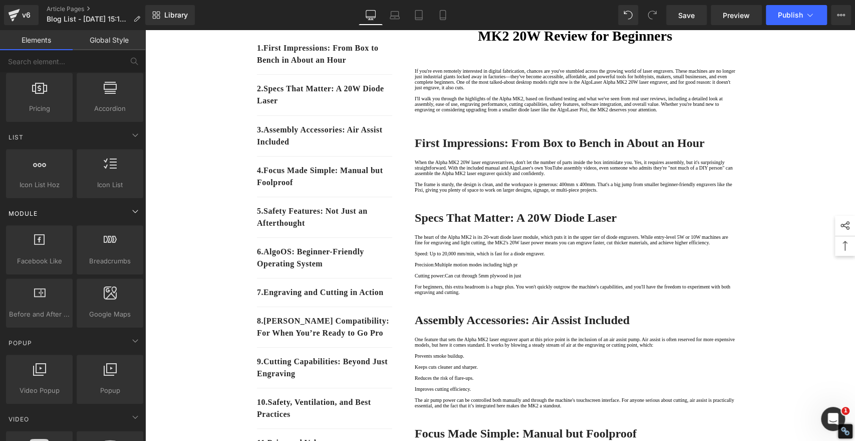
scroll to position [557, 0]
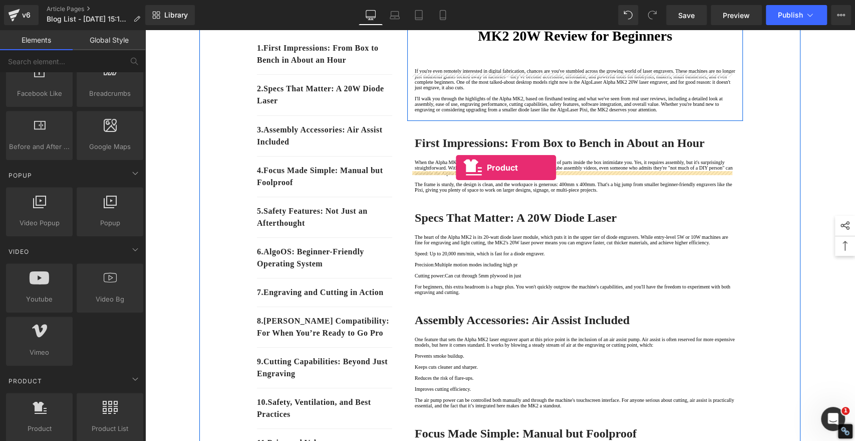
drag, startPoint x: 177, startPoint y: 444, endPoint x: 456, endPoint y: 167, distance: 392.3
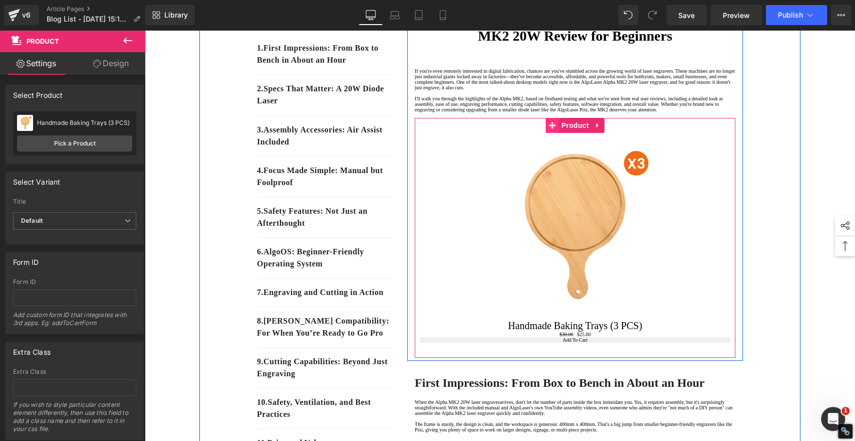
click at [549, 129] on icon at bounding box center [552, 125] width 7 height 7
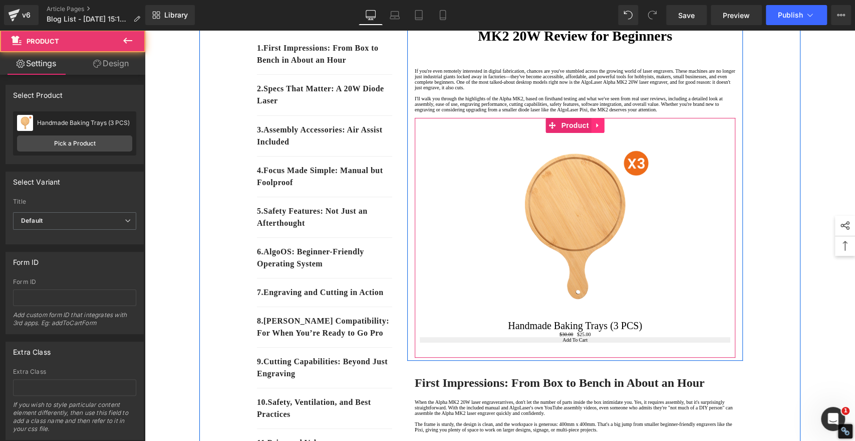
click at [594, 129] on icon at bounding box center [597, 125] width 7 height 8
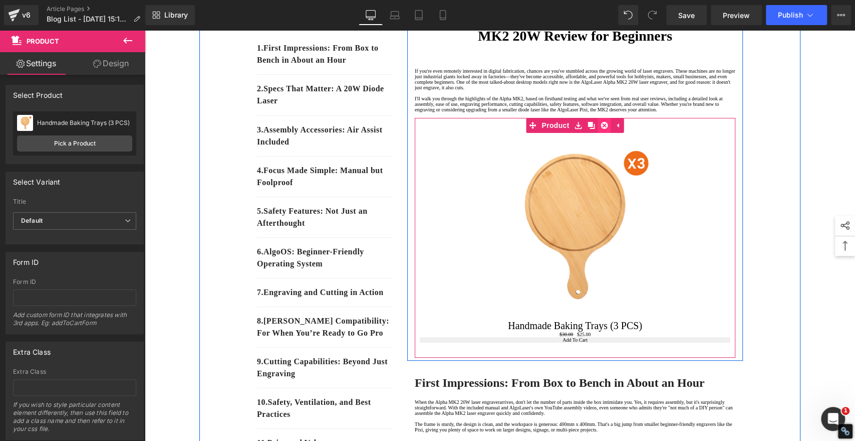
click at [601, 129] on icon at bounding box center [604, 125] width 7 height 7
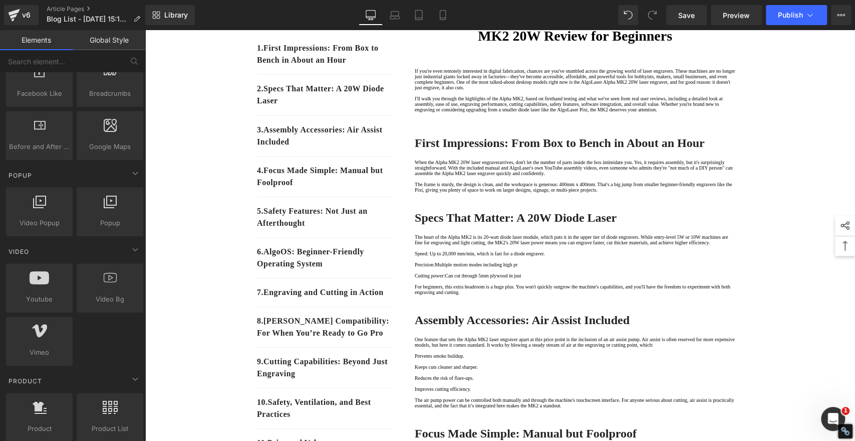
scroll to position [501, 0]
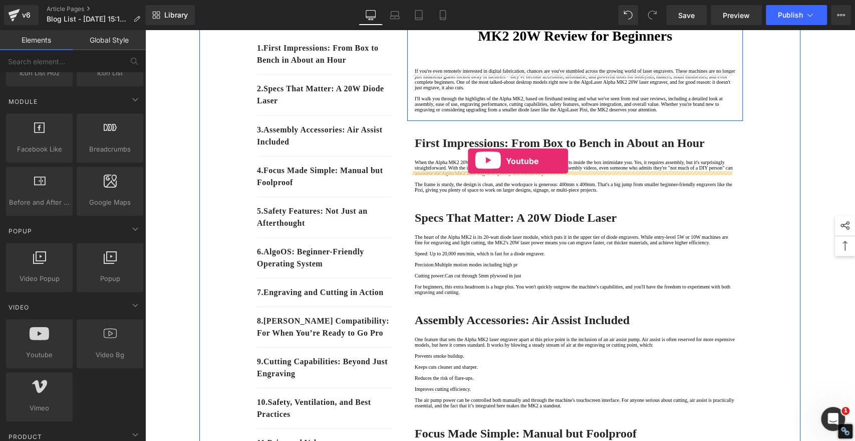
drag, startPoint x: 183, startPoint y: 379, endPoint x: 468, endPoint y: 161, distance: 358.9
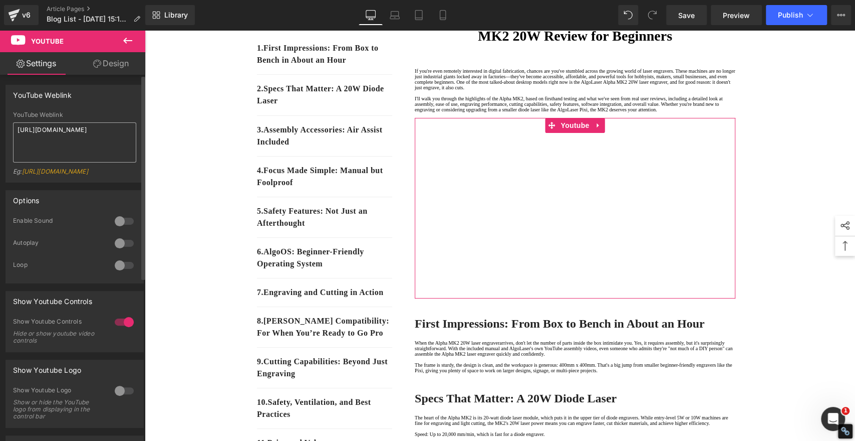
click at [88, 138] on textarea "[URL][DOMAIN_NAME]" at bounding box center [74, 142] width 123 height 40
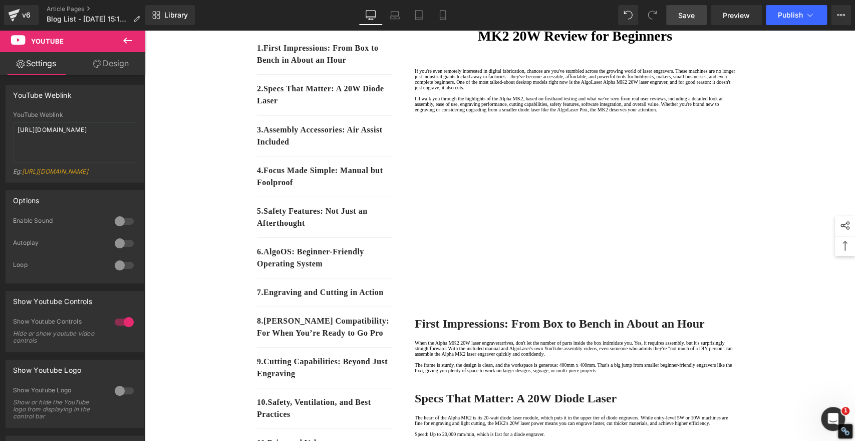
type textarea "[URL][DOMAIN_NAME]"
click at [682, 15] on span "Save" at bounding box center [687, 15] width 17 height 11
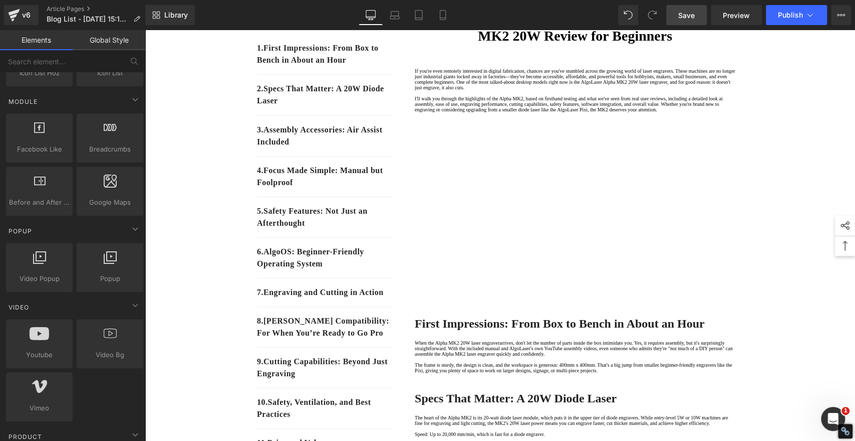
click at [690, 12] on span "Save" at bounding box center [687, 15] width 17 height 11
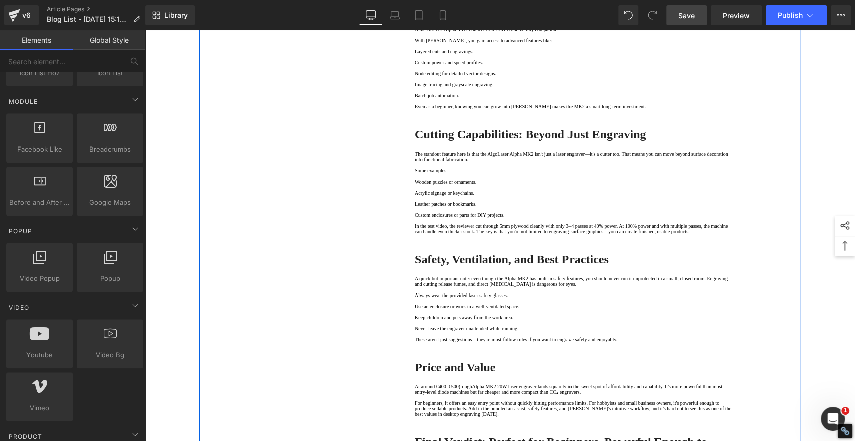
scroll to position [1225, 0]
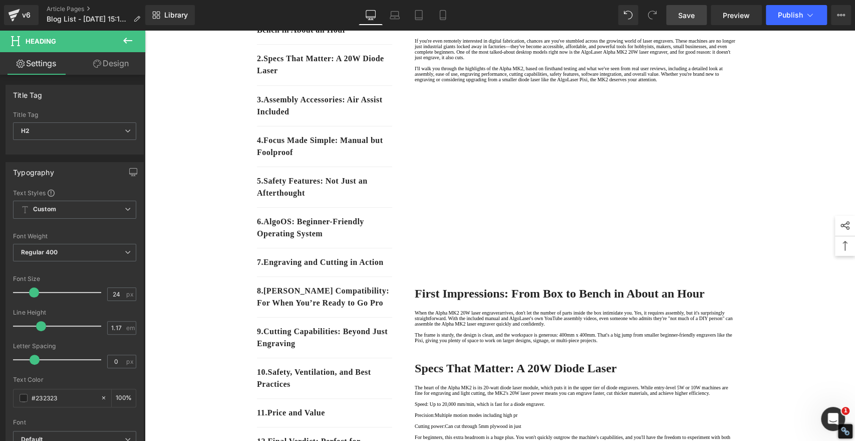
scroll to position [167, 0]
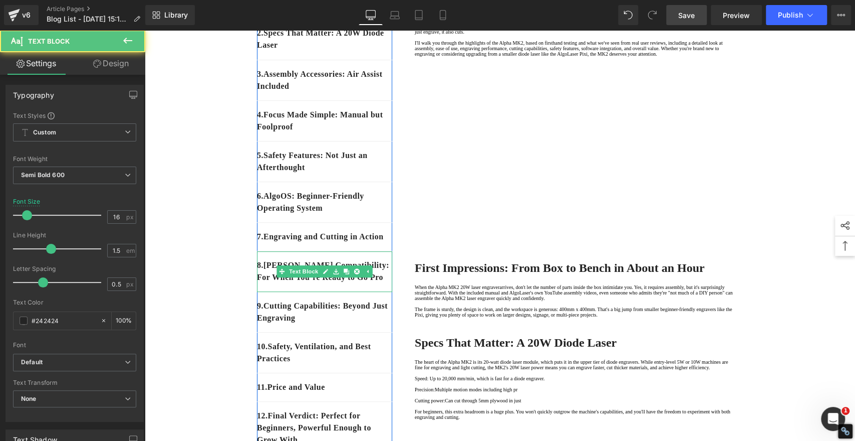
click at [299, 283] on p "8 . [PERSON_NAME] Compatibility: For When You’re Ready to Go Pro" at bounding box center [324, 271] width 135 height 24
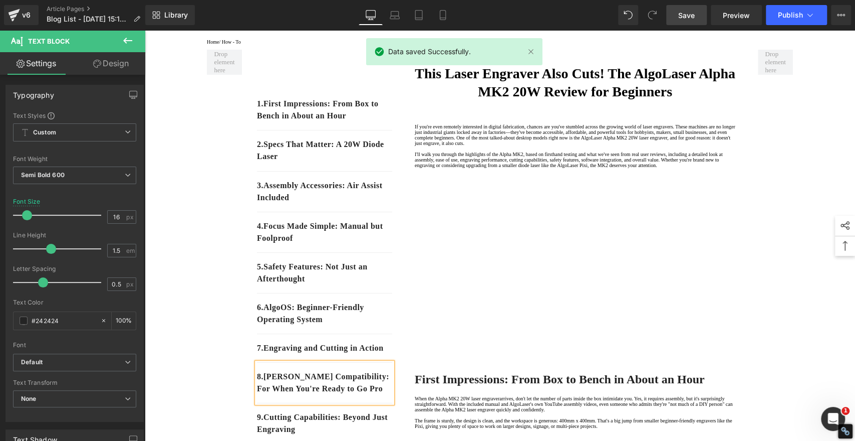
scroll to position [0, 0]
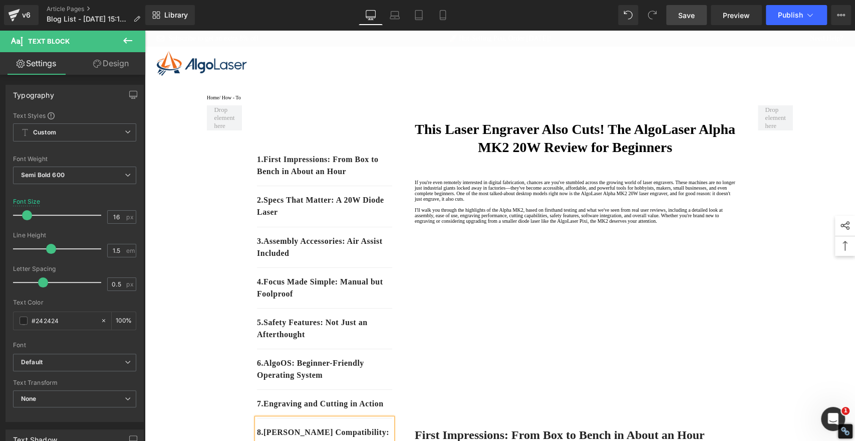
click at [684, 12] on span "Save" at bounding box center [687, 15] width 17 height 11
click at [683, 15] on span "Save" at bounding box center [687, 15] width 17 height 11
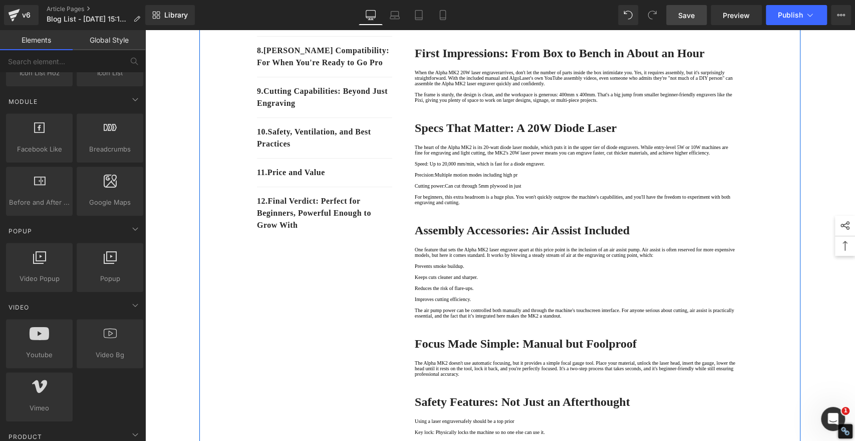
scroll to position [389, 0]
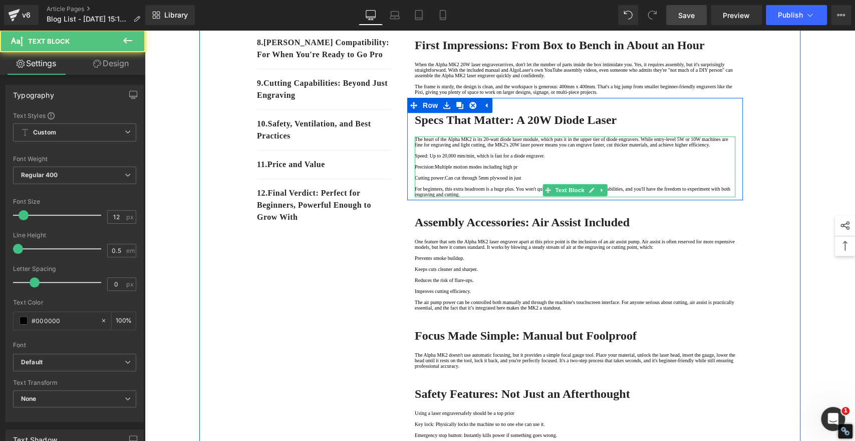
click at [416, 158] on p "Speed: Up to 20,000 mm/min, which is fast for a diode engraver." at bounding box center [575, 156] width 321 height 6
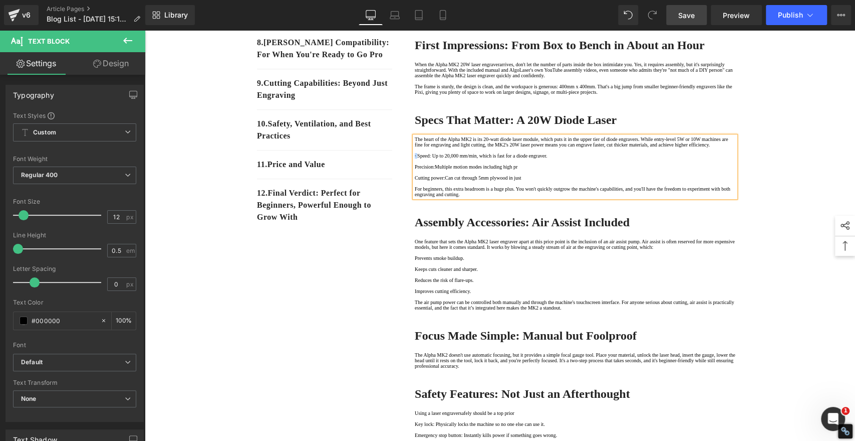
copy p "·"
click at [415, 169] on p "Precision:Multiple motion modes including high pr" at bounding box center [575, 167] width 321 height 6
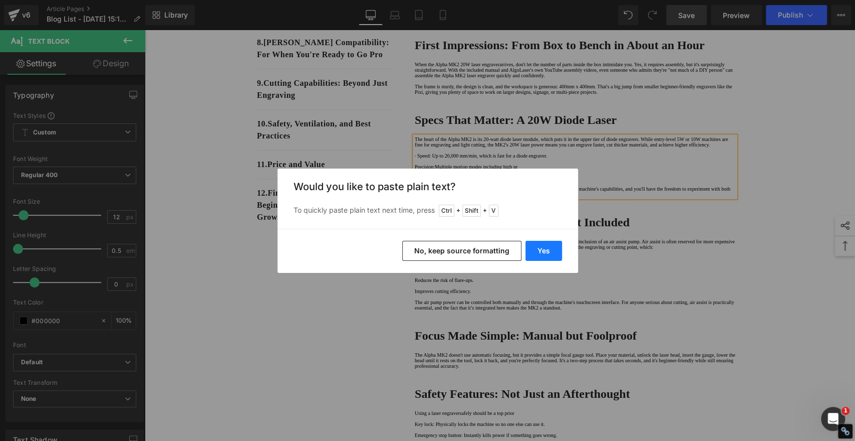
drag, startPoint x: 540, startPoint y: 253, endPoint x: 379, endPoint y: 237, distance: 161.2
click at [540, 253] on button "Yes" at bounding box center [544, 251] width 37 height 20
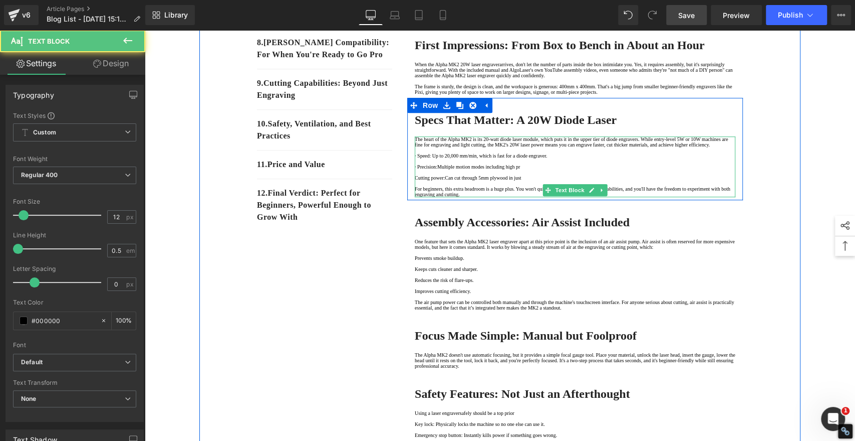
click at [415, 180] on p "Cutting power:Can cut through 5mm plywood in just" at bounding box center [575, 178] width 321 height 6
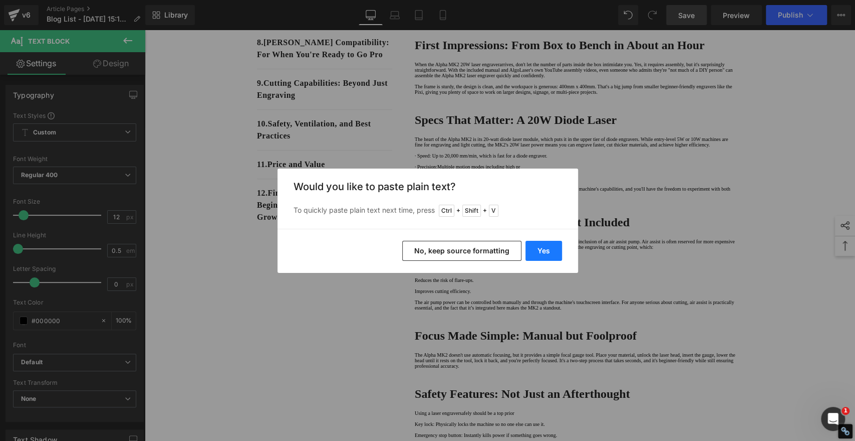
click at [535, 249] on button "Yes" at bounding box center [544, 251] width 37 height 20
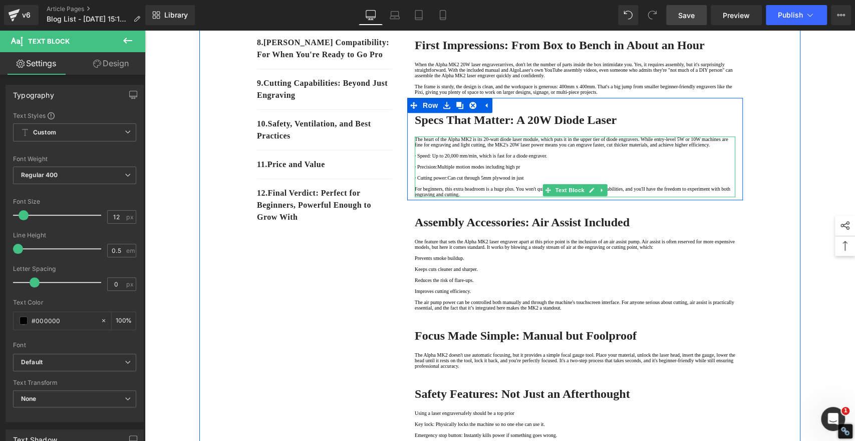
click at [459, 180] on p "· Cutting power:Can cut through 5mm plywood in just" at bounding box center [575, 178] width 321 height 6
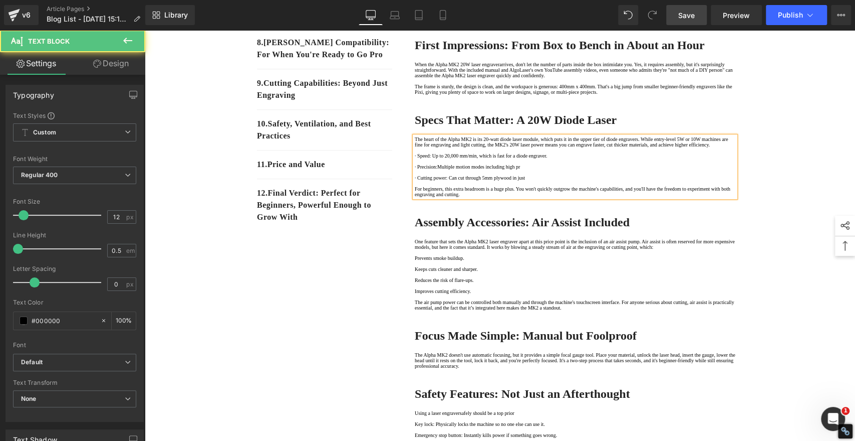
click at [439, 158] on p "· Speed: Up to 20,000 mm/min, which is fast for a diode engraver." at bounding box center [575, 156] width 321 height 6
click at [445, 169] on p "· Precision:Multiple motion modes including high pr" at bounding box center [575, 167] width 321 height 6
click at [536, 164] on p at bounding box center [575, 161] width 321 height 6
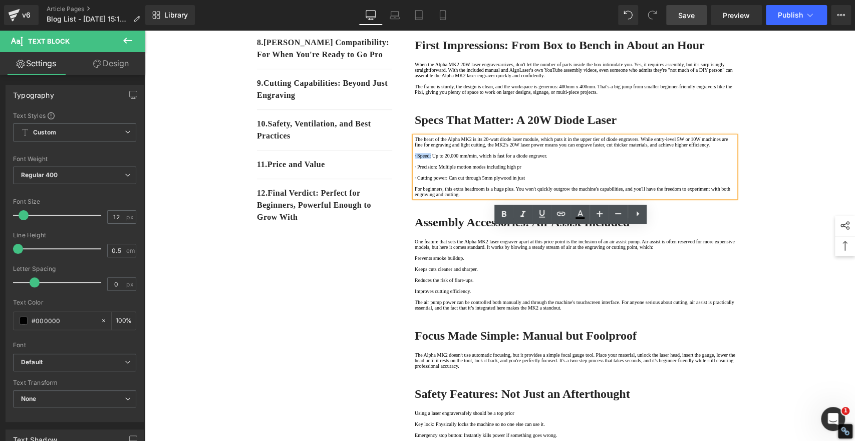
drag, startPoint x: 437, startPoint y: 269, endPoint x: 413, endPoint y: 268, distance: 23.6
click at [415, 158] on p "· Speed: Up to 20,000 mm/min, which is fast for a diode engraver." at bounding box center [575, 156] width 321 height 6
click at [507, 212] on icon at bounding box center [504, 214] width 12 height 12
drag, startPoint x: 445, startPoint y: 287, endPoint x: 413, endPoint y: 285, distance: 32.1
click at [415, 169] on p "· Precision: Multiple motion modes including high pr" at bounding box center [575, 167] width 321 height 6
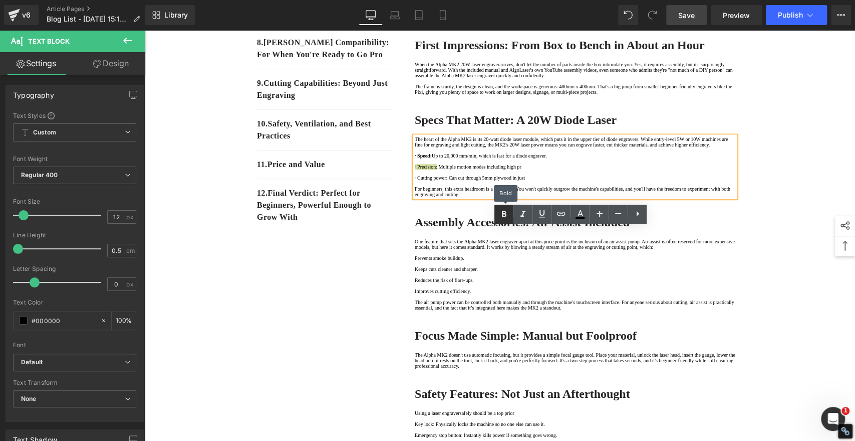
drag, startPoint x: 503, startPoint y: 212, endPoint x: 358, endPoint y: 202, distance: 145.2
click at [503, 212] on icon at bounding box center [504, 214] width 5 height 6
drag, startPoint x: 459, startPoint y: 305, endPoint x: 412, endPoint y: 304, distance: 46.1
click at [415, 180] on p "· Cutting power: Can cut through 5mm plywood in just" at bounding box center [575, 178] width 321 height 6
click at [505, 211] on icon at bounding box center [504, 214] width 12 height 12
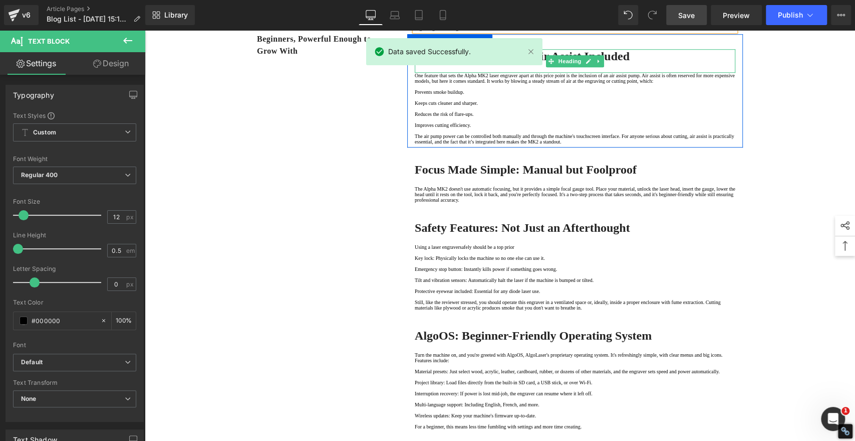
scroll to position [557, 0]
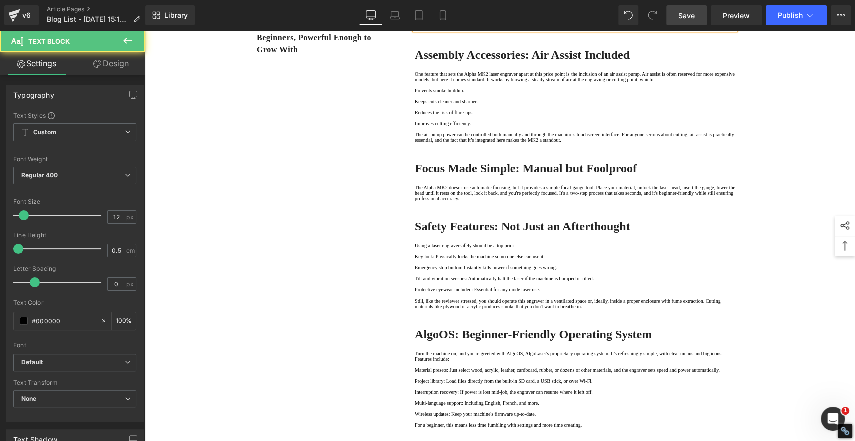
click at [420, 13] on strong "· Cutting power:" at bounding box center [432, 11] width 35 height 6
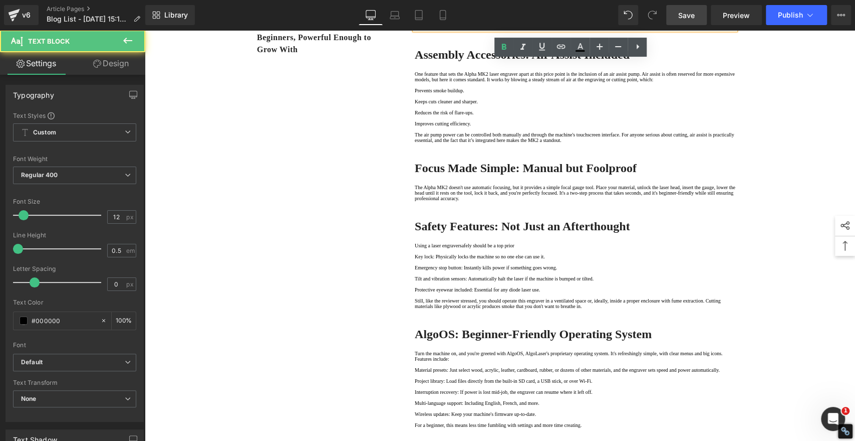
drag, startPoint x: 417, startPoint y: 135, endPoint x: 402, endPoint y: 135, distance: 15.5
click at [402, 135] on div "This Laser Engraver Also Cuts! The AlgoLaser Alpha MK2 20W Review for Beginners…" at bounding box center [575, 324] width 351 height 1552
copy strong "·"
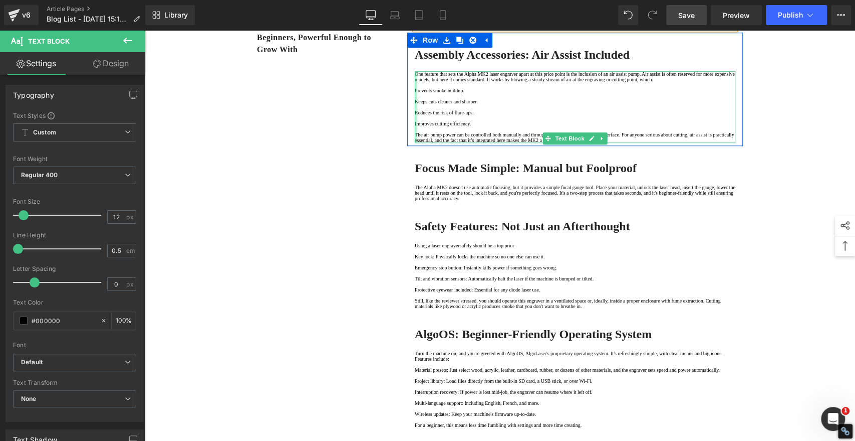
click at [415, 143] on div "One feature that sets the Alpha MK2 laser engraver apart at this price point is…" at bounding box center [575, 107] width 321 height 72
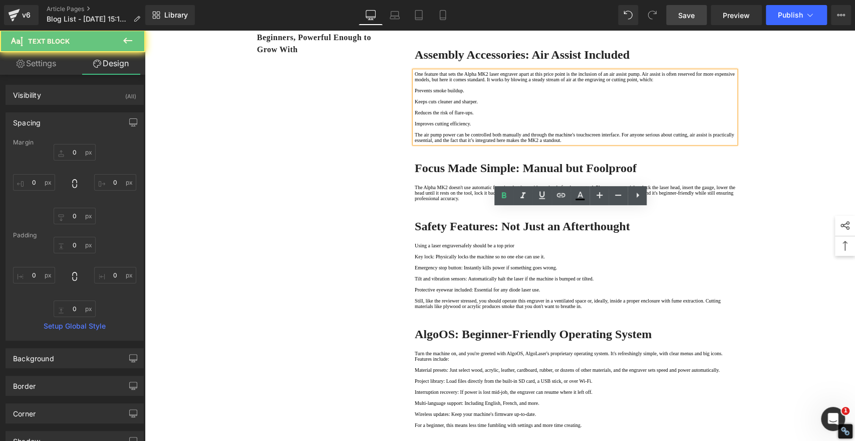
drag, startPoint x: 412, startPoint y: 250, endPoint x: 459, endPoint y: 249, distance: 46.1
click at [415, 93] on p "Prevents smoke buildup." at bounding box center [575, 91] width 321 height 6
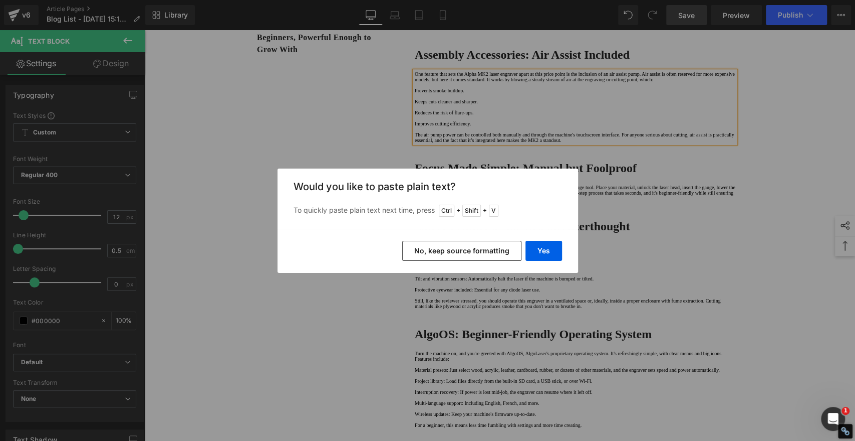
click at [481, 254] on button "No, keep source formatting" at bounding box center [461, 251] width 119 height 20
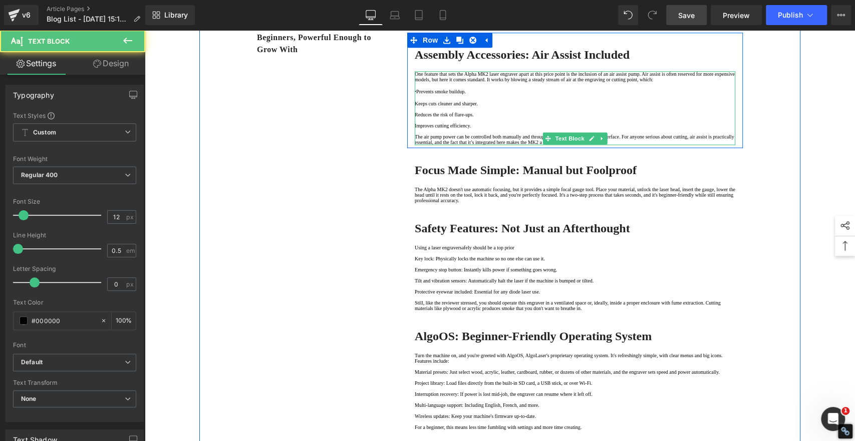
click at [415, 106] on p "Keeps cuts cleaner and sharper." at bounding box center [575, 104] width 321 height 6
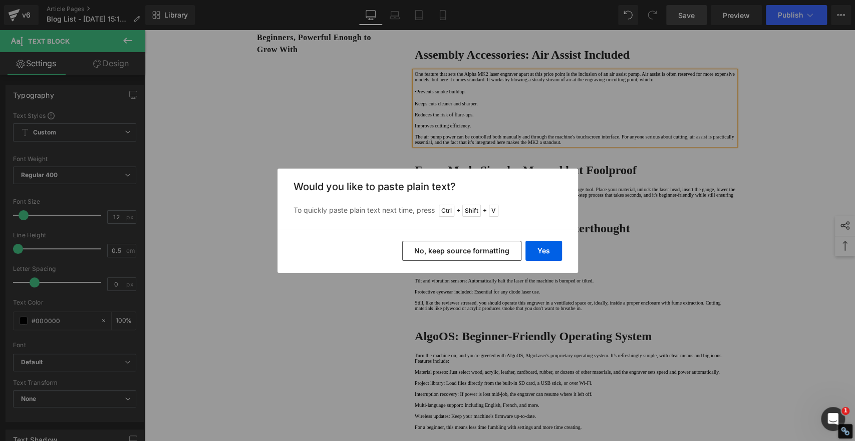
click at [454, 250] on button "No, keep source formatting" at bounding box center [461, 251] width 119 height 20
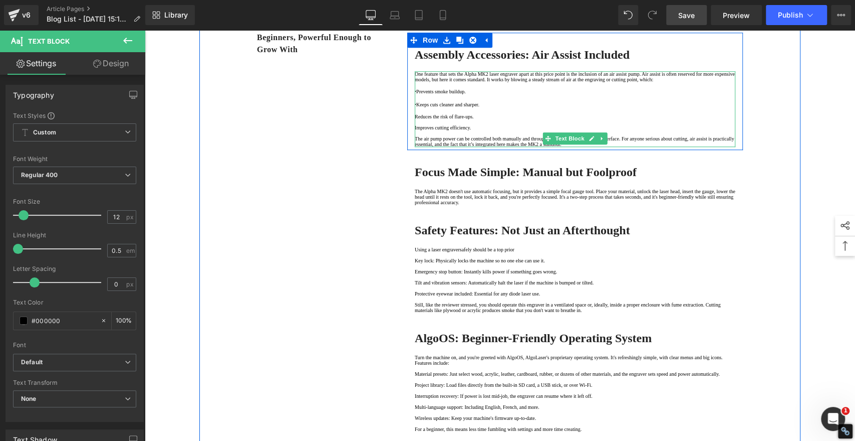
click at [415, 119] on p "Reduces the risk of flare-ups." at bounding box center [575, 117] width 321 height 6
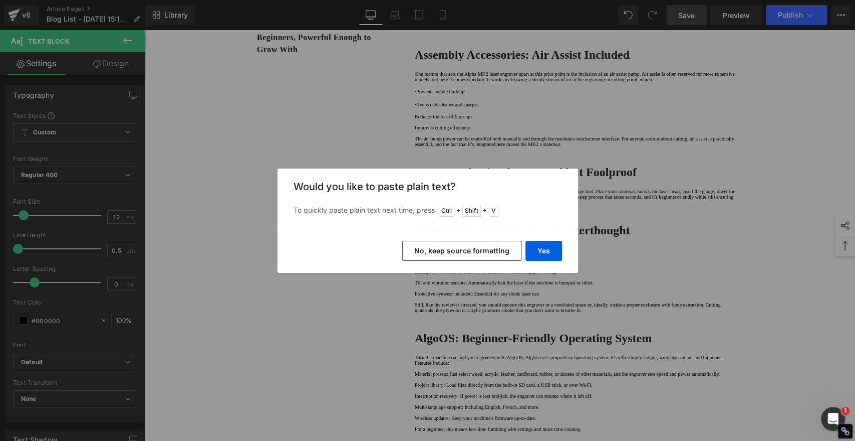
click at [453, 251] on button "No, keep source formatting" at bounding box center [461, 251] width 119 height 20
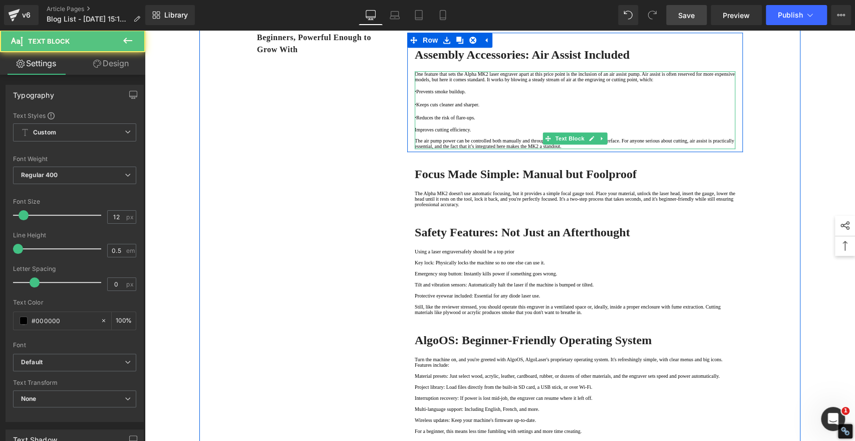
click at [415, 132] on p "Improves cutting efficiency." at bounding box center [575, 130] width 321 height 6
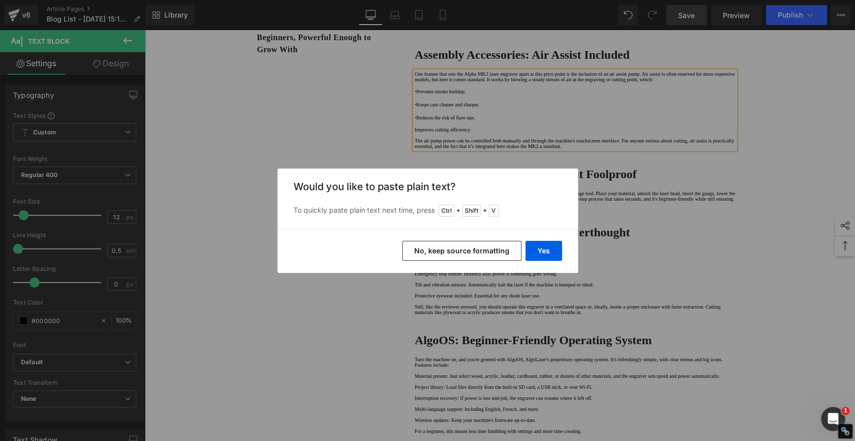
click at [485, 256] on button "No, keep source formatting" at bounding box center [461, 251] width 119 height 20
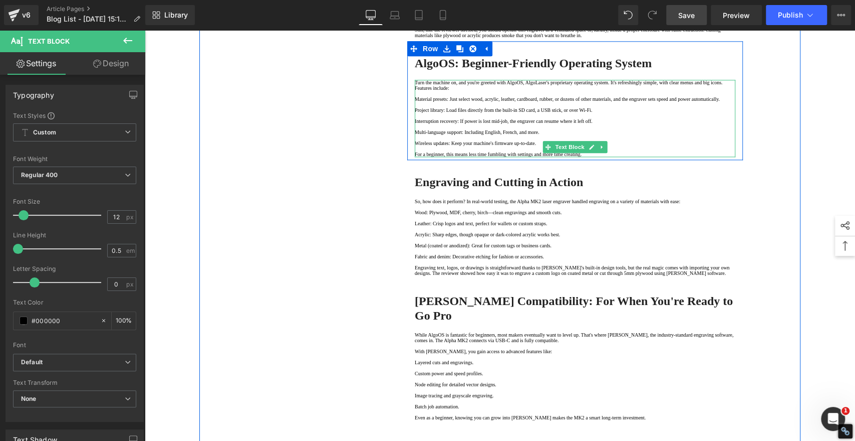
scroll to position [835, 0]
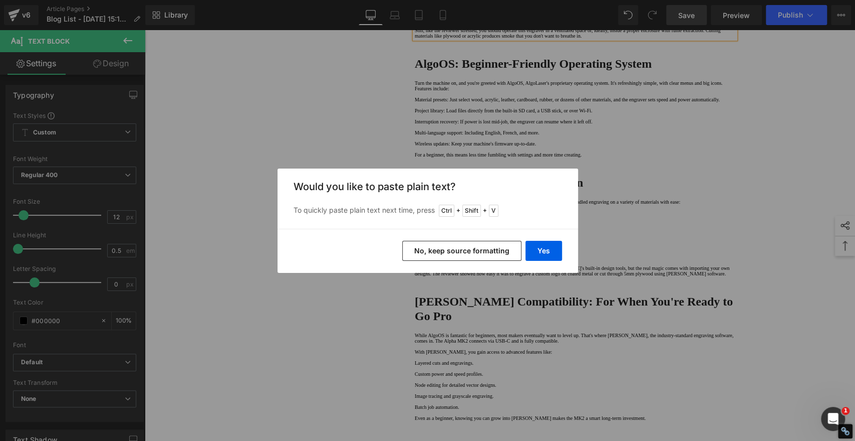
drag, startPoint x: 488, startPoint y: 244, endPoint x: 342, endPoint y: 213, distance: 149.4
click at [488, 244] on button "No, keep source formatting" at bounding box center [461, 251] width 119 height 20
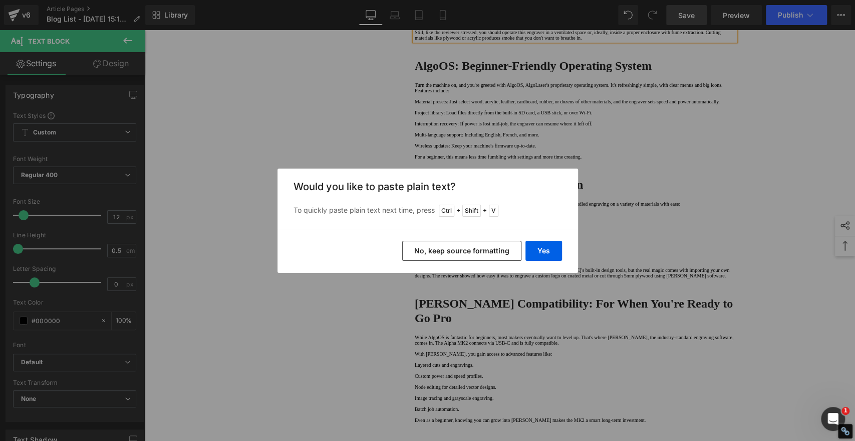
click at [493, 248] on button "No, keep source formatting" at bounding box center [461, 251] width 119 height 20
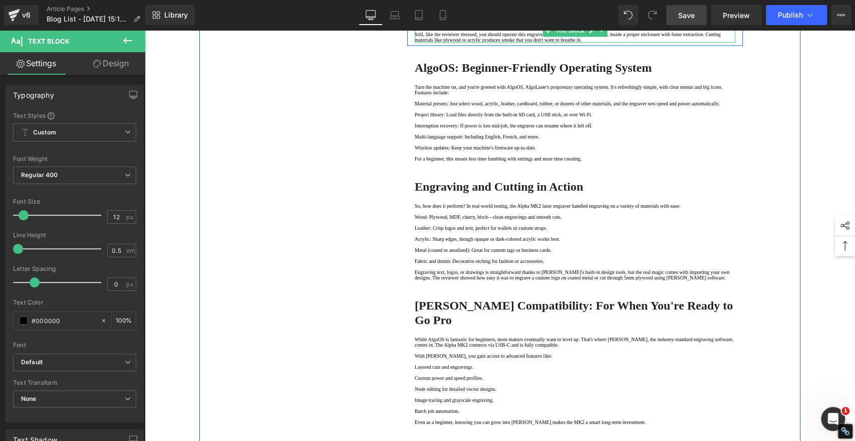
drag, startPoint x: 413, startPoint y: 243, endPoint x: 432, endPoint y: 242, distance: 18.0
click at [415, 15] on p "Tilt and vibration sensors: Automatically halt the laser if the machine is bump…" at bounding box center [575, 13] width 321 height 6
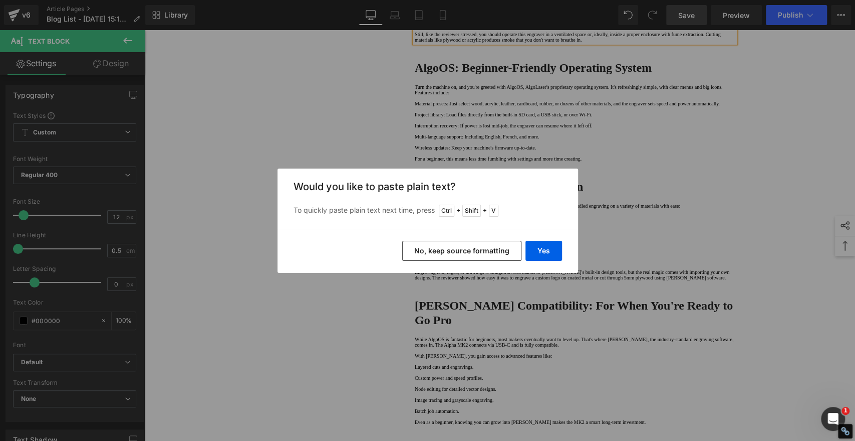
click at [484, 253] on button "No, keep source formatting" at bounding box center [461, 251] width 119 height 20
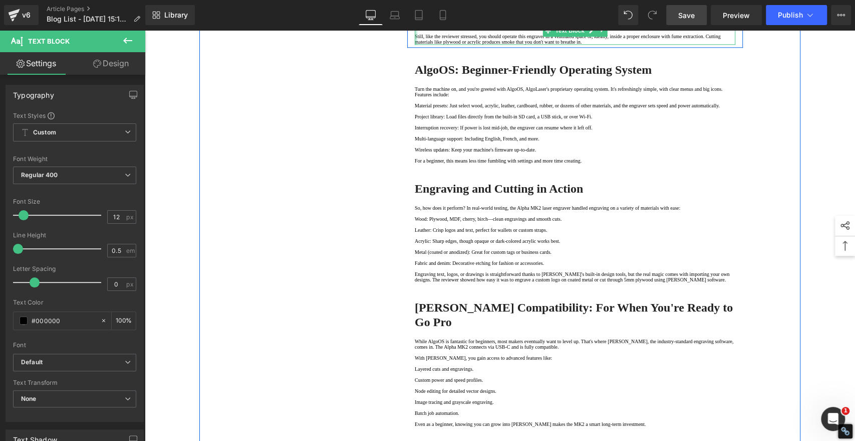
click at [415, 45] on div at bounding box center [416, 8] width 3 height 72
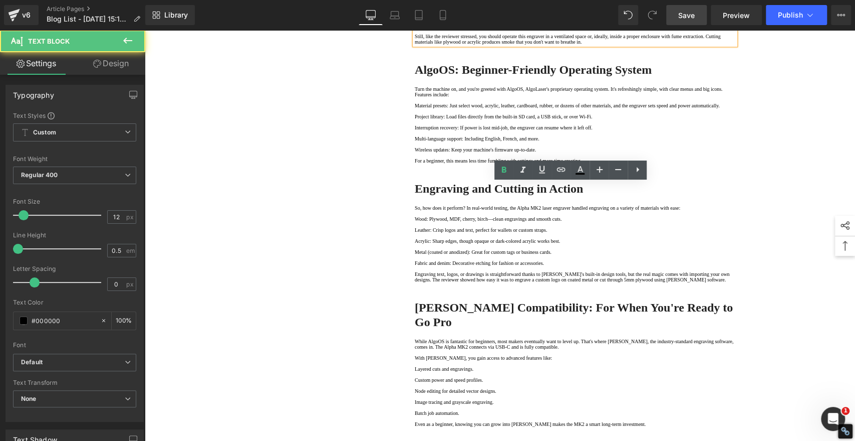
click at [415, 28] on p "Protective eyewear included: Essential for any diode laser use." at bounding box center [575, 26] width 321 height 6
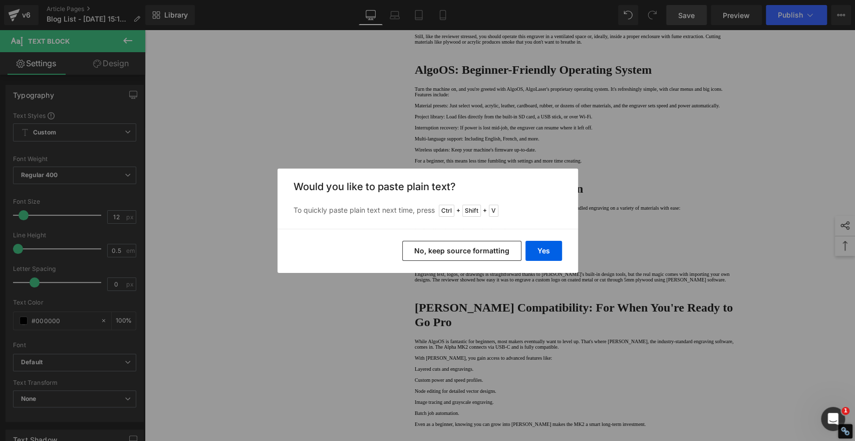
click at [486, 246] on button "No, keep source formatting" at bounding box center [461, 251] width 119 height 20
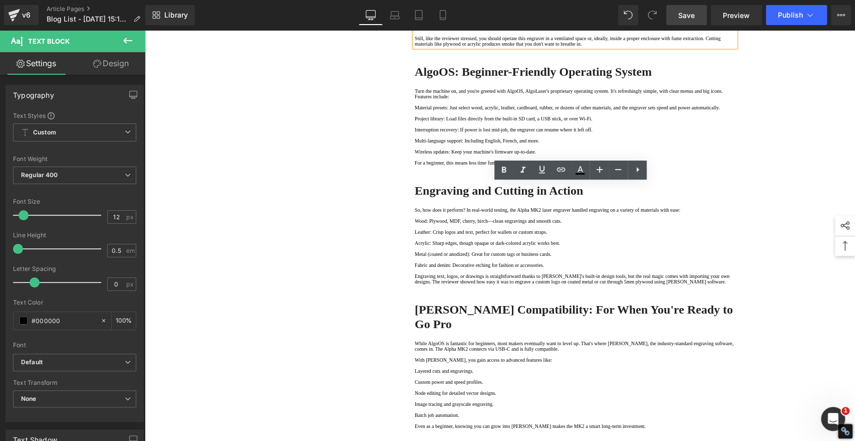
drag, startPoint x: 444, startPoint y: 207, endPoint x: 412, endPoint y: 207, distance: 31.1
click at [507, 172] on icon at bounding box center [504, 170] width 12 height 12
click at [444, 4] on p "· Emergency stop button: Instantly kills power if something goes wrong." at bounding box center [575, 0] width 321 height 8
click at [483, 4] on p "· Emergency stop button: Instantly kills power if something goes wrong." at bounding box center [575, 0] width 321 height 8
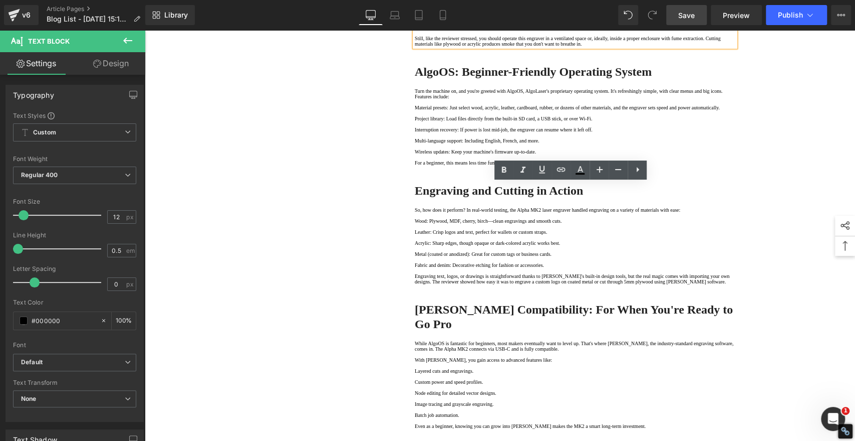
drag, startPoint x: 484, startPoint y: 225, endPoint x: 402, endPoint y: 227, distance: 81.7
click at [504, 167] on icon at bounding box center [504, 170] width 12 height 12
click at [475, 23] on p at bounding box center [575, 20] width 321 height 6
drag, startPoint x: 490, startPoint y: 242, endPoint x: 413, endPoint y: 243, distance: 76.7
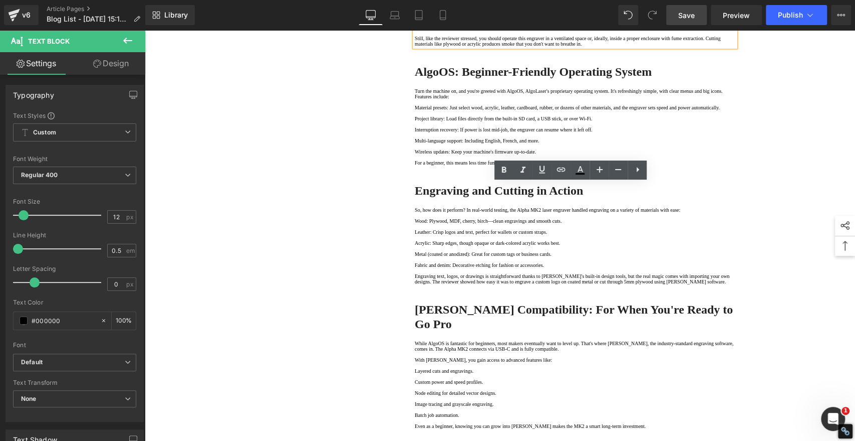
click at [415, 17] on p "· Tilt and vibration sensors: Automatically halt the laser if the machine is bu…" at bounding box center [575, 14] width 321 height 8
drag, startPoint x: 503, startPoint y: 169, endPoint x: 354, endPoint y: 162, distance: 149.0
click at [503, 169] on icon at bounding box center [504, 169] width 5 height 6
drag, startPoint x: 498, startPoint y: 261, endPoint x: 411, endPoint y: 263, distance: 86.7
click at [415, 30] on p "· Protective eyewear included: Essential for any diode laser use." at bounding box center [575, 27] width 321 height 8
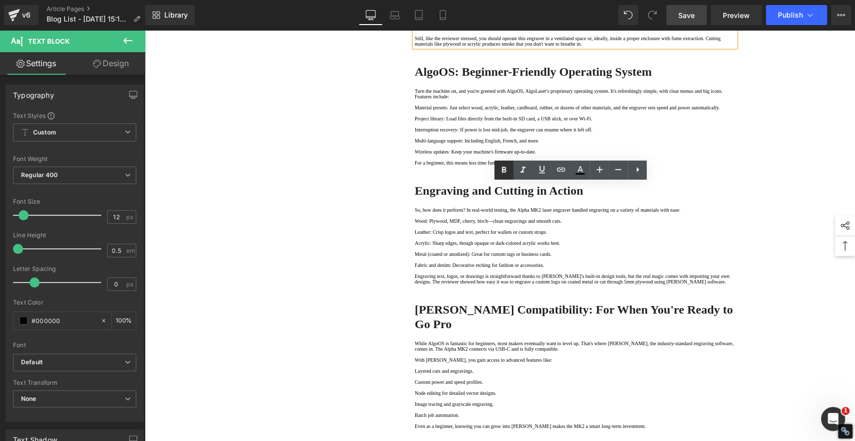
click at [498, 174] on icon at bounding box center [504, 170] width 12 height 12
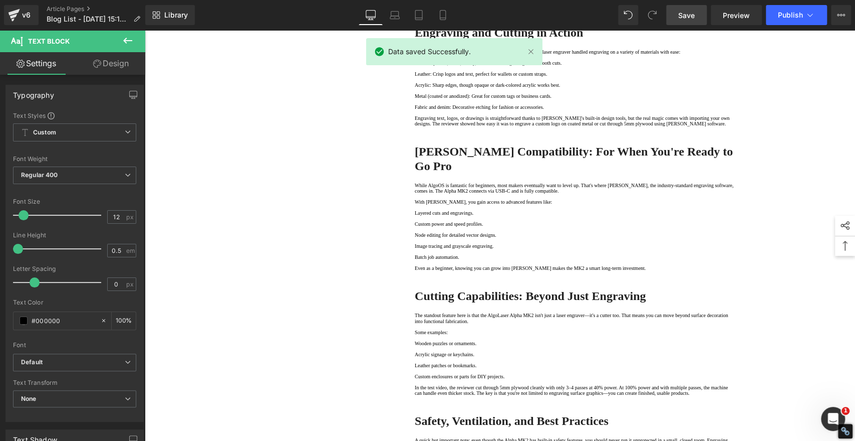
scroll to position [1002, 0]
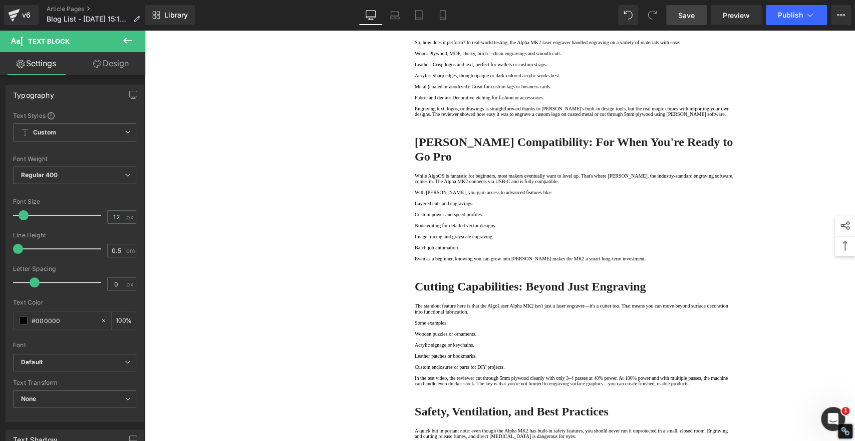
drag, startPoint x: 414, startPoint y: 206, endPoint x: 443, endPoint y: 201, distance: 28.9
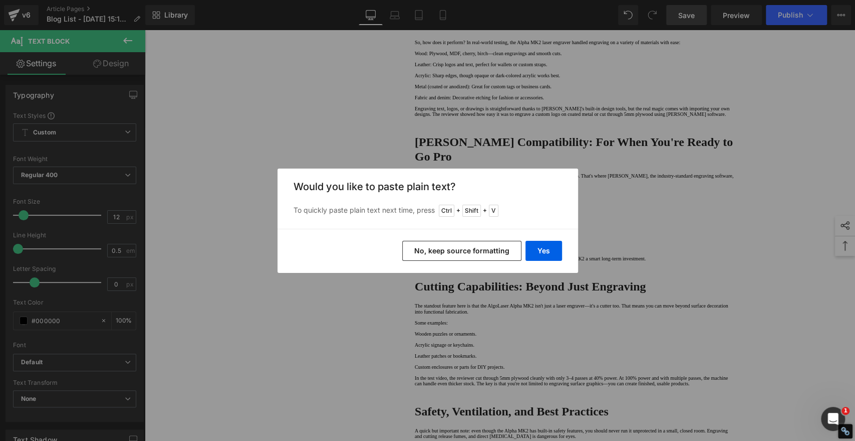
click at [497, 249] on button "No, keep source formatting" at bounding box center [461, 251] width 119 height 20
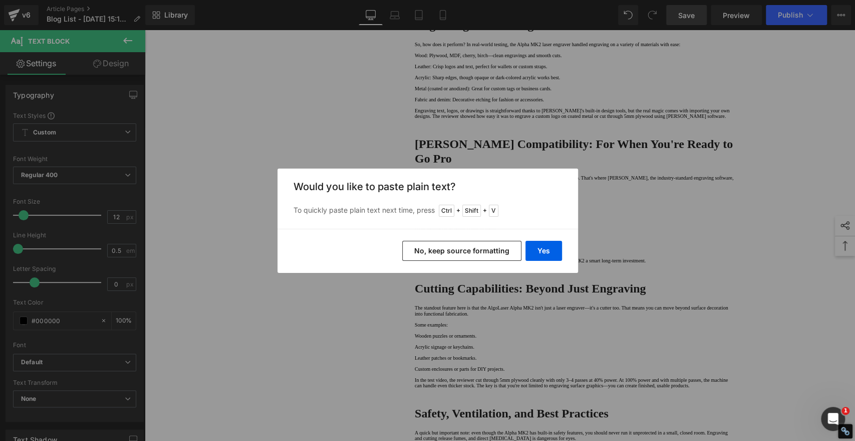
click at [434, 249] on button "No, keep source formatting" at bounding box center [461, 251] width 119 height 20
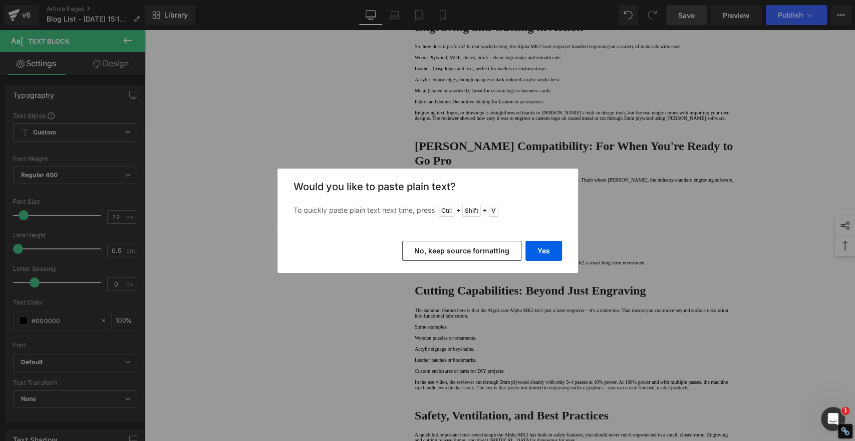
click at [412, 249] on button "No, keep source formatting" at bounding box center [461, 251] width 119 height 20
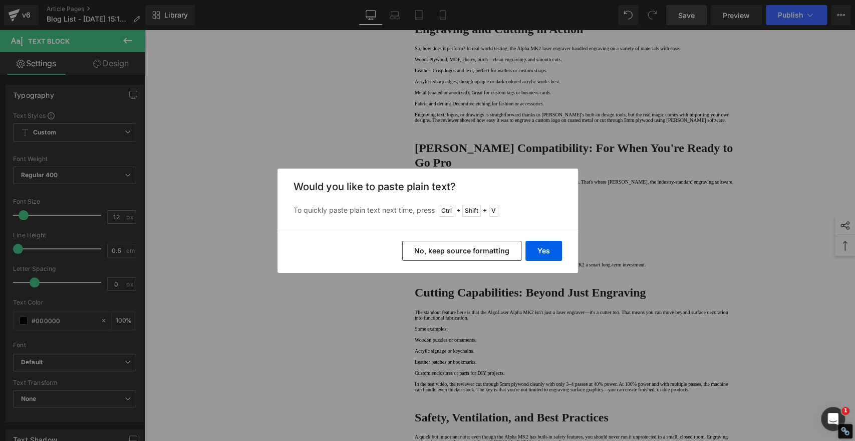
drag, startPoint x: 424, startPoint y: 257, endPoint x: 277, endPoint y: 231, distance: 149.1
click at [424, 257] on button "No, keep source formatting" at bounding box center [461, 251] width 119 height 20
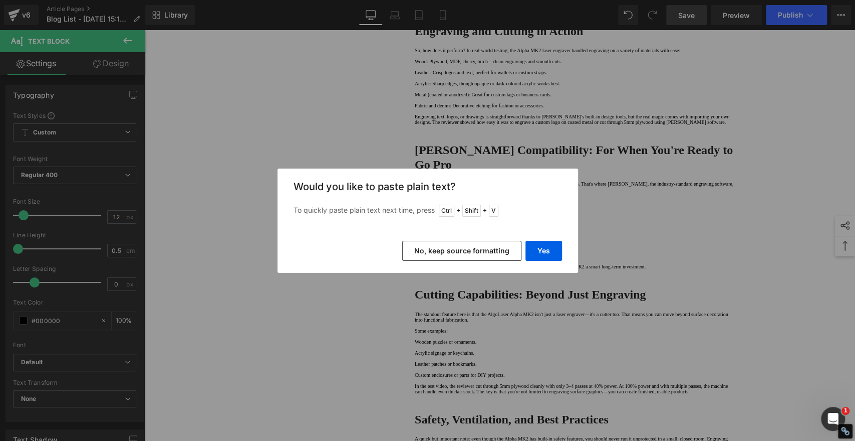
click at [498, 243] on button "No, keep source formatting" at bounding box center [461, 251] width 119 height 20
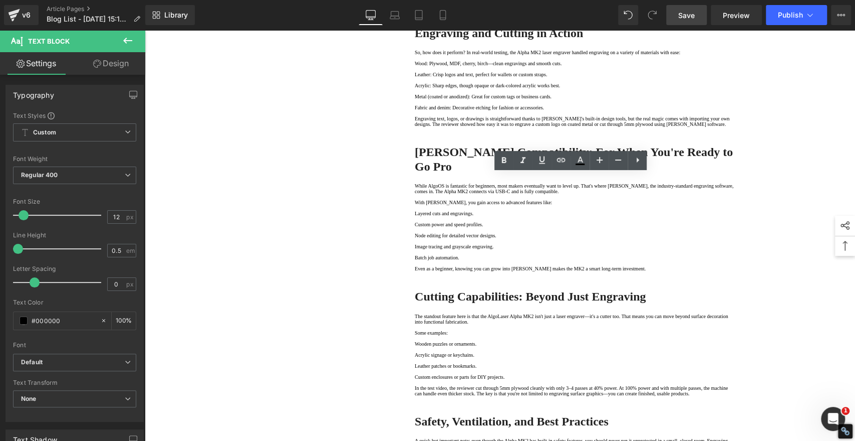
drag, startPoint x: 463, startPoint y: 205, endPoint x: 410, endPoint y: 204, distance: 52.6
drag, startPoint x: 506, startPoint y: 157, endPoint x: 336, endPoint y: 157, distance: 170.4
click at [506, 157] on icon at bounding box center [504, 160] width 12 height 12
drag, startPoint x: 455, startPoint y: 224, endPoint x: 460, endPoint y: 230, distance: 7.8
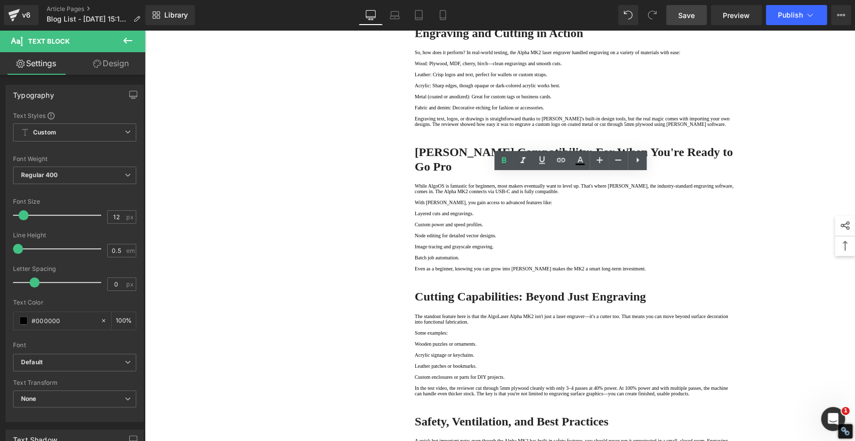
drag, startPoint x: 459, startPoint y: 232, endPoint x: 412, endPoint y: 233, distance: 46.6
drag, startPoint x: 505, startPoint y: 162, endPoint x: 505, endPoint y: 169, distance: 7.0
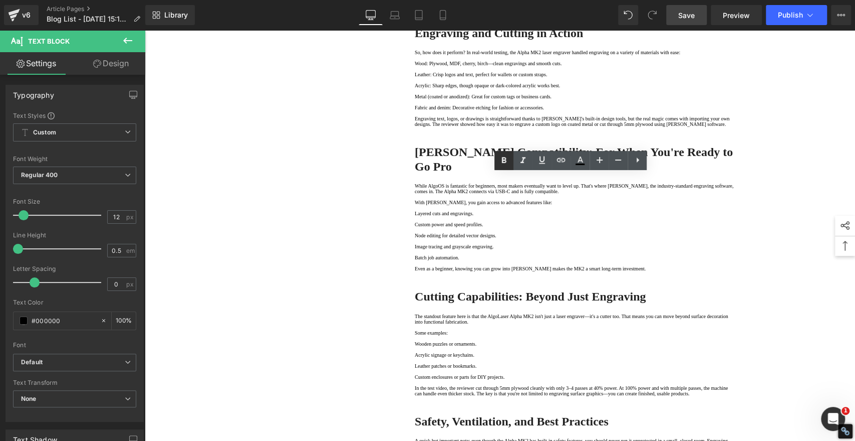
click at [505, 162] on icon at bounding box center [504, 160] width 5 height 6
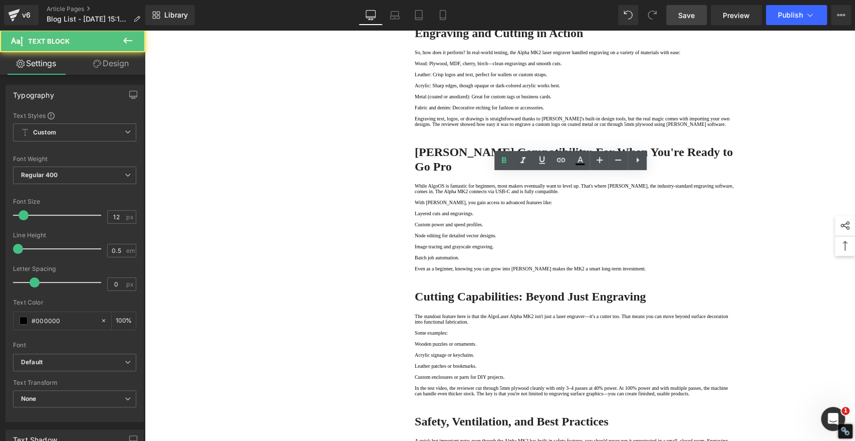
drag, startPoint x: 479, startPoint y: 250, endPoint x: 401, endPoint y: 251, distance: 77.2
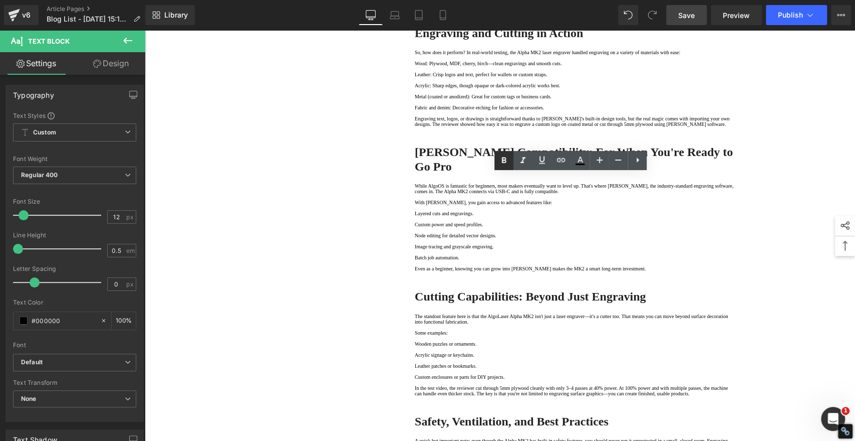
click at [505, 157] on icon at bounding box center [504, 160] width 5 height 6
drag, startPoint x: 485, startPoint y: 267, endPoint x: 406, endPoint y: 270, distance: 78.7
drag, startPoint x: 505, startPoint y: 157, endPoint x: 505, endPoint y: 164, distance: 7.0
click at [505, 157] on icon at bounding box center [504, 160] width 5 height 6
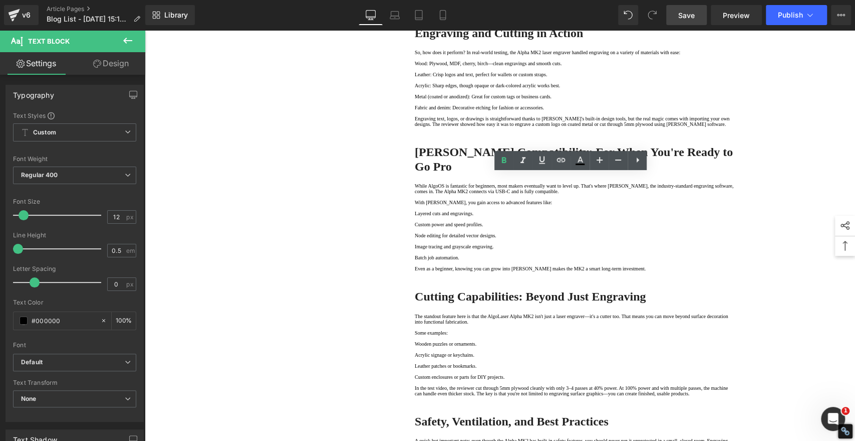
drag, startPoint x: 466, startPoint y: 285, endPoint x: 408, endPoint y: 285, distance: 58.1
drag, startPoint x: 467, startPoint y: 287, endPoint x: 373, endPoint y: 285, distance: 93.7
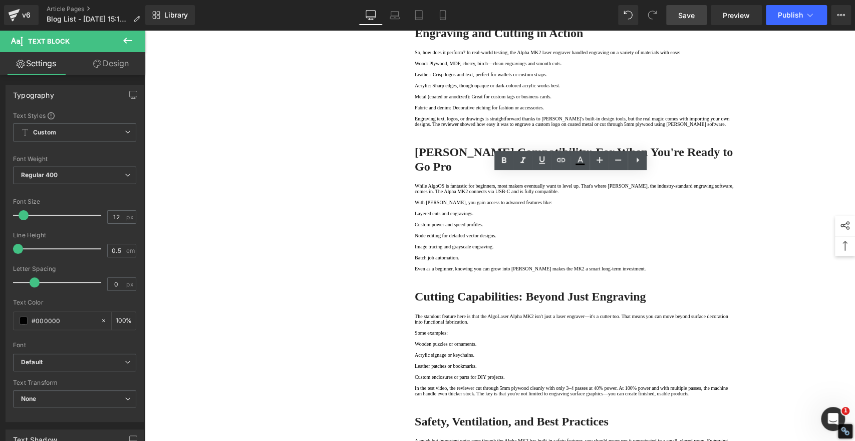
click at [504, 158] on icon at bounding box center [504, 160] width 12 height 12
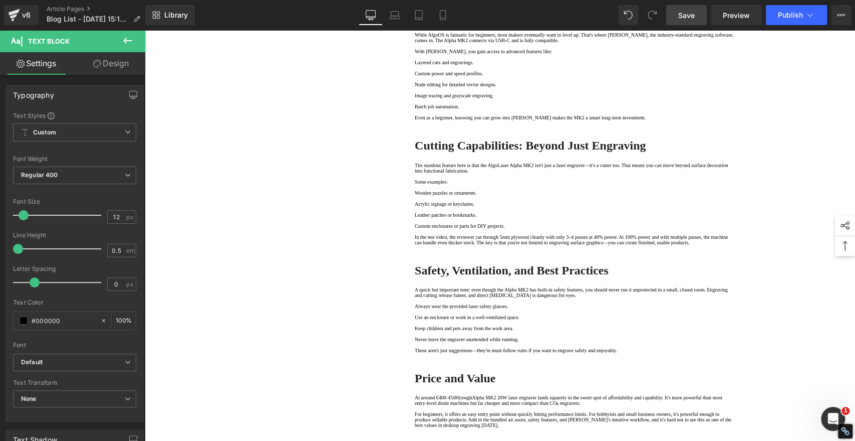
scroll to position [1169, 0]
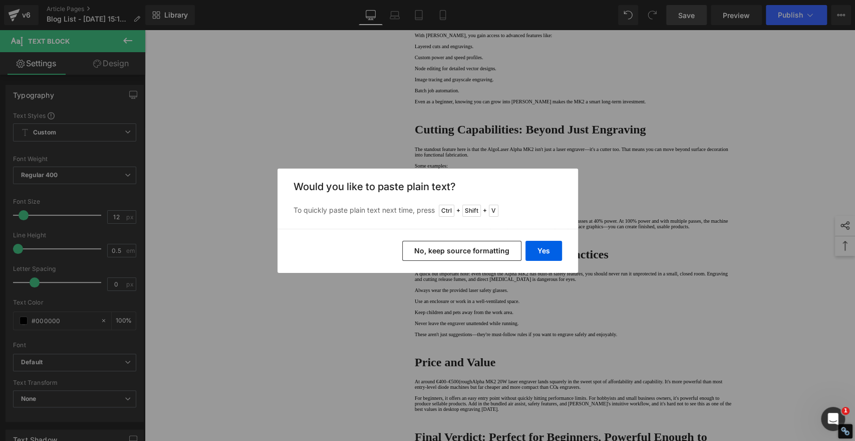
click at [486, 246] on button "No, keep source formatting" at bounding box center [461, 251] width 119 height 20
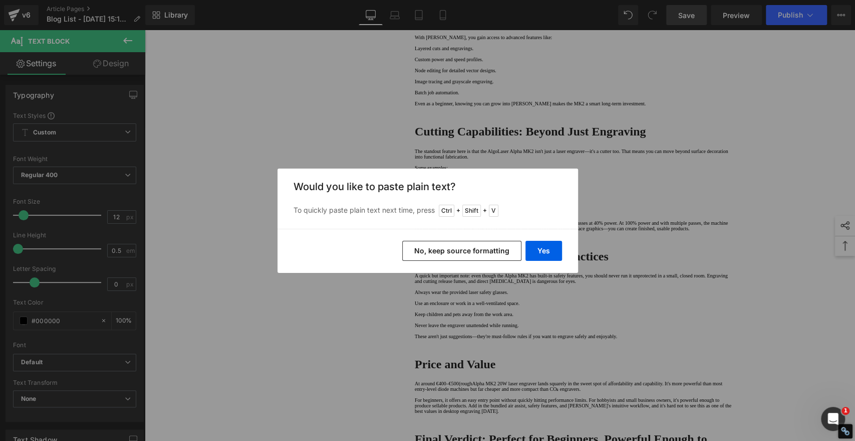
click at [479, 245] on button "No, keep source formatting" at bounding box center [461, 251] width 119 height 20
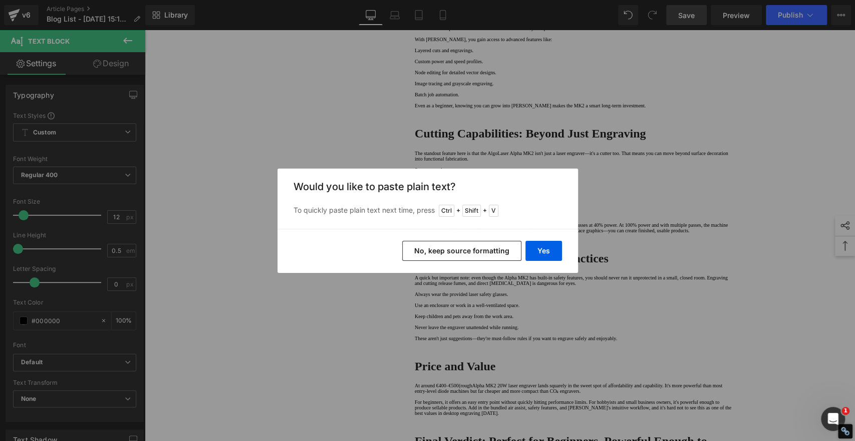
drag, startPoint x: 338, startPoint y: 218, endPoint x: 482, endPoint y: 248, distance: 147.4
click at [482, 248] on button "No, keep source formatting" at bounding box center [461, 251] width 119 height 20
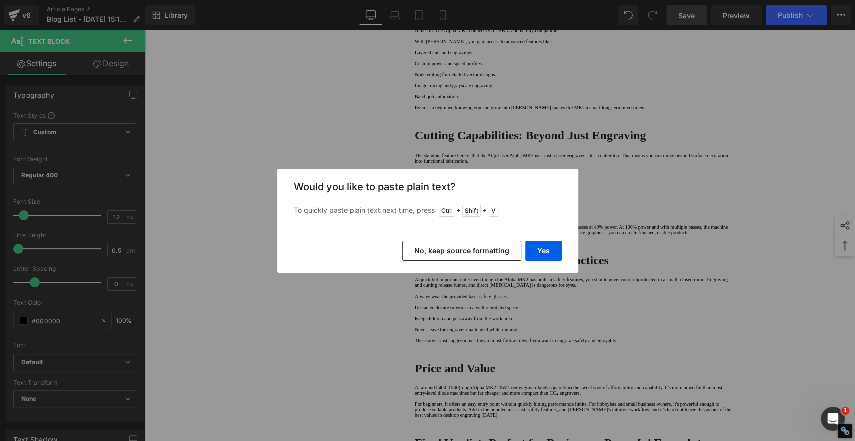
click at [481, 249] on button "No, keep source formatting" at bounding box center [461, 251] width 119 height 20
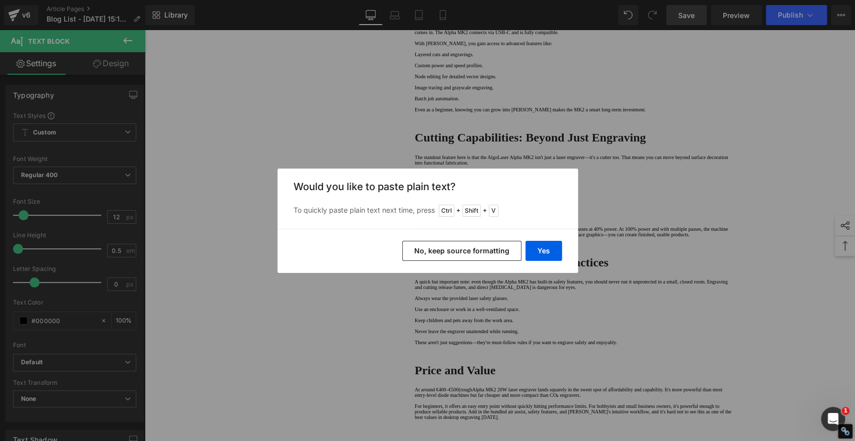
click at [489, 249] on button "No, keep source formatting" at bounding box center [461, 251] width 119 height 20
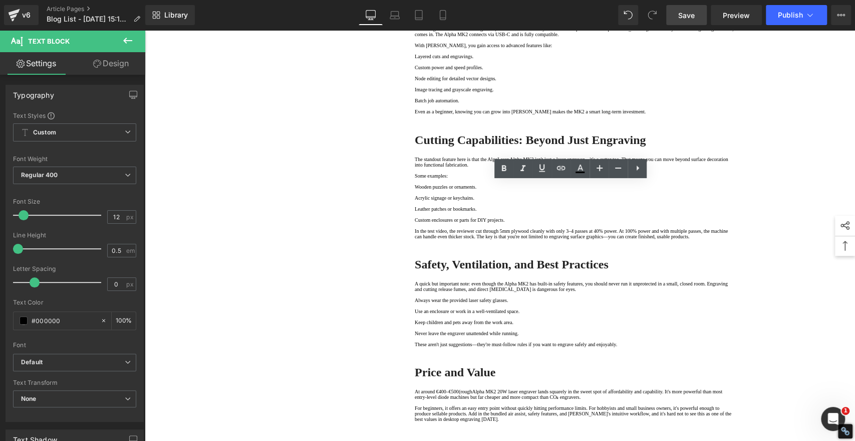
drag, startPoint x: 435, startPoint y: 214, endPoint x: 404, endPoint y: 214, distance: 30.6
drag, startPoint x: 505, startPoint y: 168, endPoint x: 502, endPoint y: 175, distance: 7.8
click at [505, 168] on icon at bounding box center [504, 168] width 5 height 6
drag, startPoint x: 441, startPoint y: 233, endPoint x: 405, endPoint y: 232, distance: 35.1
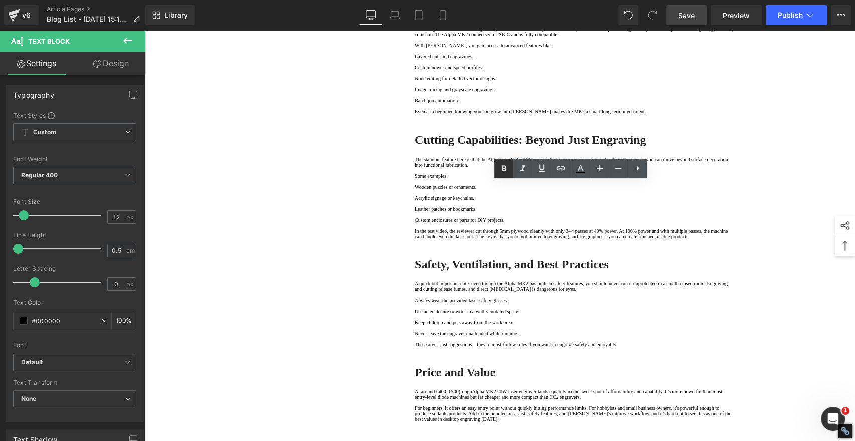
click at [505, 168] on icon at bounding box center [504, 168] width 5 height 6
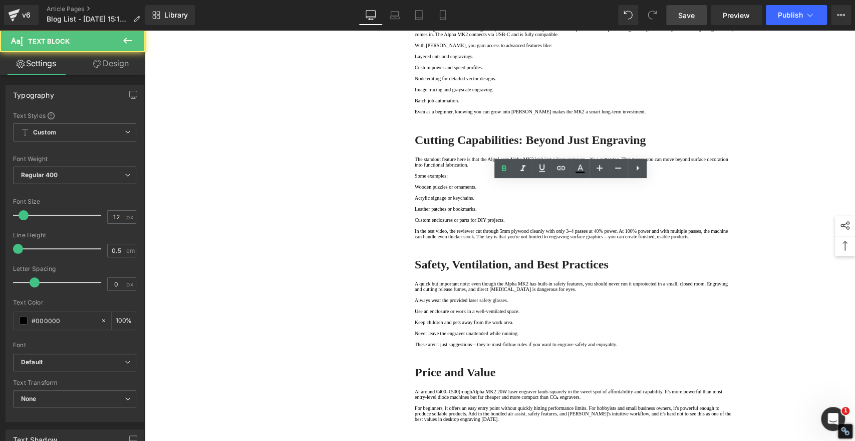
drag, startPoint x: 439, startPoint y: 250, endPoint x: 385, endPoint y: 246, distance: 53.3
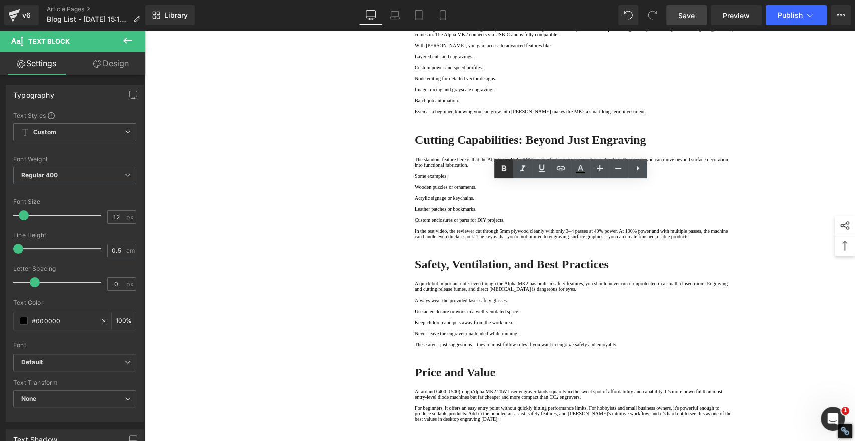
click at [501, 166] on icon at bounding box center [504, 168] width 12 height 12
drag, startPoint x: 493, startPoint y: 268, endPoint x: 402, endPoint y: 264, distance: 91.3
drag, startPoint x: 502, startPoint y: 168, endPoint x: 503, endPoint y: 177, distance: 9.1
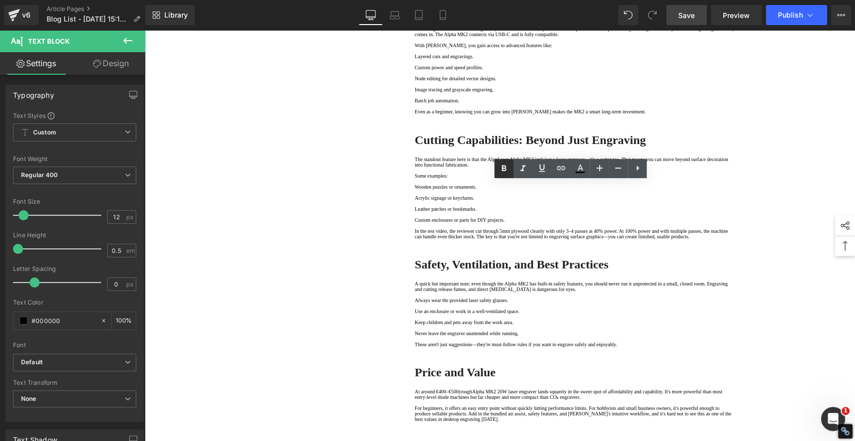
click at [502, 168] on icon at bounding box center [504, 168] width 5 height 6
drag, startPoint x: 468, startPoint y: 286, endPoint x: 410, endPoint y: 286, distance: 57.6
click at [501, 171] on icon at bounding box center [504, 168] width 12 height 12
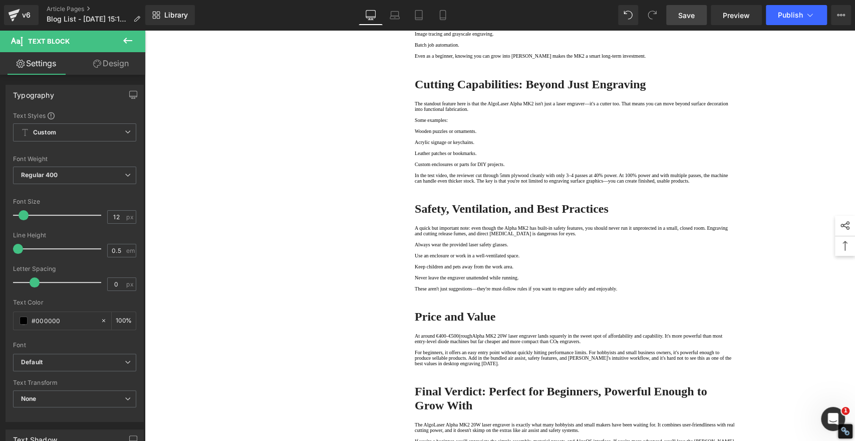
scroll to position [1336, 0]
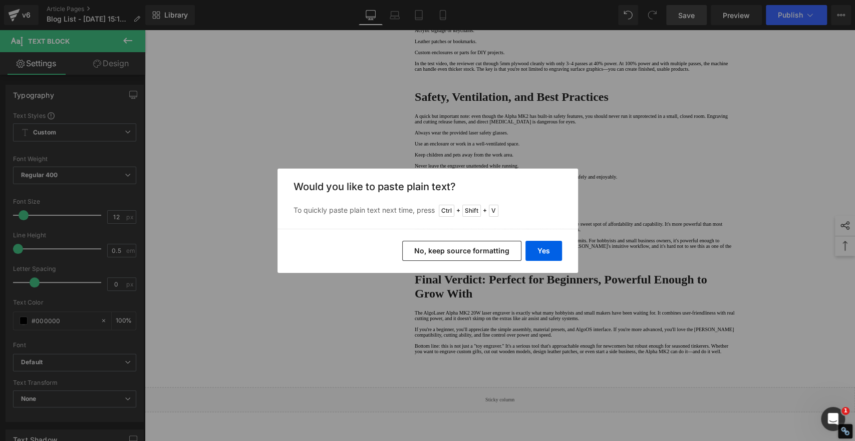
click at [491, 247] on button "No, keep source formatting" at bounding box center [461, 251] width 119 height 20
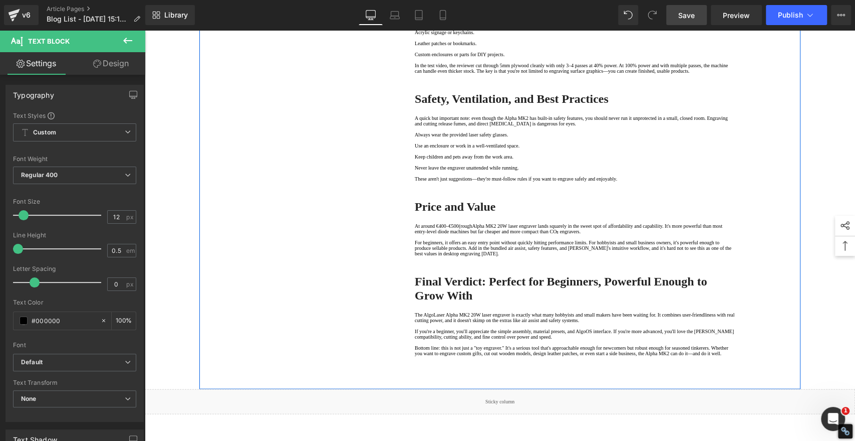
drag, startPoint x: 413, startPoint y: 280, endPoint x: 441, endPoint y: 276, distance: 27.3
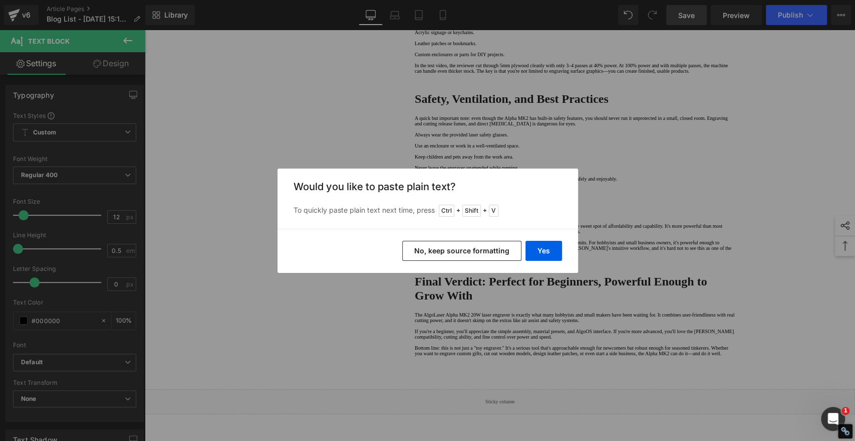
click at [452, 252] on button "No, keep source formatting" at bounding box center [461, 251] width 119 height 20
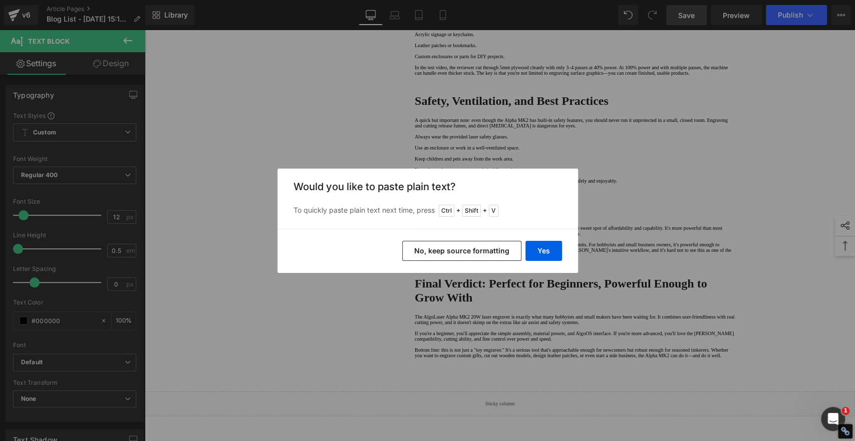
click at [460, 252] on button "No, keep source formatting" at bounding box center [461, 251] width 119 height 20
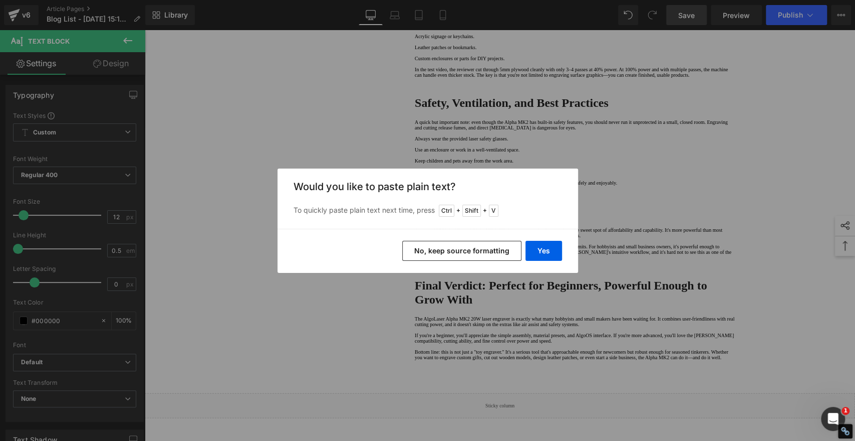
click at [457, 252] on button "No, keep source formatting" at bounding box center [461, 251] width 119 height 20
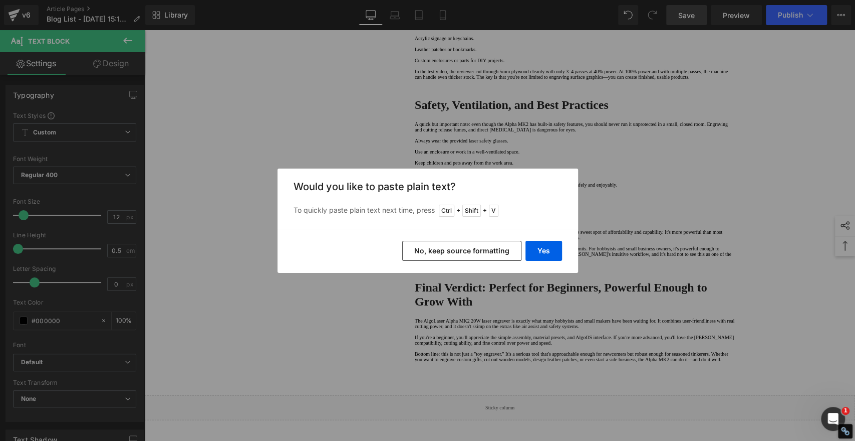
click at [483, 251] on button "No, keep source formatting" at bounding box center [461, 251] width 119 height 20
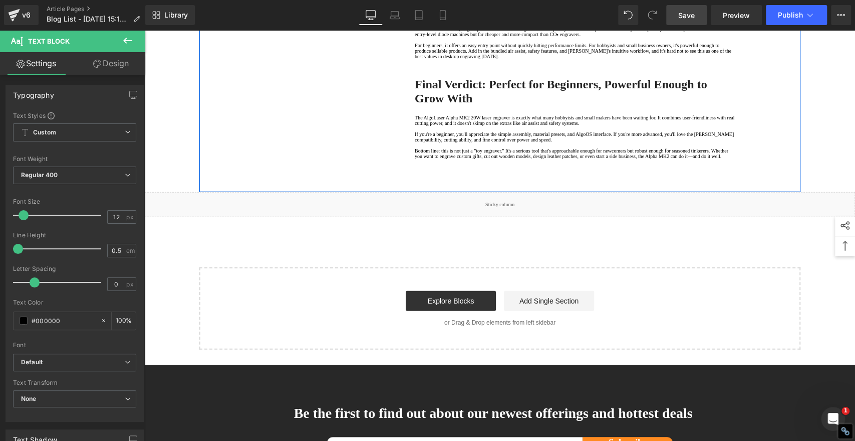
scroll to position [1559, 0]
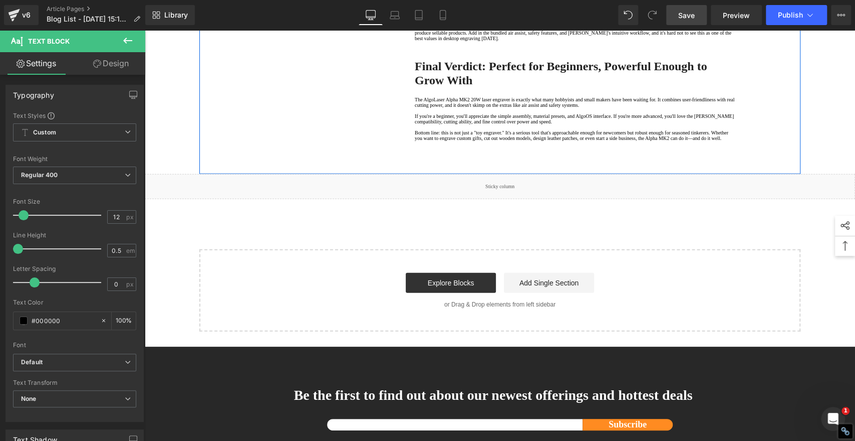
drag, startPoint x: 432, startPoint y: 227, endPoint x: 423, endPoint y: 227, distance: 8.5
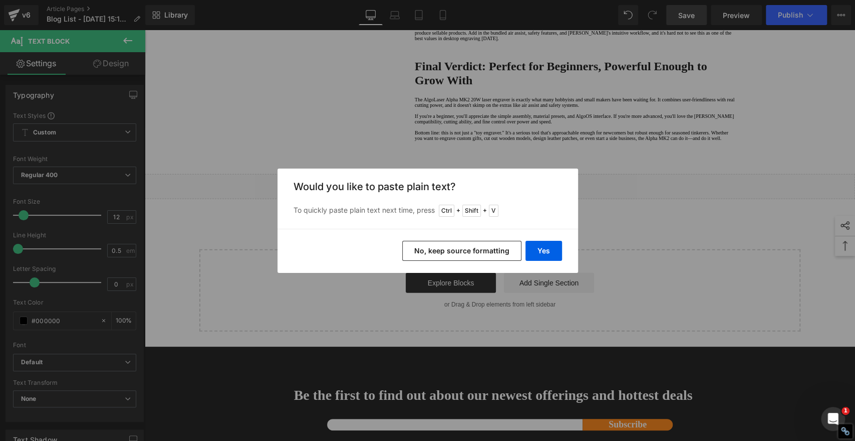
click at [497, 253] on button "No, keep source formatting" at bounding box center [461, 251] width 119 height 20
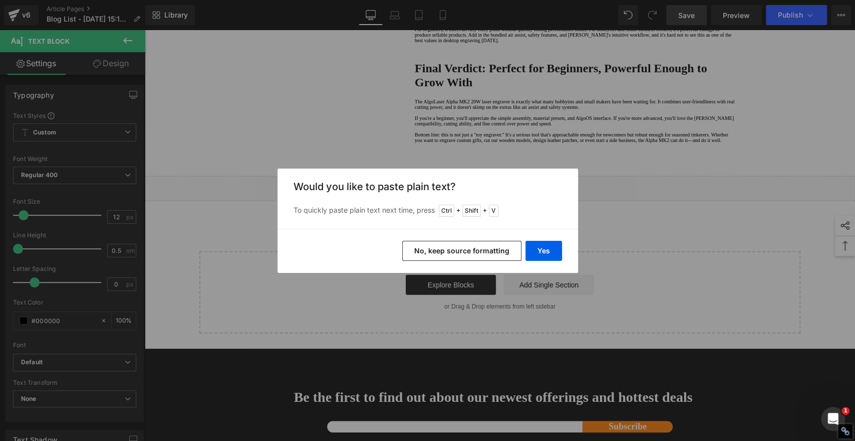
click at [477, 250] on button "No, keep source formatting" at bounding box center [461, 251] width 119 height 20
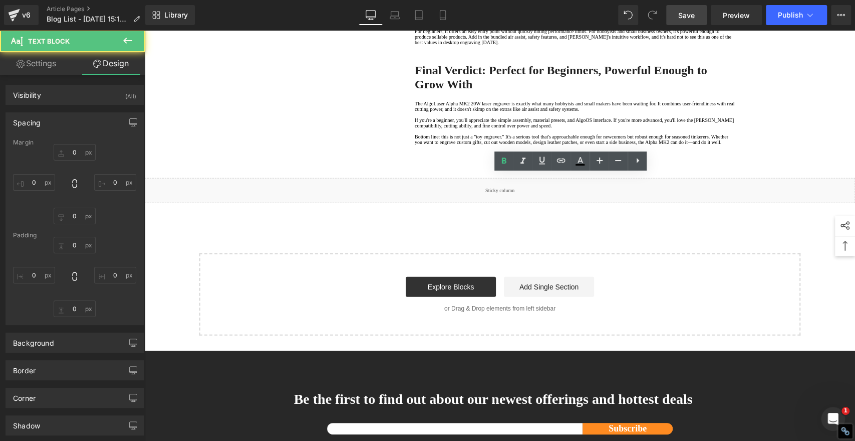
type input "0"
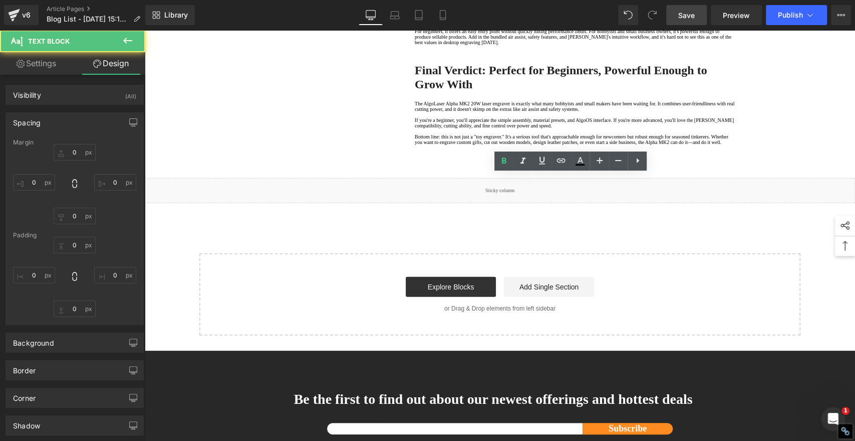
type input "0"
type input "1"
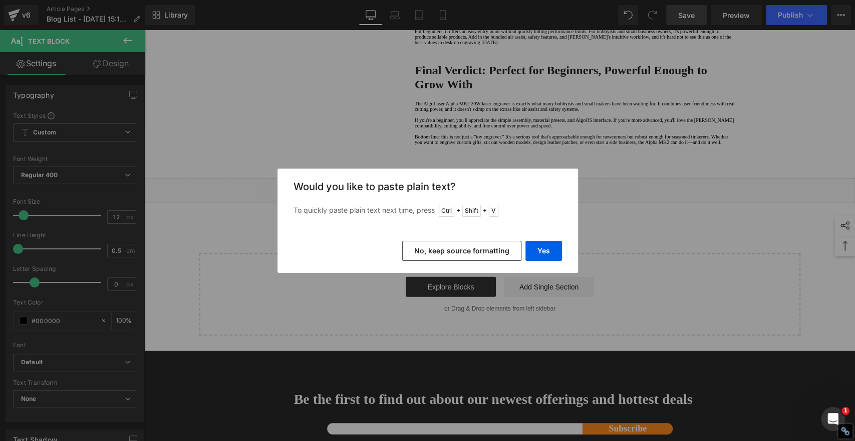
click at [483, 245] on button "No, keep source formatting" at bounding box center [461, 251] width 119 height 20
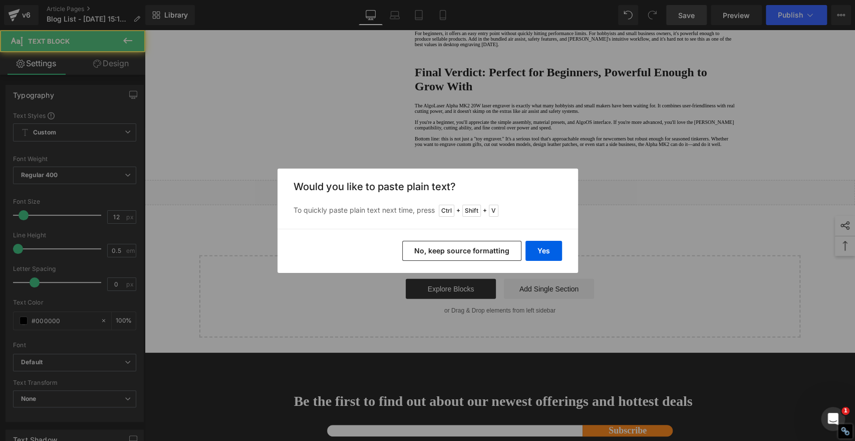
click at [484, 252] on button "No, keep source formatting" at bounding box center [461, 251] width 119 height 20
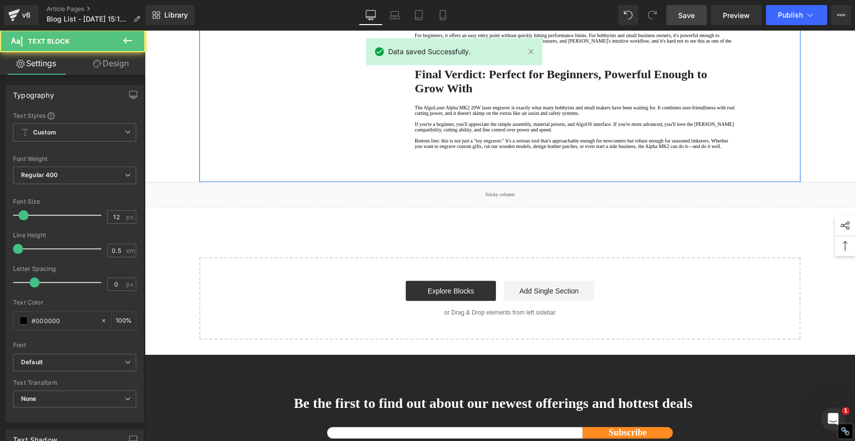
drag, startPoint x: 546, startPoint y: 277, endPoint x: 402, endPoint y: 225, distance: 152.5
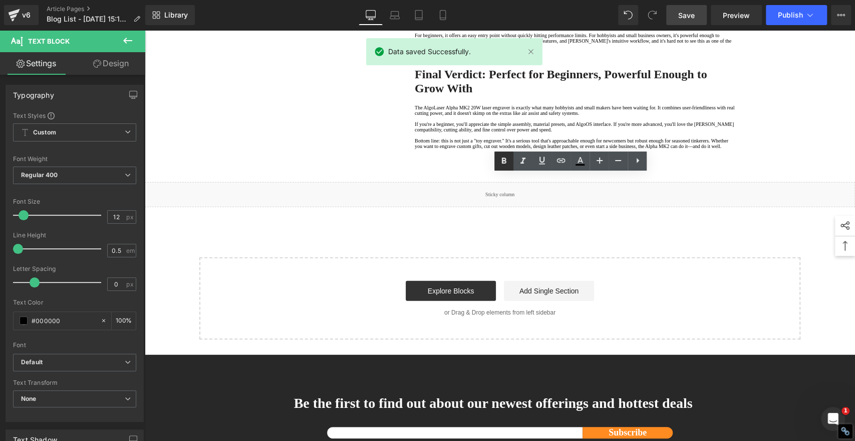
click at [501, 161] on icon at bounding box center [504, 161] width 12 height 12
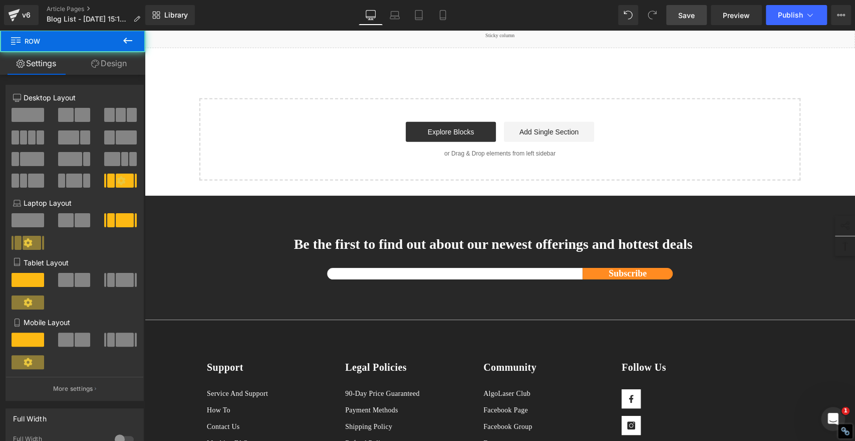
scroll to position [1726, 0]
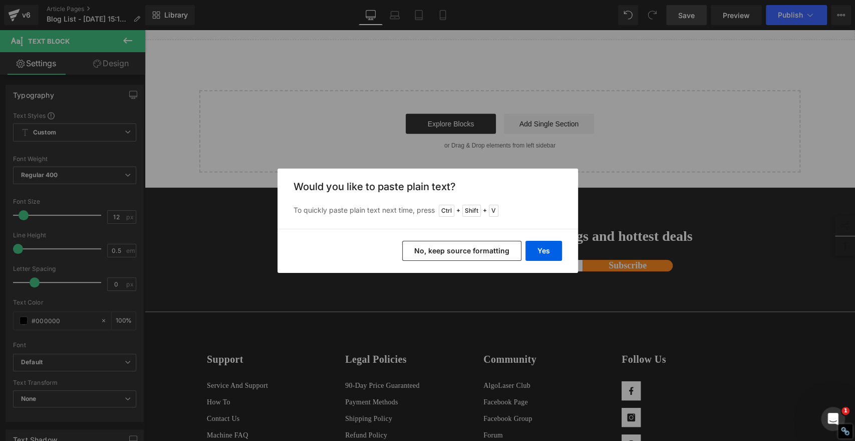
drag, startPoint x: 364, startPoint y: 226, endPoint x: 509, endPoint y: 256, distance: 148.4
click at [509, 256] on button "No, keep source formatting" at bounding box center [461, 251] width 119 height 20
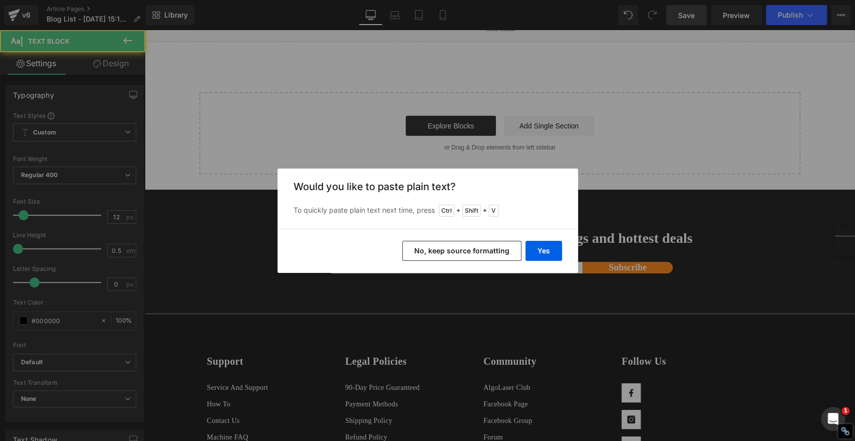
drag, startPoint x: 342, startPoint y: 222, endPoint x: 488, endPoint y: 252, distance: 148.9
click at [488, 252] on button "No, keep source formatting" at bounding box center [461, 251] width 119 height 20
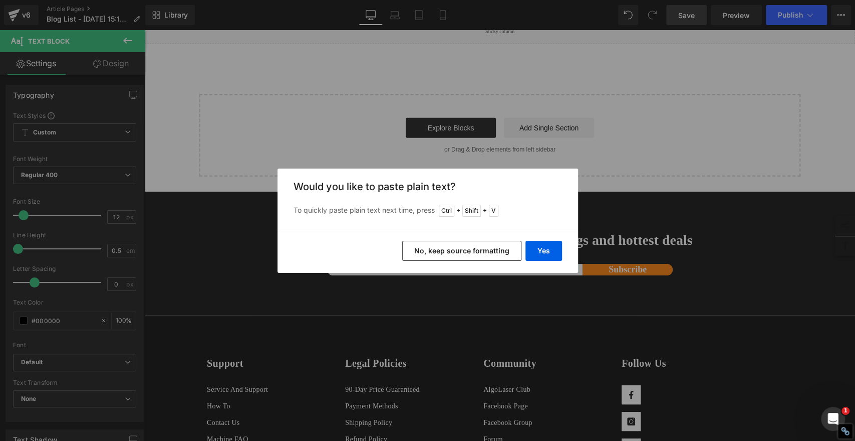
click at [462, 251] on button "No, keep source formatting" at bounding box center [461, 251] width 119 height 20
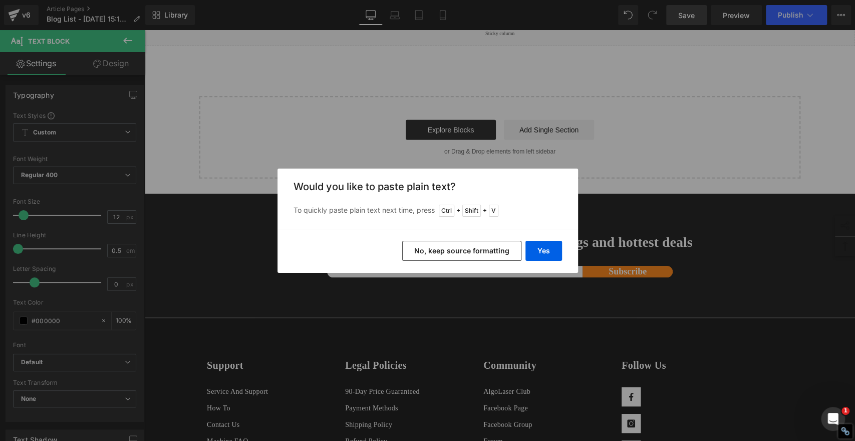
click at [462, 254] on button "No, keep source formatting" at bounding box center [461, 251] width 119 height 20
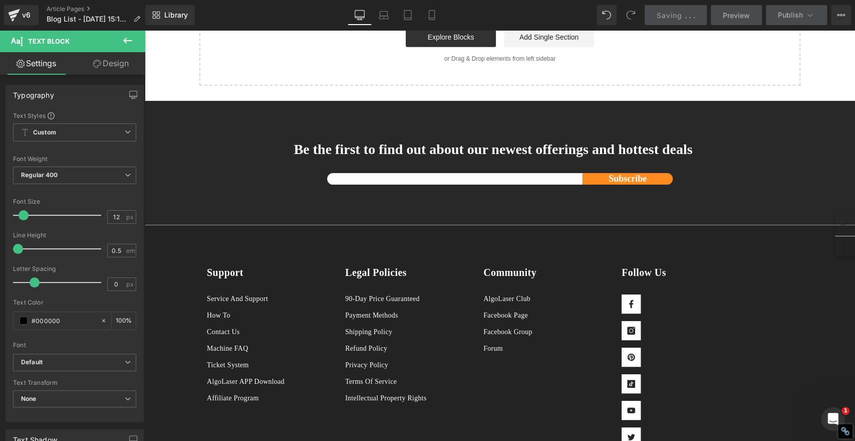
scroll to position [1837, 0]
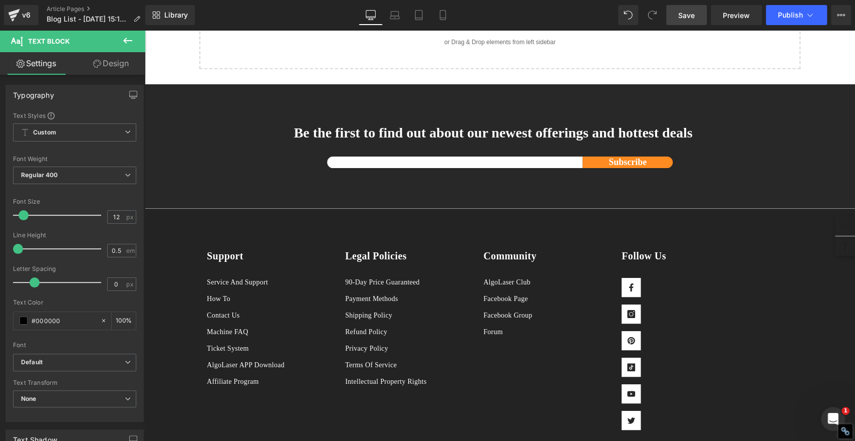
drag, startPoint x: 439, startPoint y: 243, endPoint x: 470, endPoint y: 244, distance: 31.1
click at [504, 222] on icon at bounding box center [504, 225] width 12 height 12
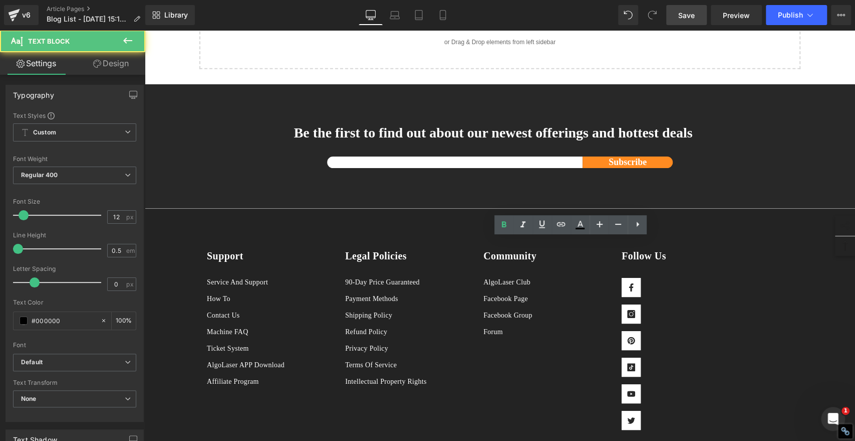
drag, startPoint x: 471, startPoint y: 244, endPoint x: 488, endPoint y: 245, distance: 17.1
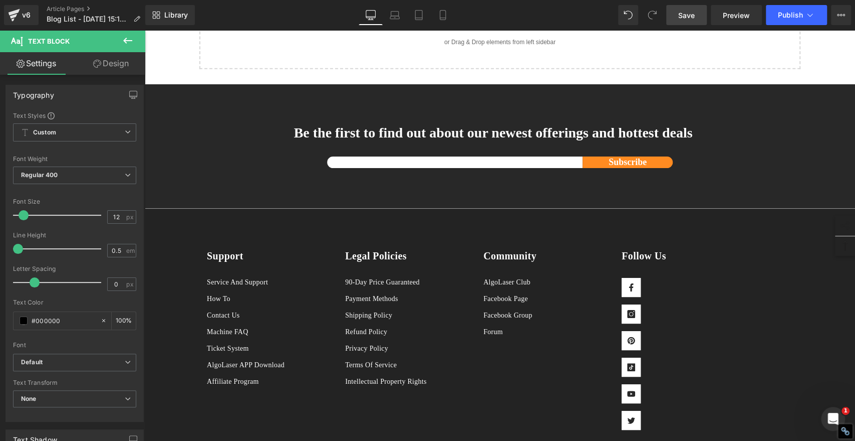
drag, startPoint x: 441, startPoint y: 242, endPoint x: 557, endPoint y: 245, distance: 116.3
click at [504, 223] on icon at bounding box center [504, 225] width 12 height 12
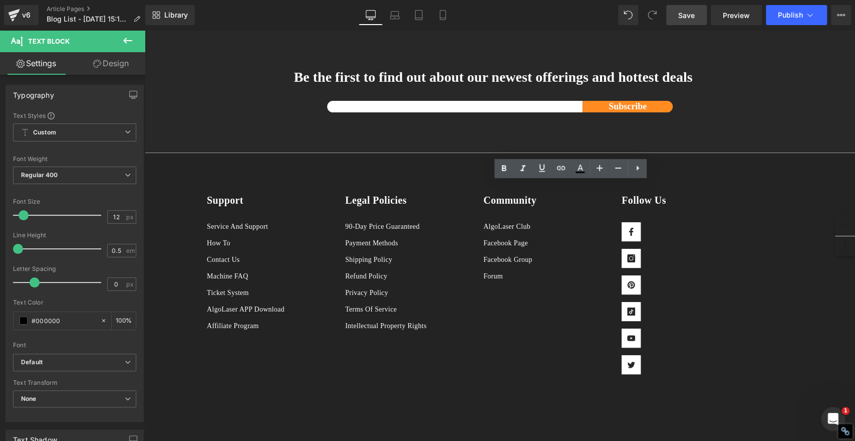
drag, startPoint x: 492, startPoint y: 351, endPoint x: 455, endPoint y: 321, distance: 47.0
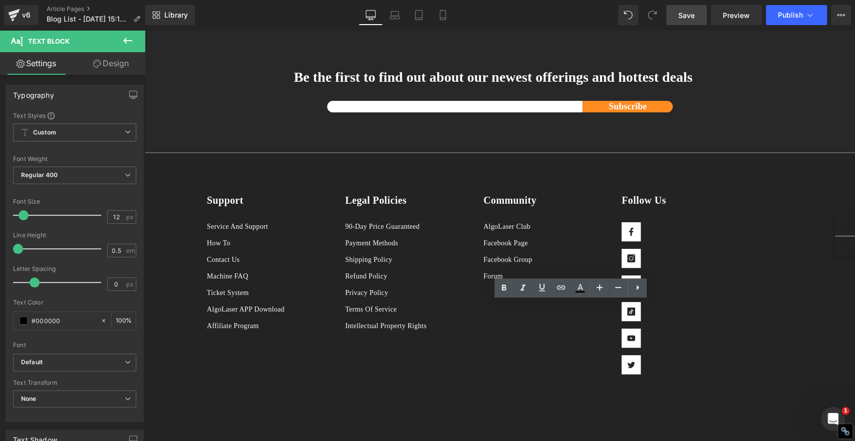
drag, startPoint x: 423, startPoint y: 307, endPoint x: 535, endPoint y: 308, distance: 111.8
drag, startPoint x: 504, startPoint y: 285, endPoint x: 318, endPoint y: 252, distance: 188.8
click at [504, 285] on icon at bounding box center [504, 287] width 5 height 6
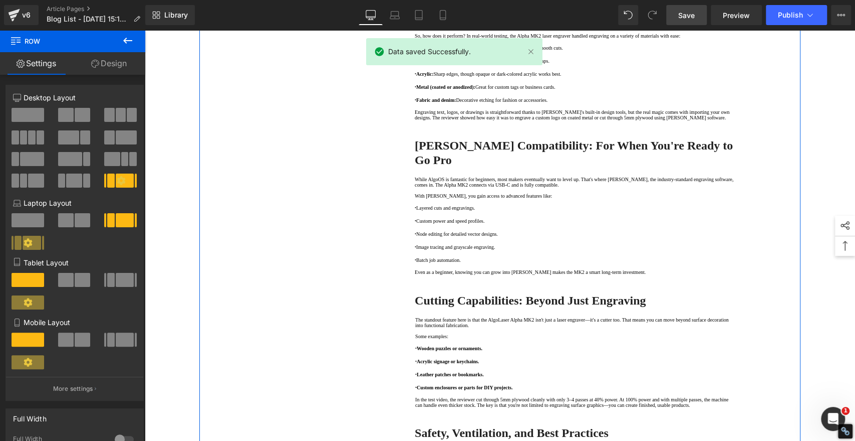
scroll to position [1114, 0]
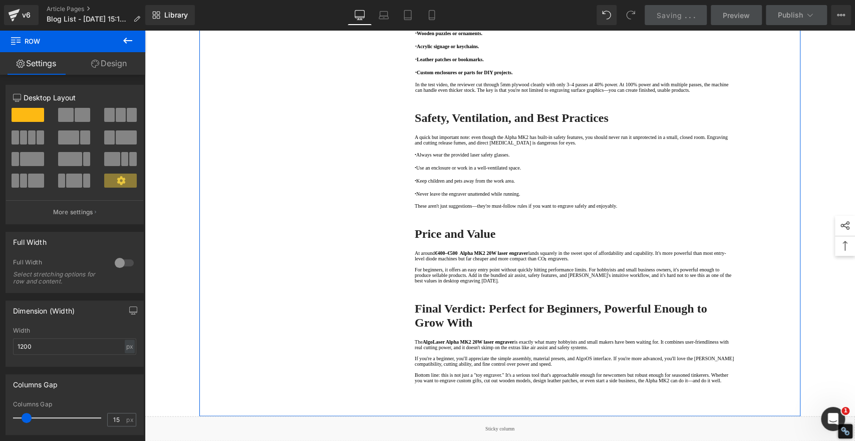
scroll to position [1336, 0]
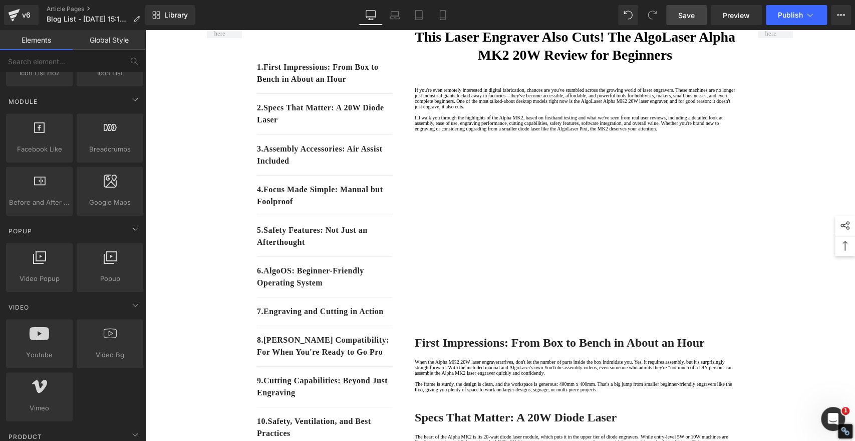
scroll to position [0, 0]
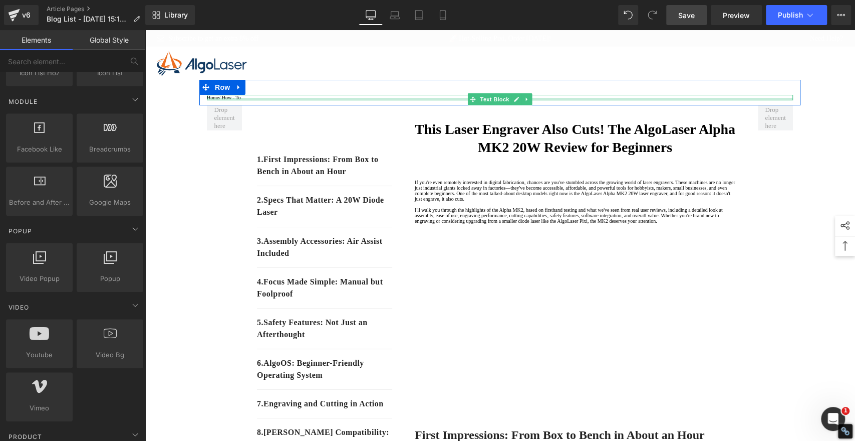
click at [250, 100] on div "Home / How - To Text Block" at bounding box center [500, 98] width 586 height 6
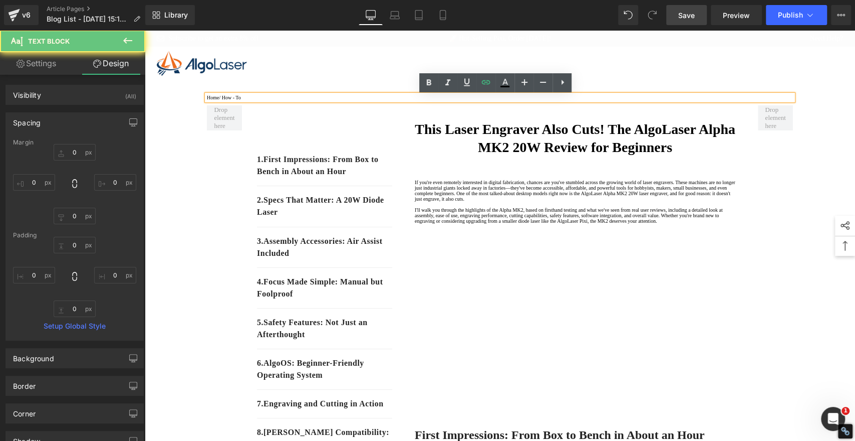
click at [247, 100] on p "Home / How - To" at bounding box center [500, 98] width 586 height 6
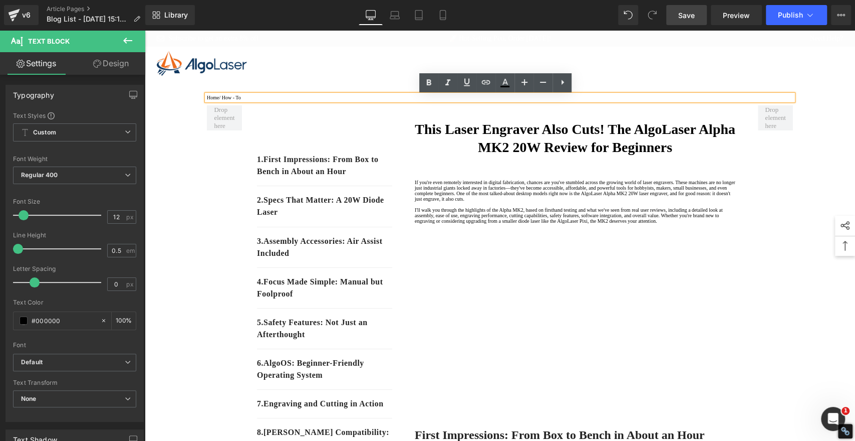
drag, startPoint x: 248, startPoint y: 101, endPoint x: 227, endPoint y: 100, distance: 21.6
click at [226, 100] on p "Home / How - To" at bounding box center [500, 98] width 586 height 6
click at [489, 81] on icon at bounding box center [486, 82] width 9 height 4
click at [326, 127] on input "text" at bounding box center [275, 121] width 154 height 25
paste input "[URL][DOMAIN_NAME]"
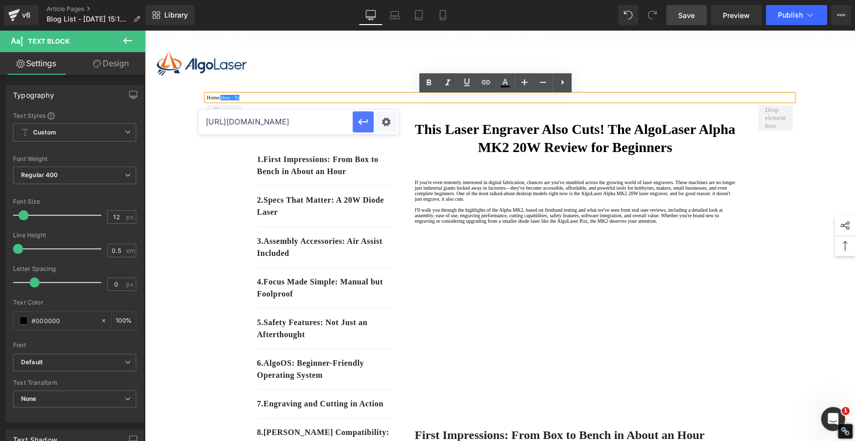
type input "[URL][DOMAIN_NAME]"
click at [365, 120] on icon "button" at bounding box center [363, 122] width 12 height 12
click at [359, 43] on div "Subscribe to get an extra 8% off" at bounding box center [263, 39] width 212 height 8
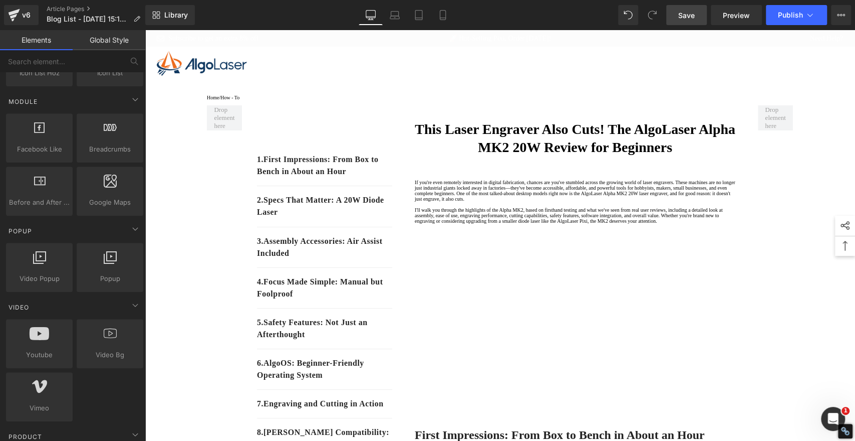
click at [684, 14] on span "Save" at bounding box center [687, 15] width 17 height 11
click at [684, 15] on span "Save" at bounding box center [687, 15] width 17 height 11
click at [692, 13] on span "Save" at bounding box center [687, 15] width 17 height 11
click at [686, 20] on link "Save" at bounding box center [687, 15] width 41 height 20
click at [684, 11] on span "Save" at bounding box center [687, 15] width 17 height 11
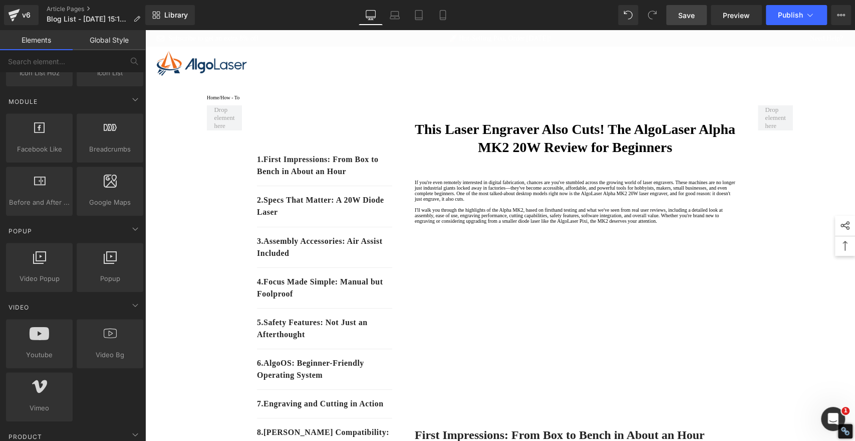
click at [683, 19] on span "Save" at bounding box center [687, 15] width 17 height 11
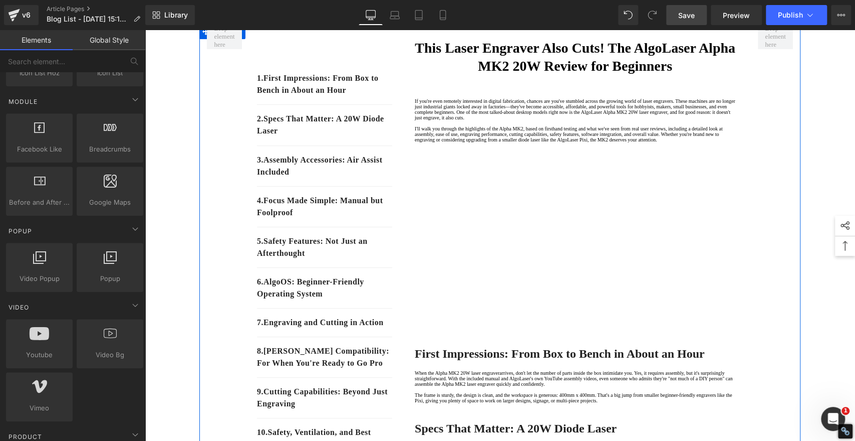
scroll to position [167, 0]
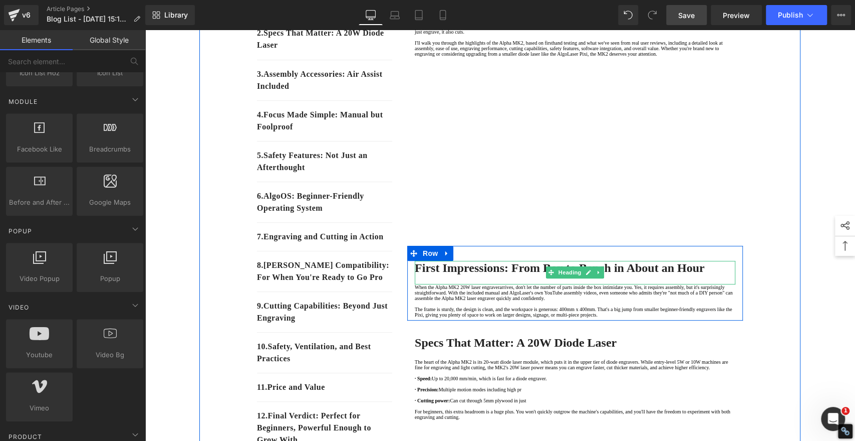
click at [463, 274] on strong "First Impressions: From Box to Bench in About an Hour" at bounding box center [560, 267] width 290 height 13
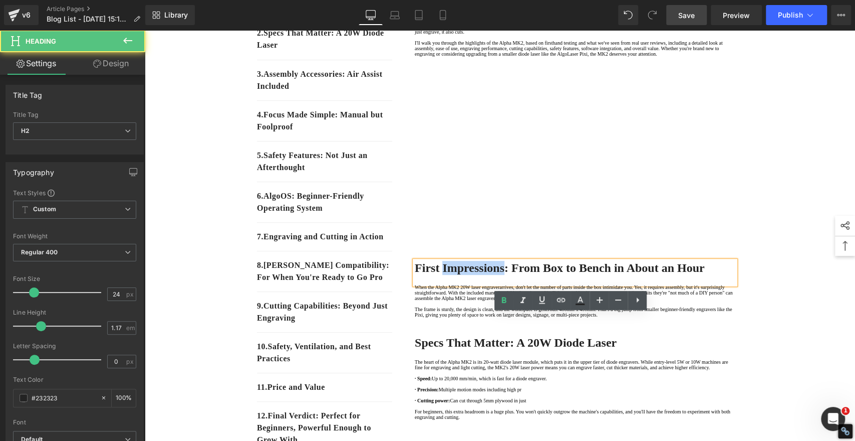
click at [463, 274] on strong "First Impressions: From Box to Bench in About an Hour" at bounding box center [560, 267] width 290 height 13
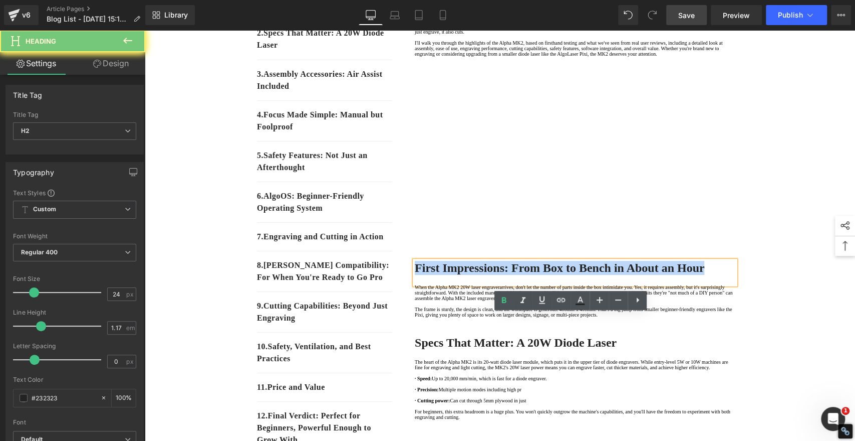
click at [463, 274] on strong "First Impressions: From Box to Bench in About an Hour" at bounding box center [560, 267] width 290 height 13
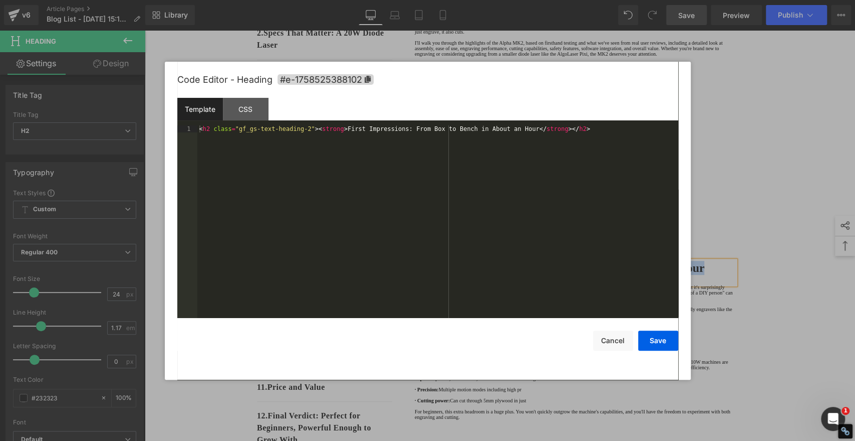
click at [446, 0] on div "Youtube You are previewing how the will restyle your page. You can not edit Ele…" at bounding box center [427, 0] width 855 height 0
click at [367, 76] on icon at bounding box center [367, 79] width 6 height 7
copy strong "First Impressions: From Box to Bench in About an Hour"
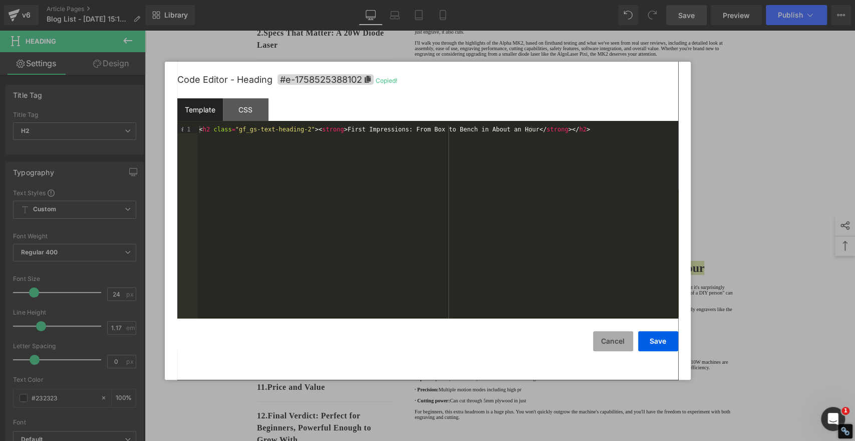
drag, startPoint x: 621, startPoint y: 336, endPoint x: 605, endPoint y: 330, distance: 17.6
click at [621, 336] on button "Cancel" at bounding box center [613, 341] width 40 height 20
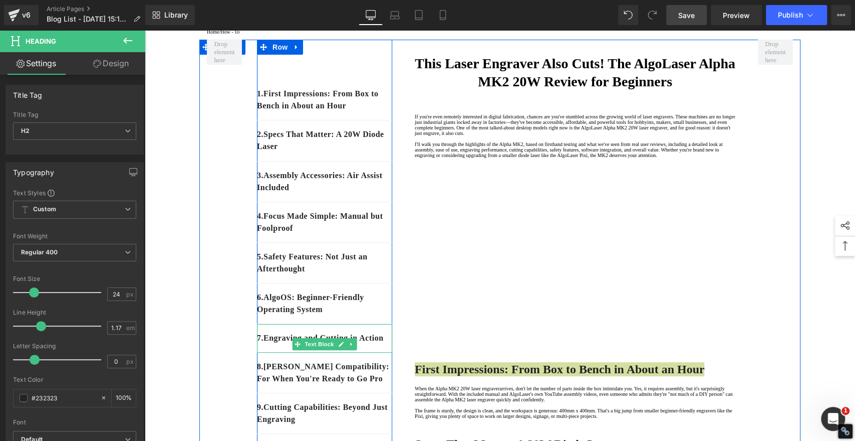
scroll to position [0, 0]
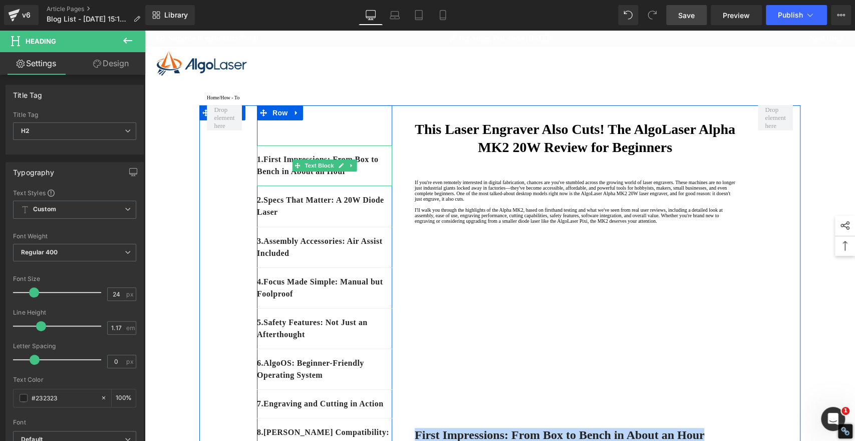
click at [368, 177] on p "1. First Impressions: From Box to Bench in About an Hour" at bounding box center [324, 165] width 135 height 24
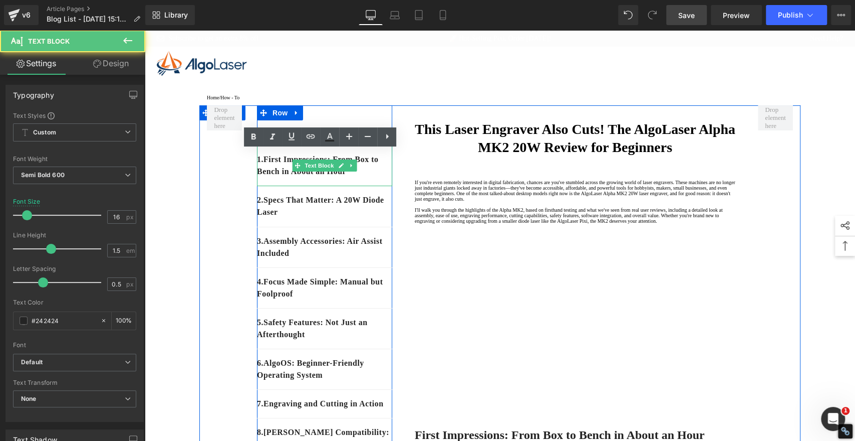
click at [368, 177] on p "1. First Impressions: From Box to Bench in About an Hour" at bounding box center [324, 165] width 135 height 24
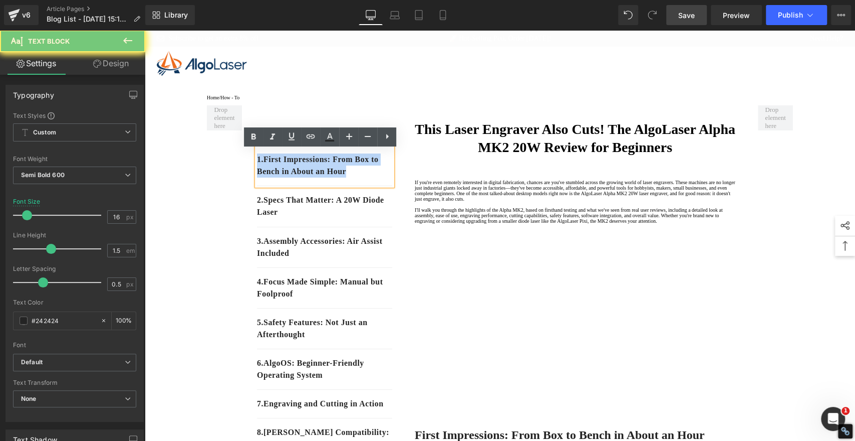
click at [368, 177] on p "1. First Impressions: From Box to Bench in About an Hour" at bounding box center [324, 165] width 135 height 24
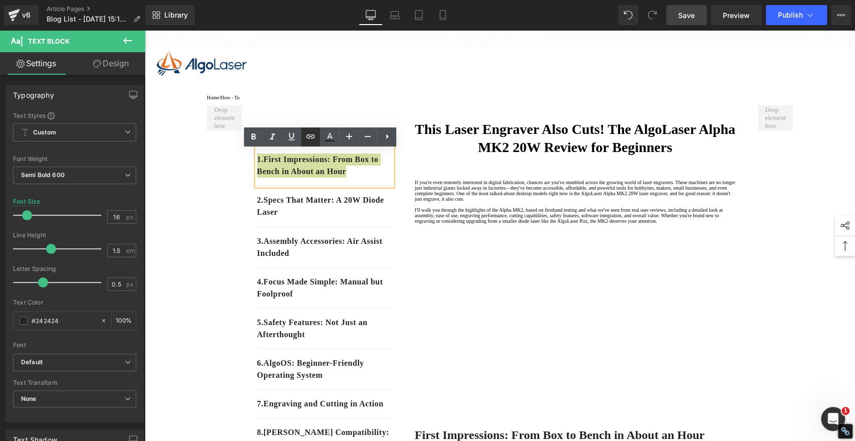
click at [310, 135] on icon at bounding box center [311, 136] width 9 height 4
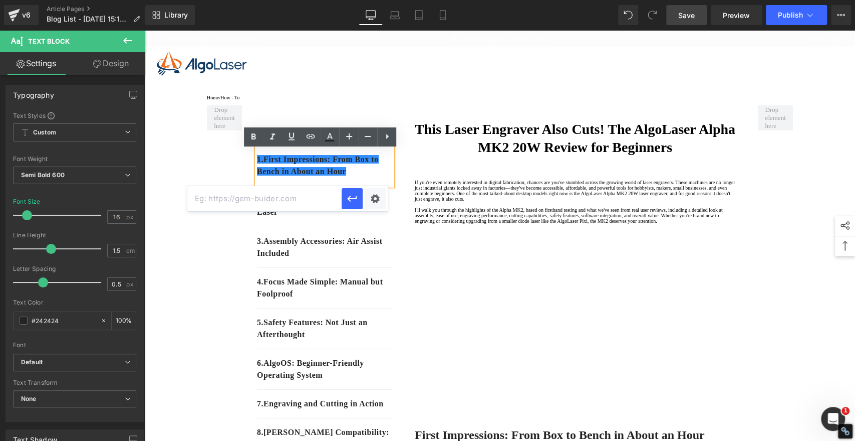
click at [316, 197] on input "text" at bounding box center [264, 198] width 154 height 25
paste input "#e-1758525388102"
type input "#e-1758525388102"
click at [352, 194] on icon "button" at bounding box center [352, 198] width 12 height 12
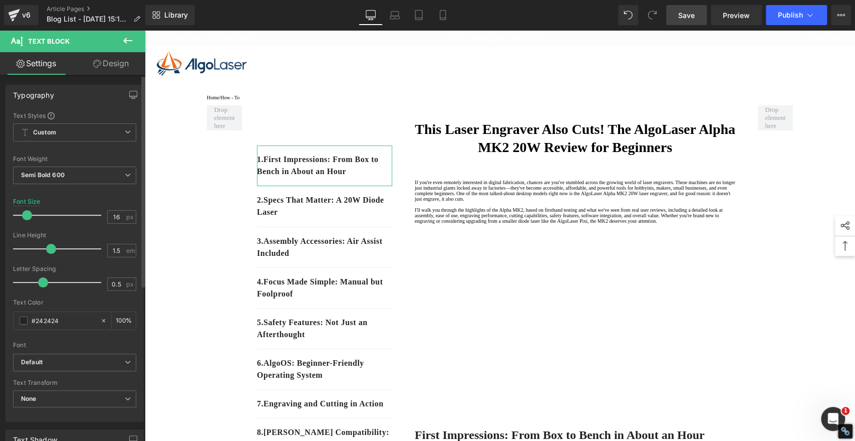
drag, startPoint x: 116, startPoint y: 226, endPoint x: 72, endPoint y: 169, distance: 71.5
click at [116, 226] on div at bounding box center [74, 228] width 123 height 7
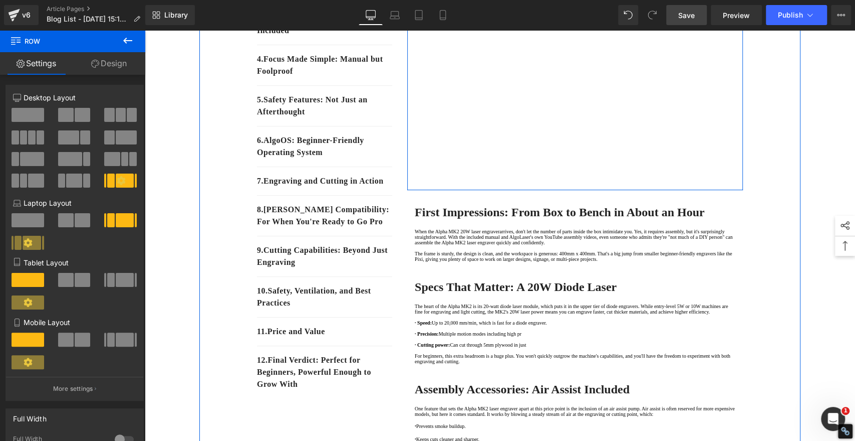
scroll to position [278, 0]
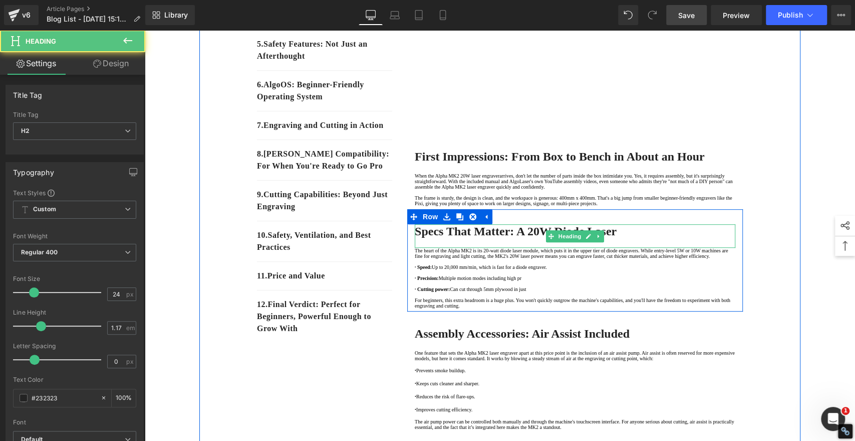
click at [487, 238] on strong "Specs That Matter: A 20W Diode Laser" at bounding box center [516, 231] width 202 height 13
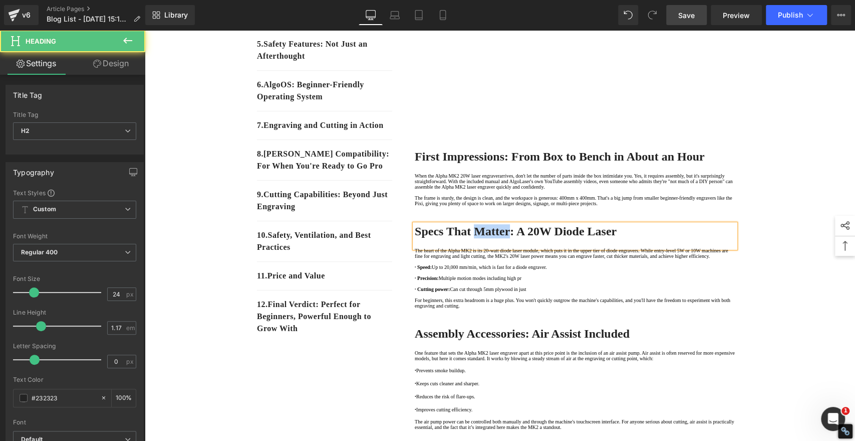
click at [487, 238] on strong "Specs That Matter: A 20W Diode Laser" at bounding box center [516, 231] width 202 height 13
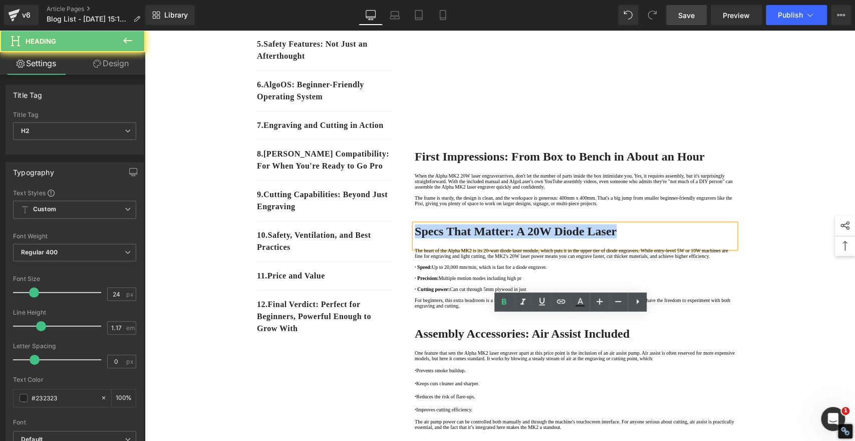
click at [486, 238] on strong "Specs That Matter: A 20W Diode Laser" at bounding box center [516, 231] width 202 height 13
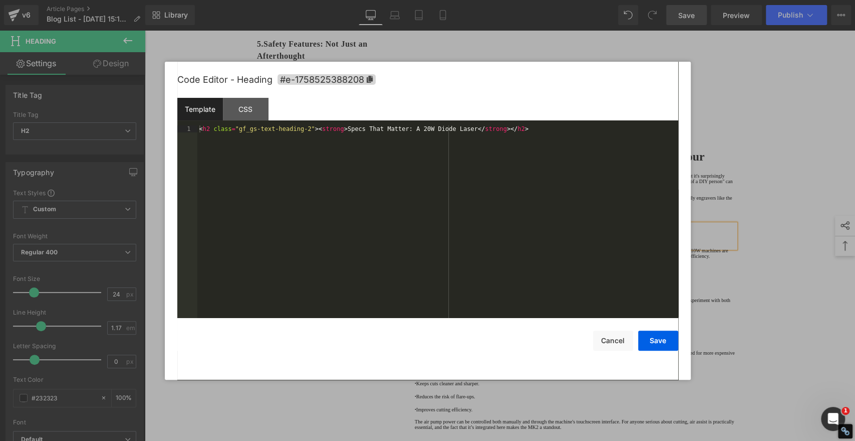
click at [465, 0] on div "Youtube You are previewing how the will restyle your page. You can not edit Ele…" at bounding box center [427, 0] width 855 height 0
click at [370, 78] on icon at bounding box center [369, 79] width 6 height 7
copy strong "Specs That Matter: A 20W Diode Laser"
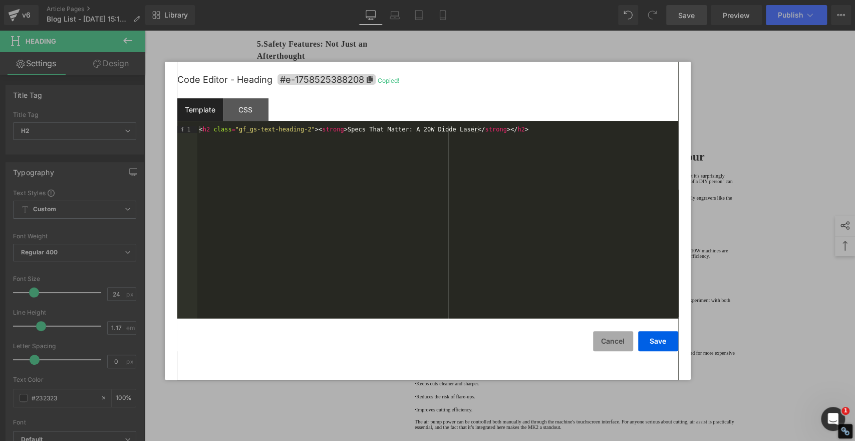
drag, startPoint x: 619, startPoint y: 338, endPoint x: 608, endPoint y: 340, distance: 10.6
click at [619, 338] on button "Cancel" at bounding box center [613, 341] width 40 height 20
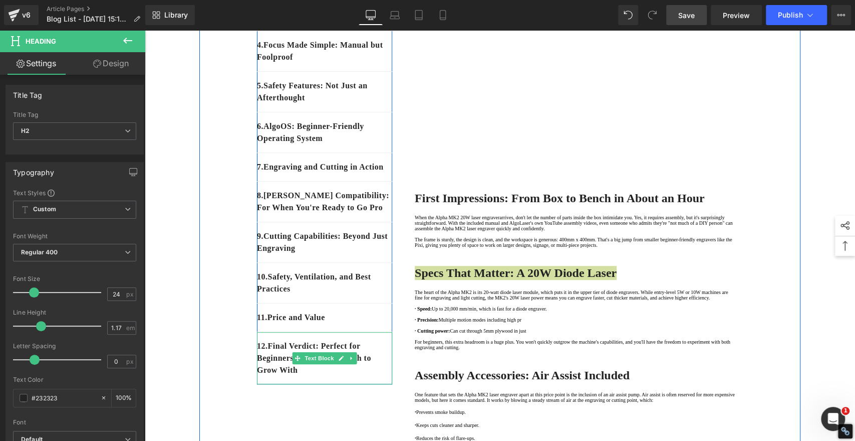
scroll to position [56, 0]
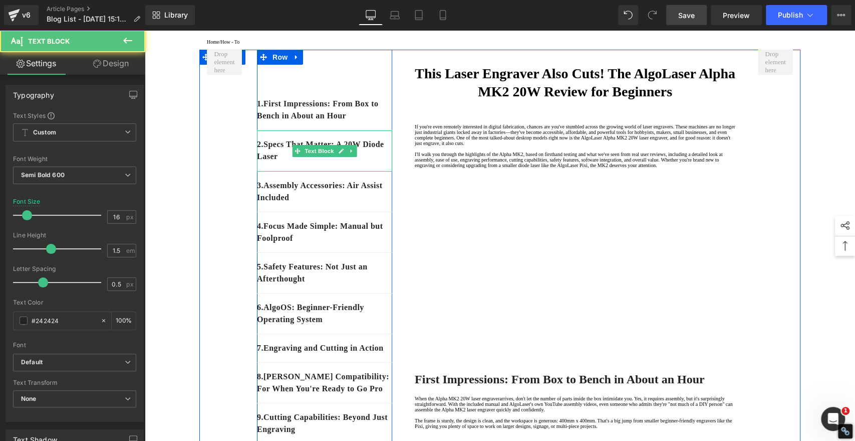
click at [326, 171] on div "2. Specs That Matter: A 20W Diode Laser" at bounding box center [324, 150] width 135 height 41
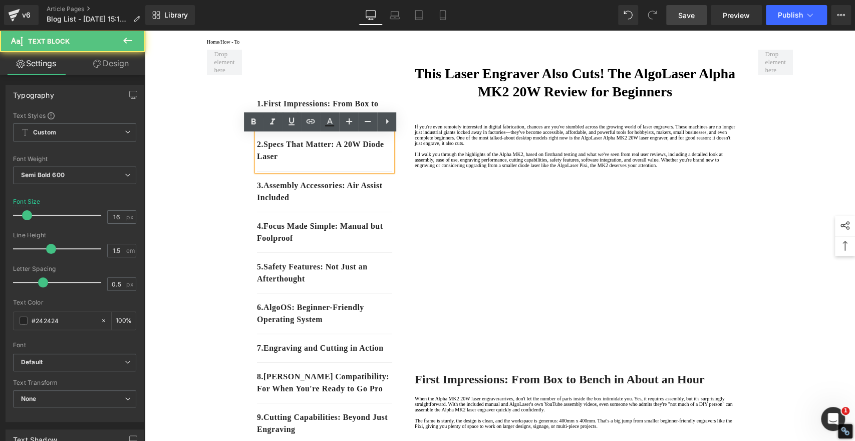
click at [318, 162] on p "2. Specs That Matter: A 20W Diode Laser" at bounding box center [324, 150] width 135 height 24
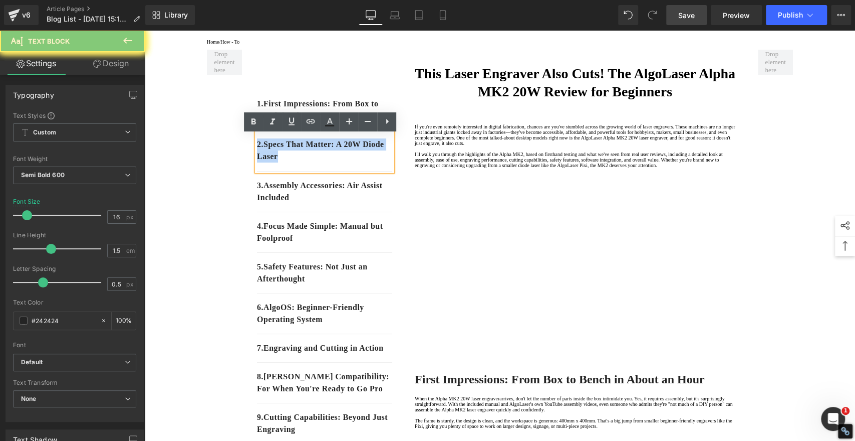
click at [318, 162] on p "2. Specs That Matter: A 20W Diode Laser" at bounding box center [324, 150] width 135 height 24
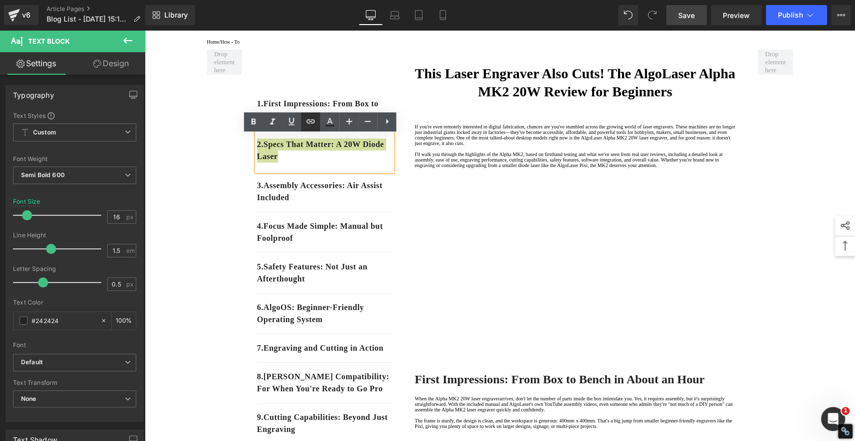
click at [308, 117] on icon at bounding box center [311, 121] width 12 height 12
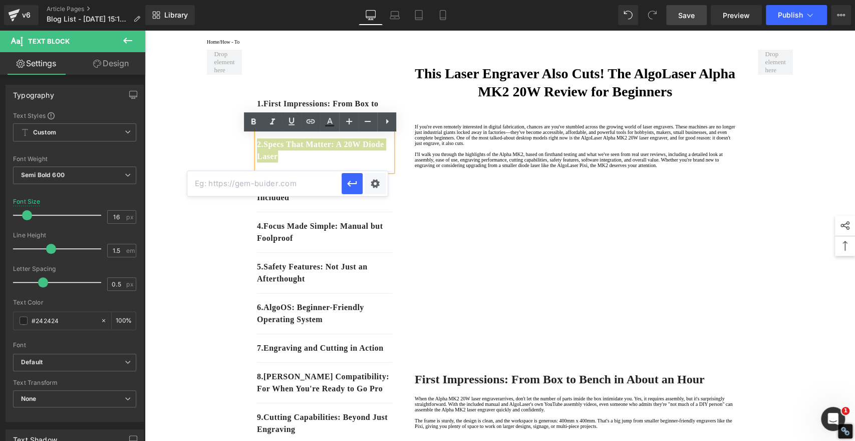
click at [313, 184] on input "text" at bounding box center [264, 183] width 154 height 25
paste input "#e-1758525388208"
type input "#e-1758525388208"
click at [356, 182] on icon "button" at bounding box center [352, 183] width 10 height 6
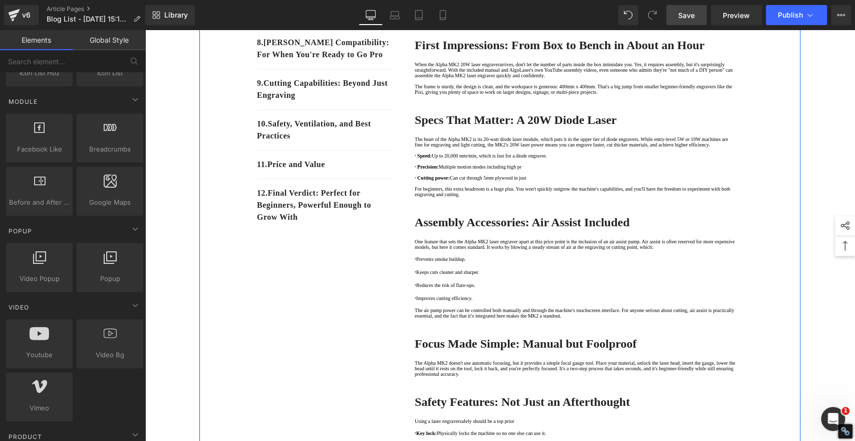
scroll to position [445, 0]
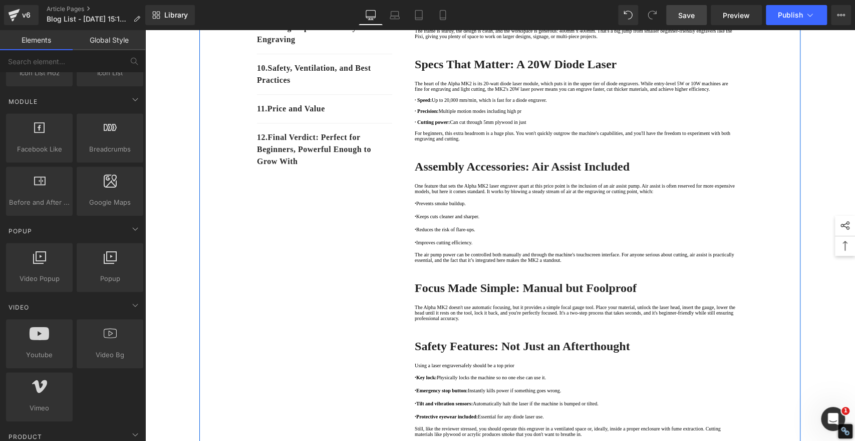
click at [473, 173] on strong "Assembly Accessories: Air Assist Included" at bounding box center [522, 166] width 215 height 13
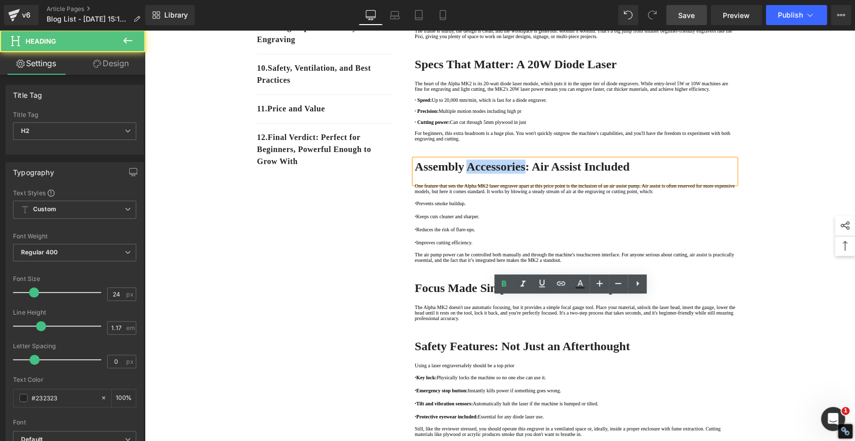
click at [473, 173] on strong "Assembly Accessories: Air Assist Included" at bounding box center [522, 166] width 215 height 13
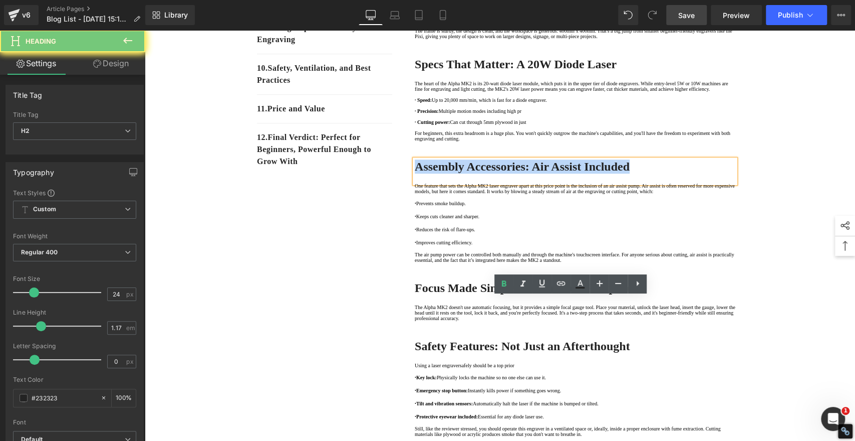
click at [473, 173] on strong "Assembly Accessories: Air Assist Included" at bounding box center [522, 166] width 215 height 13
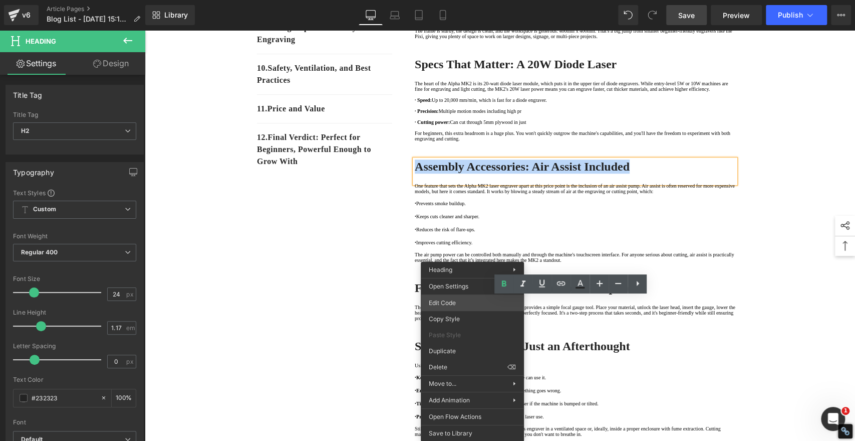
click at [446, 0] on div "Youtube You are previewing how the will restyle your page. You can not edit Ele…" at bounding box center [427, 0] width 855 height 0
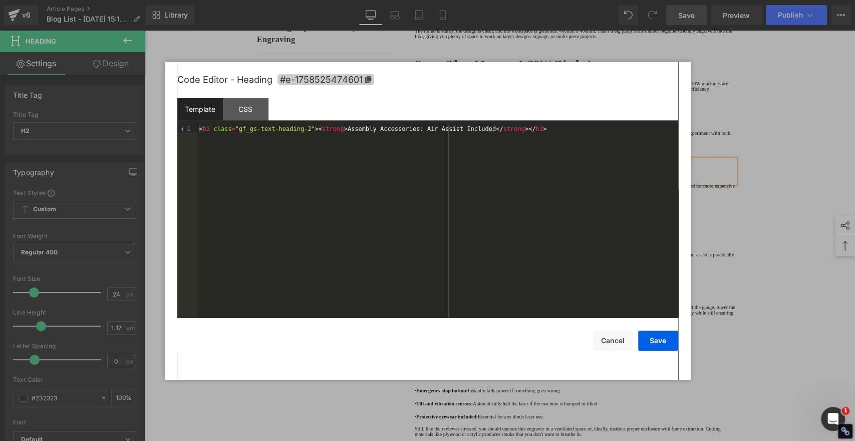
click at [366, 81] on icon at bounding box center [368, 79] width 7 height 7
copy strong "Assembly Accessories: Air Assist Included"
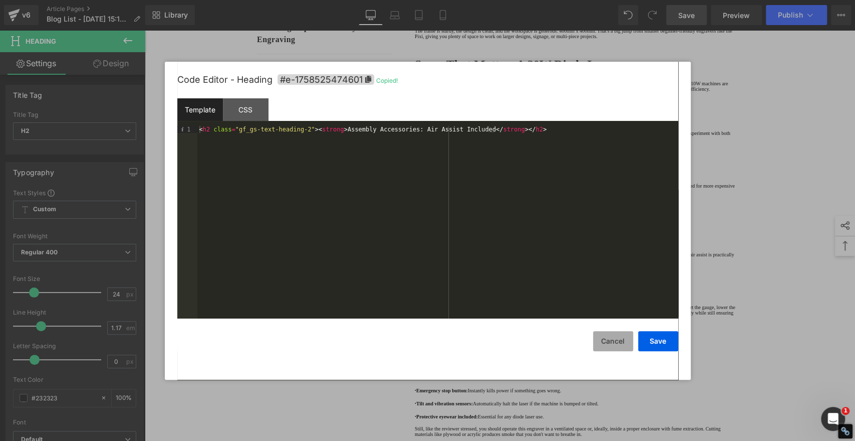
drag, startPoint x: 611, startPoint y: 343, endPoint x: 606, endPoint y: 340, distance: 5.7
click at [611, 343] on button "Cancel" at bounding box center [613, 341] width 40 height 20
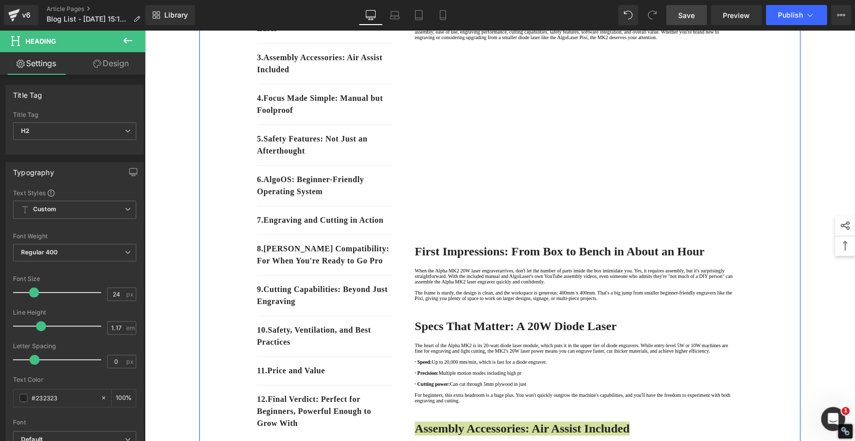
scroll to position [111, 0]
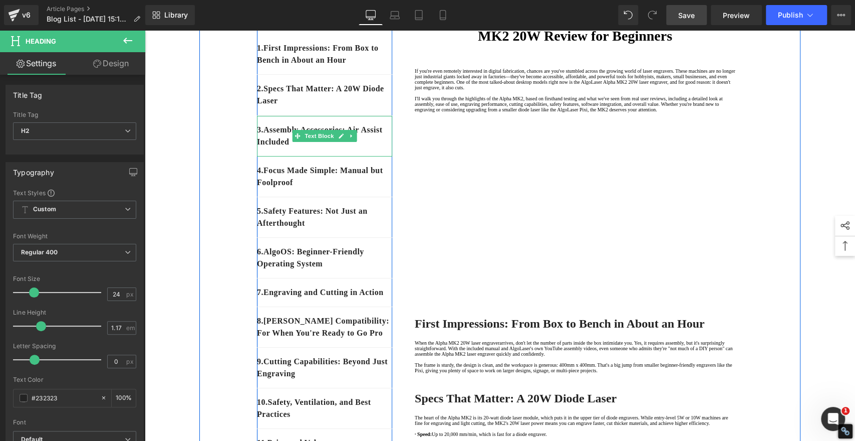
click at [324, 155] on div "3. Assembly Accessories: Air Assist Included" at bounding box center [324, 136] width 135 height 41
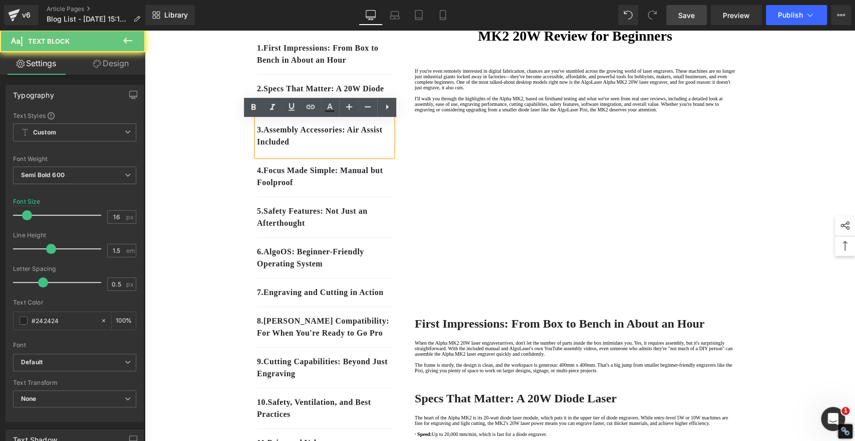
click at [324, 147] on p "3. Assembly Accessories: Air Assist Included" at bounding box center [324, 136] width 135 height 24
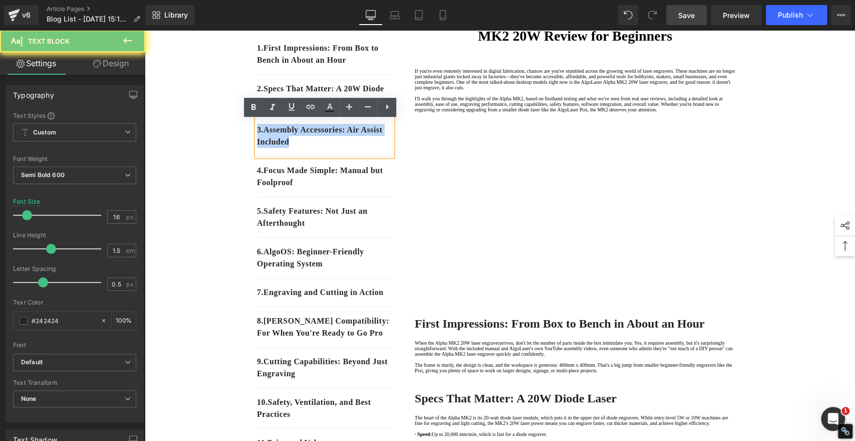
click at [324, 147] on p "3. Assembly Accessories: Air Assist Included" at bounding box center [324, 136] width 135 height 24
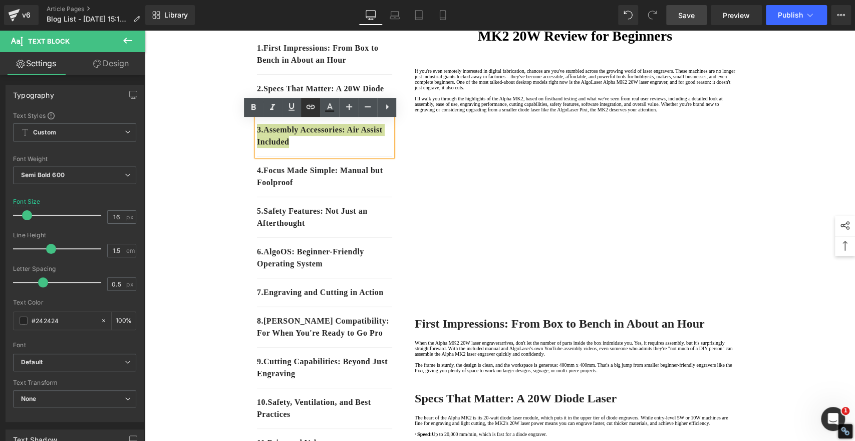
click at [310, 111] on icon at bounding box center [311, 107] width 12 height 12
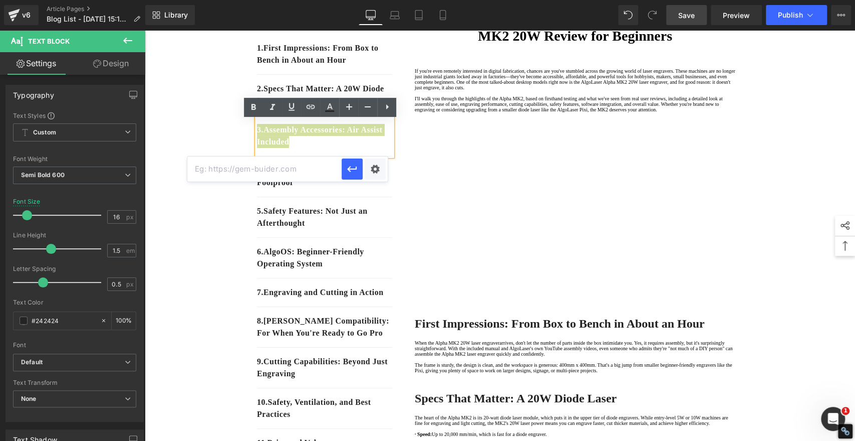
click at [314, 167] on input "text" at bounding box center [264, 168] width 154 height 25
paste input "#e-1758525474601"
type input "#e-1758525474601"
click at [349, 165] on icon "button" at bounding box center [352, 169] width 12 height 12
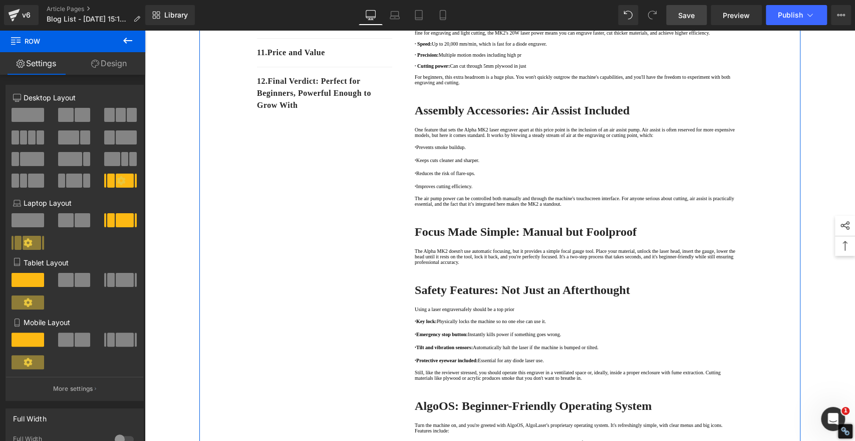
scroll to position [724, 0]
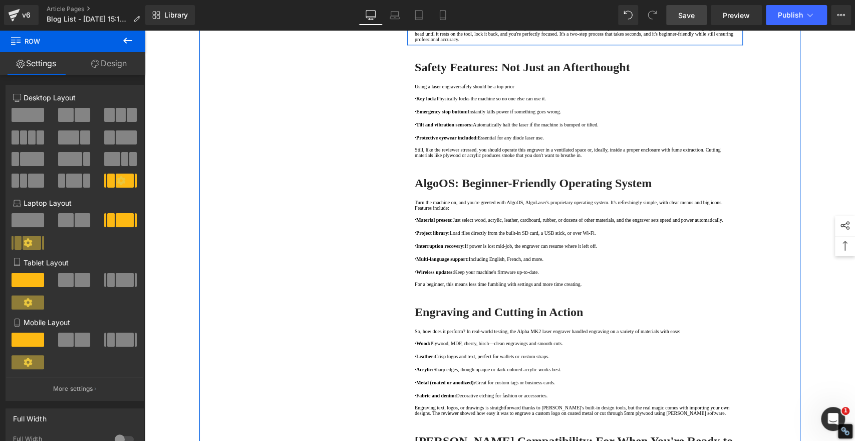
click at [477, 16] on strong "Focus Made Simple: Manual but Foolproof" at bounding box center [526, 9] width 222 height 13
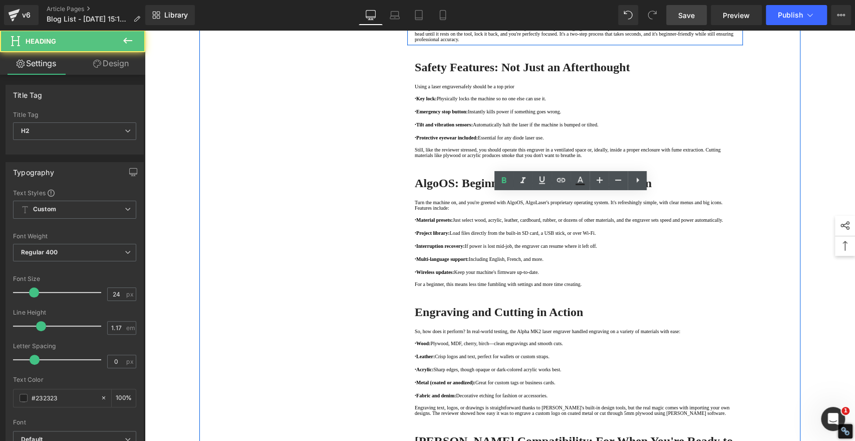
click at [477, 16] on strong "Focus Made Simple: Manual but Foolproof" at bounding box center [526, 9] width 222 height 13
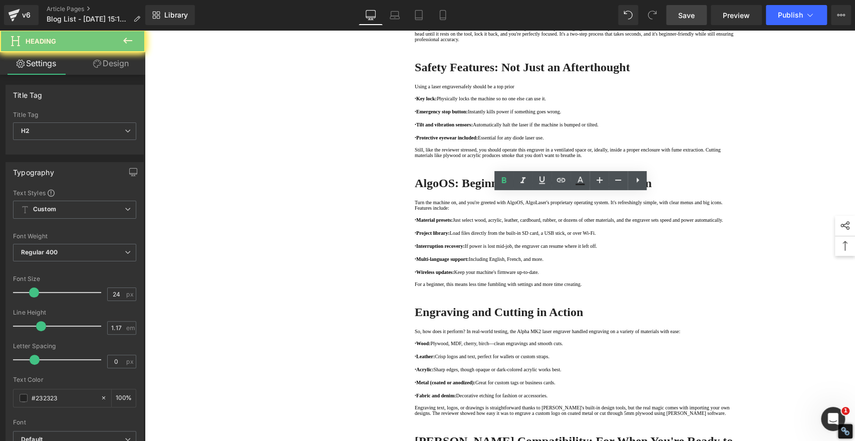
click at [477, 16] on strong "Focus Made Simple: Manual but Foolproof" at bounding box center [526, 9] width 222 height 13
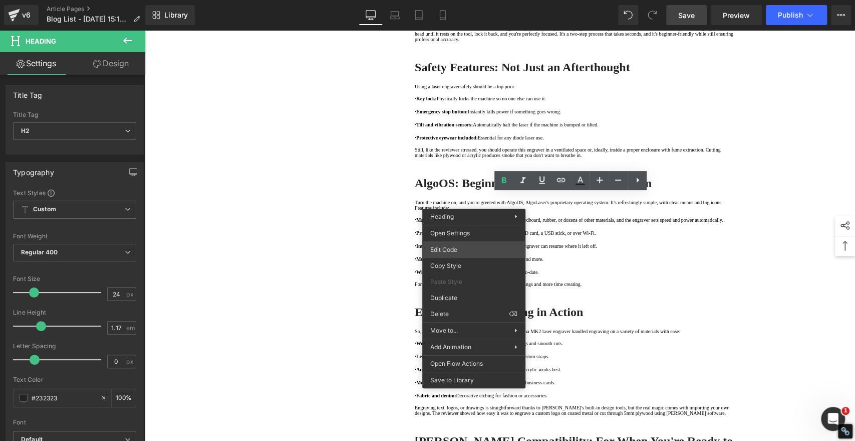
click at [449, 0] on div "Youtube You are previewing how the will restyle your page. You can not edit Ele…" at bounding box center [427, 0] width 855 height 0
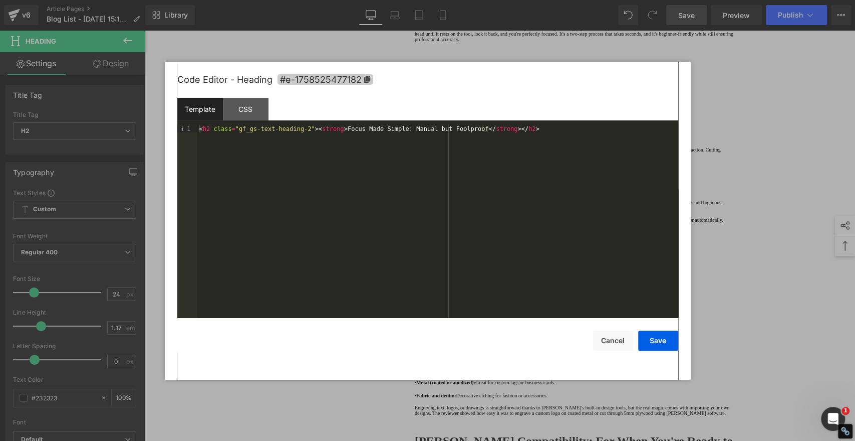
click at [366, 79] on icon at bounding box center [367, 79] width 6 height 7
copy strong "Focus Made Simple: Manual but Foolproof"
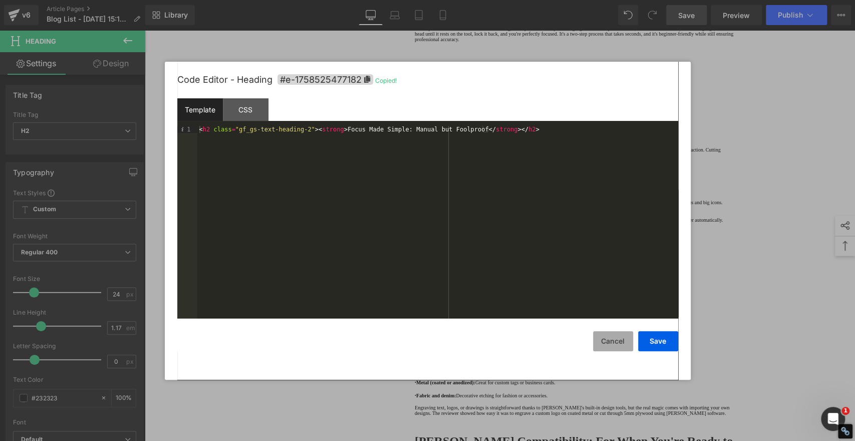
drag, startPoint x: 609, startPoint y: 341, endPoint x: 597, endPoint y: 337, distance: 12.8
click at [605, 341] on button "Cancel" at bounding box center [613, 341] width 40 height 20
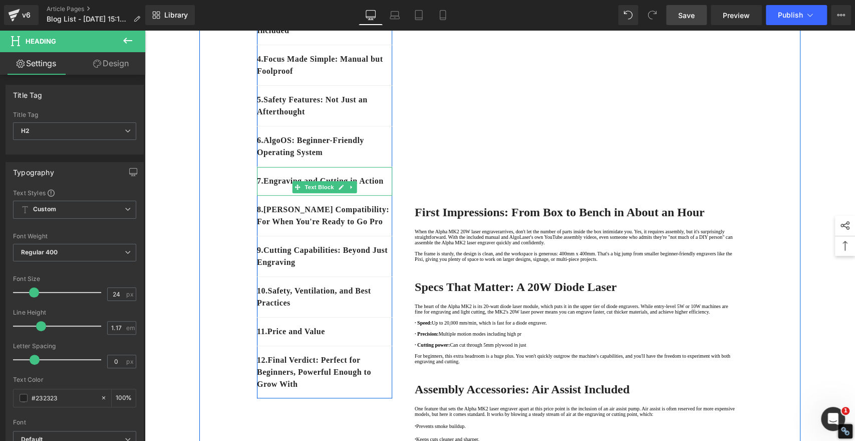
scroll to position [111, 0]
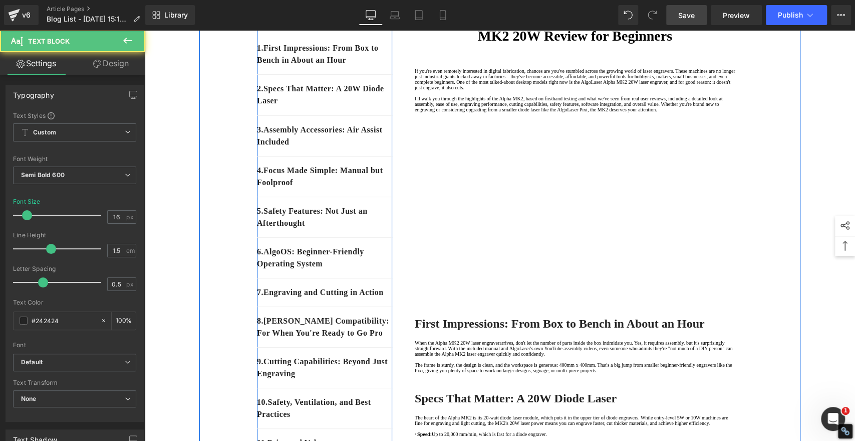
click at [319, 188] on p "4. Focus Made Simple: Manual but Foolproof" at bounding box center [324, 176] width 135 height 24
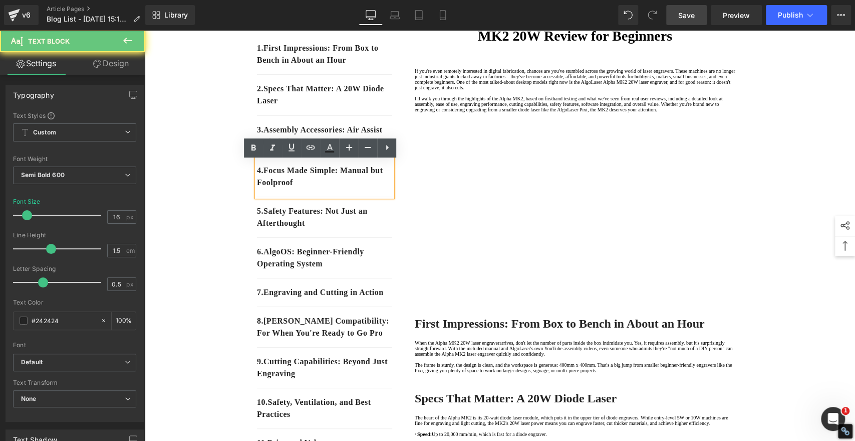
click at [319, 188] on p "4. Focus Made Simple: Manual but Foolproof" at bounding box center [324, 176] width 135 height 24
drag, startPoint x: 319, startPoint y: 190, endPoint x: 317, endPoint y: 178, distance: 12.2
click at [319, 188] on p "4. Focus Made Simple: Manual but Foolproof" at bounding box center [324, 176] width 135 height 24
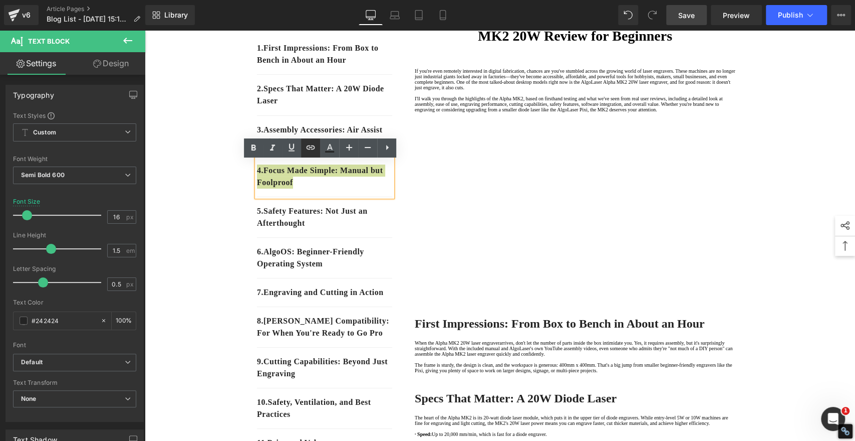
click at [310, 144] on icon at bounding box center [311, 147] width 12 height 12
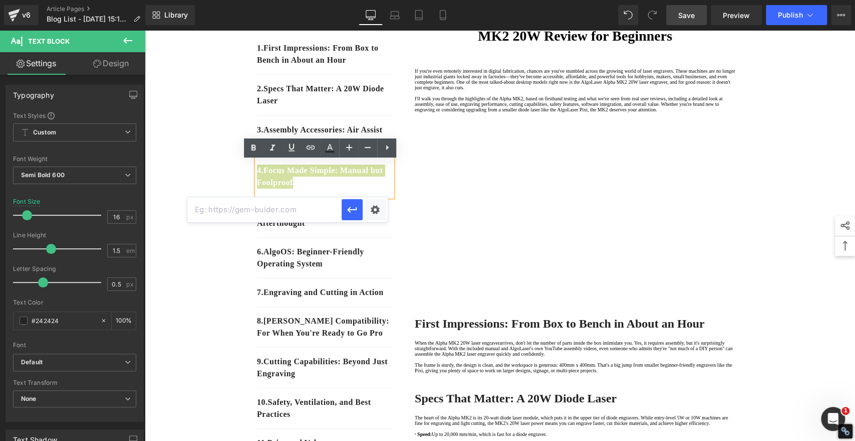
click at [308, 209] on input "text" at bounding box center [264, 209] width 154 height 25
paste input "#e-1758525477182"
type input "#e-1758525477182"
click at [350, 208] on icon "button" at bounding box center [352, 209] width 10 height 6
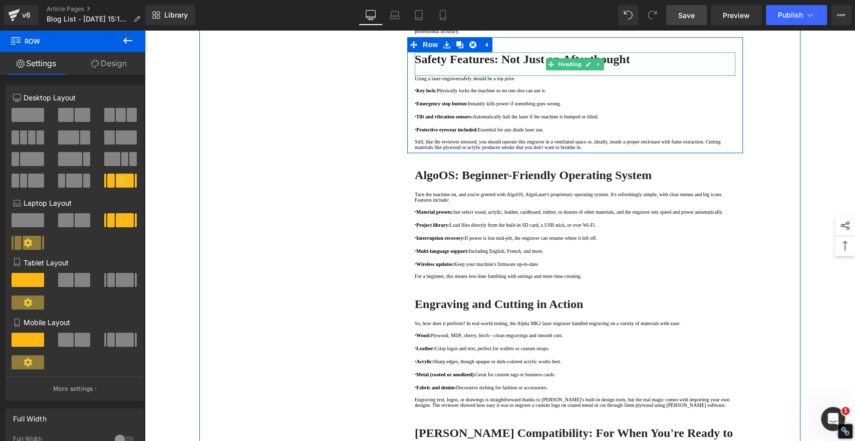
scroll to position [779, 0]
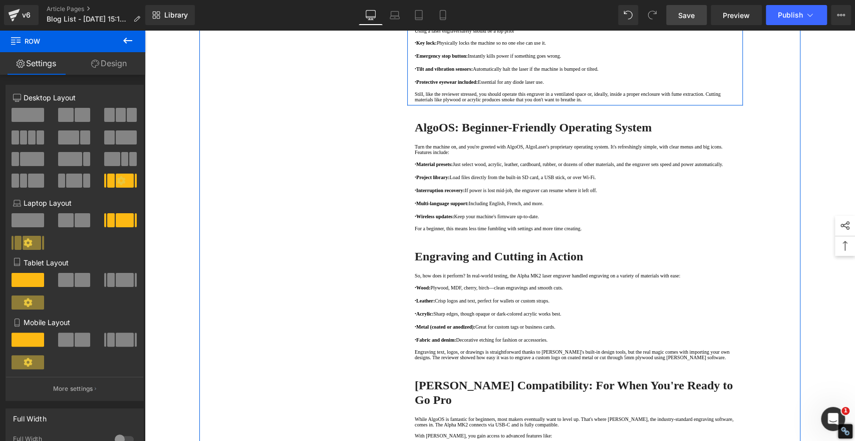
click at [467, 18] on strong "Safety Features: Not Just an Afterthought" at bounding box center [522, 11] width 215 height 13
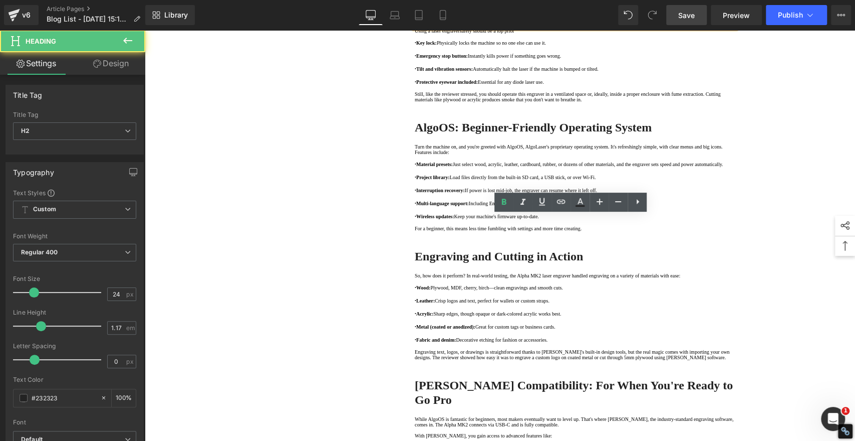
click at [467, 18] on strong "Safety Features: Not Just an Afterthought" at bounding box center [522, 11] width 215 height 13
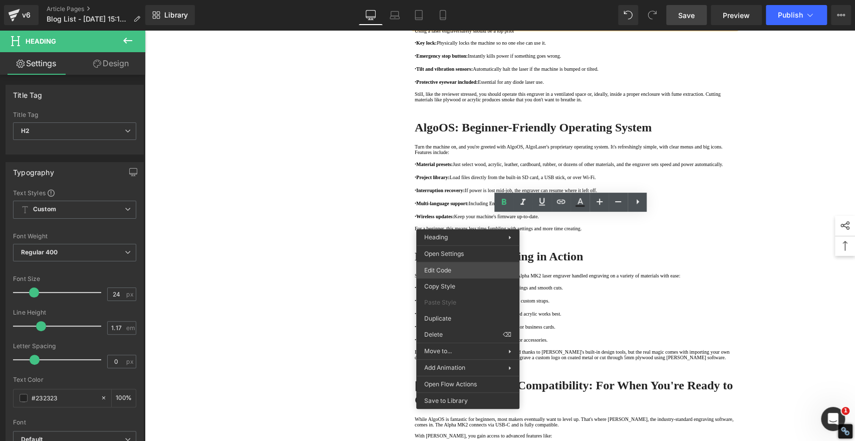
click at [449, 0] on div "Youtube You are previewing how the will restyle your page. You can not edit Ele…" at bounding box center [427, 0] width 855 height 0
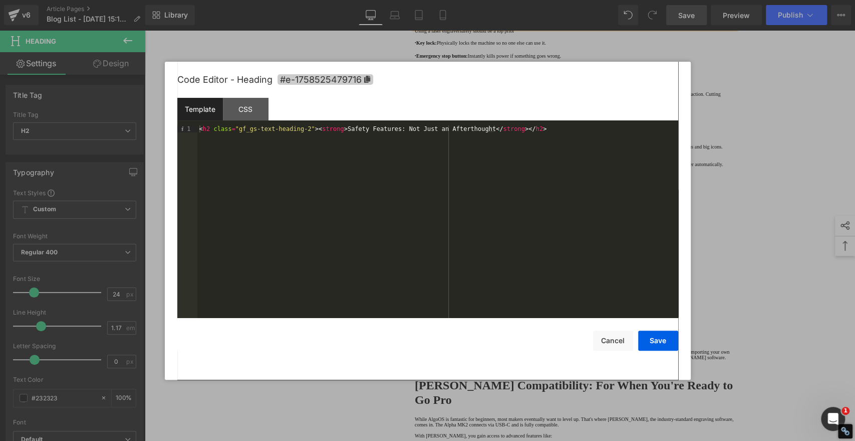
click at [369, 79] on icon at bounding box center [367, 79] width 6 height 7
copy strong "Safety Features: Not Just an Afterthought"
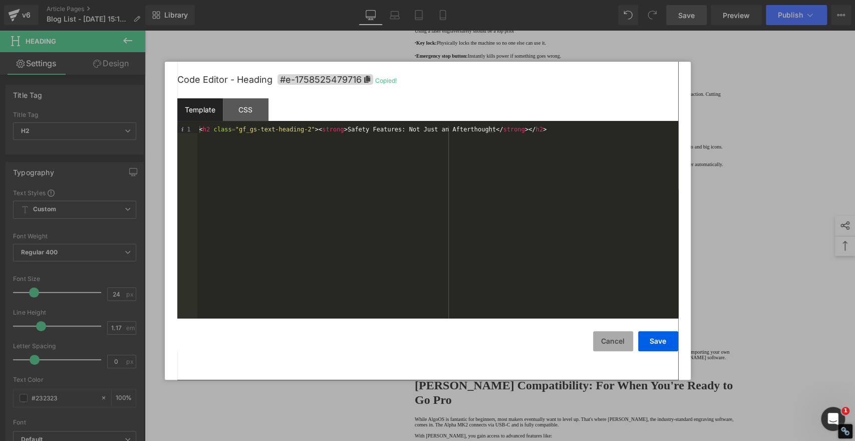
click at [612, 339] on button "Cancel" at bounding box center [613, 341] width 40 height 20
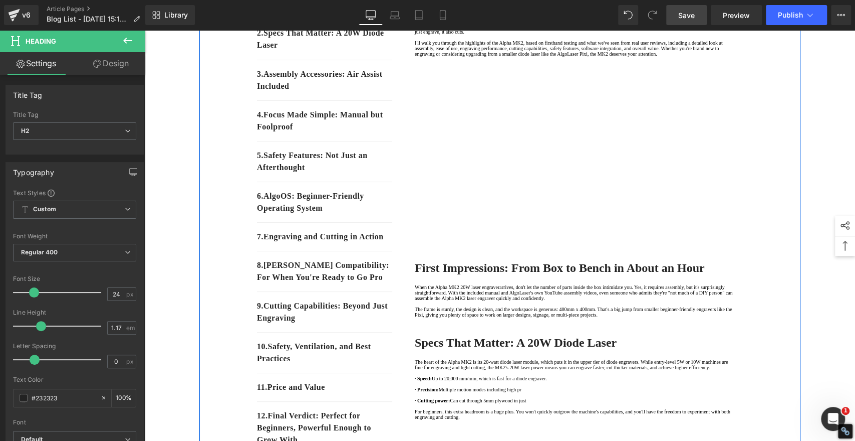
scroll to position [111, 0]
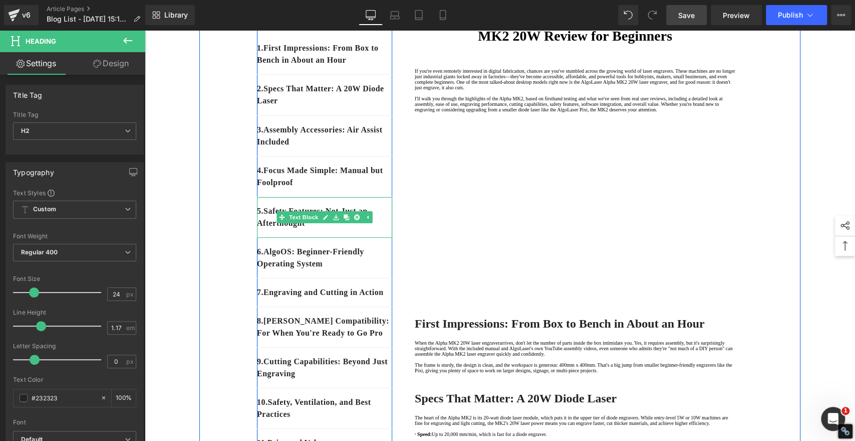
click at [323, 229] on p "5 . Safety Features: Not Just an Afterthought" at bounding box center [324, 217] width 135 height 24
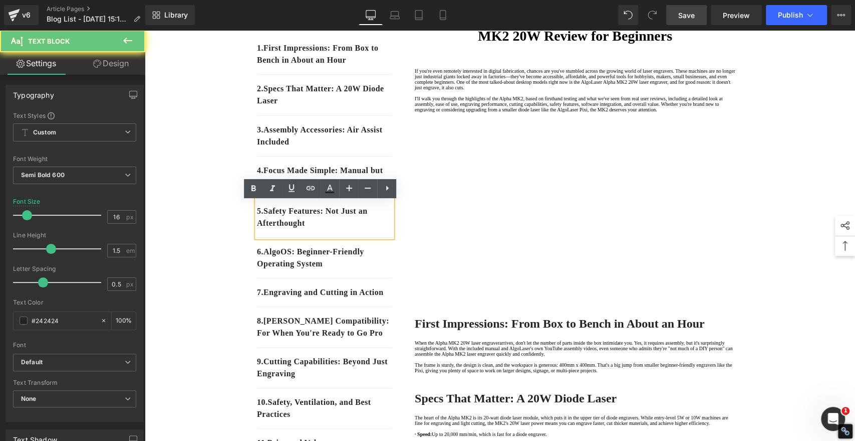
click at [320, 228] on p "5 . Safety Features: Not Just an Afterthought" at bounding box center [324, 217] width 135 height 24
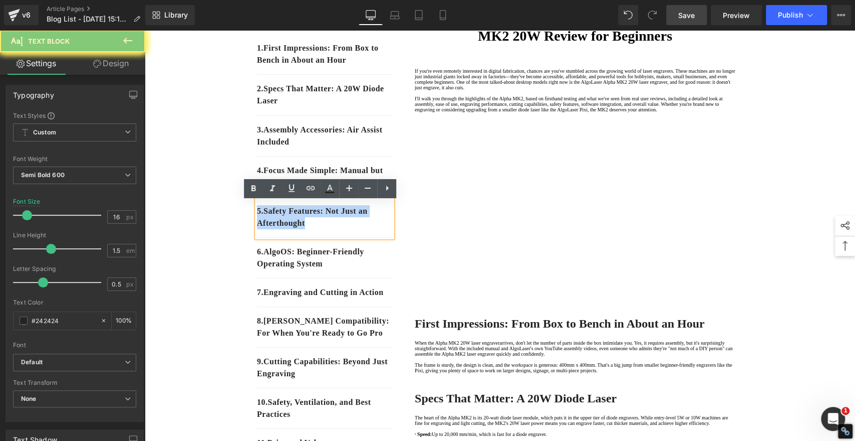
click at [320, 228] on p "5 . Safety Features: Not Just an Afterthought" at bounding box center [324, 217] width 135 height 24
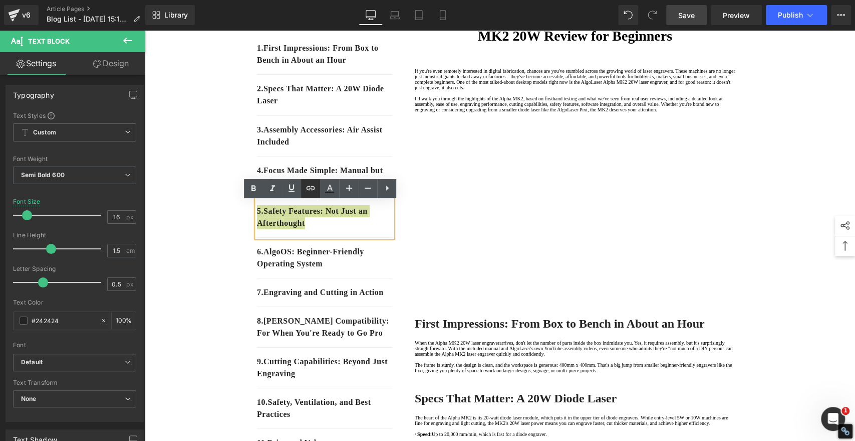
click at [308, 190] on icon at bounding box center [311, 188] width 12 height 12
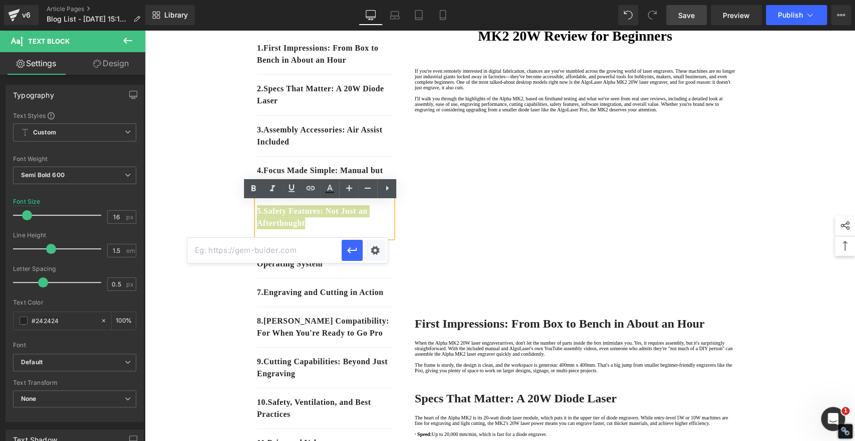
click at [301, 246] on input "text" at bounding box center [264, 250] width 154 height 25
paste input "#e-1758525479716"
type input "#e-1758525479716"
click at [352, 244] on icon "button" at bounding box center [352, 250] width 12 height 12
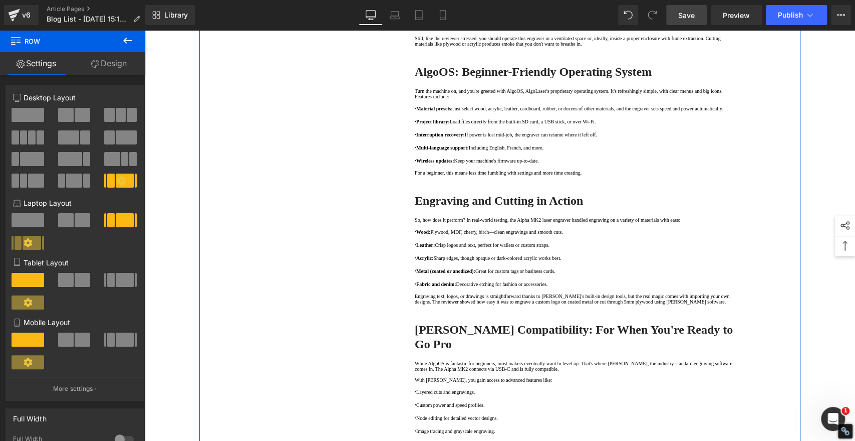
scroll to position [946, 0]
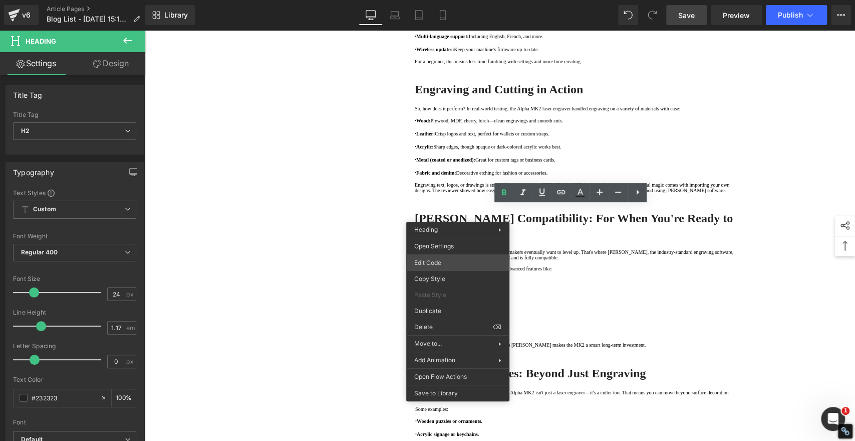
click at [436, 0] on div "Youtube You are previewing how the will restyle your page. You can not edit Ele…" at bounding box center [427, 0] width 855 height 0
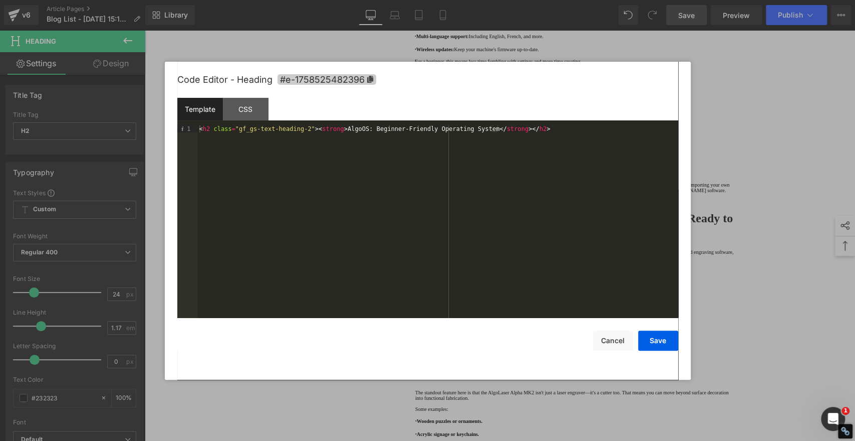
click at [369, 81] on icon at bounding box center [370, 79] width 7 height 7
copy strong "AlgoOS: Beginner-Friendly Operating System"
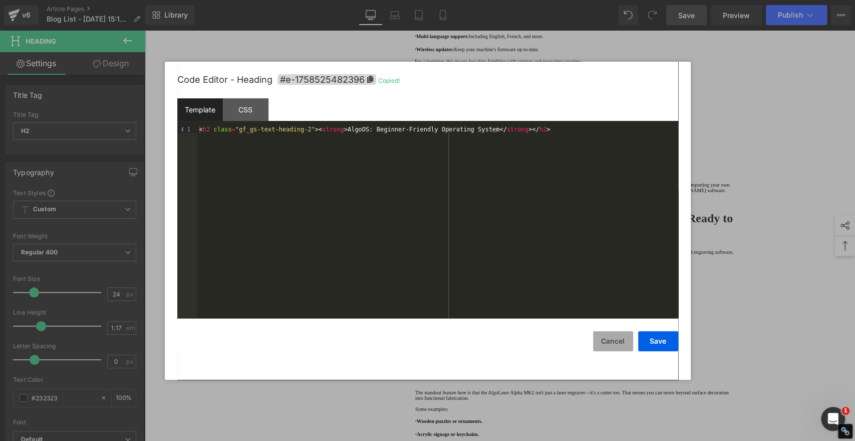
click at [605, 338] on button "Cancel" at bounding box center [613, 341] width 40 height 20
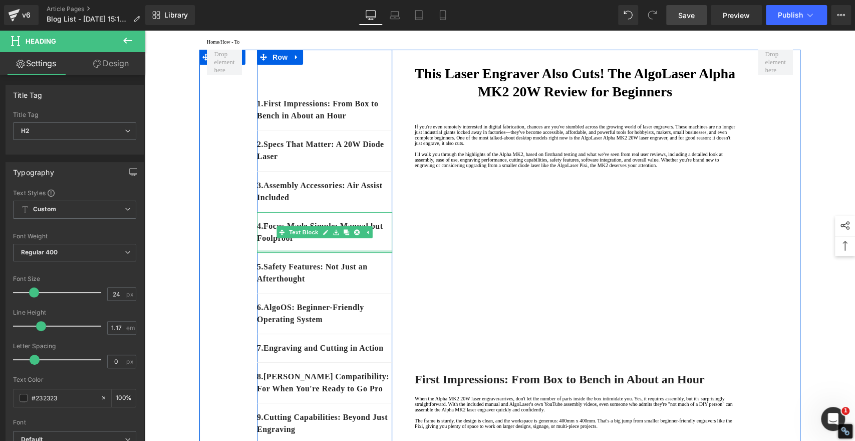
scroll to position [111, 0]
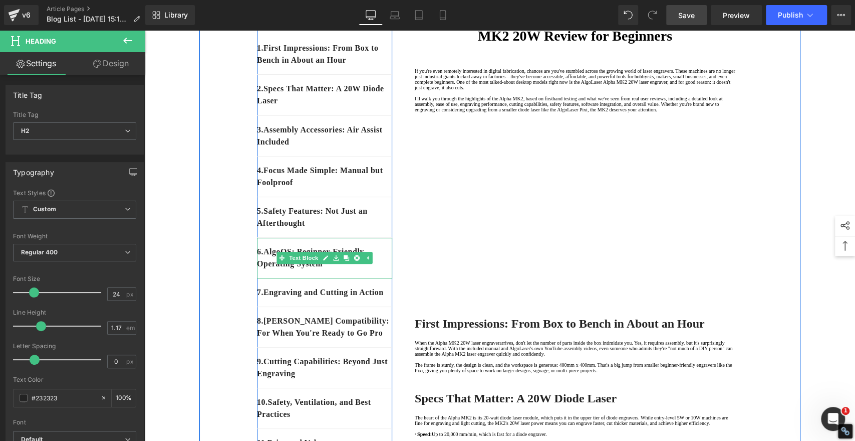
click at [348, 270] on p "6 . AlgoOS: Beginner-Friendly Operating System" at bounding box center [324, 258] width 135 height 24
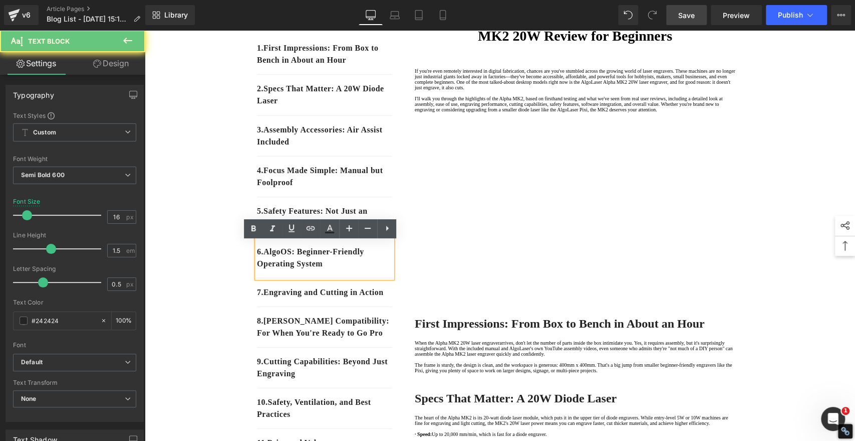
click at [342, 267] on p "6 . AlgoOS: Beginner-Friendly Operating System" at bounding box center [324, 258] width 135 height 24
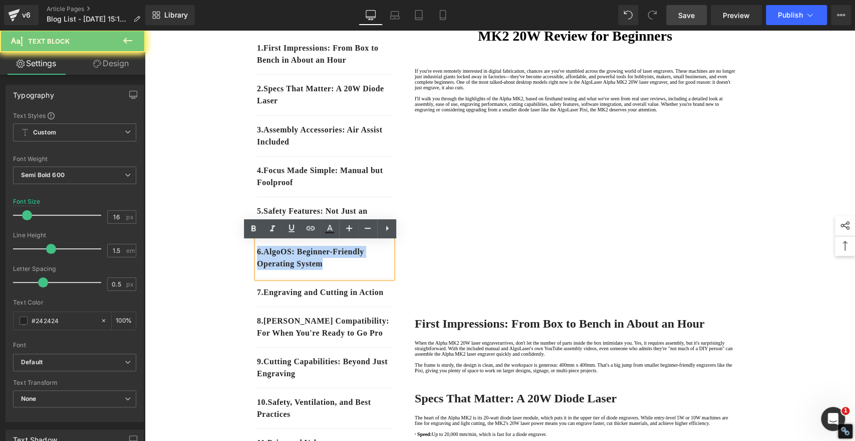
click at [342, 267] on p "6 . AlgoOS: Beginner-Friendly Operating System" at bounding box center [324, 258] width 135 height 24
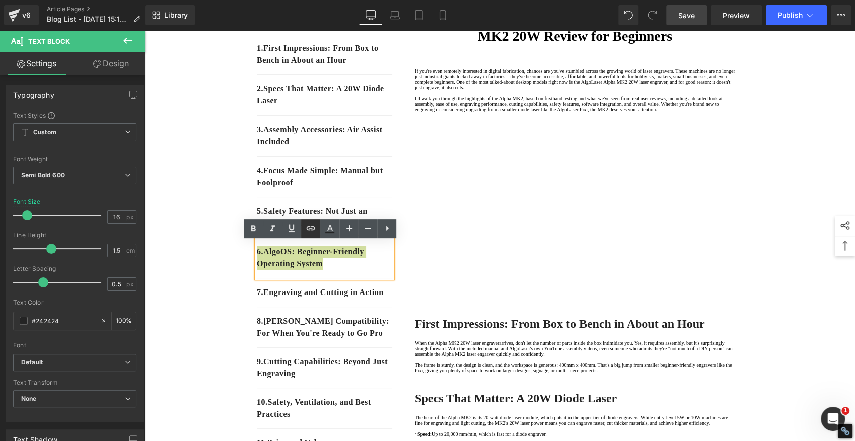
click at [308, 228] on icon at bounding box center [311, 228] width 12 height 12
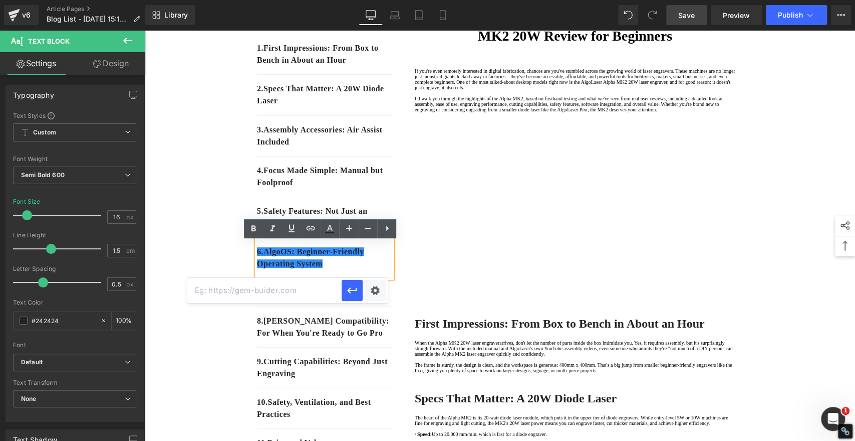
click at [306, 288] on input "text" at bounding box center [264, 290] width 154 height 25
paste input "#e-1758525482396"
type input "#e-1758525482396"
click at [355, 293] on icon "button" at bounding box center [352, 290] width 12 height 12
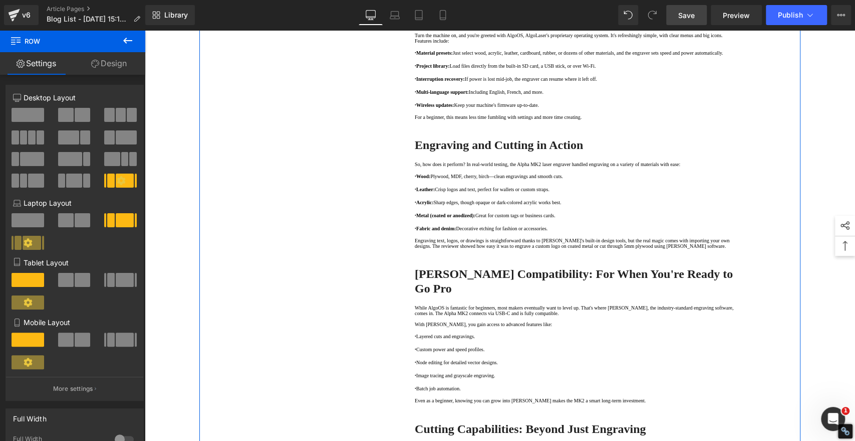
scroll to position [1058, 0]
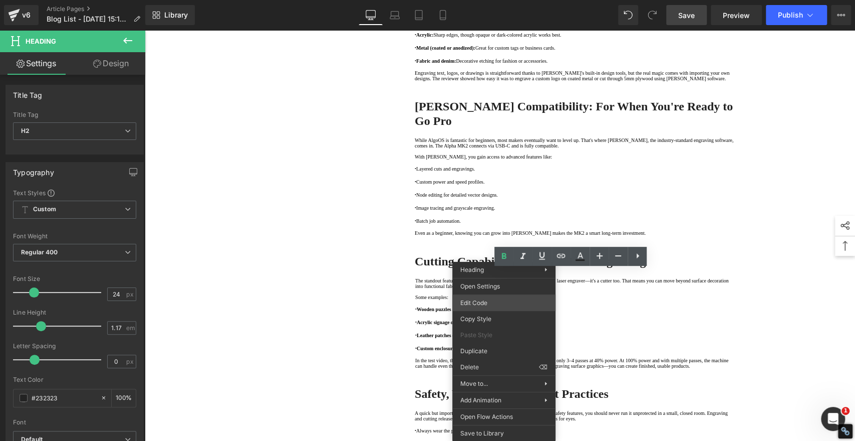
click at [477, 0] on div "Youtube You are previewing how the will restyle your page. You can not edit Ele…" at bounding box center [427, 0] width 855 height 0
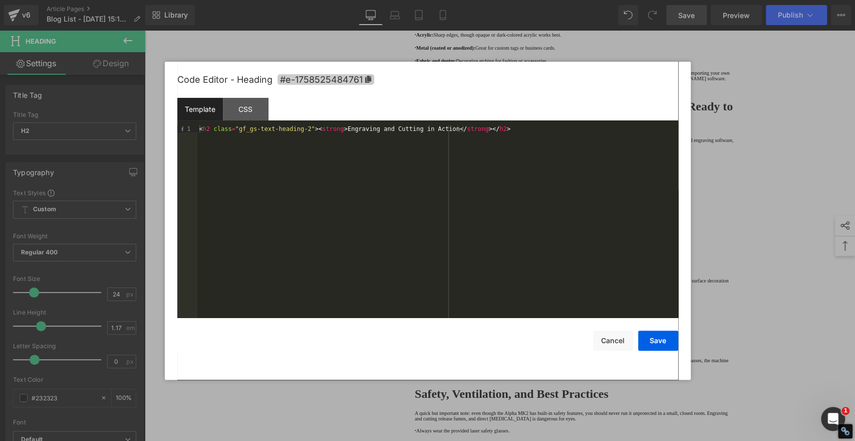
click at [367, 77] on icon at bounding box center [368, 79] width 6 height 7
copy strong "Engraving and Cutting in Action"
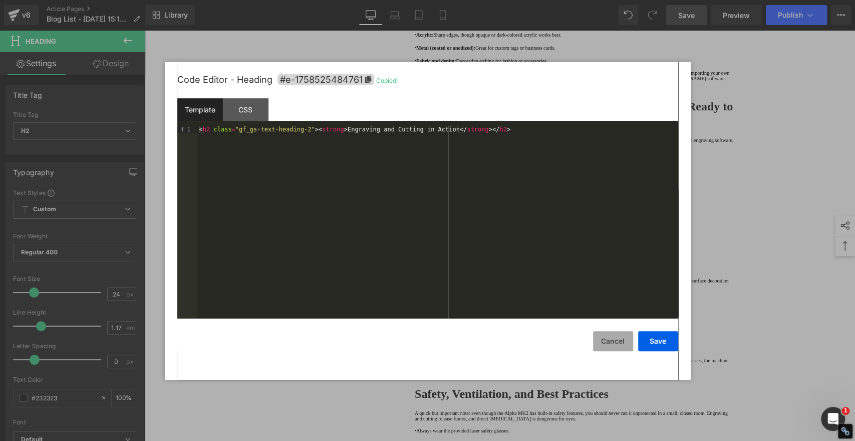
click at [617, 332] on button "Cancel" at bounding box center [613, 341] width 40 height 20
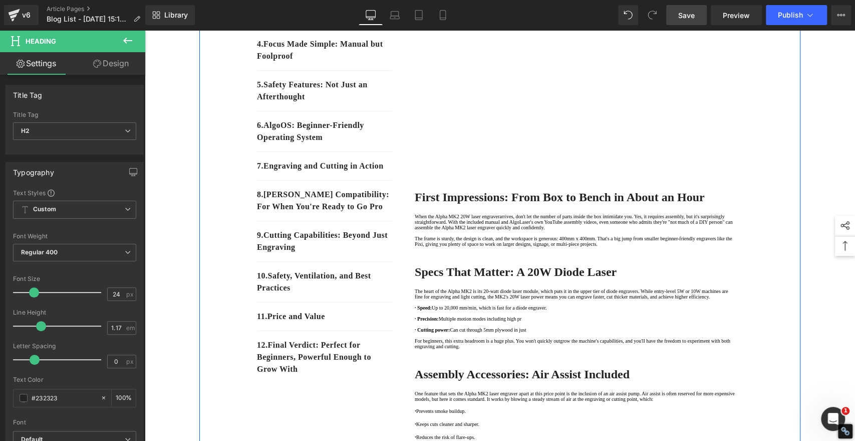
scroll to position [167, 0]
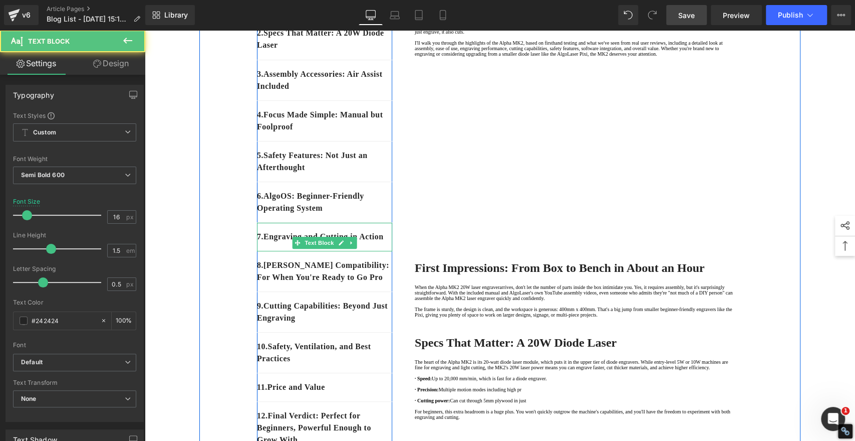
click at [327, 251] on div "7 . Engraving and Cutting in Action" at bounding box center [324, 237] width 135 height 29
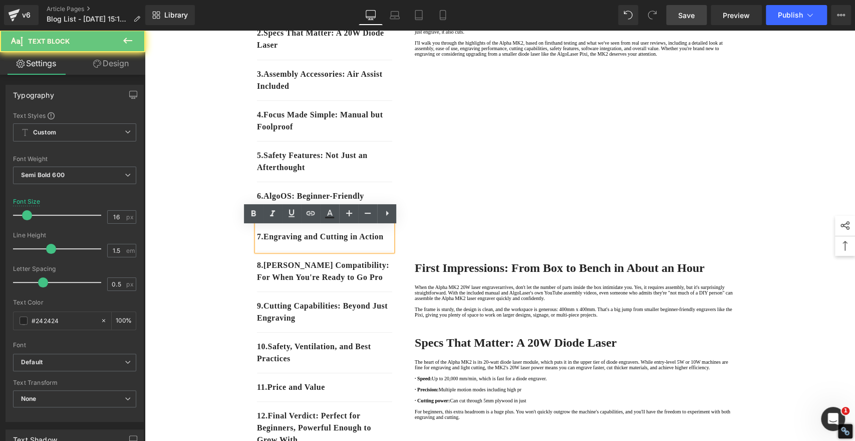
click at [298, 243] on p "7 . Engraving and Cutting in Action" at bounding box center [324, 237] width 135 height 12
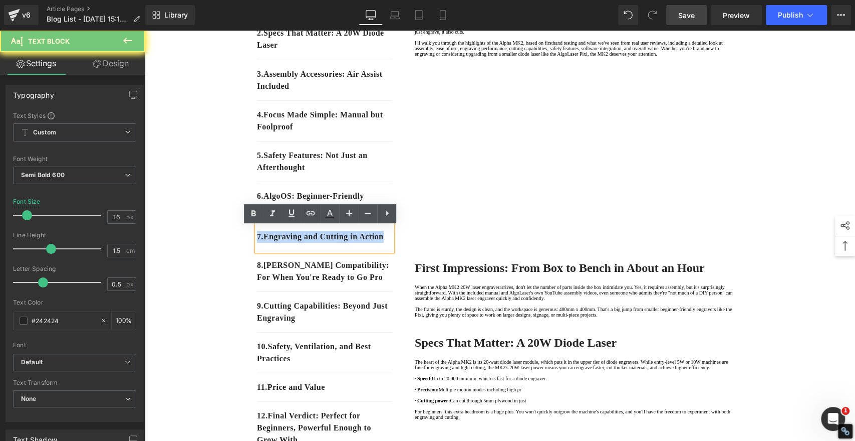
click at [298, 243] on p "7 . Engraving and Cutting in Action" at bounding box center [324, 237] width 135 height 12
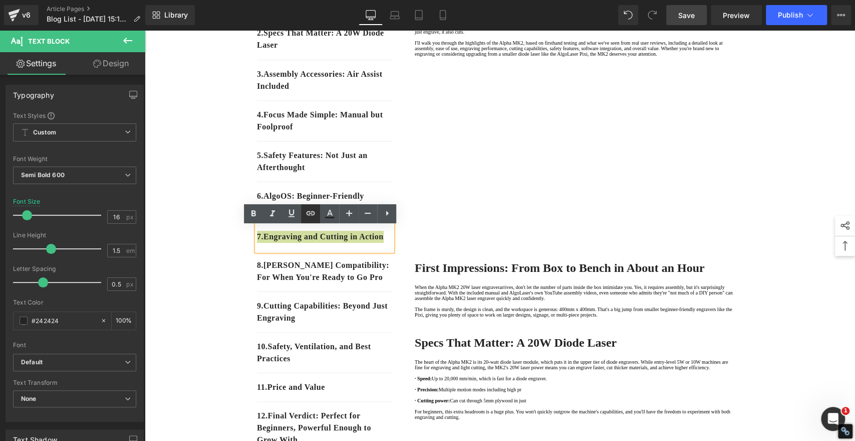
click at [308, 216] on icon at bounding box center [311, 213] width 12 height 12
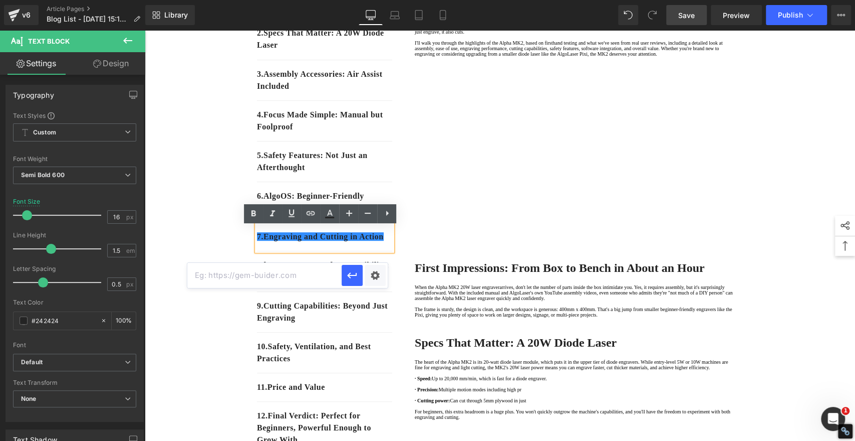
click at [303, 275] on input "text" at bounding box center [264, 275] width 154 height 25
paste input "#e-1758525484761"
click at [357, 275] on icon "button" at bounding box center [352, 275] width 10 height 6
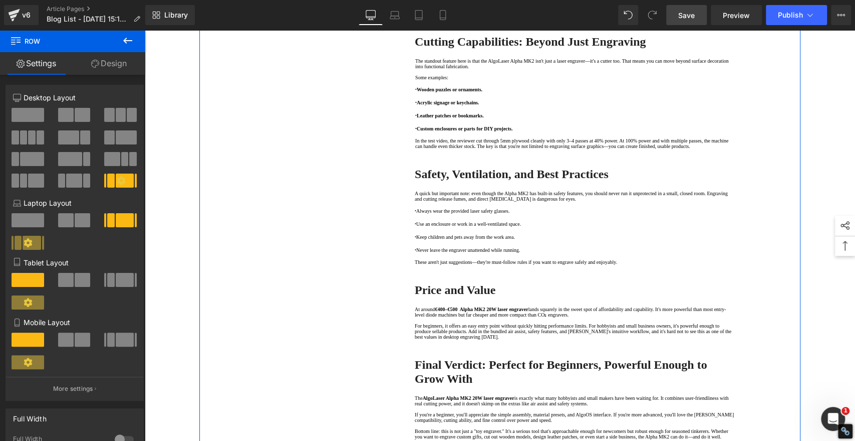
scroll to position [1280, 0]
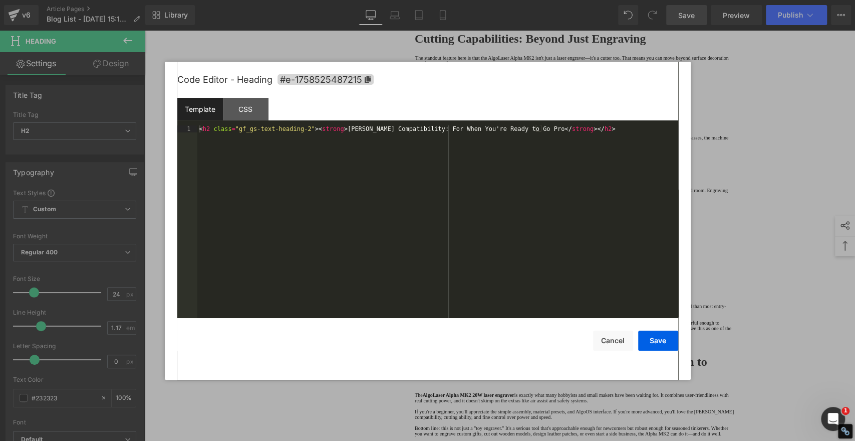
click at [425, 0] on div "Youtube You are previewing how the will restyle your page. You can not edit Ele…" at bounding box center [427, 0] width 855 height 0
click at [367, 78] on icon at bounding box center [367, 79] width 6 height 7
copy strong "[PERSON_NAME] Compatibility: For When You're Ready to Go Pro"
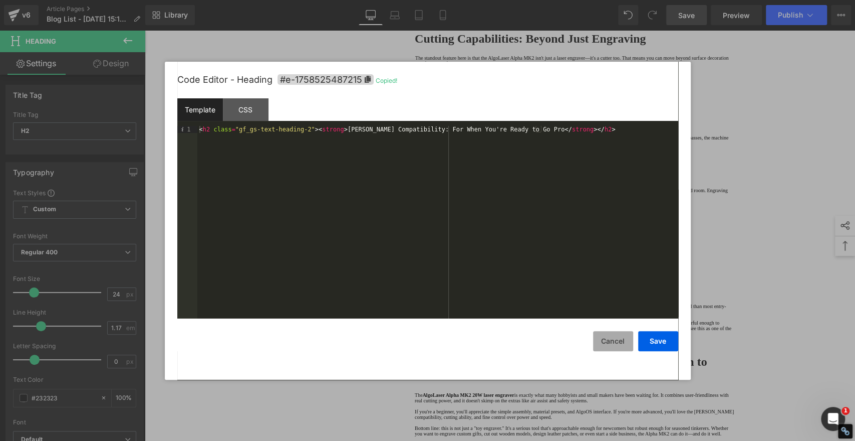
click at [619, 340] on button "Cancel" at bounding box center [613, 341] width 40 height 20
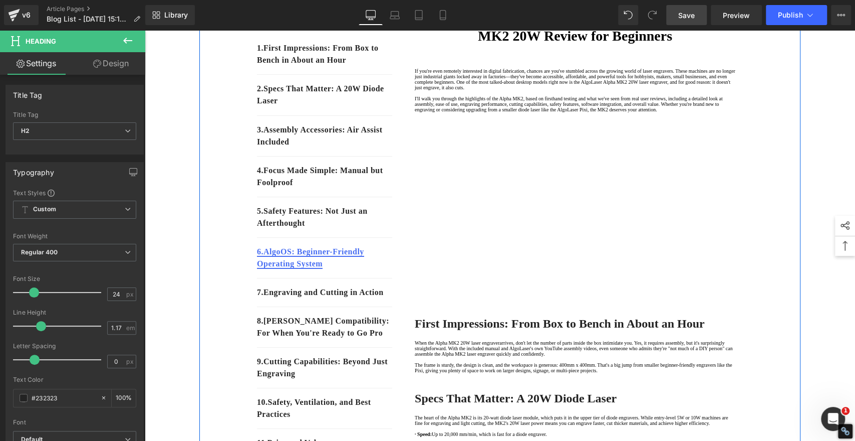
scroll to position [167, 0]
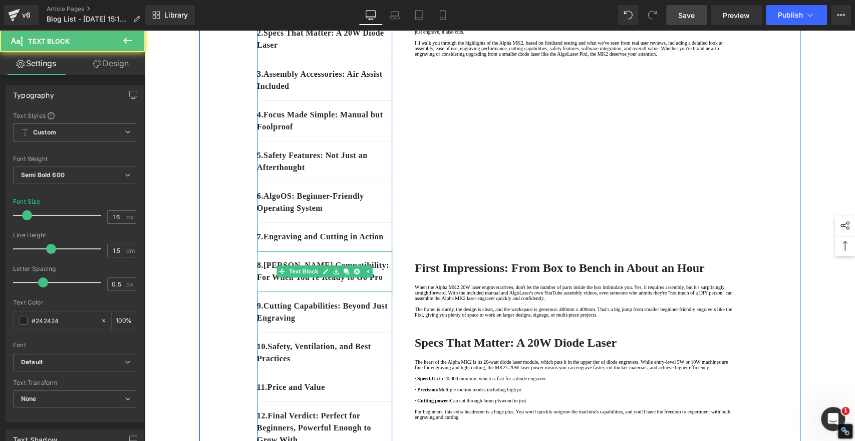
click at [375, 283] on p "8 . [PERSON_NAME] Compatibility: For When You're Ready to Go Pro" at bounding box center [324, 271] width 135 height 24
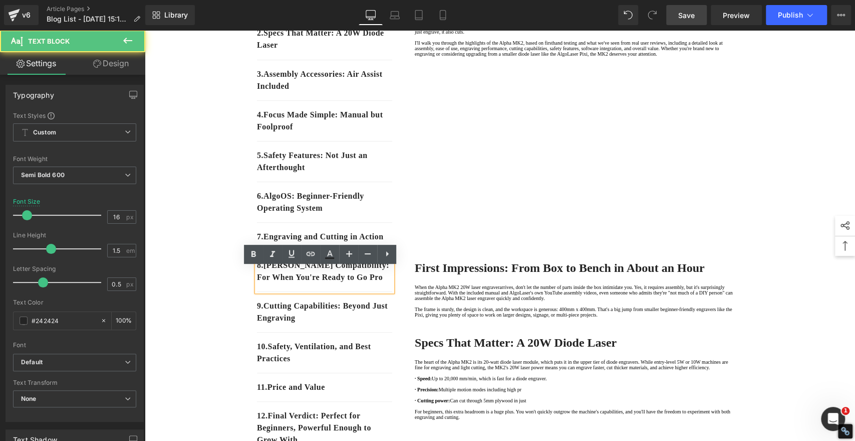
click at [374, 283] on p "8 . [PERSON_NAME] Compatibility: For When You're Ready to Go Pro" at bounding box center [324, 271] width 135 height 24
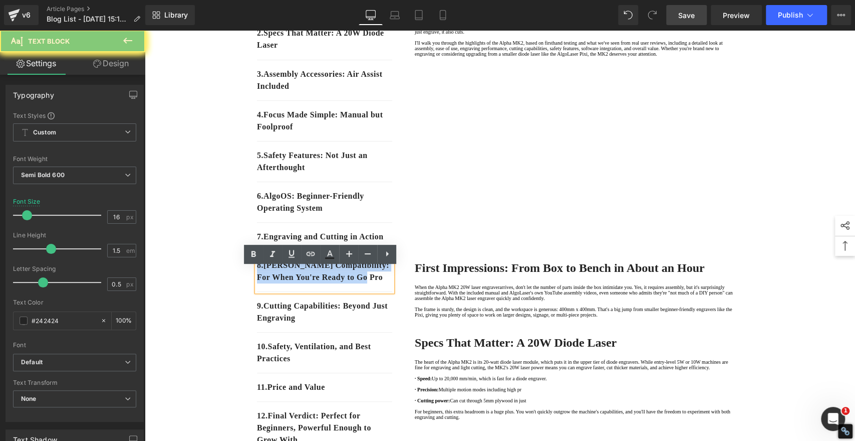
click at [374, 283] on p "8 . [PERSON_NAME] Compatibility: For When You're Ready to Go Pro" at bounding box center [324, 271] width 135 height 24
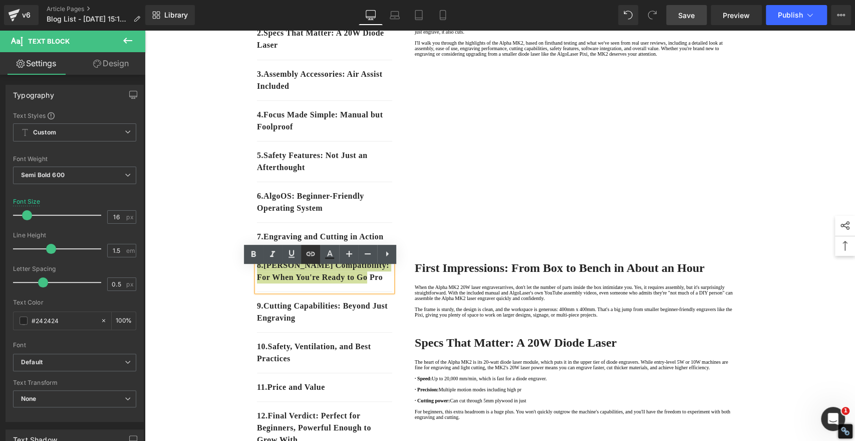
click at [314, 253] on icon at bounding box center [311, 254] width 12 height 12
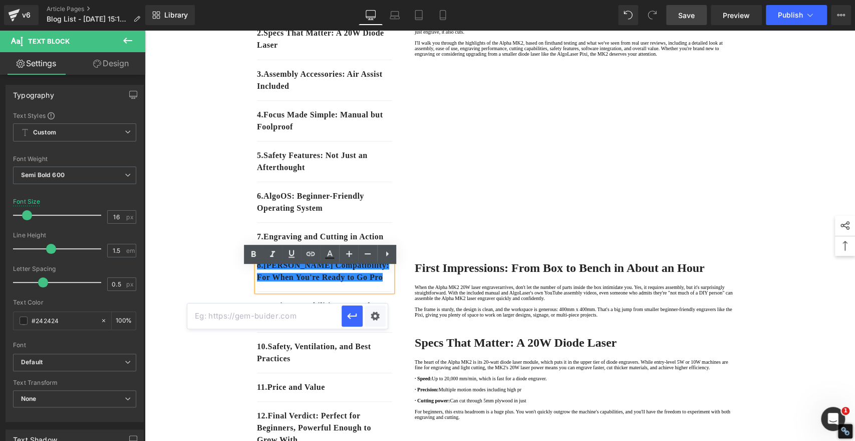
click at [287, 312] on input "text" at bounding box center [264, 315] width 154 height 25
paste input "#e-1758525487215"
type input "#e-1758525487215"
click at [353, 316] on icon "button" at bounding box center [352, 316] width 10 height 6
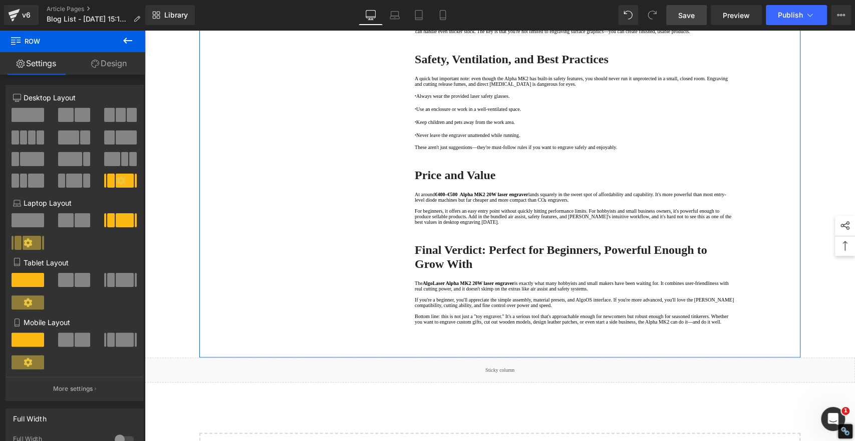
scroll to position [1503, 0]
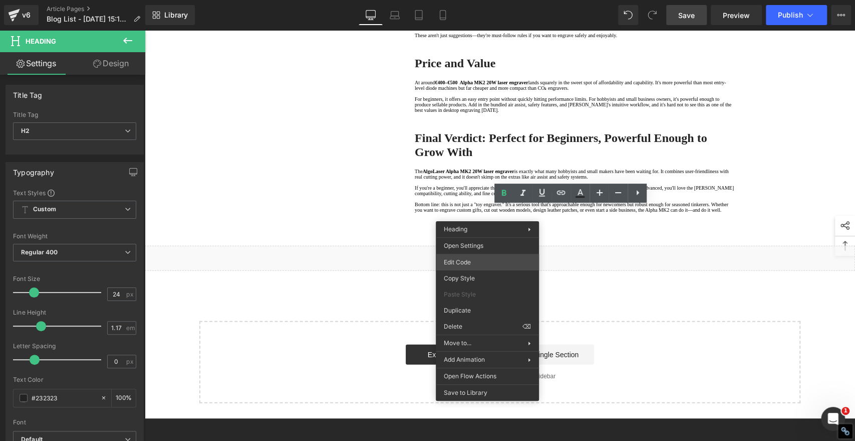
click at [464, 0] on div "Youtube You are previewing how the will restyle your page. You can not edit Ele…" at bounding box center [427, 0] width 855 height 0
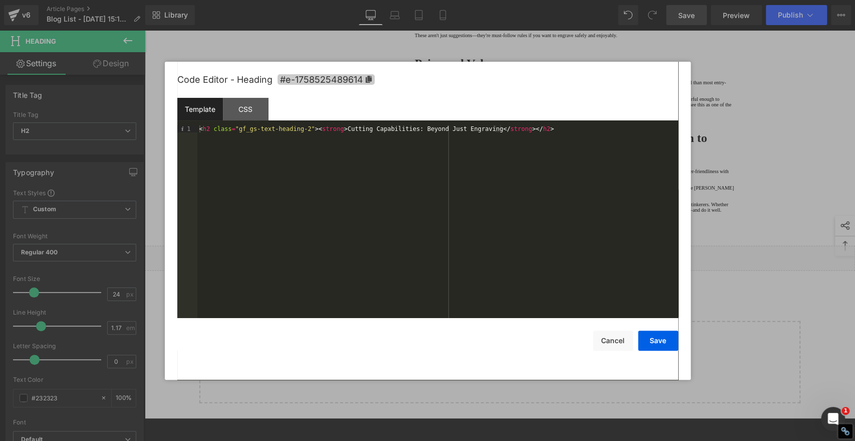
click at [369, 78] on icon at bounding box center [368, 79] width 6 height 7
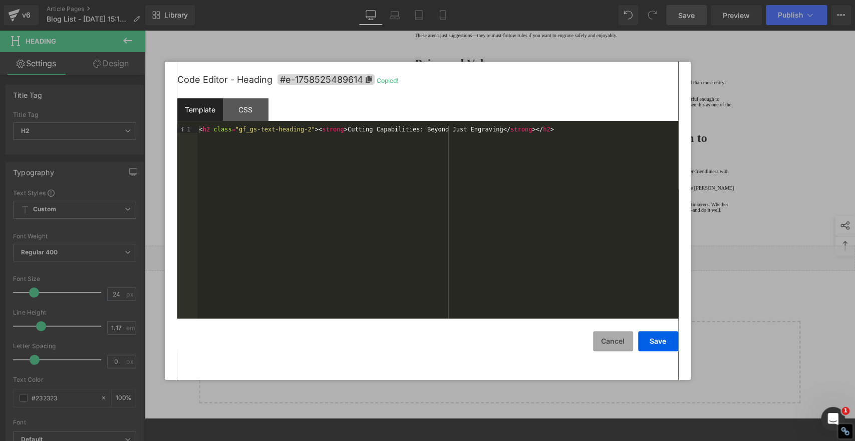
click at [613, 337] on button "Cancel" at bounding box center [613, 341] width 40 height 20
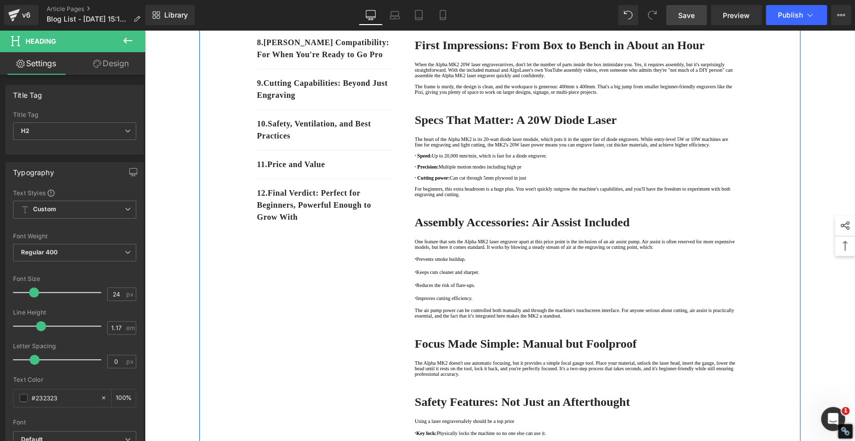
scroll to position [334, 0]
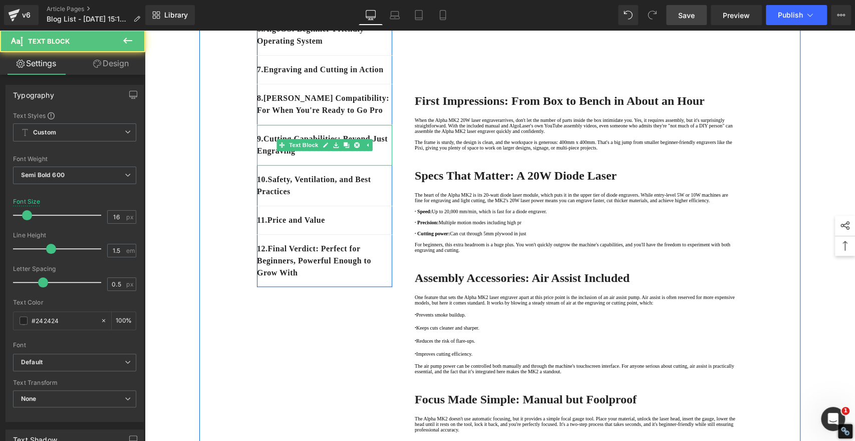
click at [345, 165] on div "9 . Cutting Capabilities: Beyond Just Engraving" at bounding box center [324, 145] width 135 height 41
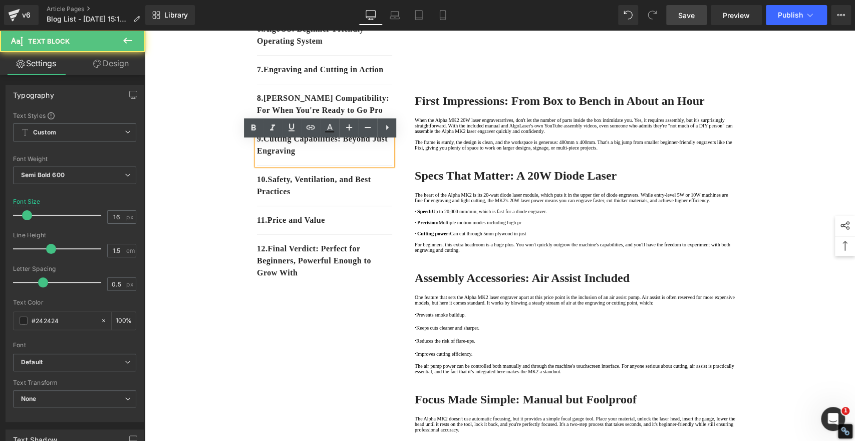
click at [328, 157] on p "9 . Cutting Capabilities: Beyond Just Engraving" at bounding box center [324, 145] width 135 height 24
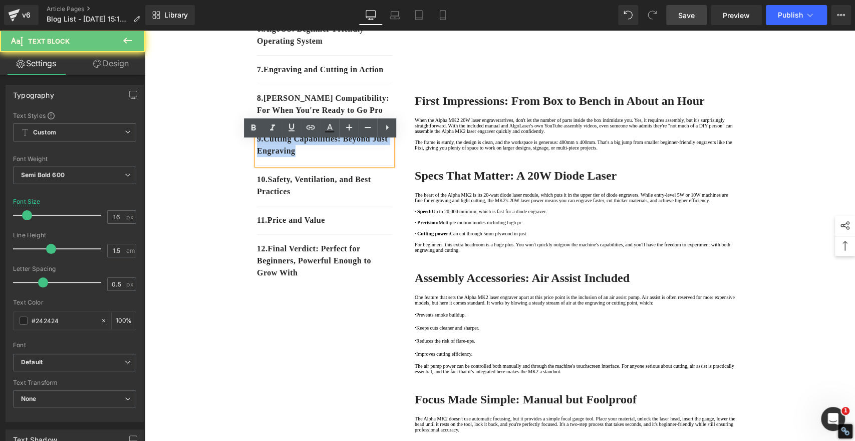
click at [328, 157] on p "9 . Cutting Capabilities: Beyond Just Engraving" at bounding box center [324, 145] width 135 height 24
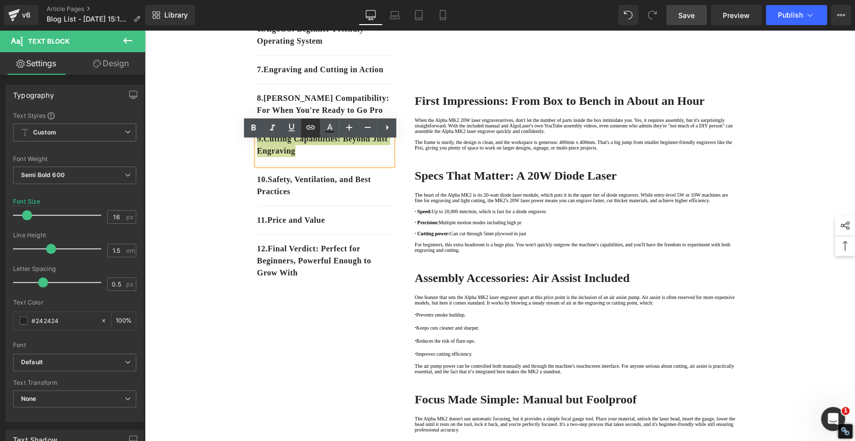
click at [312, 128] on icon at bounding box center [311, 127] width 9 height 4
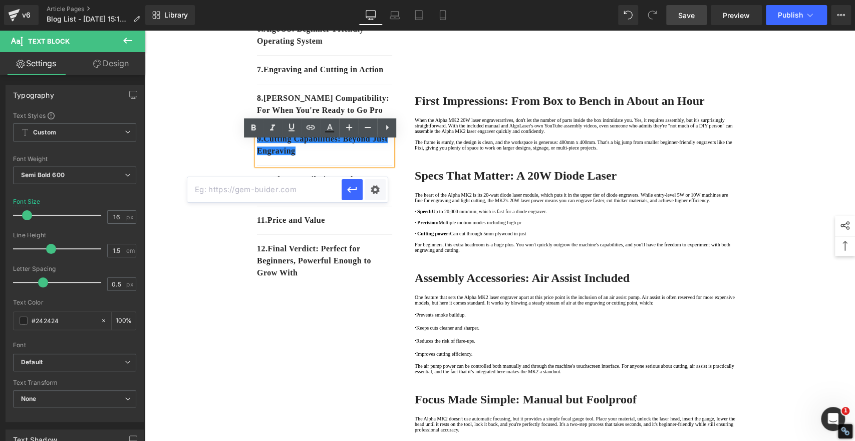
click at [313, 187] on input "text" at bounding box center [264, 189] width 154 height 25
paste input "#e-1758525489614"
type input "#e-1758525489614"
click at [357, 188] on icon "button" at bounding box center [352, 189] width 12 height 12
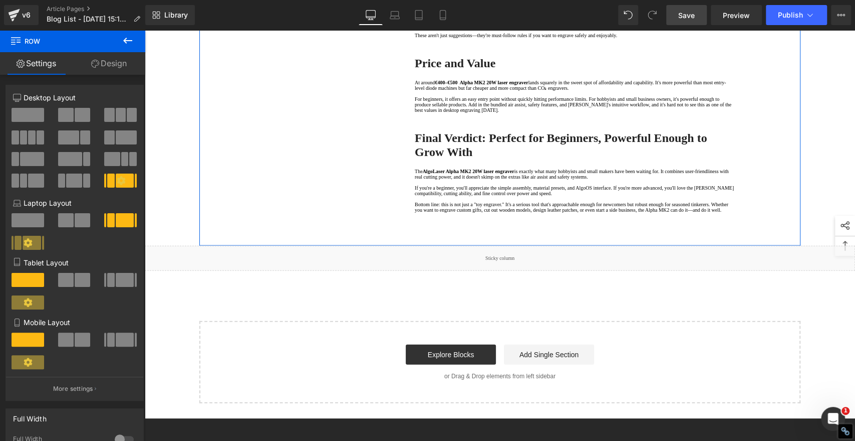
scroll to position [1670, 0]
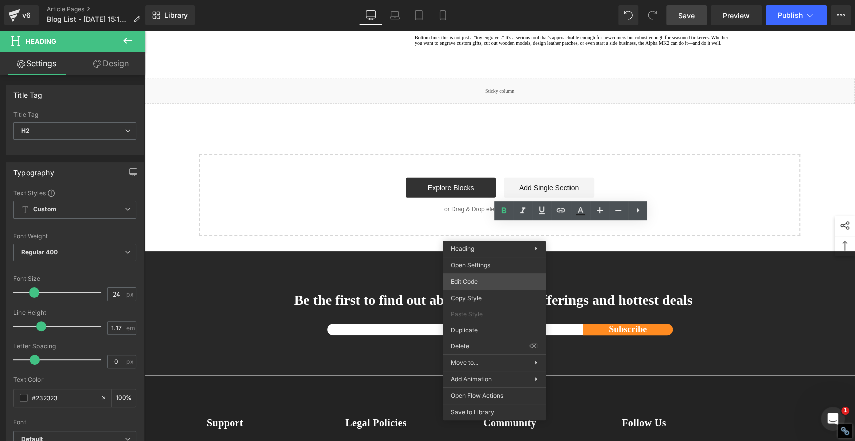
click at [463, 0] on div "Youtube You are previewing how the will restyle your page. You can not edit Ele…" at bounding box center [427, 0] width 855 height 0
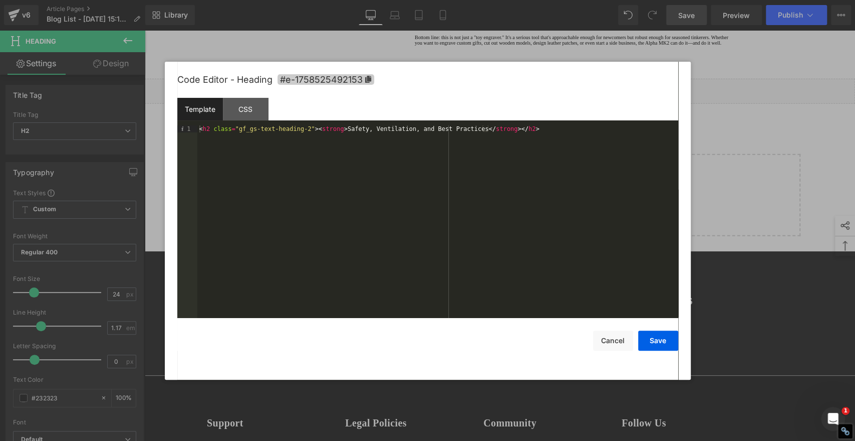
click at [368, 77] on icon at bounding box center [368, 79] width 6 height 7
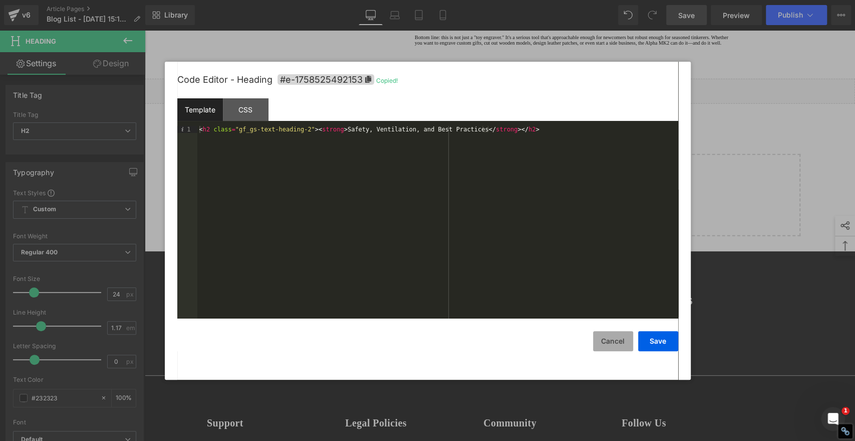
drag, startPoint x: 610, startPoint y: 343, endPoint x: 381, endPoint y: 288, distance: 235.2
click at [610, 343] on button "Cancel" at bounding box center [613, 341] width 40 height 20
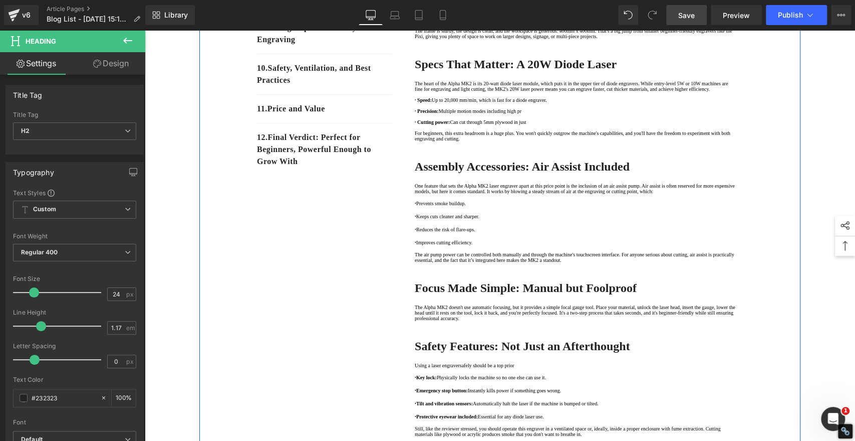
scroll to position [278, 0]
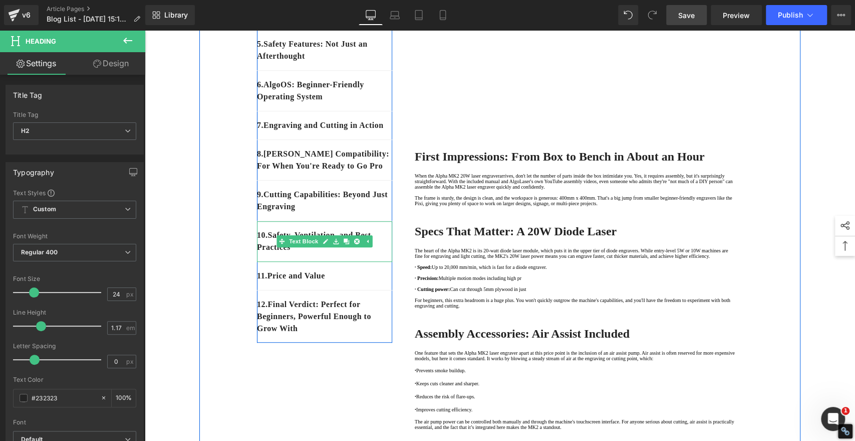
click at [298, 262] on div "10 . Safety, Ventilation, and Best Practices" at bounding box center [324, 241] width 135 height 41
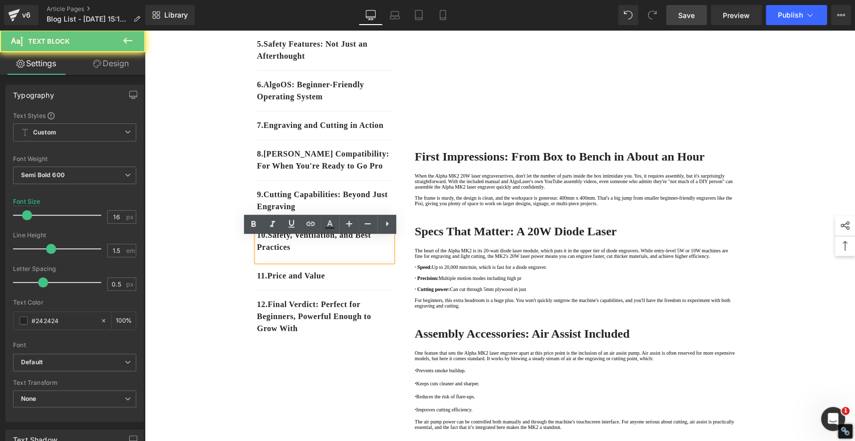
click at [299, 253] on p "10 . Safety, Ventilation, and Best Practices" at bounding box center [324, 241] width 135 height 24
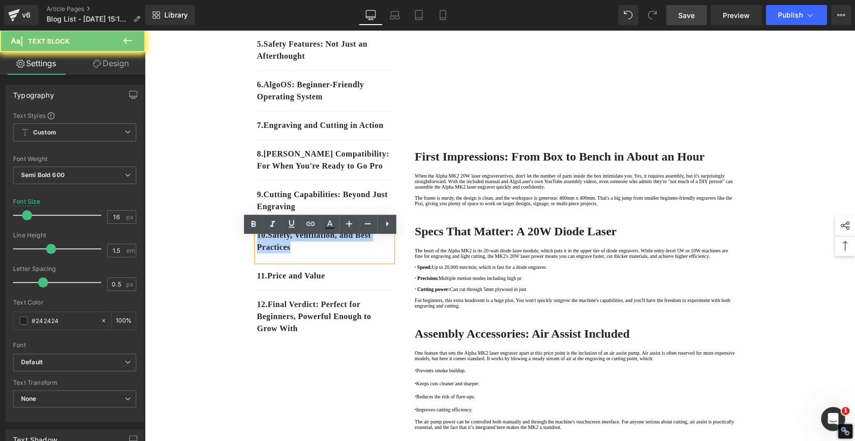
click at [299, 253] on p "10 . Safety, Ventilation, and Best Practices" at bounding box center [324, 241] width 135 height 24
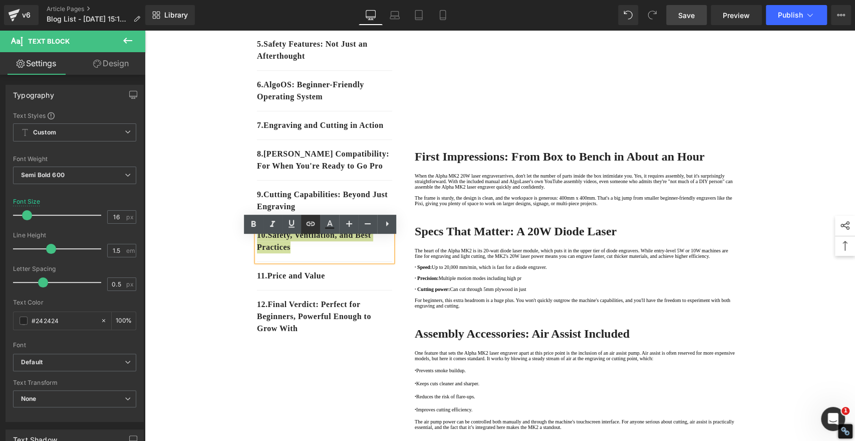
click at [314, 225] on icon at bounding box center [311, 224] width 12 height 12
click at [309, 290] on input "text" at bounding box center [264, 285] width 154 height 25
paste input "#e-1758525492153"
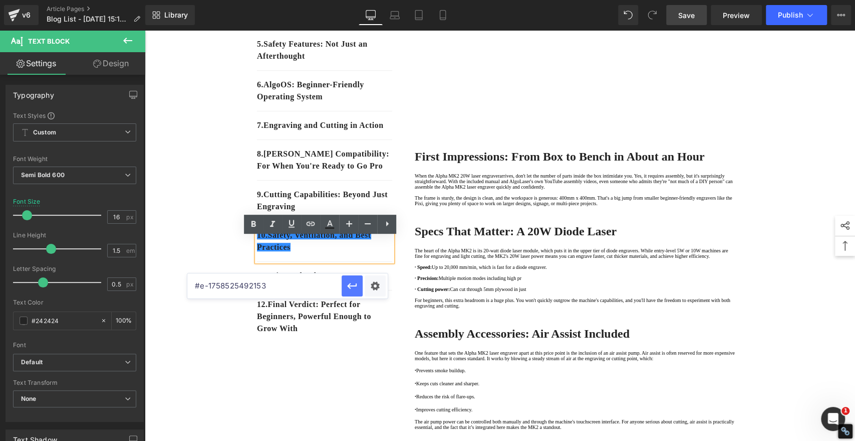
type input "#e-1758525492153"
click at [358, 284] on icon "button" at bounding box center [352, 286] width 12 height 12
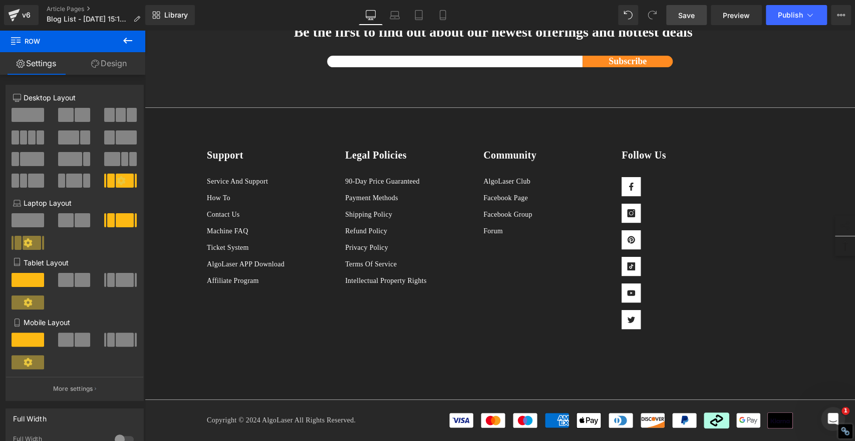
scroll to position [1837, 0]
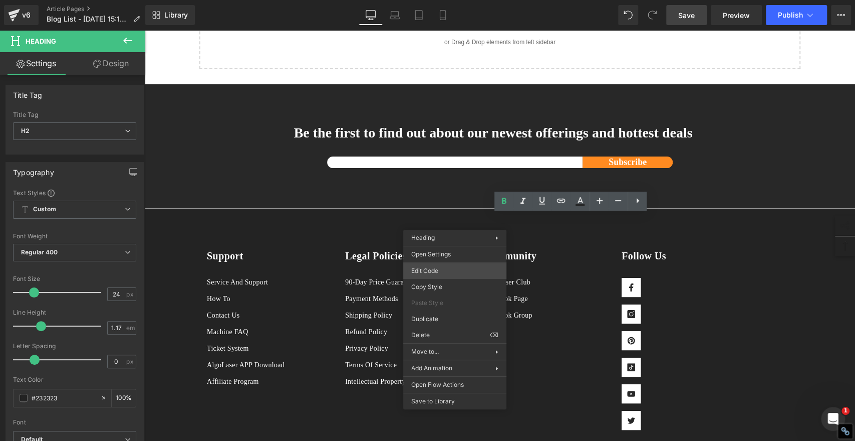
click at [425, 0] on div "Youtube You are previewing how the will restyle your page. You can not edit Ele…" at bounding box center [427, 0] width 855 height 0
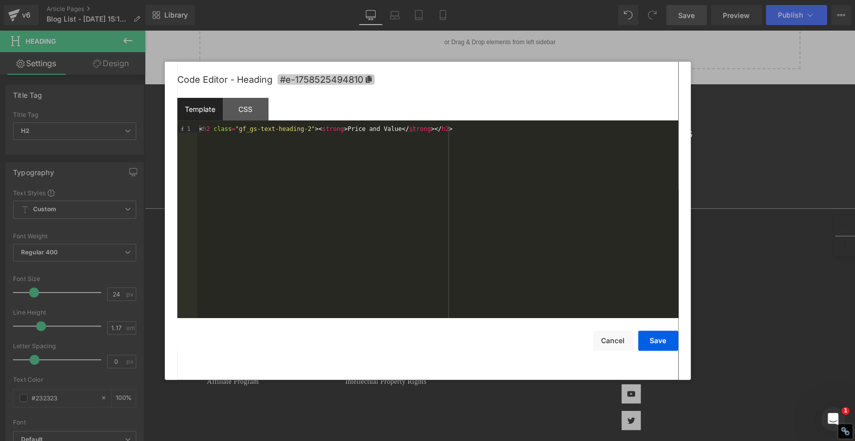
click at [367, 80] on icon at bounding box center [368, 79] width 6 height 7
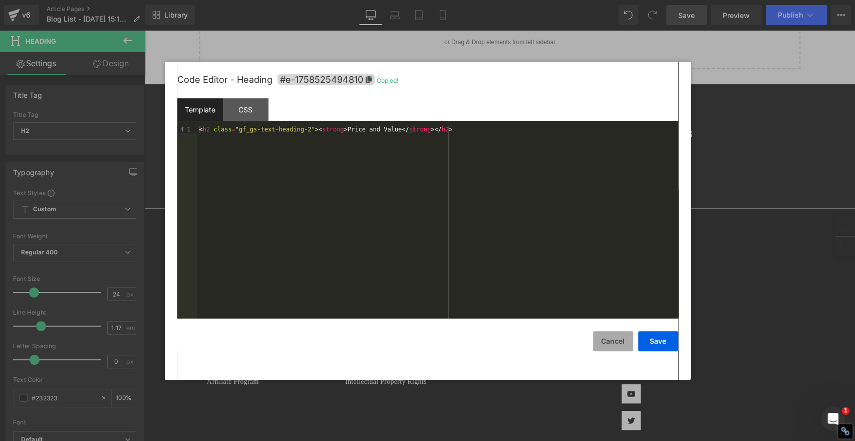
click at [612, 340] on button "Cancel" at bounding box center [613, 341] width 40 height 20
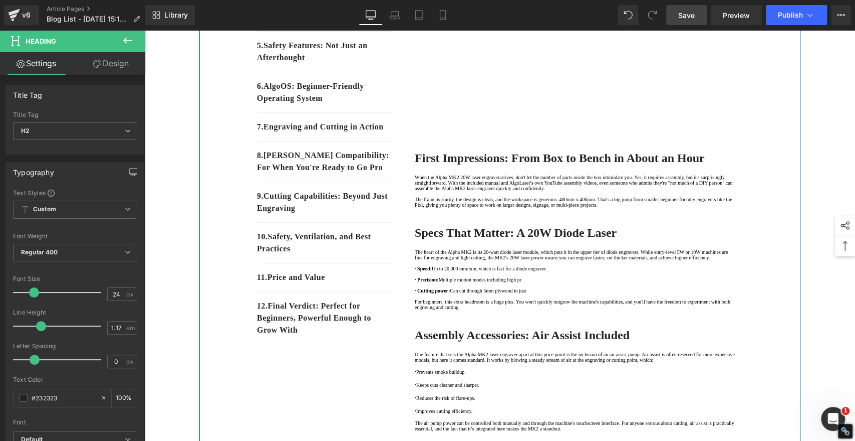
scroll to position [278, 0]
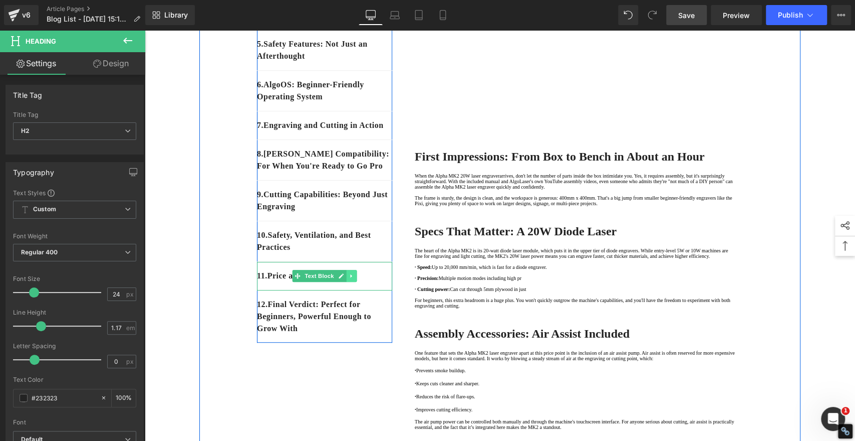
click at [347, 282] on link at bounding box center [351, 276] width 11 height 12
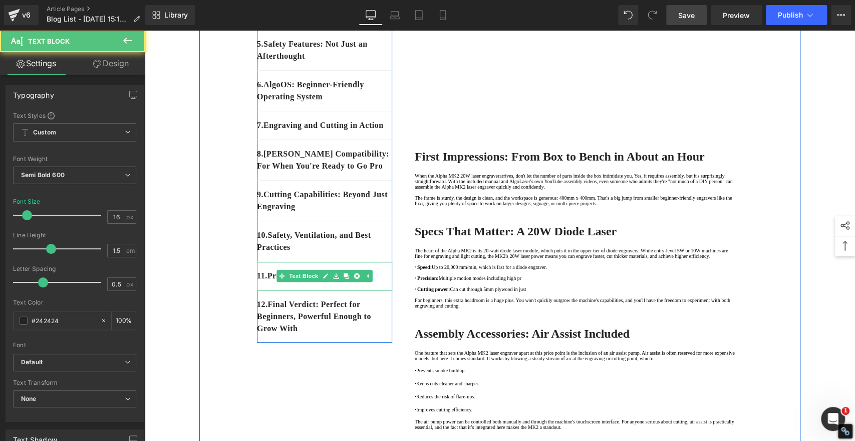
click at [377, 282] on p "11 . Price and Value" at bounding box center [324, 276] width 135 height 12
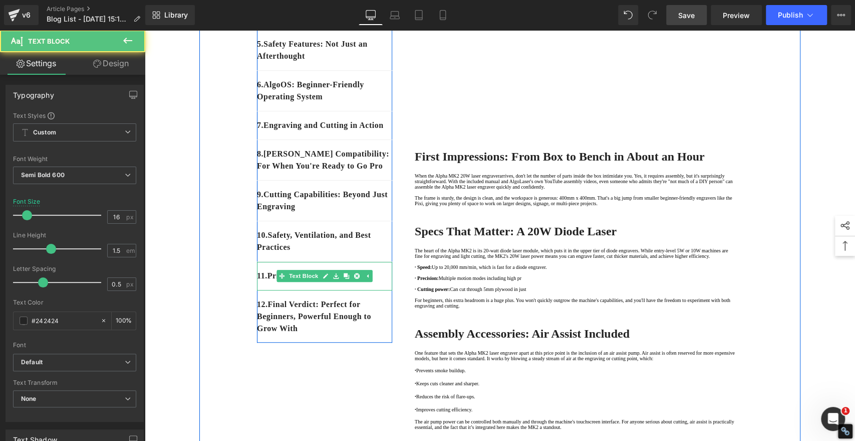
click at [374, 282] on p "11 . Price and Value" at bounding box center [324, 276] width 135 height 12
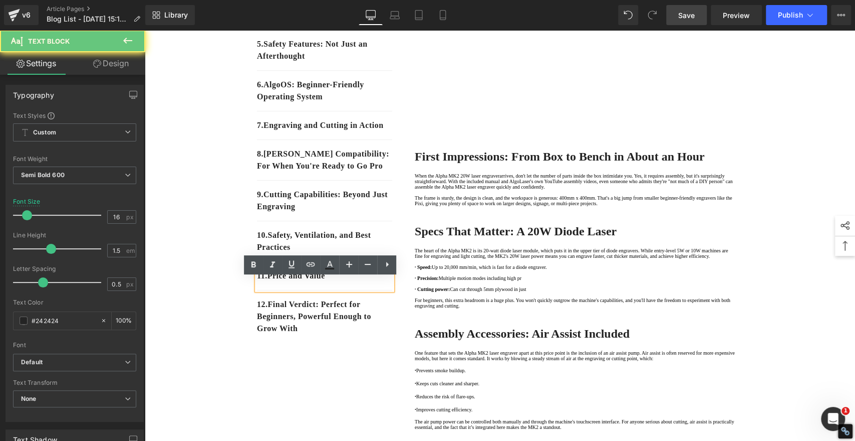
click at [338, 282] on p "11 . Price and Value" at bounding box center [324, 276] width 135 height 12
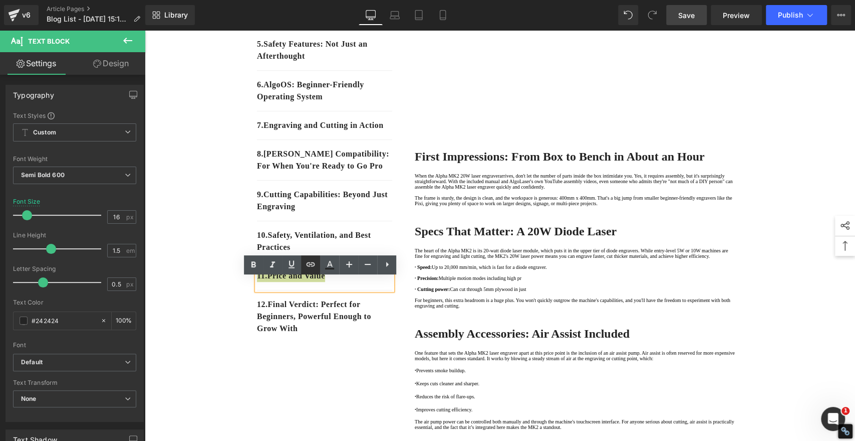
click at [311, 265] on icon at bounding box center [311, 264] width 9 height 4
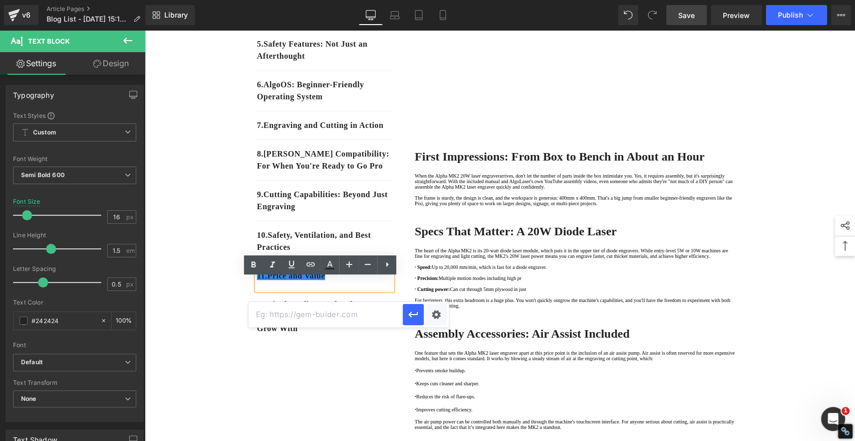
click at [290, 315] on input "text" at bounding box center [326, 314] width 154 height 25
paste input "#e-1758525494810"
type input "#e-1758525494810"
click at [411, 312] on icon "button" at bounding box center [413, 314] width 10 height 6
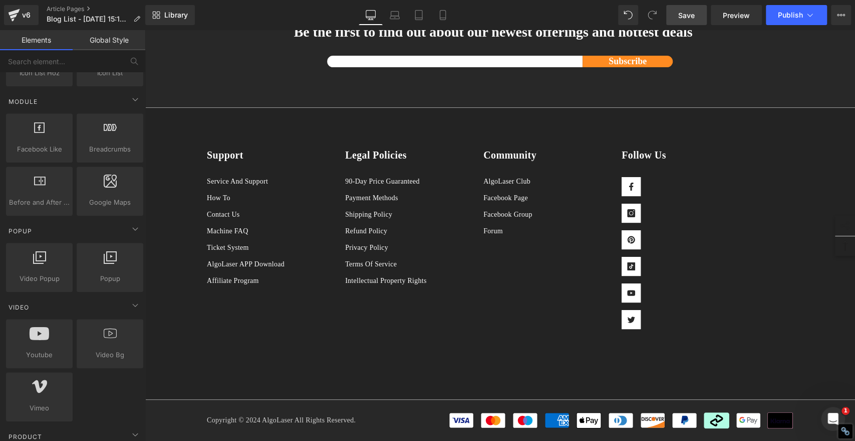
scroll to position [1893, 0]
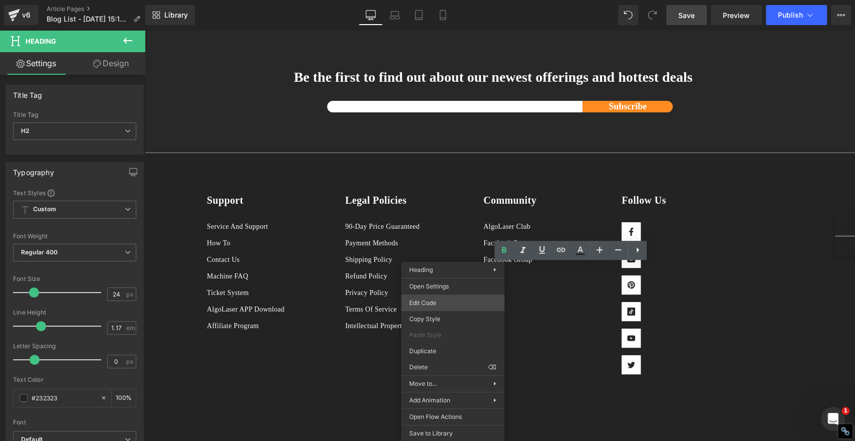
click at [420, 0] on div "Youtube You are previewing how the will restyle your page. You can not edit Ele…" at bounding box center [427, 0] width 855 height 0
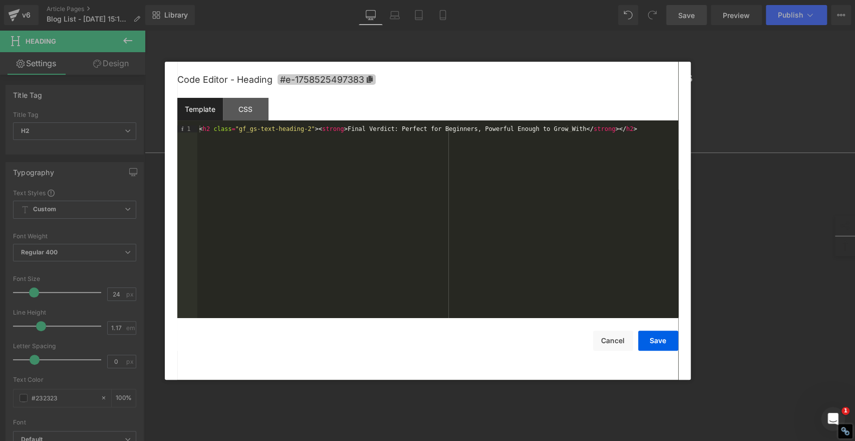
click at [368, 77] on icon at bounding box center [369, 79] width 6 height 7
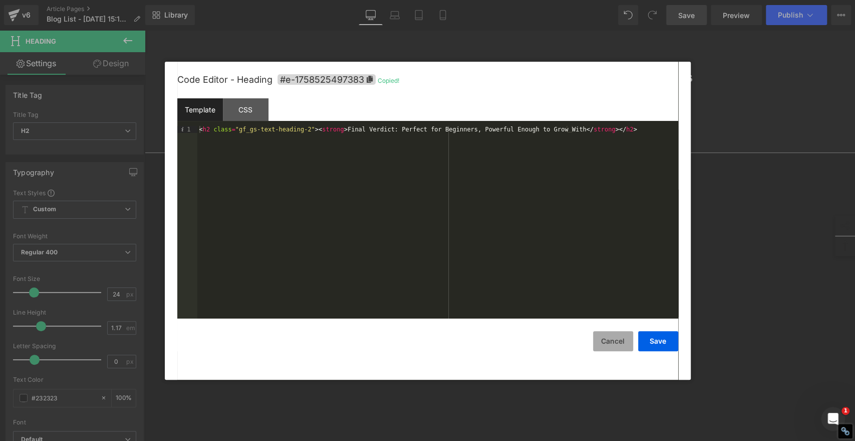
drag, startPoint x: 608, startPoint y: 336, endPoint x: 602, endPoint y: 337, distance: 5.6
click at [607, 336] on button "Cancel" at bounding box center [613, 341] width 40 height 20
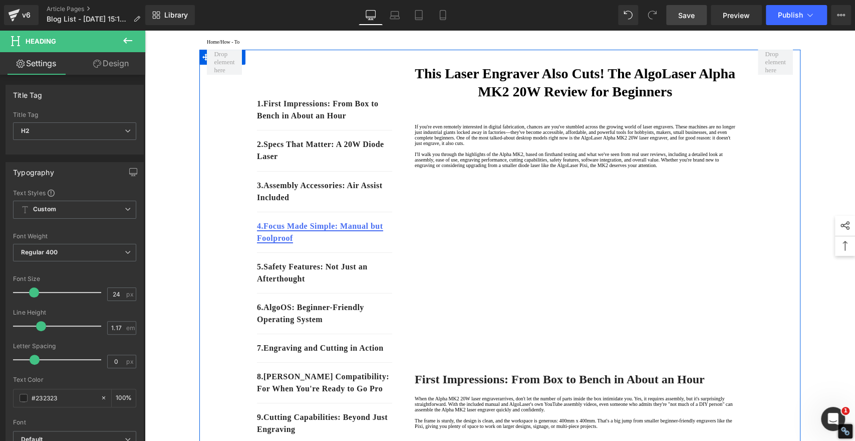
scroll to position [334, 0]
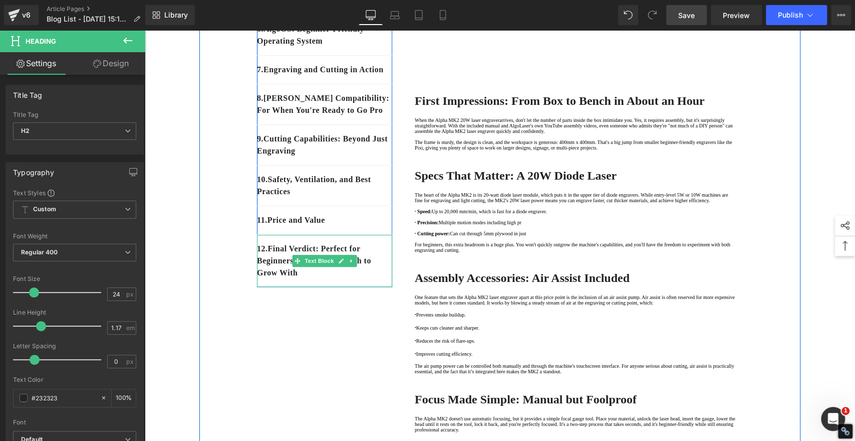
click at [311, 279] on p "12 . Final Verdict: Perfect for Beginners, Powerful Enough to Grow With" at bounding box center [324, 261] width 135 height 36
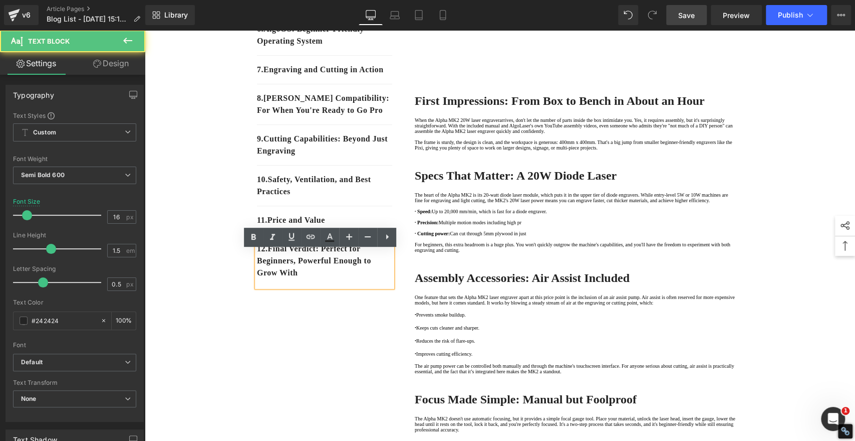
click at [311, 279] on p "12 . Final Verdict: Perfect for Beginners, Powerful Enough to Grow With" at bounding box center [324, 261] width 135 height 36
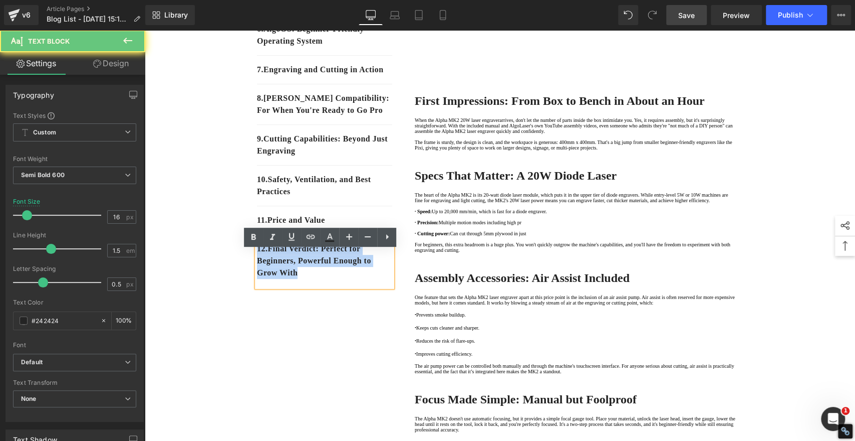
click at [311, 279] on p "12 . Final Verdict: Perfect for Beginners, Powerful Enough to Grow With" at bounding box center [324, 261] width 135 height 36
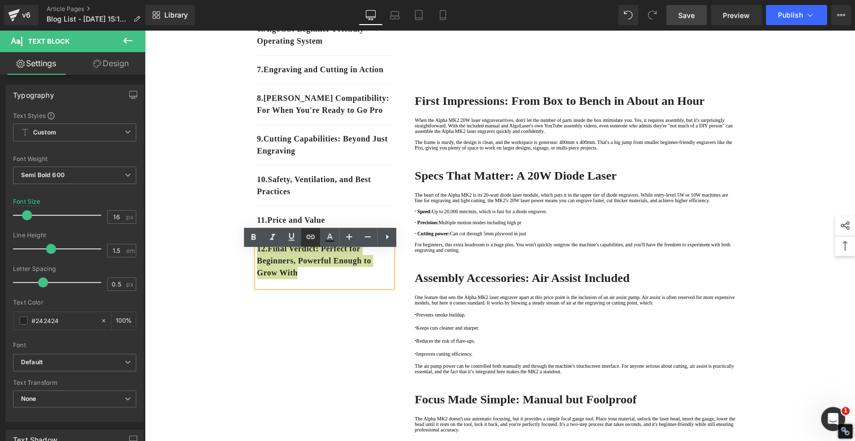
drag, startPoint x: 312, startPoint y: 234, endPoint x: 313, endPoint y: 247, distance: 12.5
click at [312, 234] on icon at bounding box center [311, 237] width 12 height 12
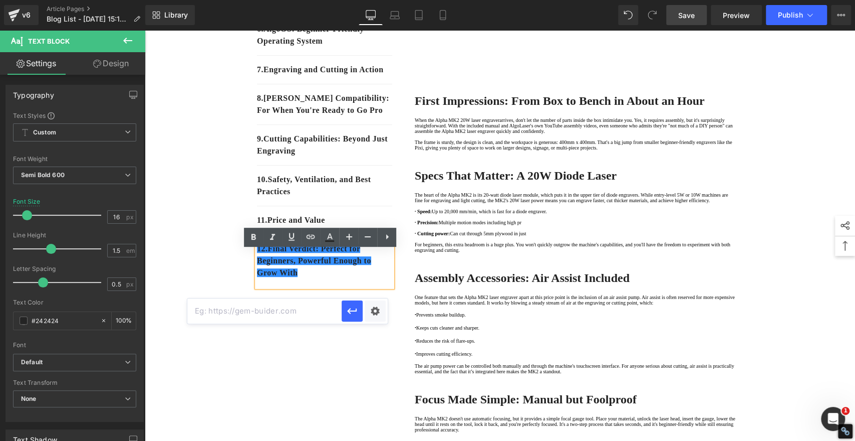
click at [305, 312] on input "text" at bounding box center [264, 310] width 154 height 25
paste input "#e-1758525497383"
type input "#e-1758525497383"
click at [353, 310] on icon "button" at bounding box center [352, 311] width 12 height 12
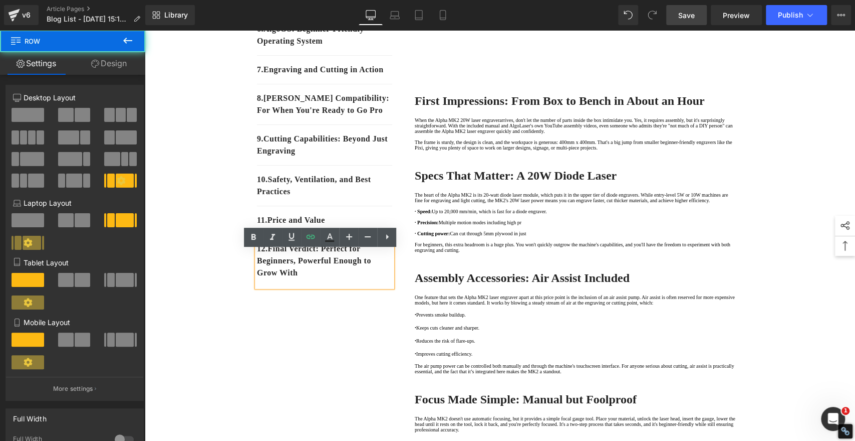
drag, startPoint x: 258, startPoint y: 340, endPoint x: 255, endPoint y: 316, distance: 24.2
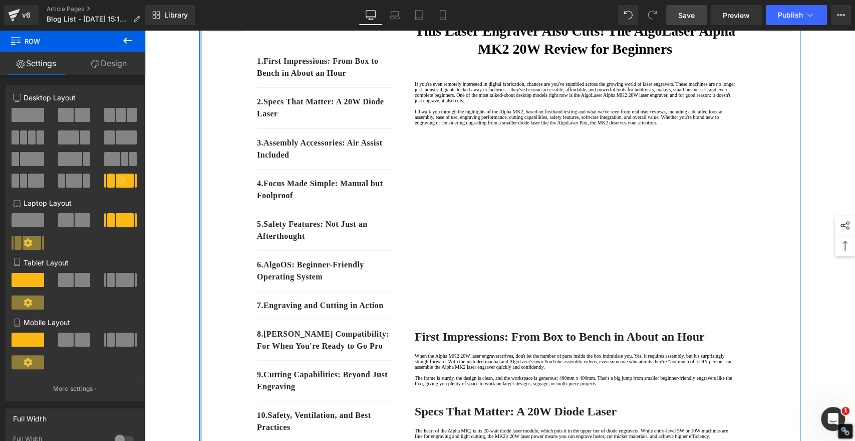
scroll to position [56, 0]
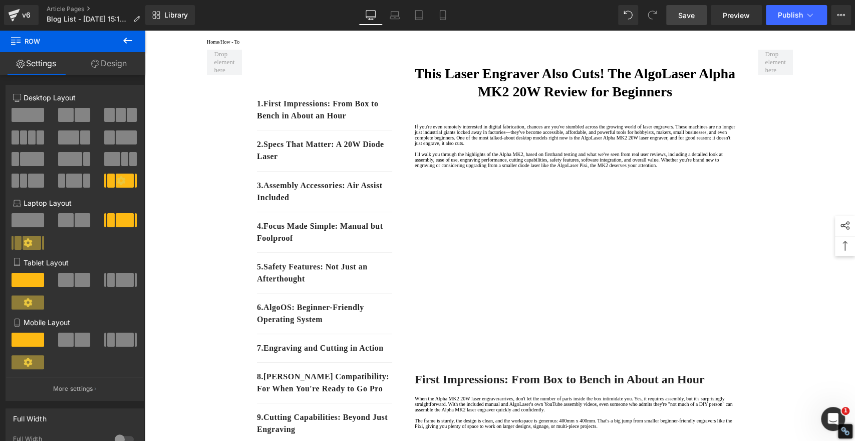
click at [691, 13] on span "Save" at bounding box center [687, 15] width 17 height 11
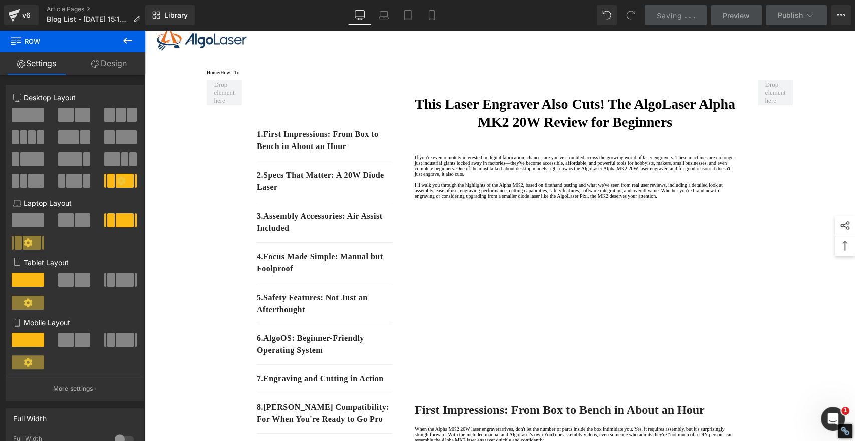
scroll to position [0, 0]
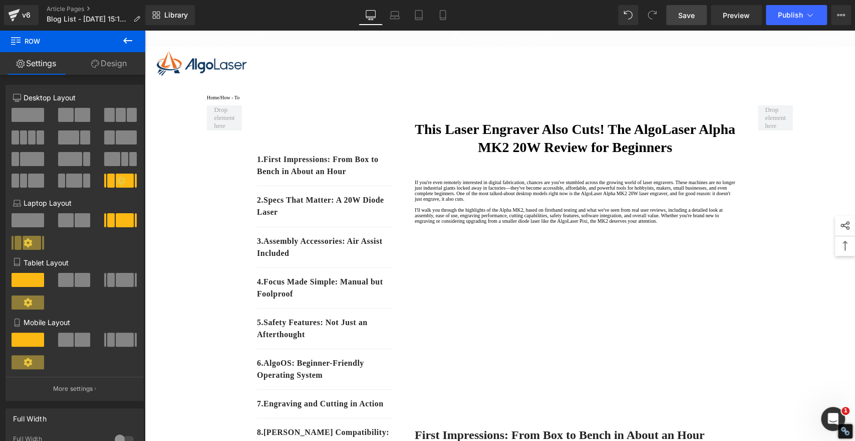
click at [690, 12] on span "Save" at bounding box center [687, 15] width 17 height 11
click at [689, 11] on span "Save" at bounding box center [687, 15] width 17 height 11
drag, startPoint x: 686, startPoint y: 12, endPoint x: 305, endPoint y: 167, distance: 411.3
click at [686, 12] on span "Save" at bounding box center [687, 15] width 17 height 11
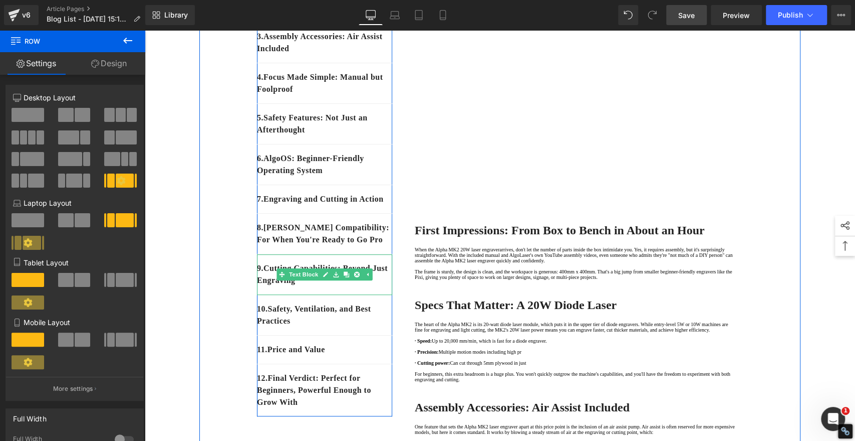
scroll to position [223, 0]
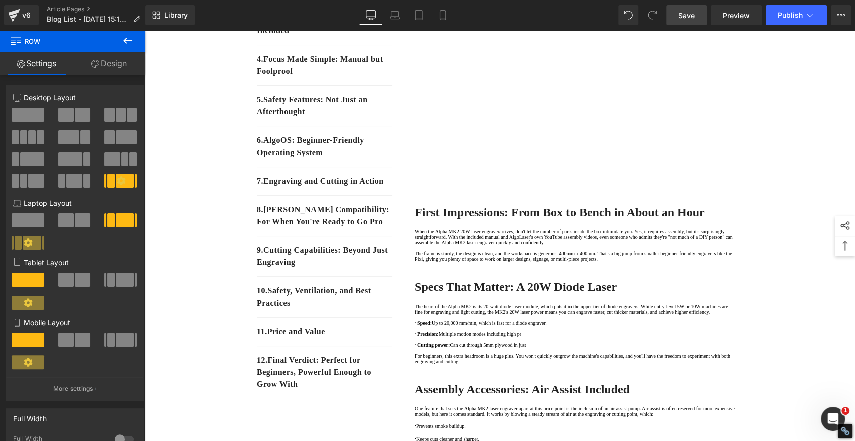
click at [689, 16] on span "Save" at bounding box center [687, 15] width 17 height 11
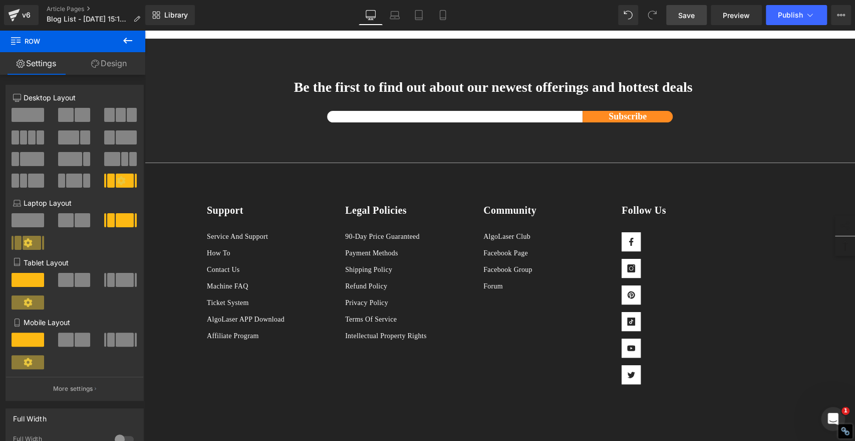
scroll to position [1837, 0]
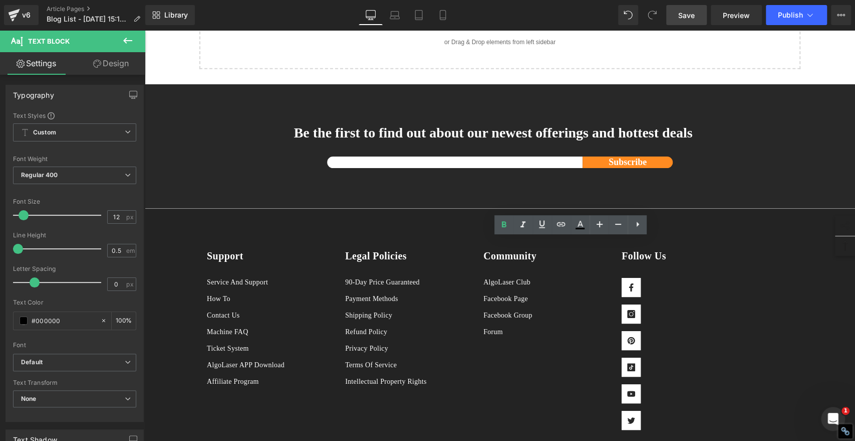
drag, startPoint x: 474, startPoint y: 243, endPoint x: 563, endPoint y: 242, distance: 89.2
click at [544, 224] on icon at bounding box center [542, 224] width 6 height 8
click at [557, 225] on icon at bounding box center [561, 224] width 9 height 4
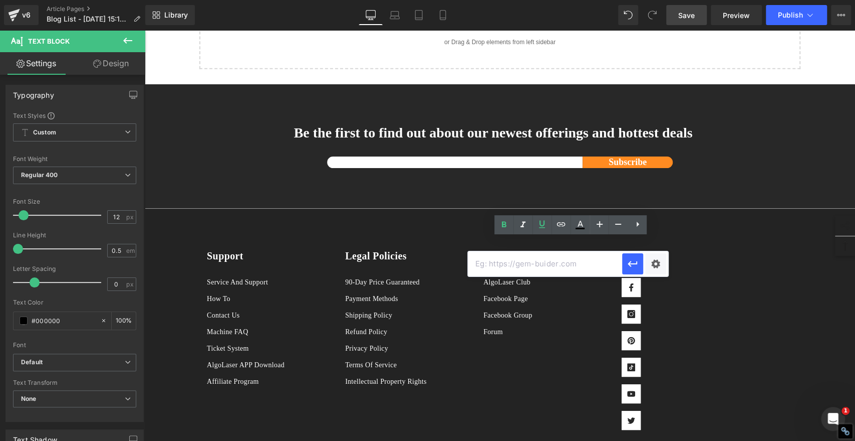
click at [499, 260] on input "text" at bounding box center [545, 263] width 154 height 25
paste input "[URL][DOMAIN_NAME]"
type input "[URL][DOMAIN_NAME]"
click at [631, 265] on icon "button" at bounding box center [633, 264] width 12 height 12
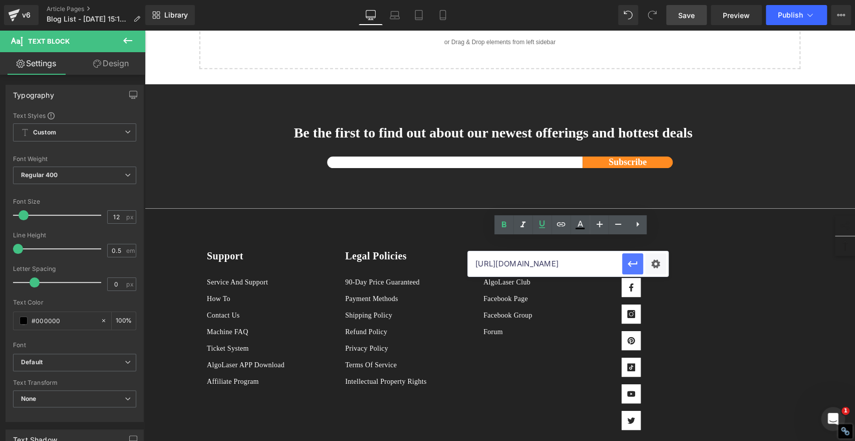
scroll to position [0, 0]
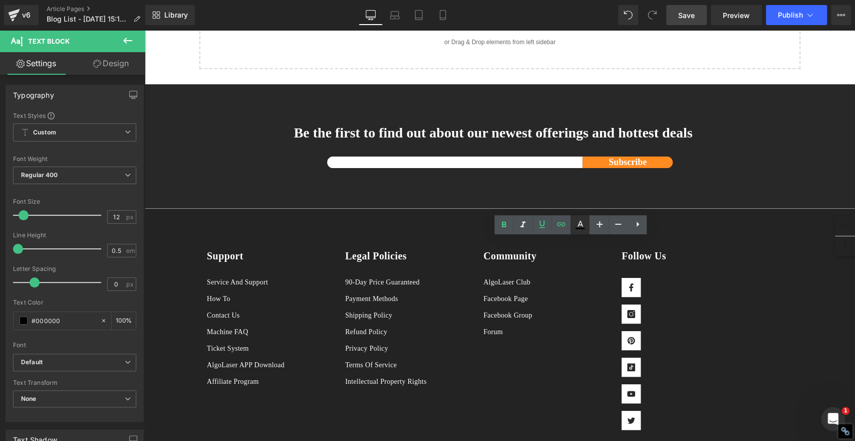
click at [581, 224] on icon at bounding box center [580, 225] width 12 height 12
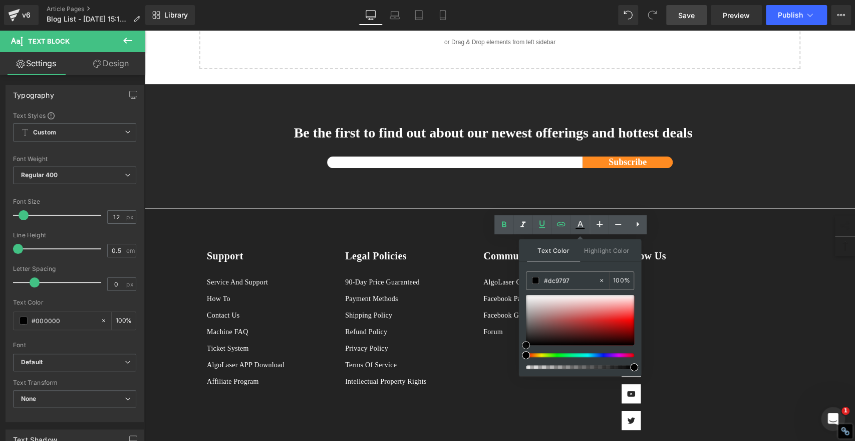
click at [581, 308] on div at bounding box center [580, 320] width 108 height 50
click at [578, 279] on input "#dc9797" at bounding box center [571, 280] width 54 height 11
paste input "2061ee"
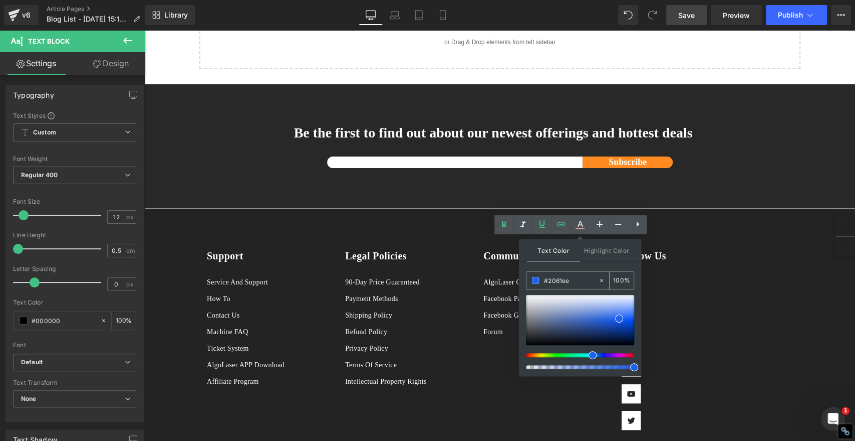
type input "#2061ee"
click at [536, 280] on span at bounding box center [535, 280] width 7 height 7
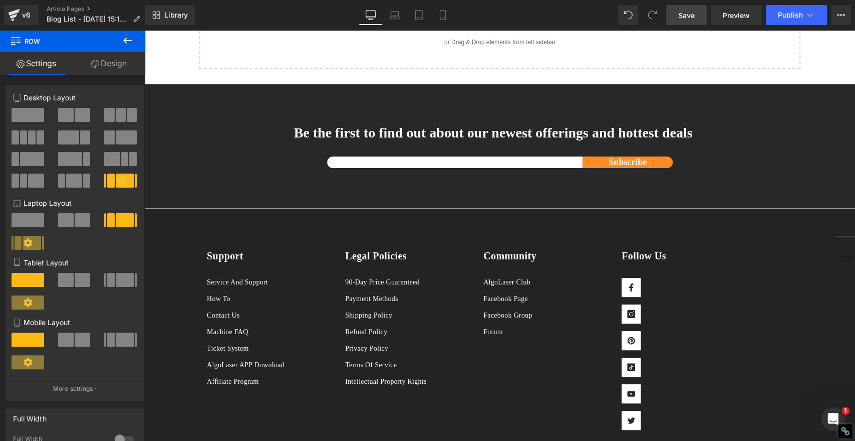
click at [690, 11] on span "Save" at bounding box center [687, 15] width 17 height 11
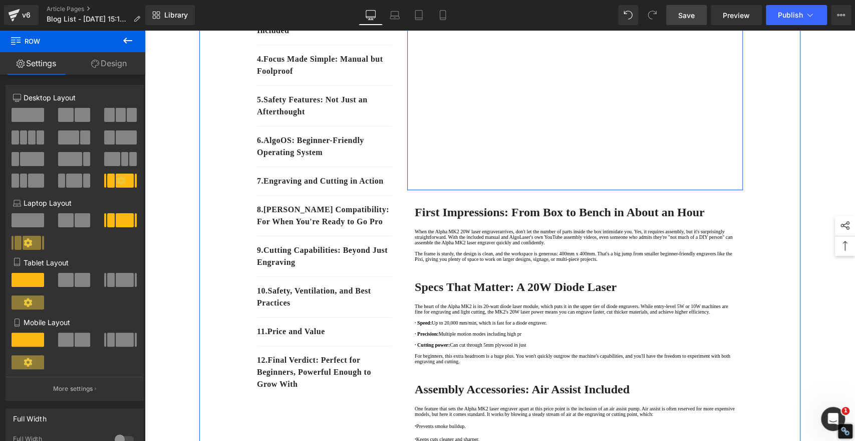
scroll to position [445, 0]
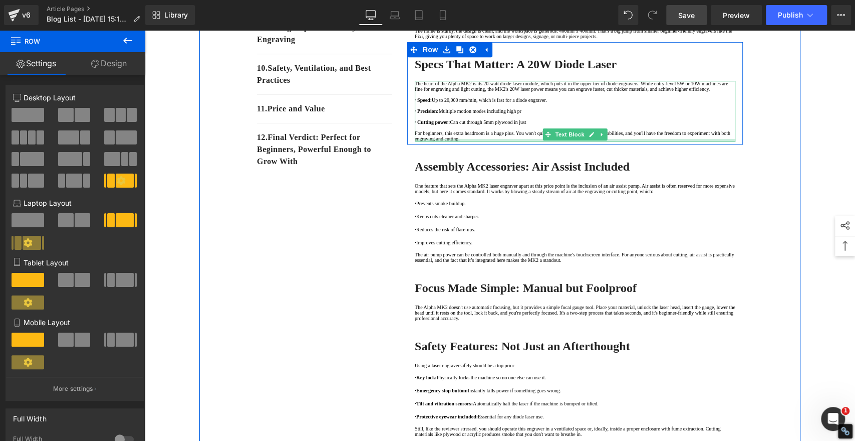
click at [631, 141] on div at bounding box center [575, 140] width 321 height 3
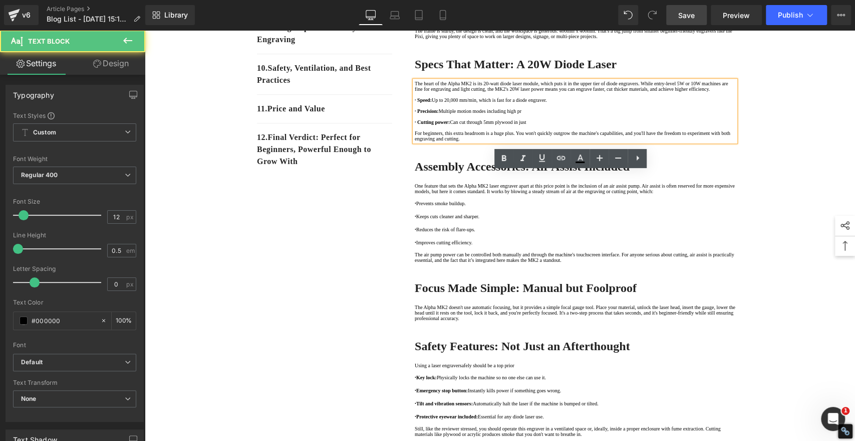
click at [631, 141] on p "For beginners, this extra headroom is a huge plus. You won't quickly outgrow th…" at bounding box center [575, 135] width 321 height 11
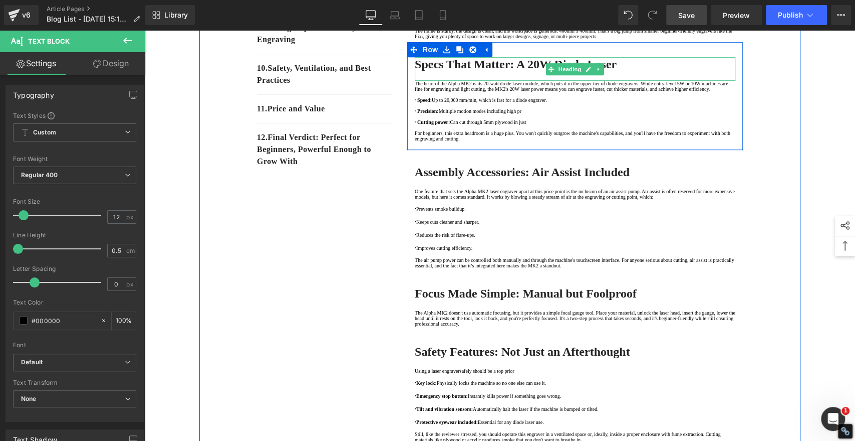
click at [662, 71] on h2 "Specs That Matter: A 20W Diode Laser" at bounding box center [575, 64] width 321 height 14
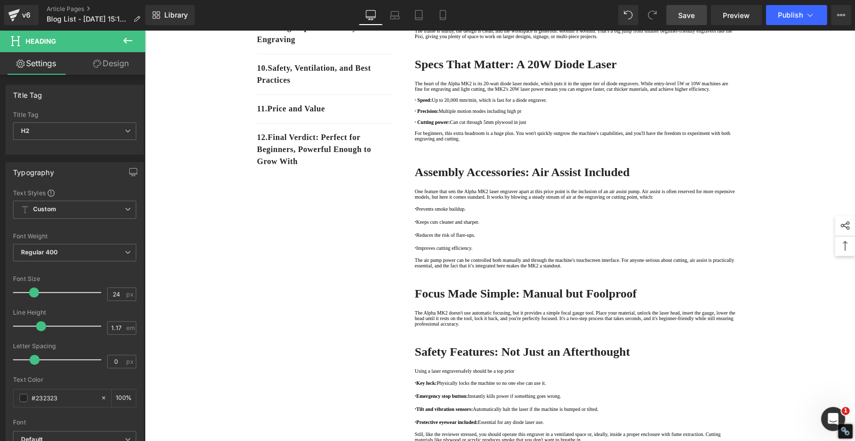
click at [123, 38] on icon at bounding box center [128, 41] width 12 height 12
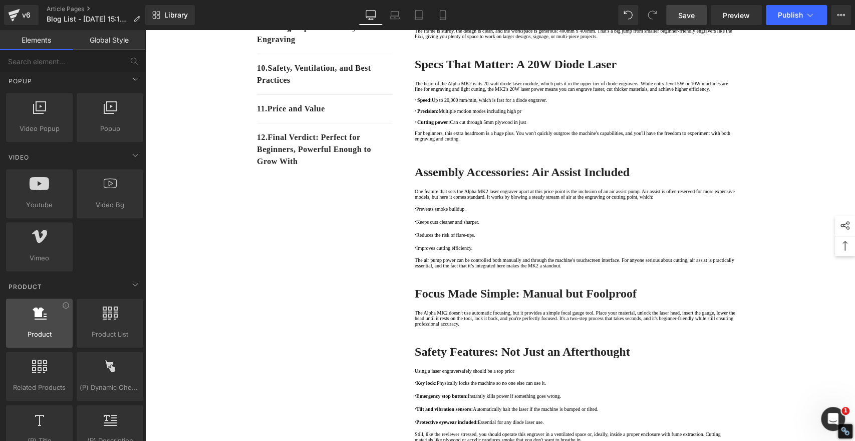
scroll to position [779, 0]
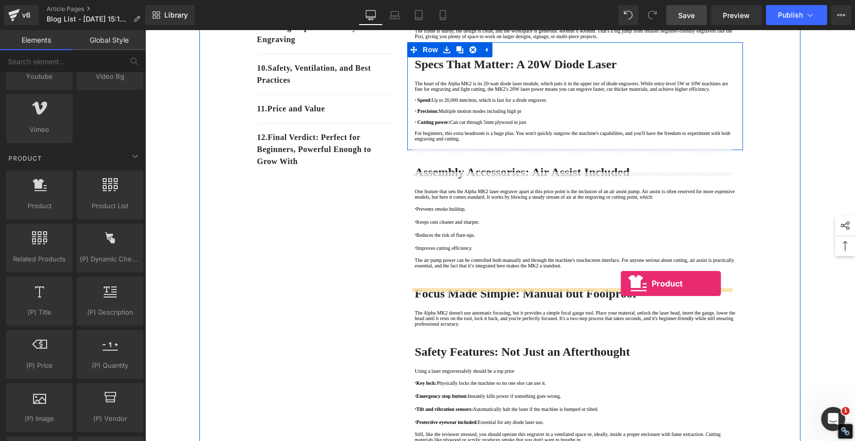
drag, startPoint x: 178, startPoint y: 225, endPoint x: 621, endPoint y: 284, distance: 446.4
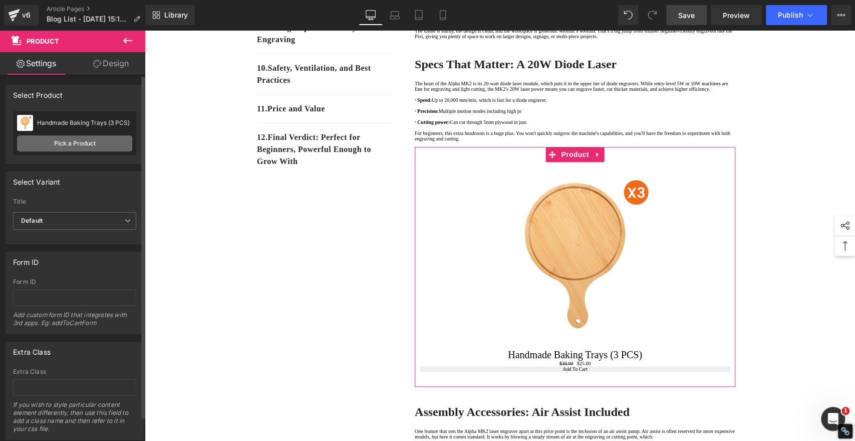
click at [93, 145] on link "Pick a Product" at bounding box center [74, 143] width 115 height 16
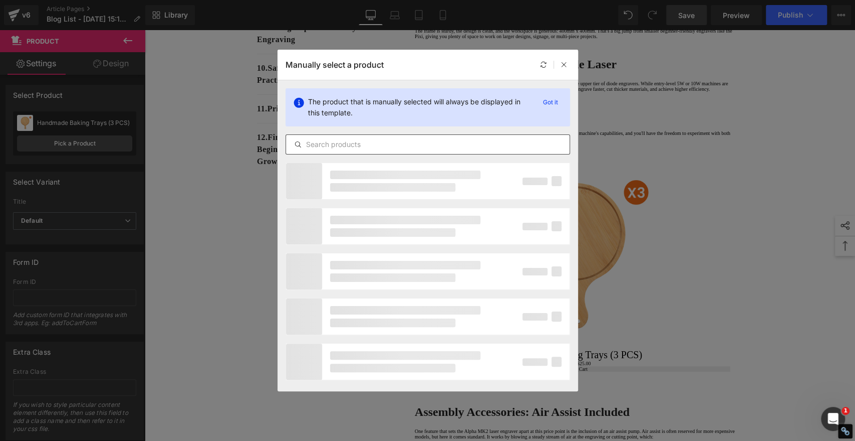
click at [385, 147] on input "text" at bounding box center [428, 144] width 284 height 12
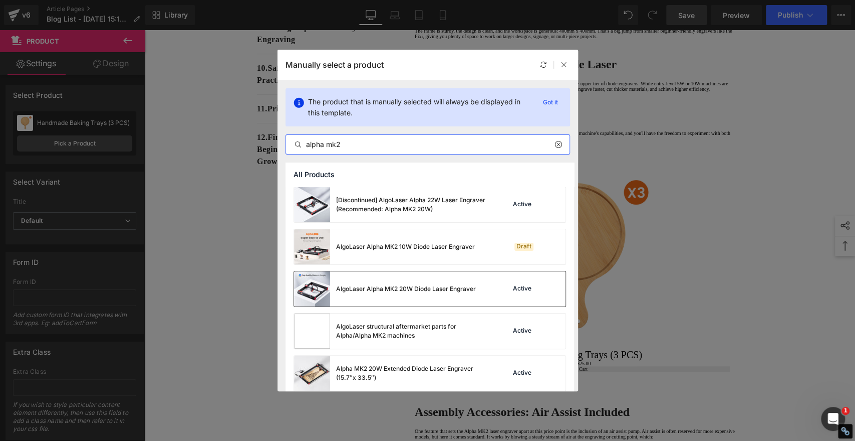
type input "alpha mk2"
click at [444, 288] on div "AlgoLaser Alpha MK2 20W Diode Laser Engraver" at bounding box center [406, 288] width 140 height 9
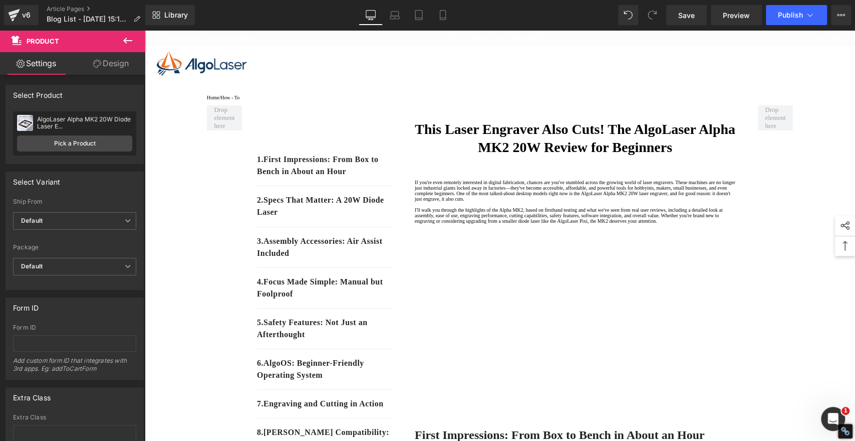
drag, startPoint x: 685, startPoint y: 11, endPoint x: 686, endPoint y: 26, distance: 14.5
click at [685, 11] on span "Save" at bounding box center [687, 15] width 17 height 11
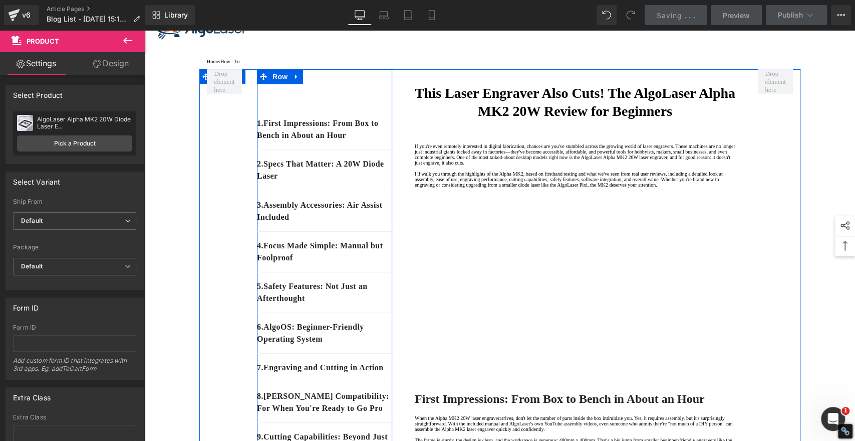
scroll to position [56, 0]
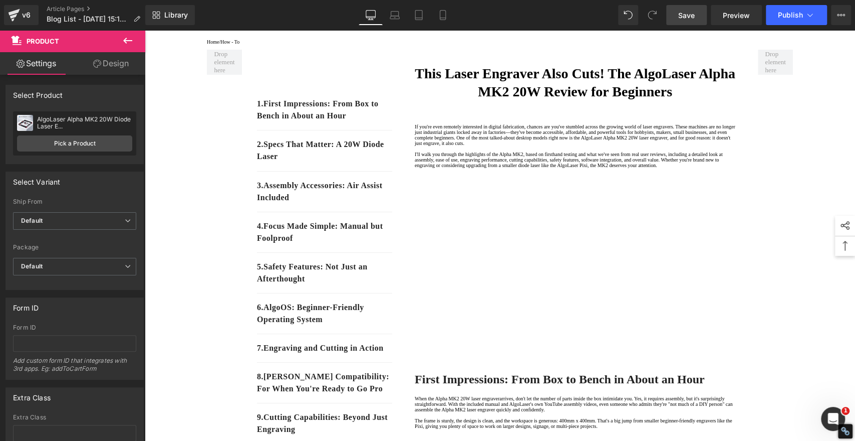
click at [689, 11] on span "Save" at bounding box center [687, 15] width 17 height 11
click at [687, 11] on span "Save" at bounding box center [687, 15] width 17 height 11
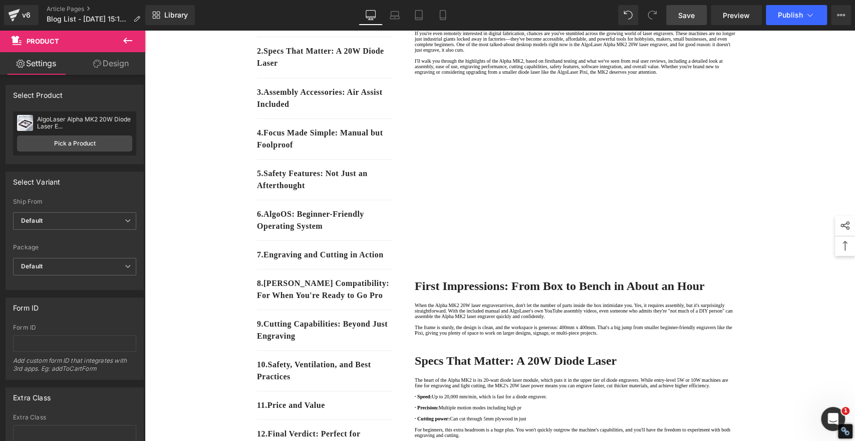
scroll to position [334, 0]
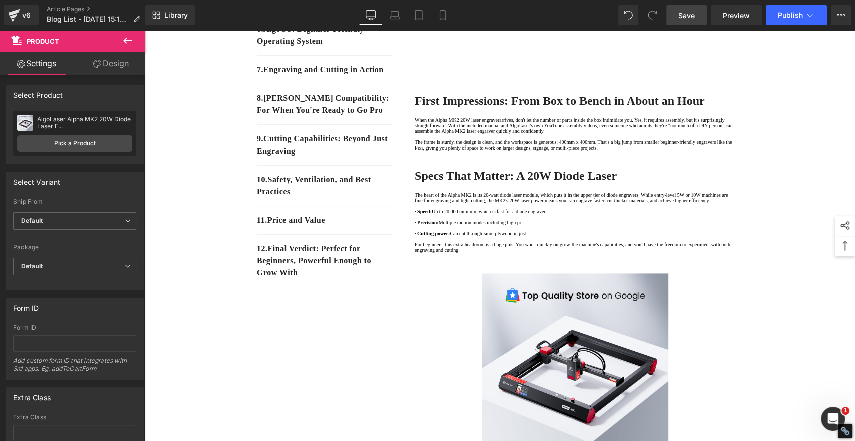
click at [686, 14] on span "Save" at bounding box center [687, 15] width 17 height 11
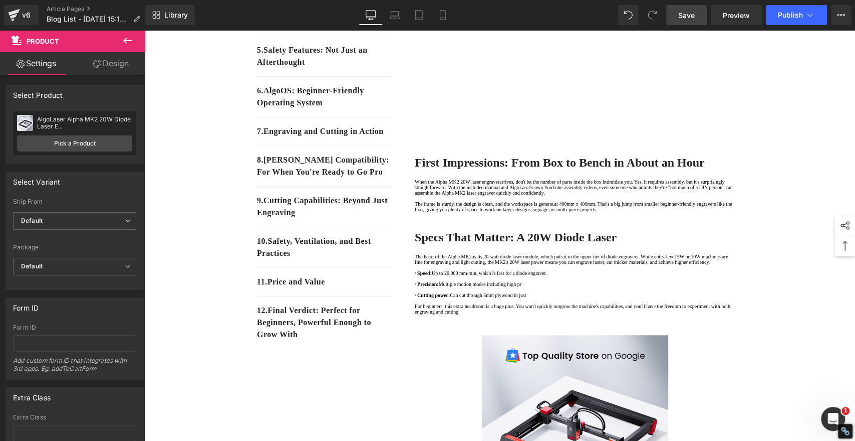
scroll to position [0, 0]
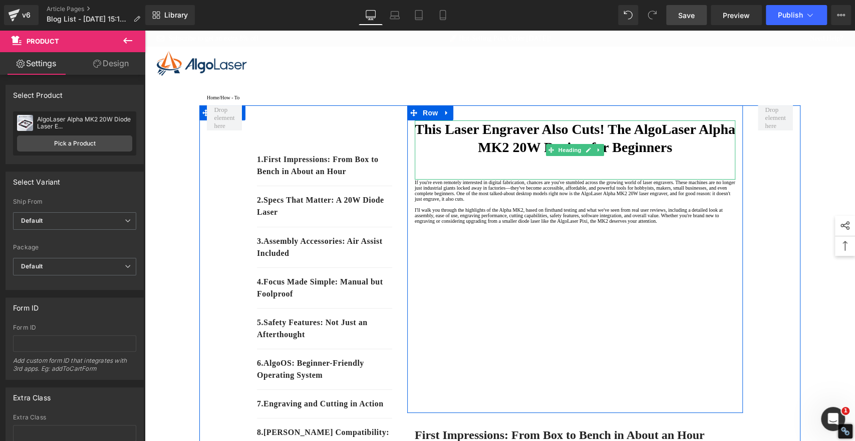
click at [612, 152] on strong "This Laser Engraver Also Cuts! The AlgoLaser Alpha MK2 20W Review for Beginners" at bounding box center [575, 138] width 321 height 34
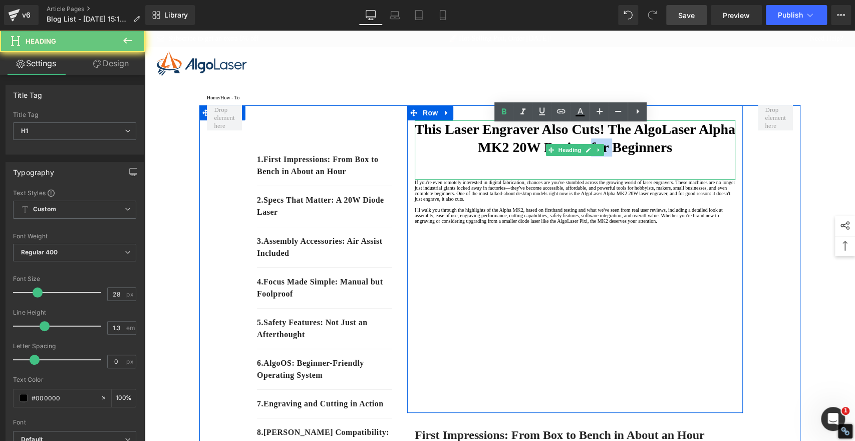
click at [612, 152] on strong "This Laser Engraver Also Cuts! The AlgoLaser Alpha MK2 20W Review for Beginners" at bounding box center [575, 138] width 321 height 34
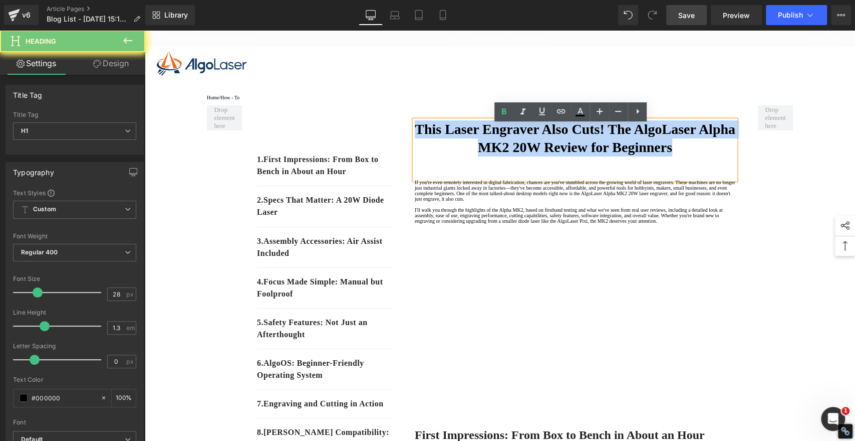
click at [612, 152] on strong "This Laser Engraver Also Cuts! The AlgoLaser Alpha MK2 20W Review for Beginners" at bounding box center [575, 138] width 321 height 34
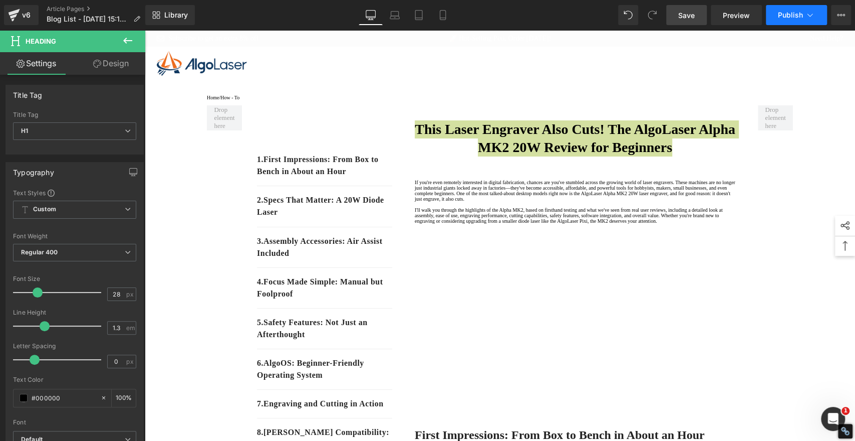
click at [788, 12] on span "Publish" at bounding box center [790, 15] width 25 height 8
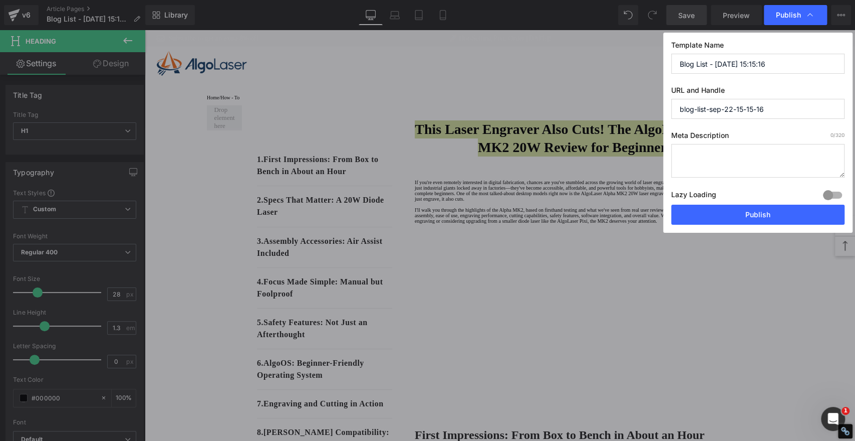
click at [793, 65] on input "Blog List - [DATE] 15:15:16" at bounding box center [758, 64] width 173 height 20
paste input "This Laser Engraver Also Cuts! The AlgoLaser Alpha MK2 20W Review for Beginners"
drag, startPoint x: 802, startPoint y: 59, endPoint x: 511, endPoint y: 46, distance: 291.4
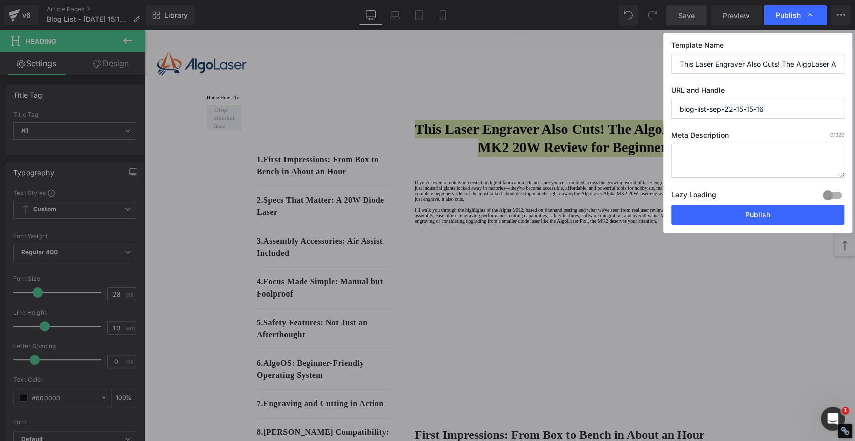
click at [511, 46] on div "Publish Template Name This Laser Engraver Also Cuts! The AlgoLaser Alpha MK2 20…" at bounding box center [427, 220] width 855 height 441
type input "This Laser Engraver Also Cuts! The AlgoLaser Alpha MK2 20W Review for Beginners"
click at [730, 105] on input "blog-list-sep-22-15-15-16" at bounding box center [758, 109] width 173 height 20
click at [729, 104] on input "blog-list-sep-22-15-15-16" at bounding box center [758, 109] width 173 height 20
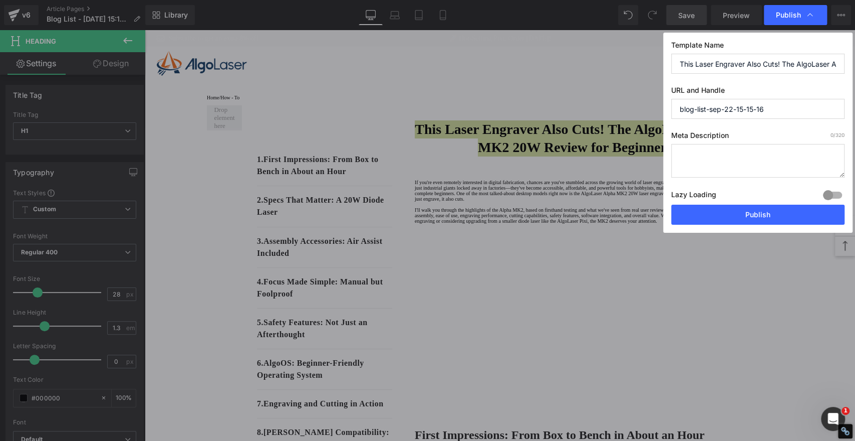
paste input "This Laser Engraver Also Cuts! The AlgoLaser Alpha MK2 20W Review for Beginners"
drag, startPoint x: 746, startPoint y: 108, endPoint x: 549, endPoint y: 104, distance: 196.5
click at [549, 104] on div "Publish Template Name This Laser Engraver Also Cuts! The AlgoLaser Alpha MK2 20…" at bounding box center [427, 220] width 855 height 441
click at [720, 106] on input "this-laser-engraver-also-cuts!-the-algolaser-alpha-mk2-20w-review-for-beginners" at bounding box center [758, 109] width 173 height 20
click at [740, 111] on input "this-laser-engraver-also-cuts!-the-algolaser-alpha-mk2-20w-review-for-beginners" at bounding box center [758, 109] width 173 height 20
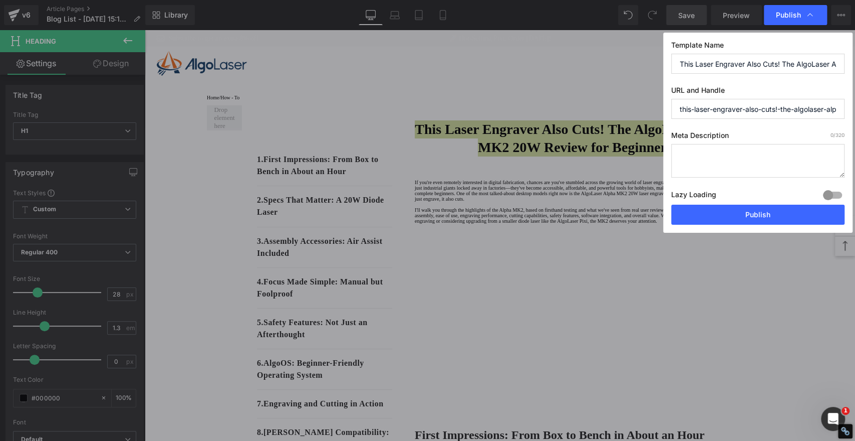
click at [778, 109] on input "this-laser-engraver-also-cuts!-the-algolaser-alpha-mk2-20w-review-for-beginners" at bounding box center [758, 109] width 173 height 20
drag, startPoint x: 798, startPoint y: 108, endPoint x: 854, endPoint y: 112, distance: 56.2
click at [854, 112] on div "Publish Template Name This Laser Engraver Also Cuts! The AlgoLaser Alpha MK2 20…" at bounding box center [427, 220] width 855 height 441
click at [808, 111] on input "this-laser-engraver-also-cuts-the-algolaser-alpha-mk2-20w-review-for-beginners" at bounding box center [758, 109] width 173 height 20
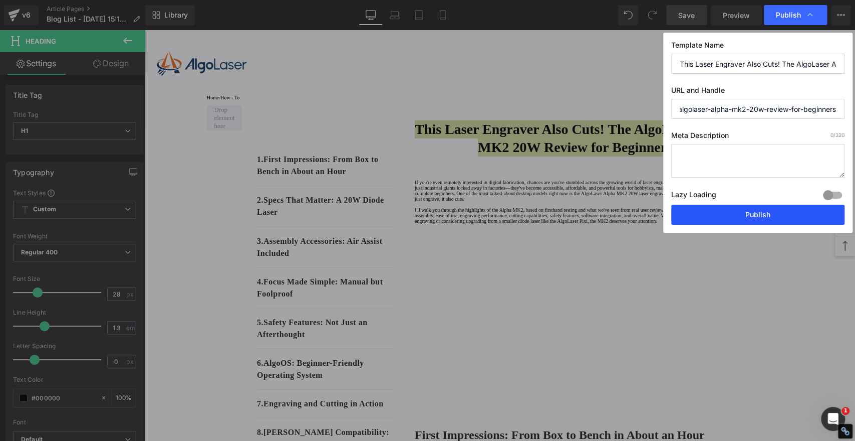
type input "this-laser-engraver-also-cuts-the-algolaser-alpha-mk2-20w-review-for-beginners"
click at [758, 212] on button "Publish" at bounding box center [758, 214] width 173 height 20
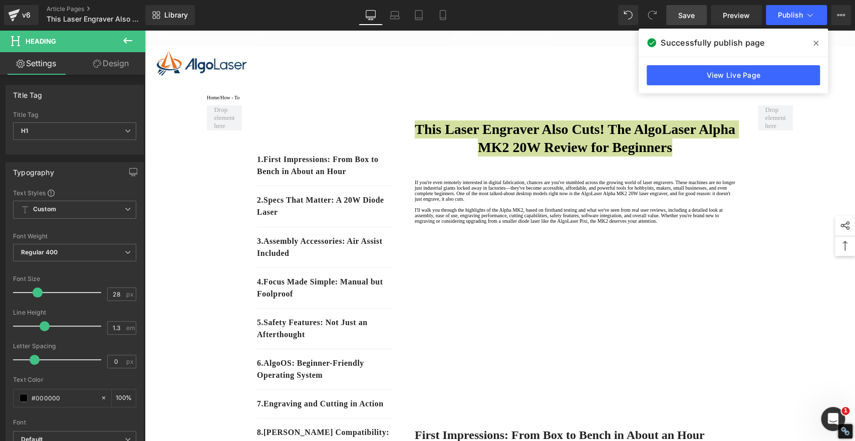
click at [815, 44] on icon at bounding box center [816, 43] width 5 height 5
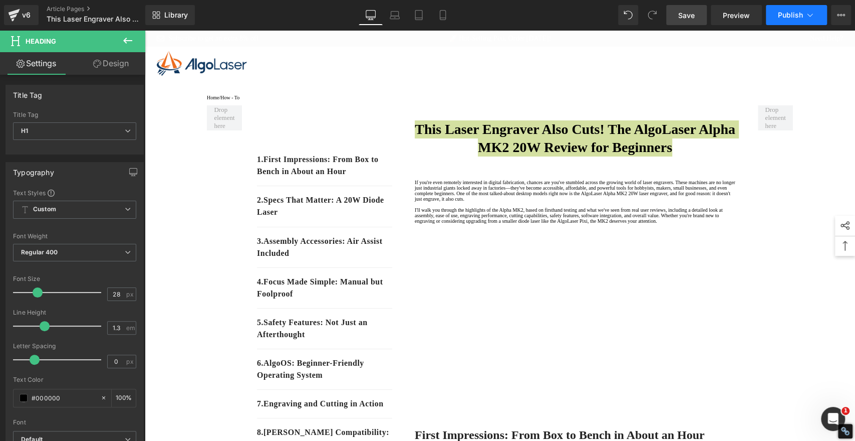
click at [794, 9] on button "Publish" at bounding box center [796, 15] width 61 height 20
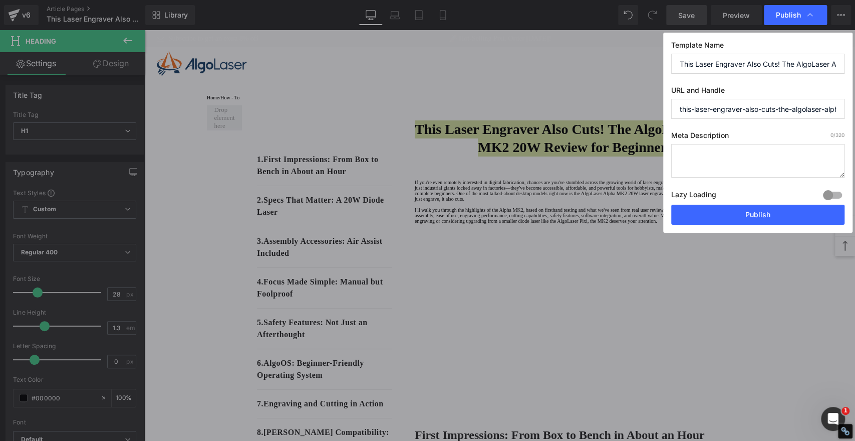
click at [737, 147] on textarea at bounding box center [758, 161] width 173 height 34
paste textarea "Unlock the full potential of modern laser engraving with our in-depth guide ins…"
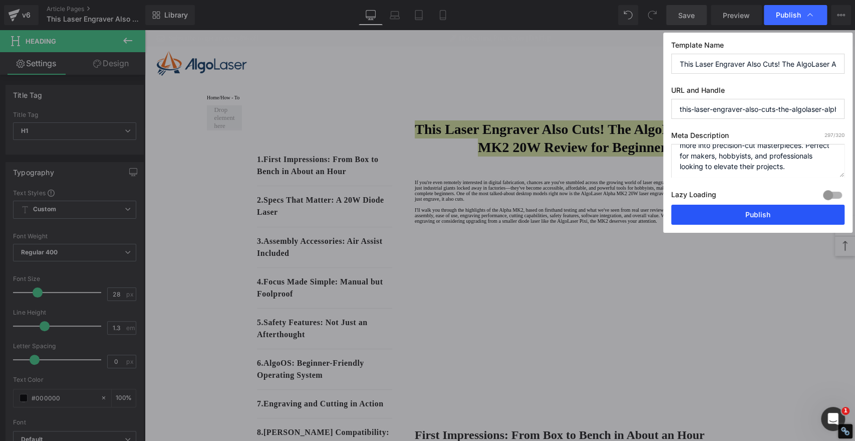
type textarea "Unlock the full potential of modern laser engraving with our in-depth guide ins…"
click at [758, 210] on button "Publish" at bounding box center [758, 214] width 173 height 20
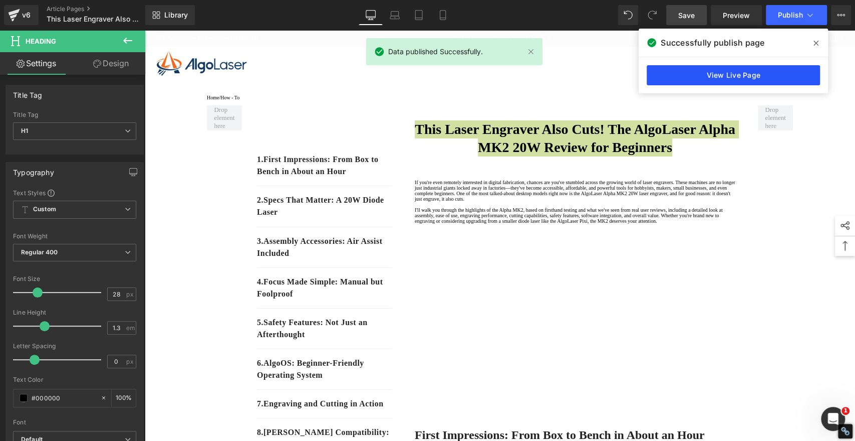
click at [774, 78] on link "View Live Page" at bounding box center [733, 75] width 173 height 20
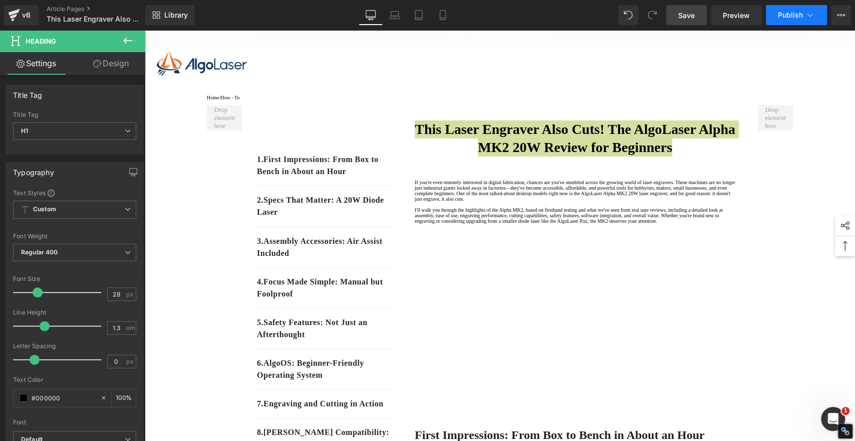
click at [780, 17] on span "Publish" at bounding box center [790, 15] width 25 height 8
